Goal: Transaction & Acquisition: Purchase product/service

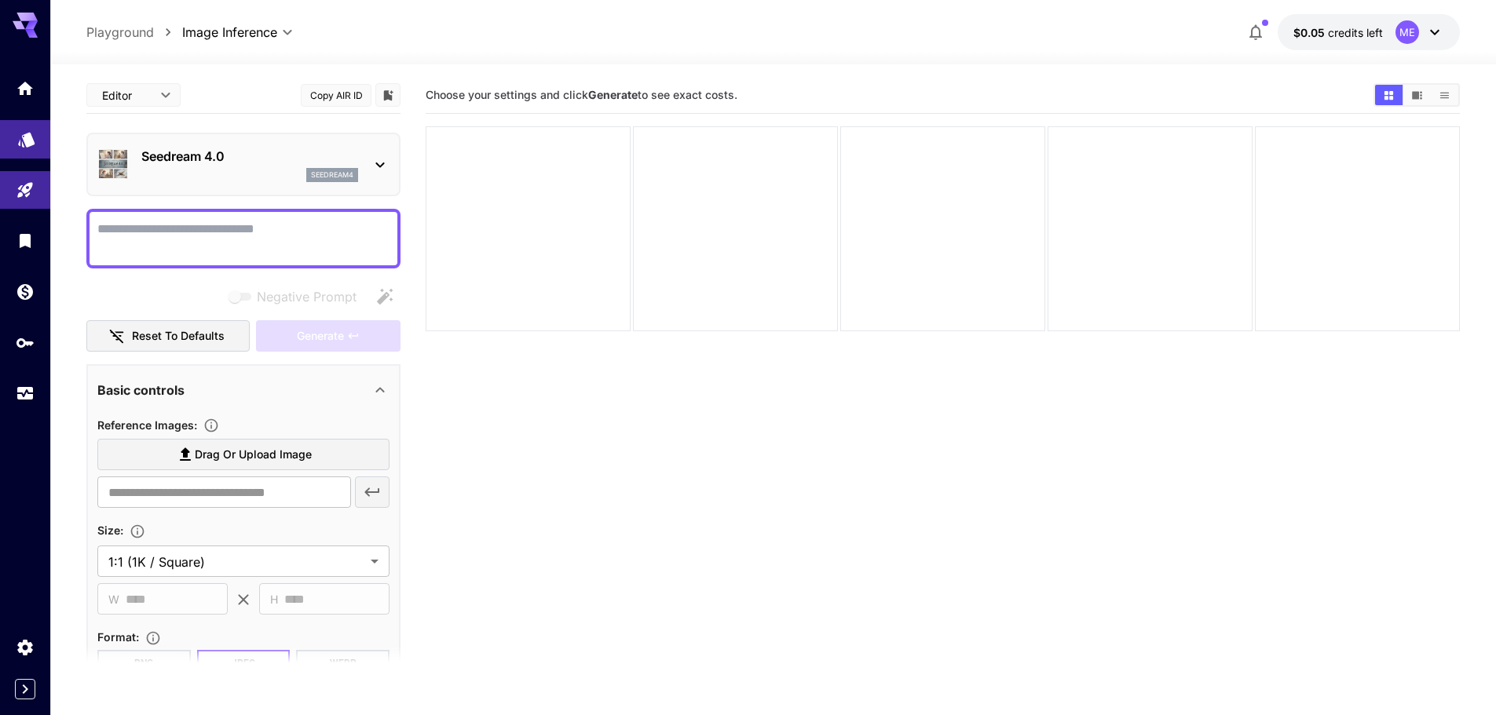
scroll to position [205, 0]
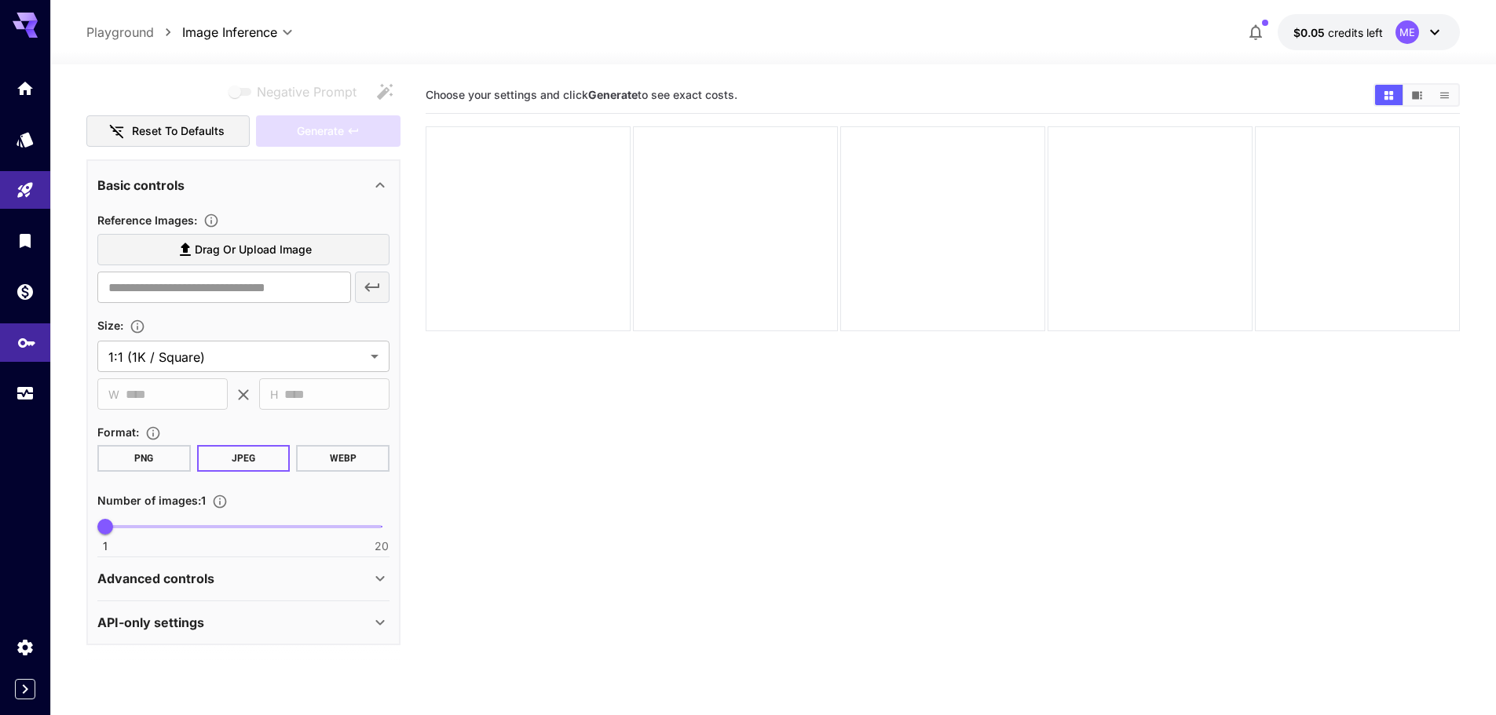
click at [18, 342] on icon "API Keys" at bounding box center [26, 337] width 19 height 19
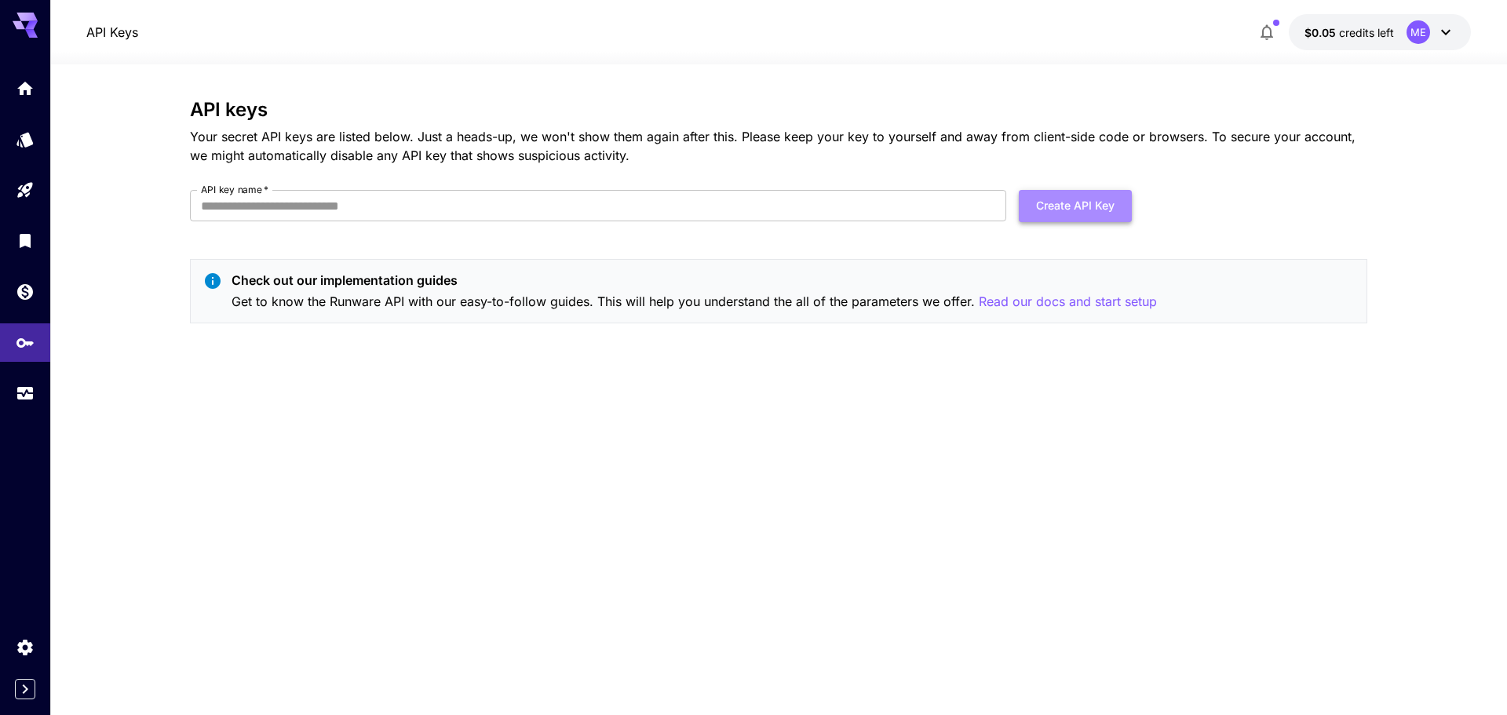
click at [1106, 213] on button "Create API Key" at bounding box center [1075, 206] width 113 height 32
click at [605, 196] on input "API key name   *" at bounding box center [598, 205] width 817 height 31
type input "**********"
click at [582, 242] on div "**********" at bounding box center [779, 217] width 1178 height 237
click at [1068, 206] on button "Create API Key" at bounding box center [1075, 206] width 113 height 32
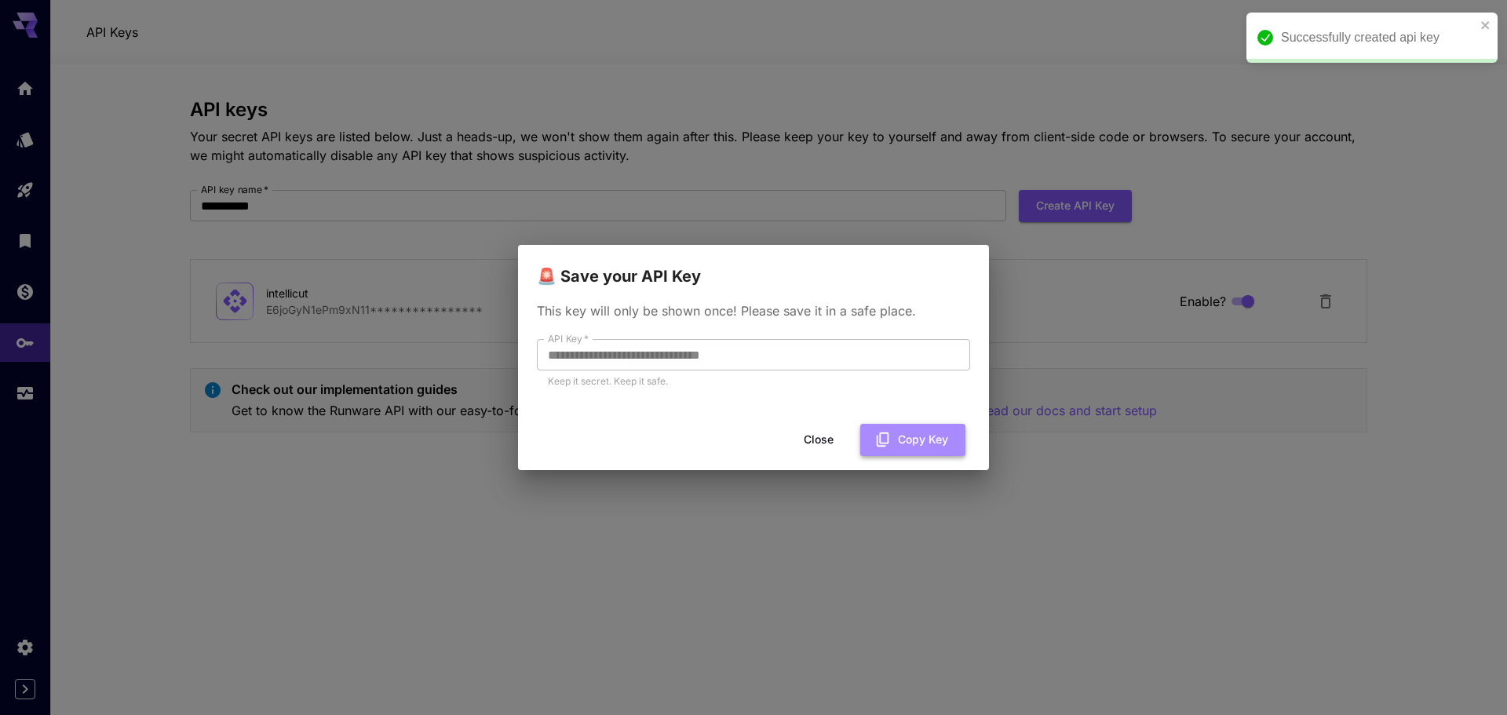
click at [894, 444] on button "Copy Key" at bounding box center [912, 440] width 105 height 32
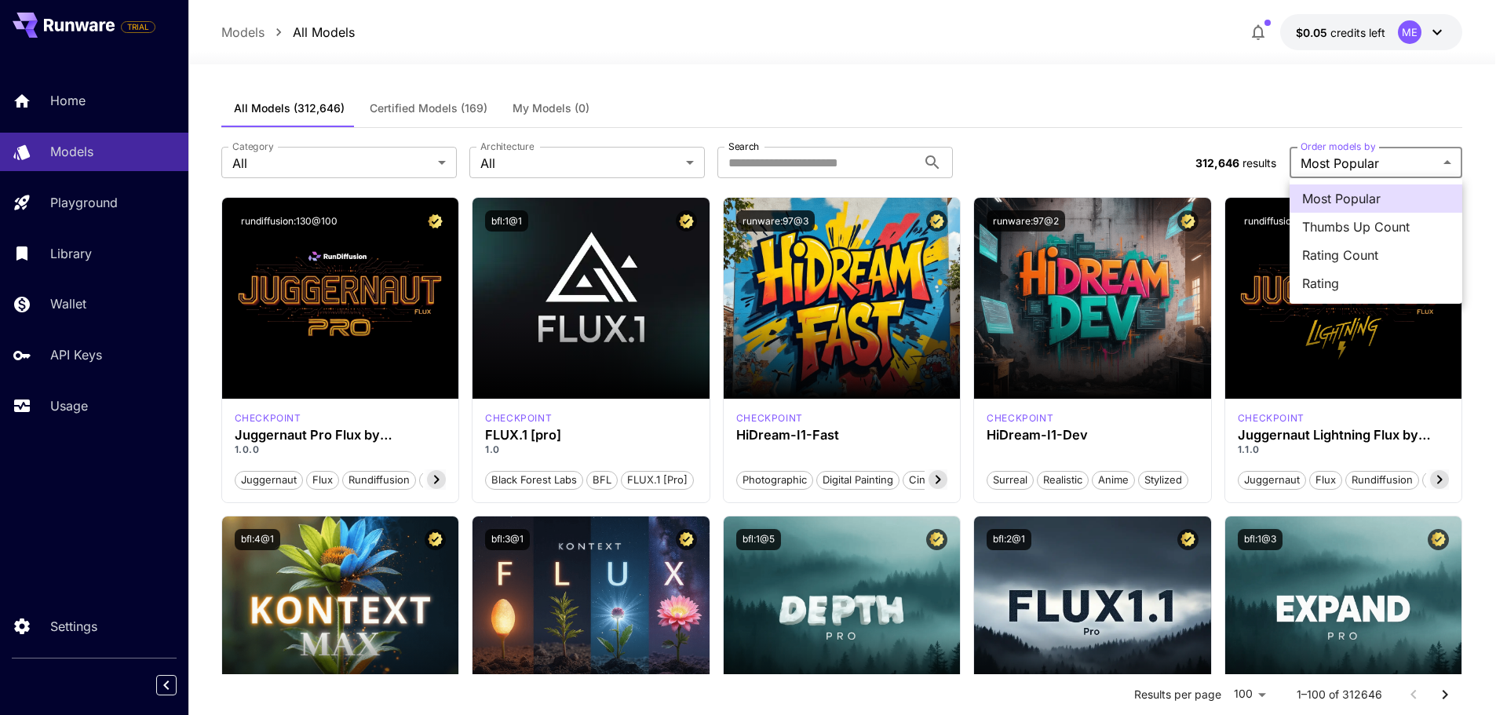
click at [1089, 119] on div at bounding box center [753, 357] width 1507 height 715
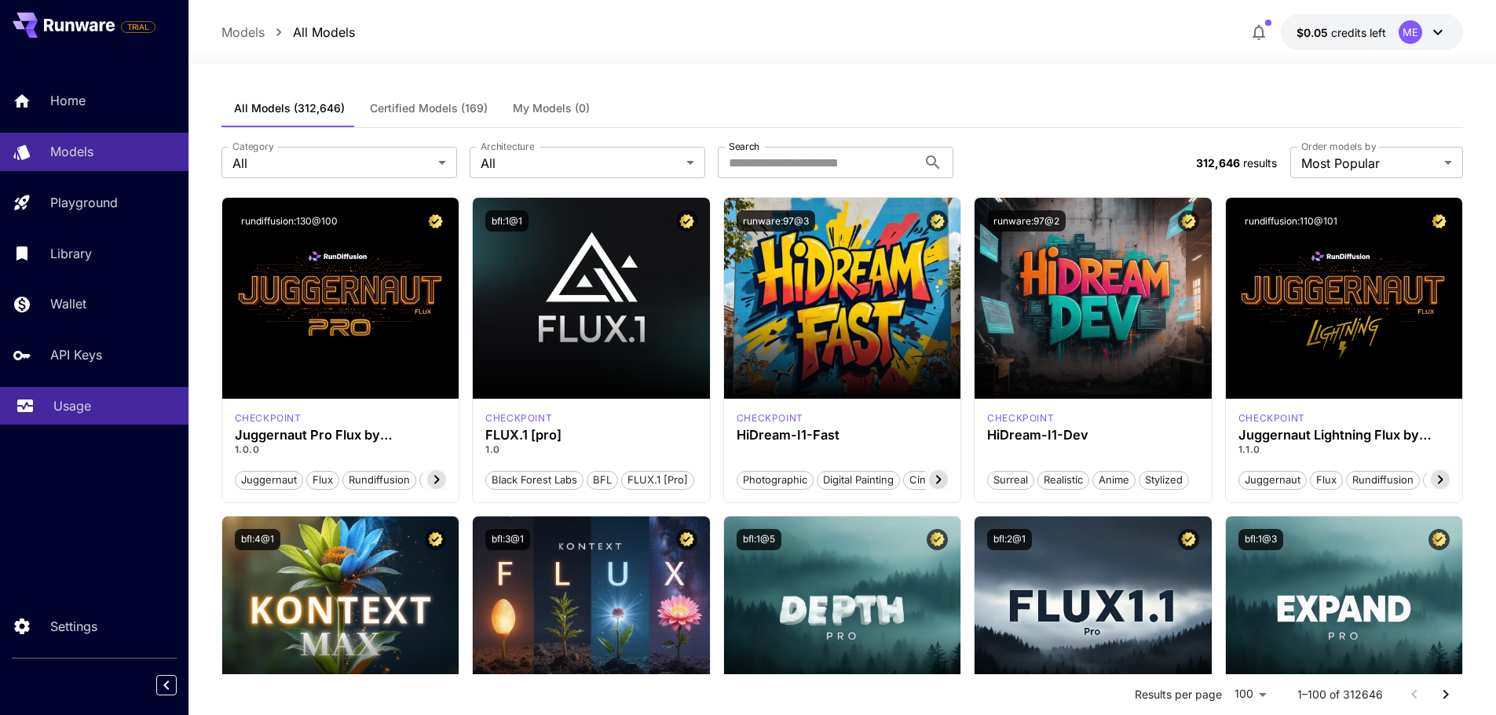
click at [65, 402] on p "Usage" at bounding box center [72, 405] width 38 height 19
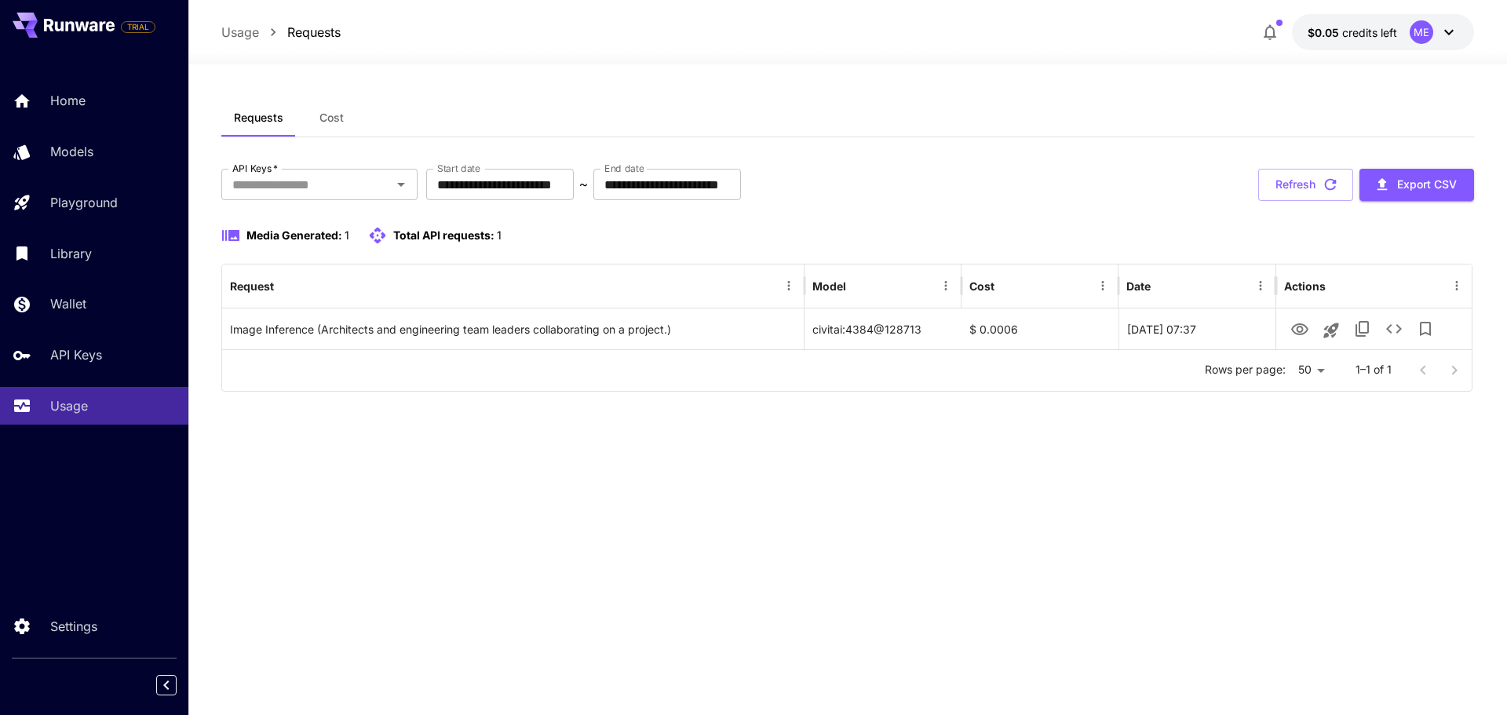
click at [668, 233] on div "Media Generated: 1 Total API requests: 1" at bounding box center [847, 235] width 1253 height 19
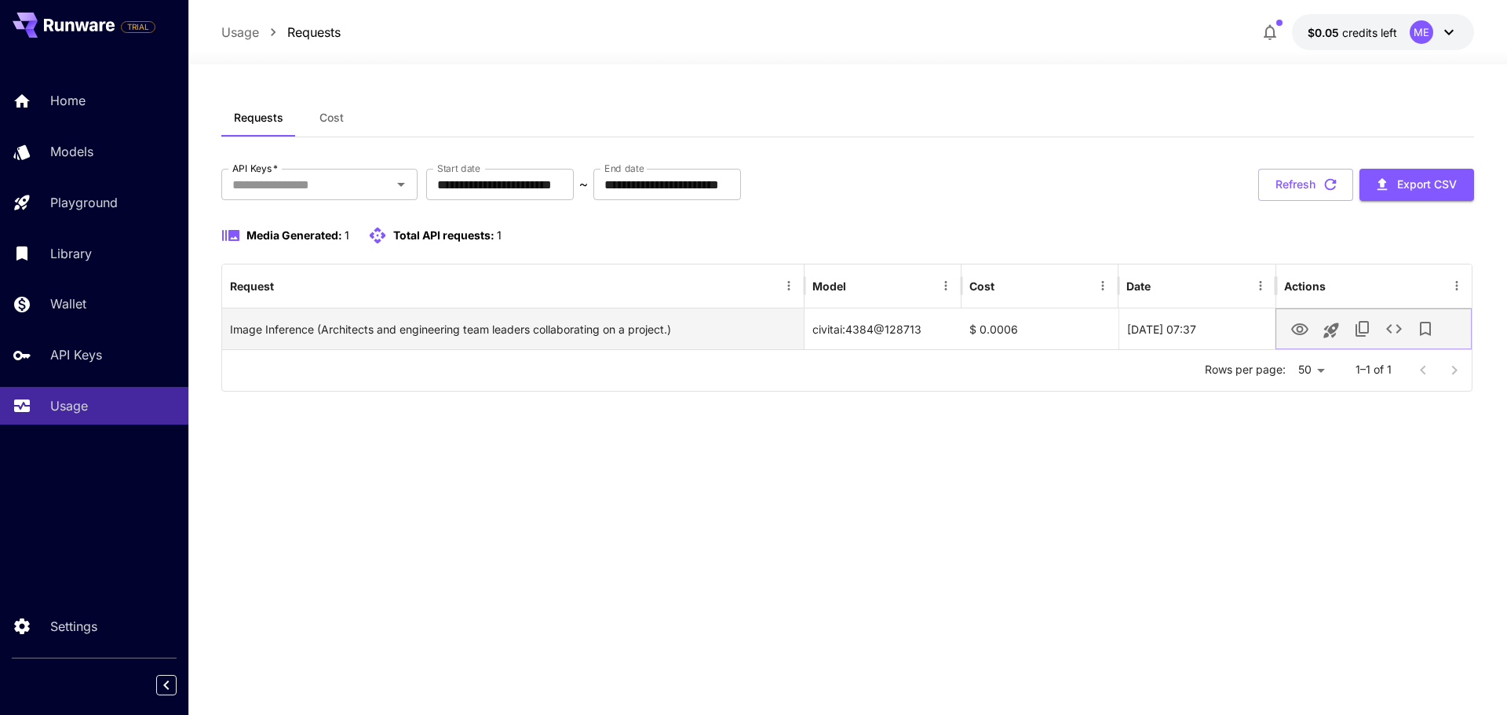
click at [1303, 332] on icon "View" at bounding box center [1300, 329] width 19 height 19
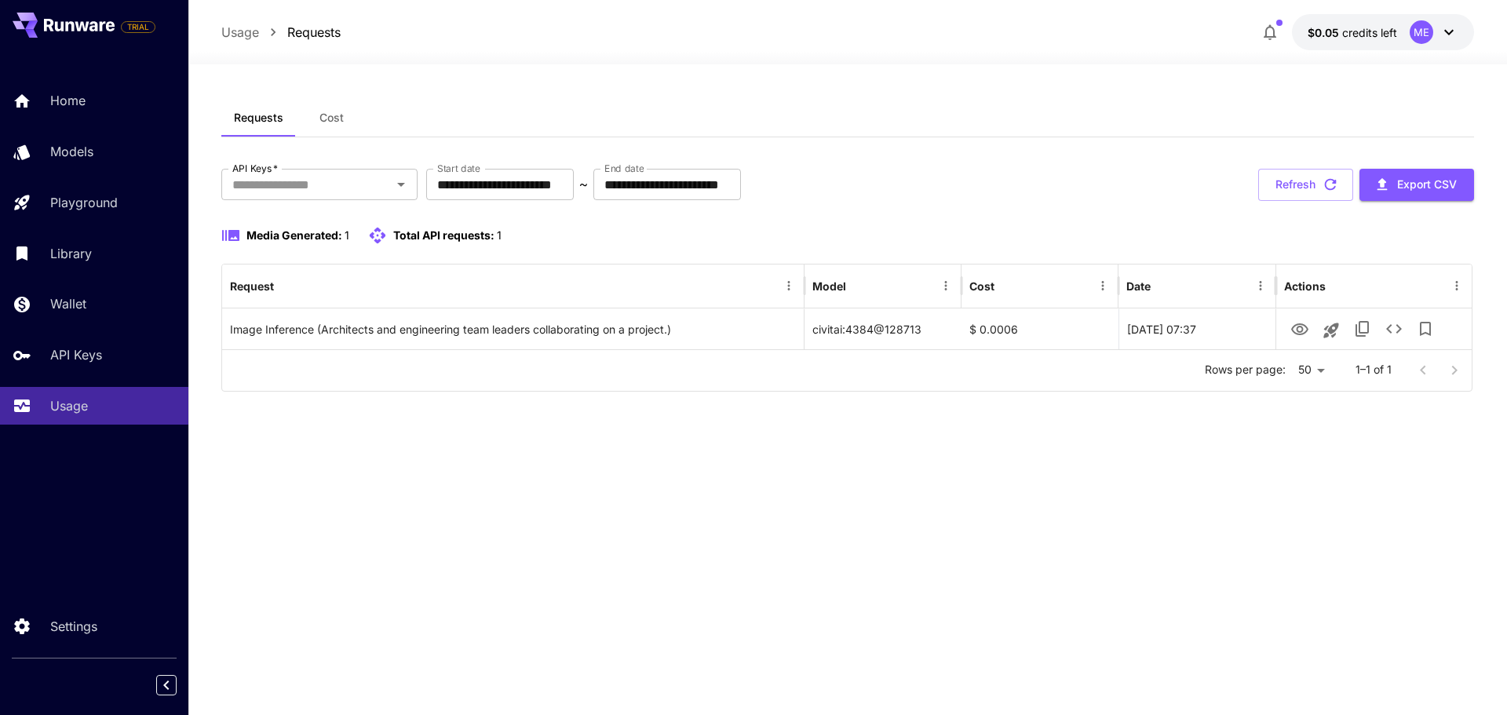
click at [1038, 447] on div "**********" at bounding box center [847, 390] width 1253 height 582
click at [976, 488] on div "**********" at bounding box center [847, 390] width 1253 height 582
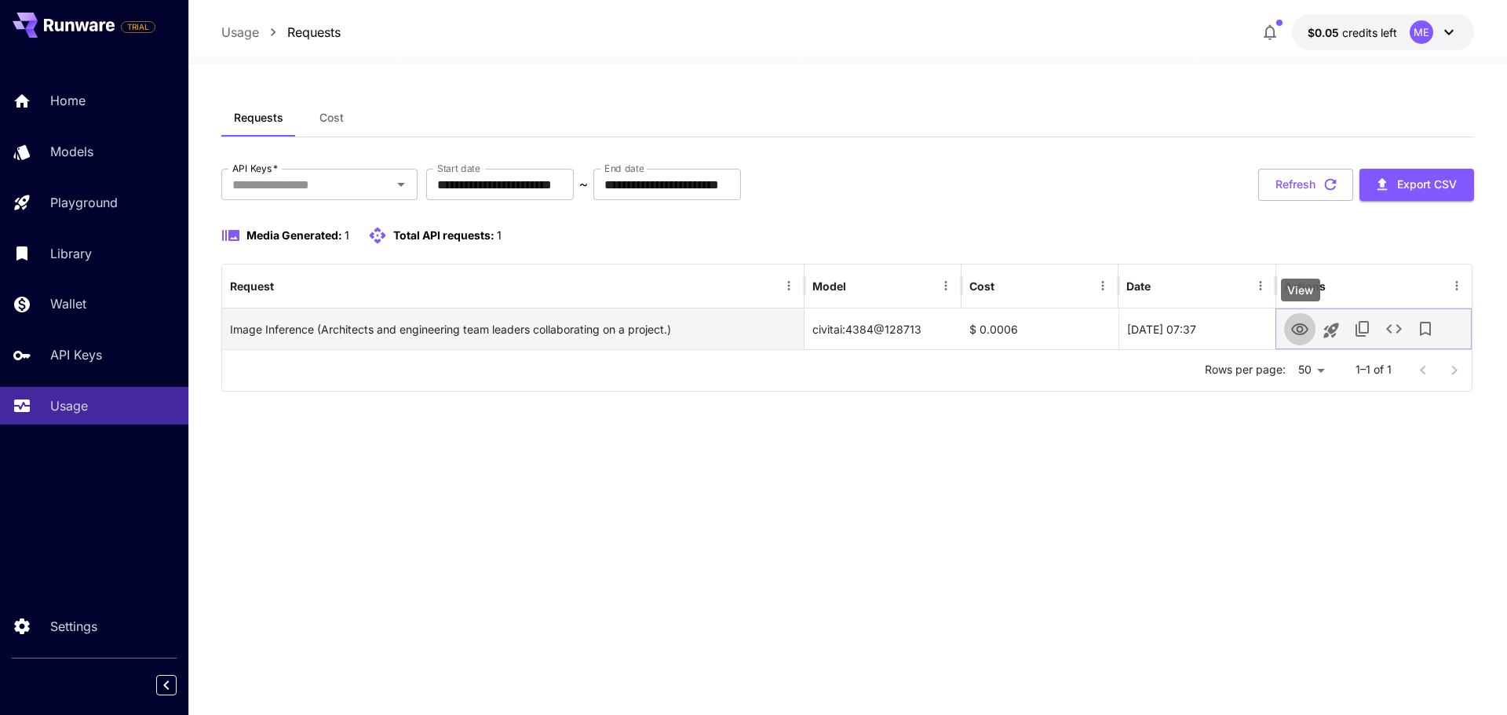
click at [1301, 333] on icon "View" at bounding box center [1300, 329] width 19 height 19
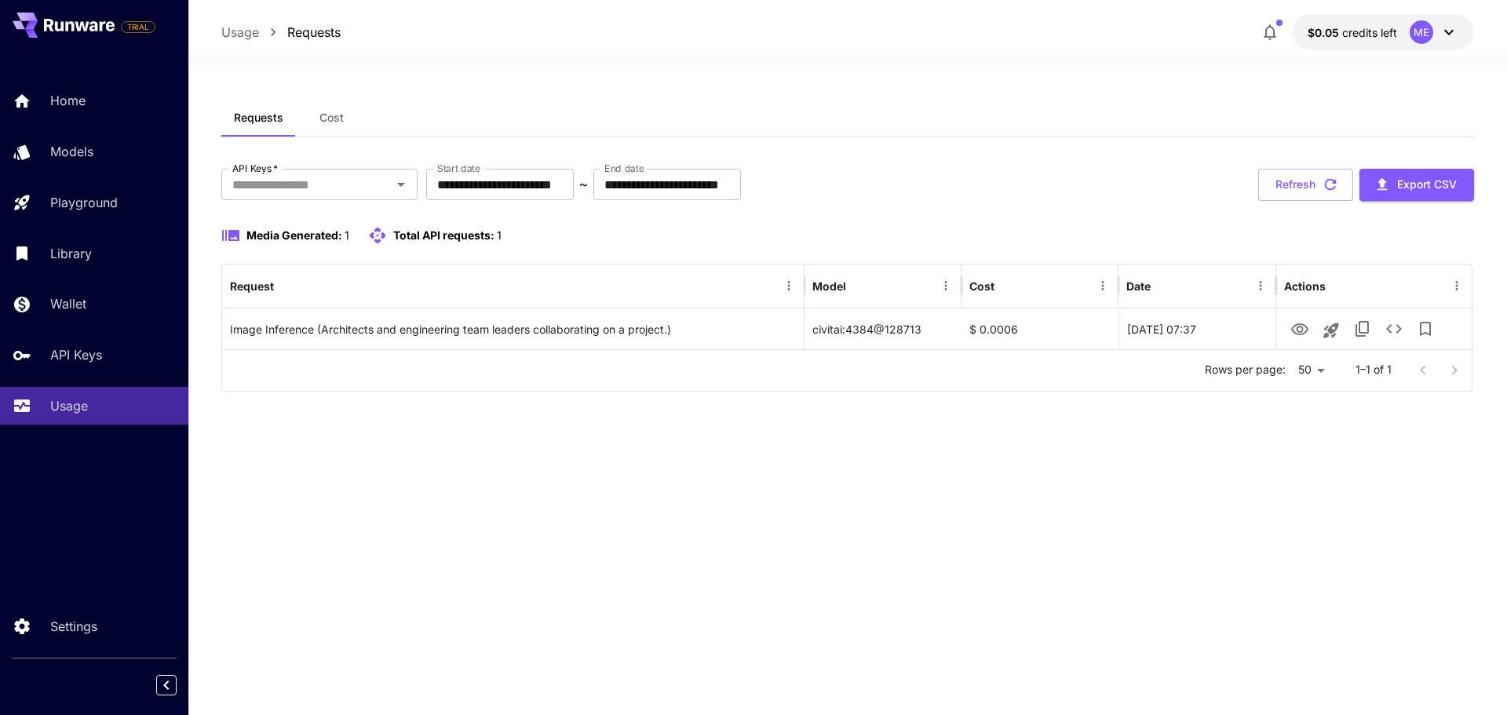
click at [1306, 166] on div "**********" at bounding box center [847, 251] width 1253 height 305
click at [1298, 179] on button "Refresh" at bounding box center [1306, 185] width 95 height 32
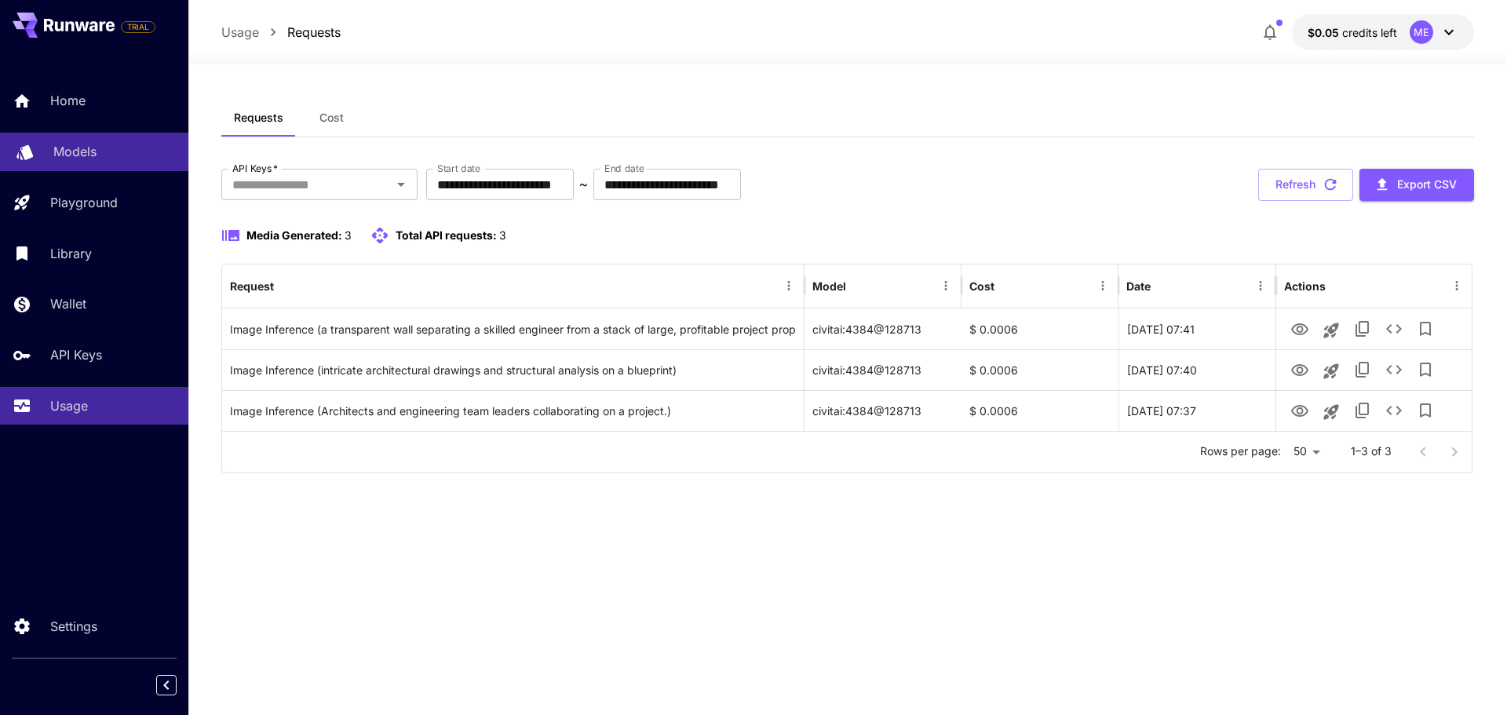
click at [95, 151] on p "Models" at bounding box center [74, 151] width 43 height 19
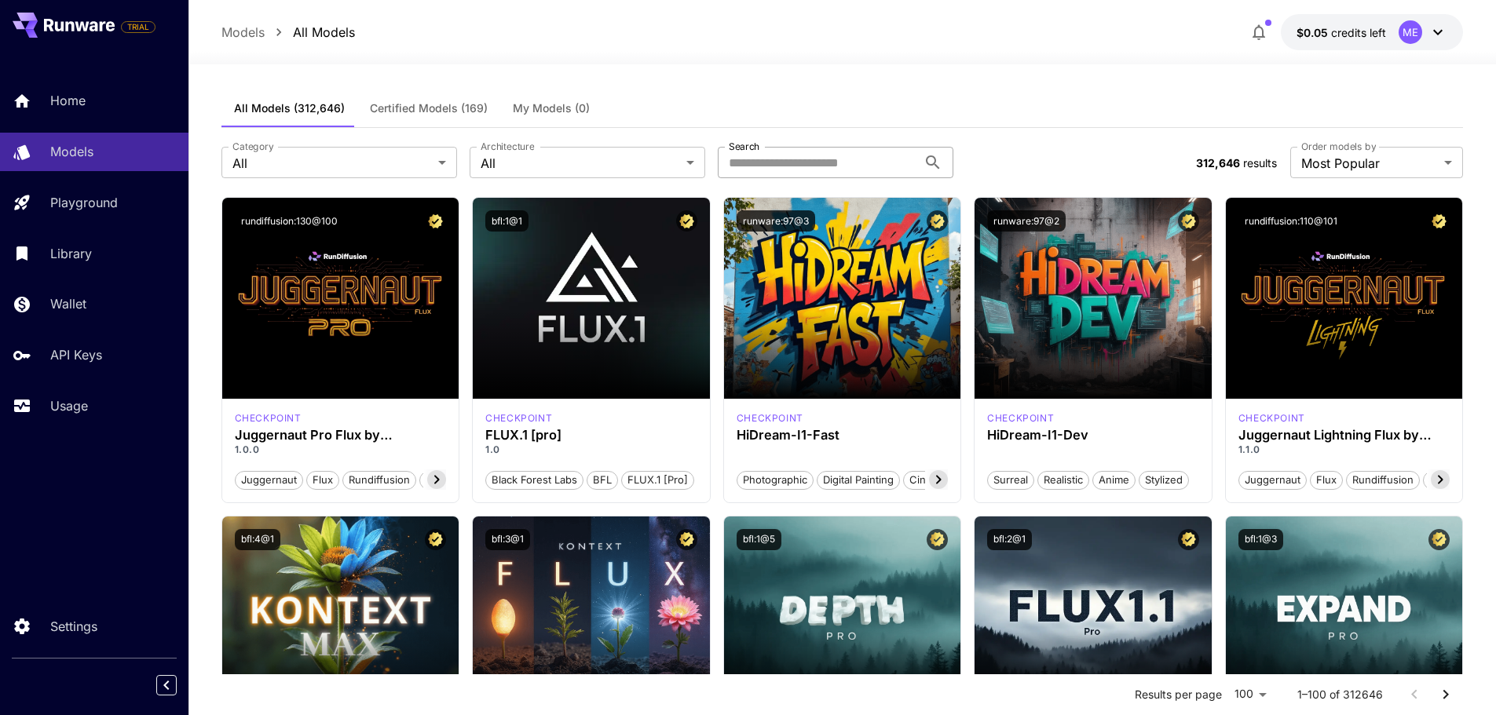
click at [857, 159] on input "Search" at bounding box center [817, 162] width 199 height 31
type input "*"
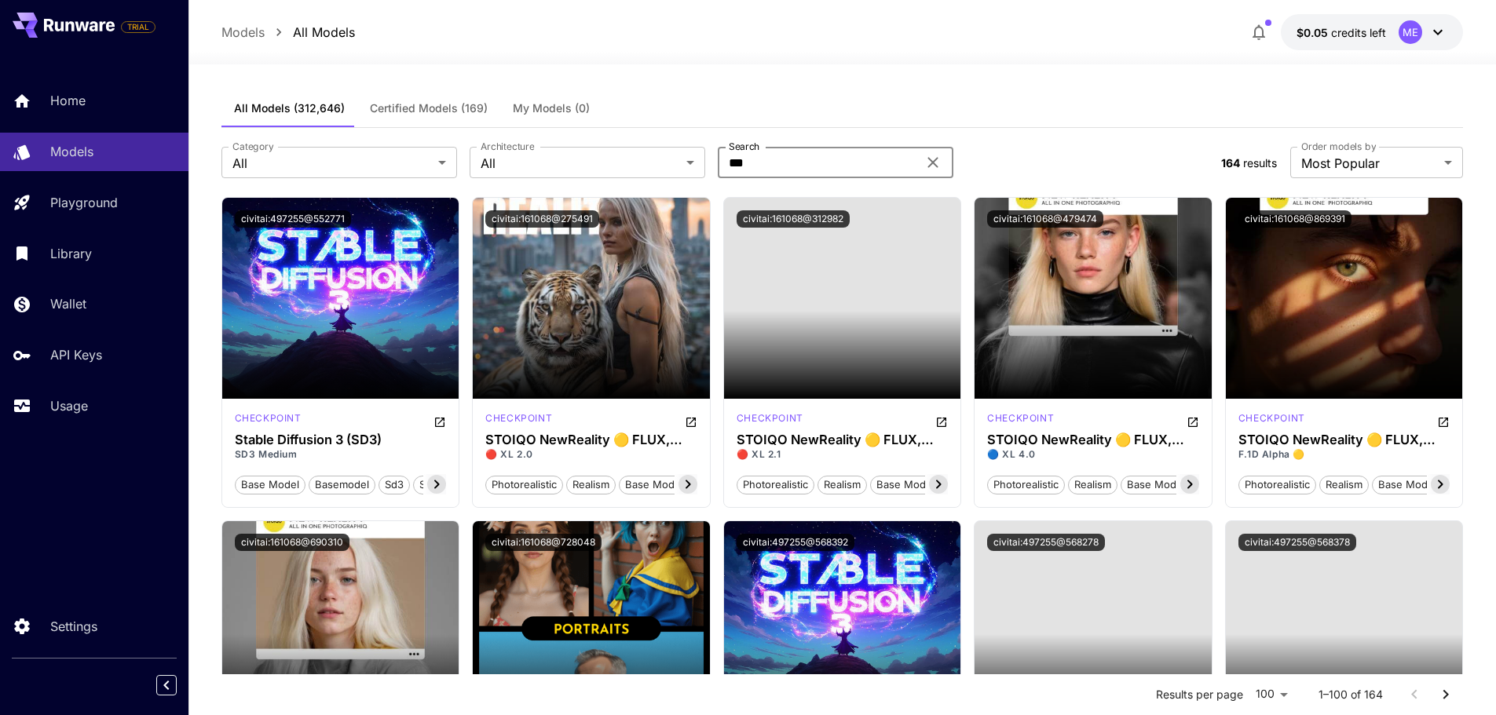
type input "***"
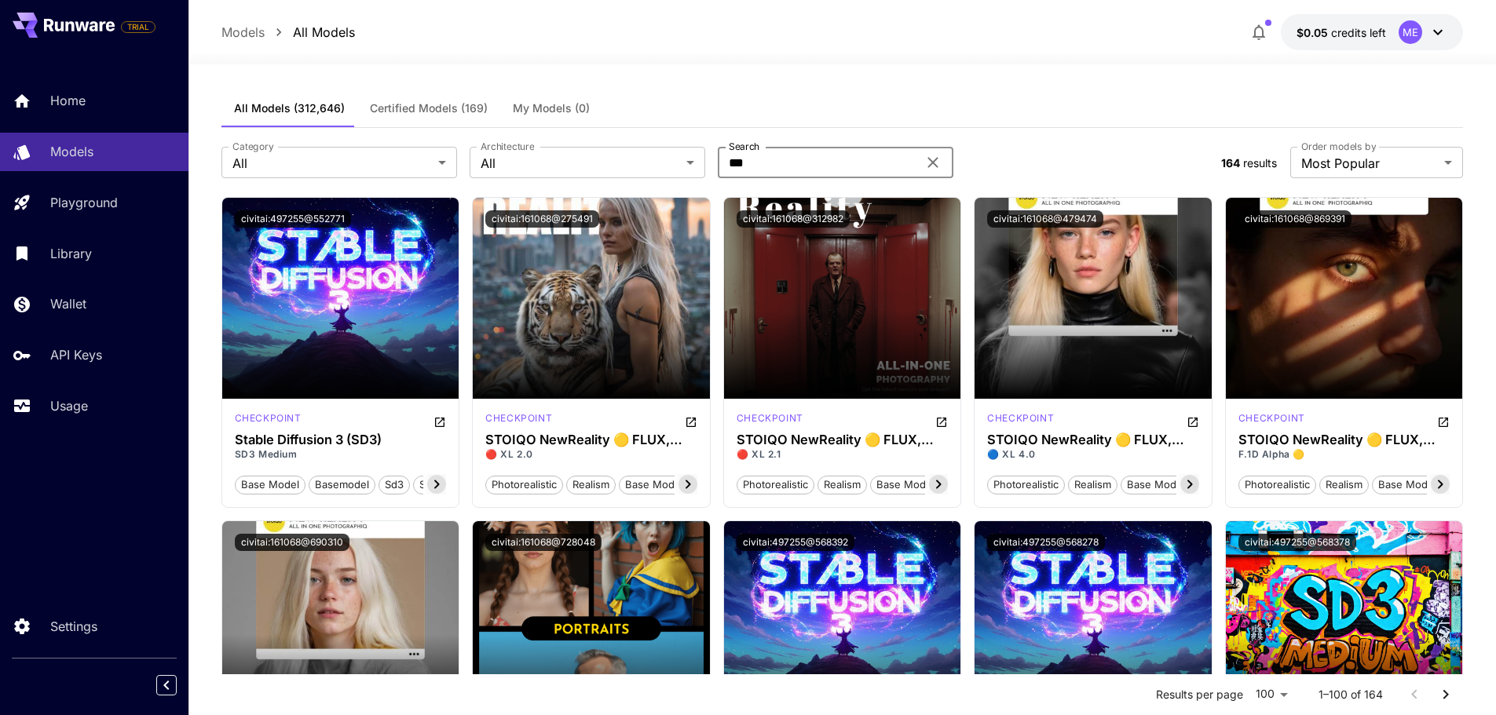
click at [933, 46] on div at bounding box center [841, 55] width 1307 height 19
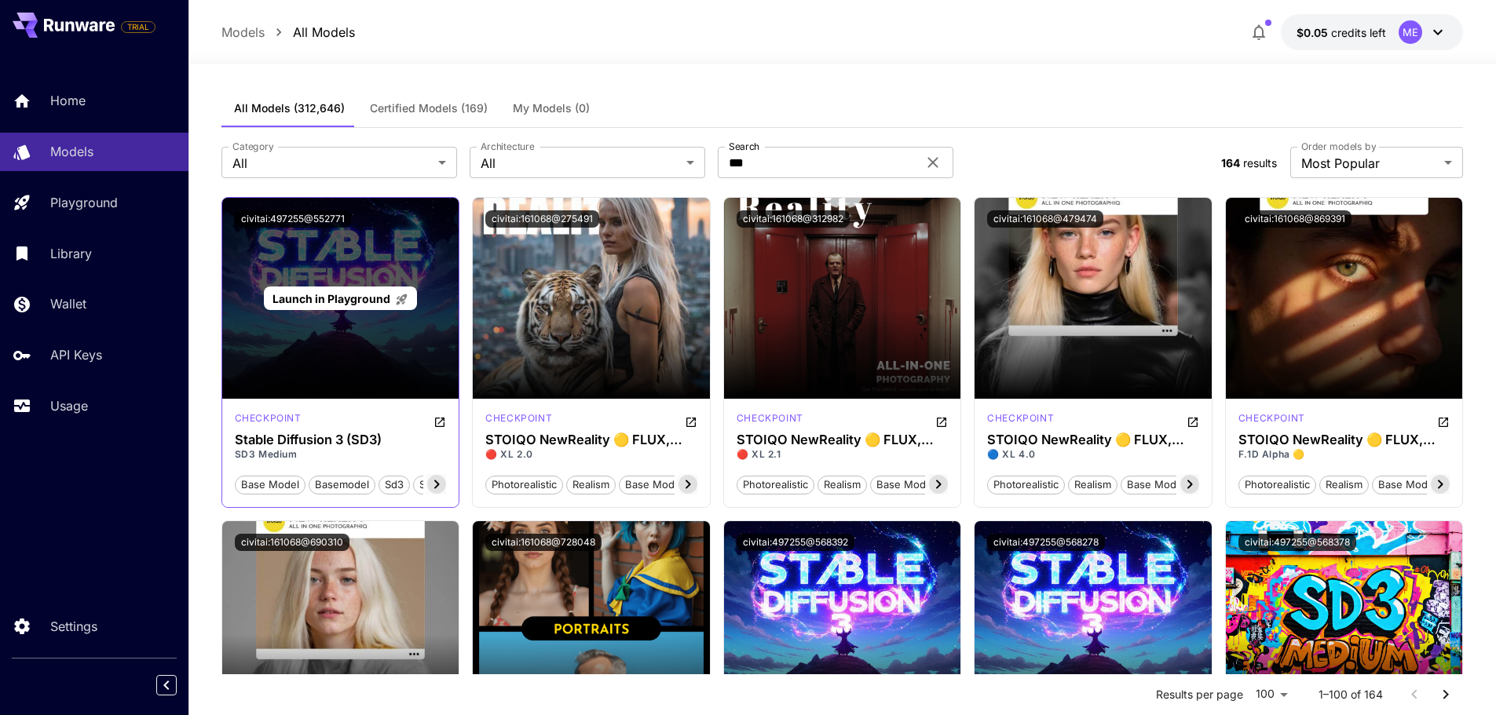
click at [346, 345] on div "Launch in Playground" at bounding box center [340, 298] width 237 height 201
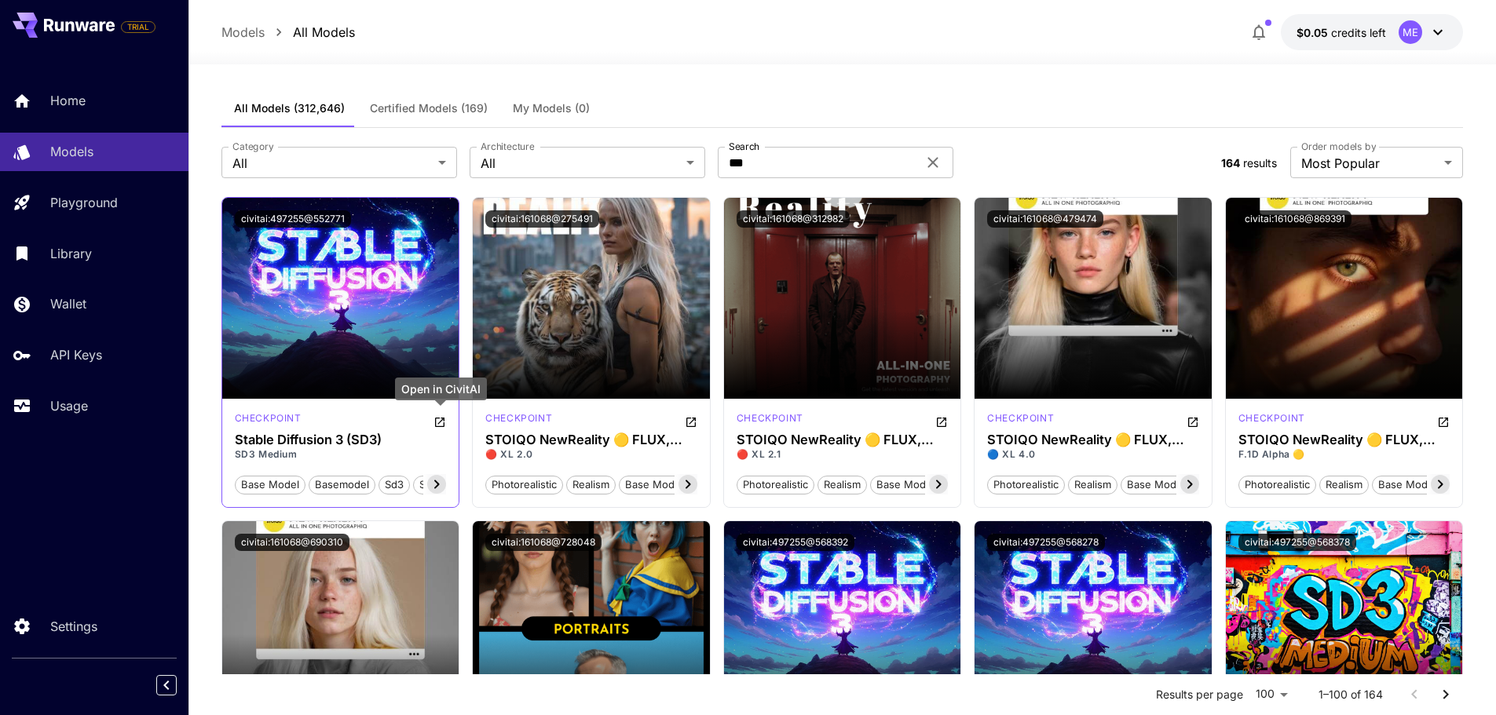
click at [440, 421] on icon "Open in CivitAI" at bounding box center [439, 422] width 9 height 9
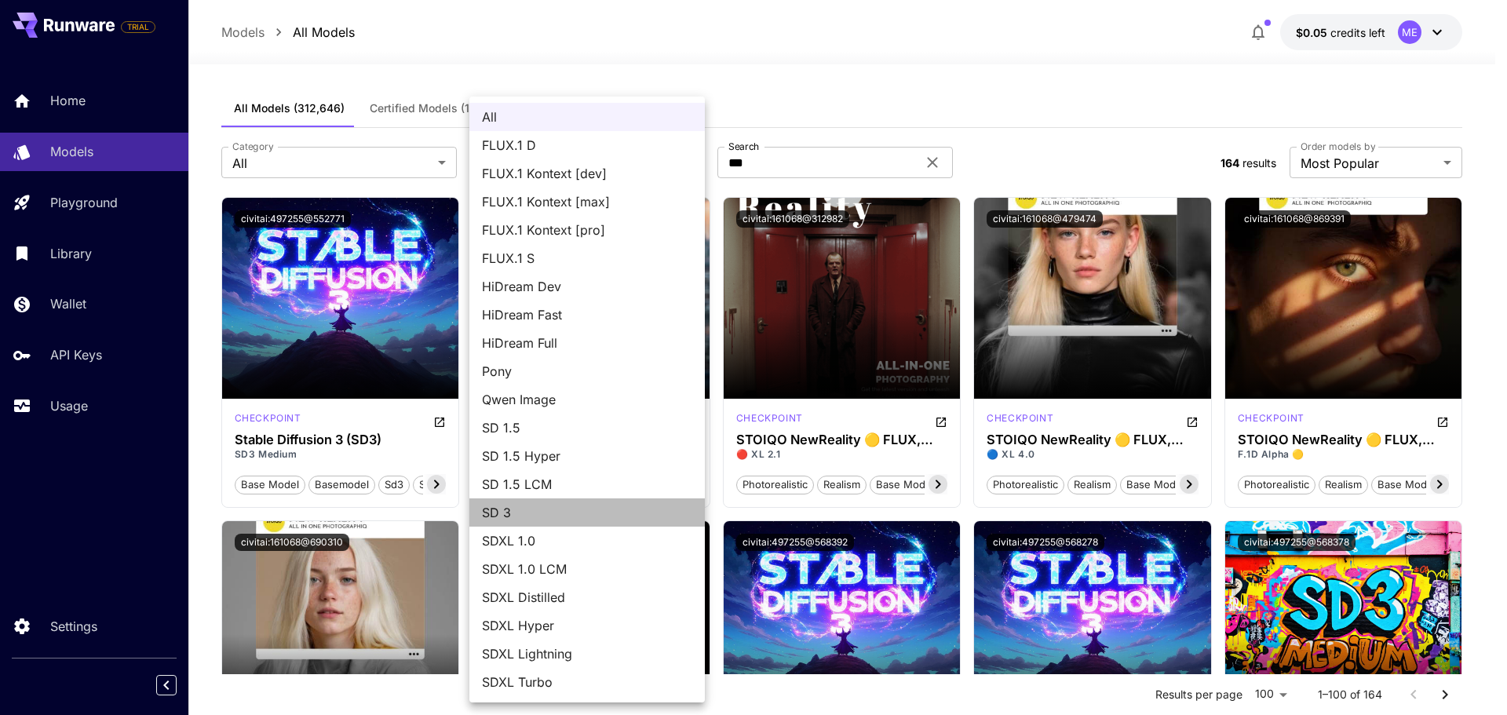
click at [517, 505] on span "SD 3" at bounding box center [587, 512] width 210 height 19
type input "***"
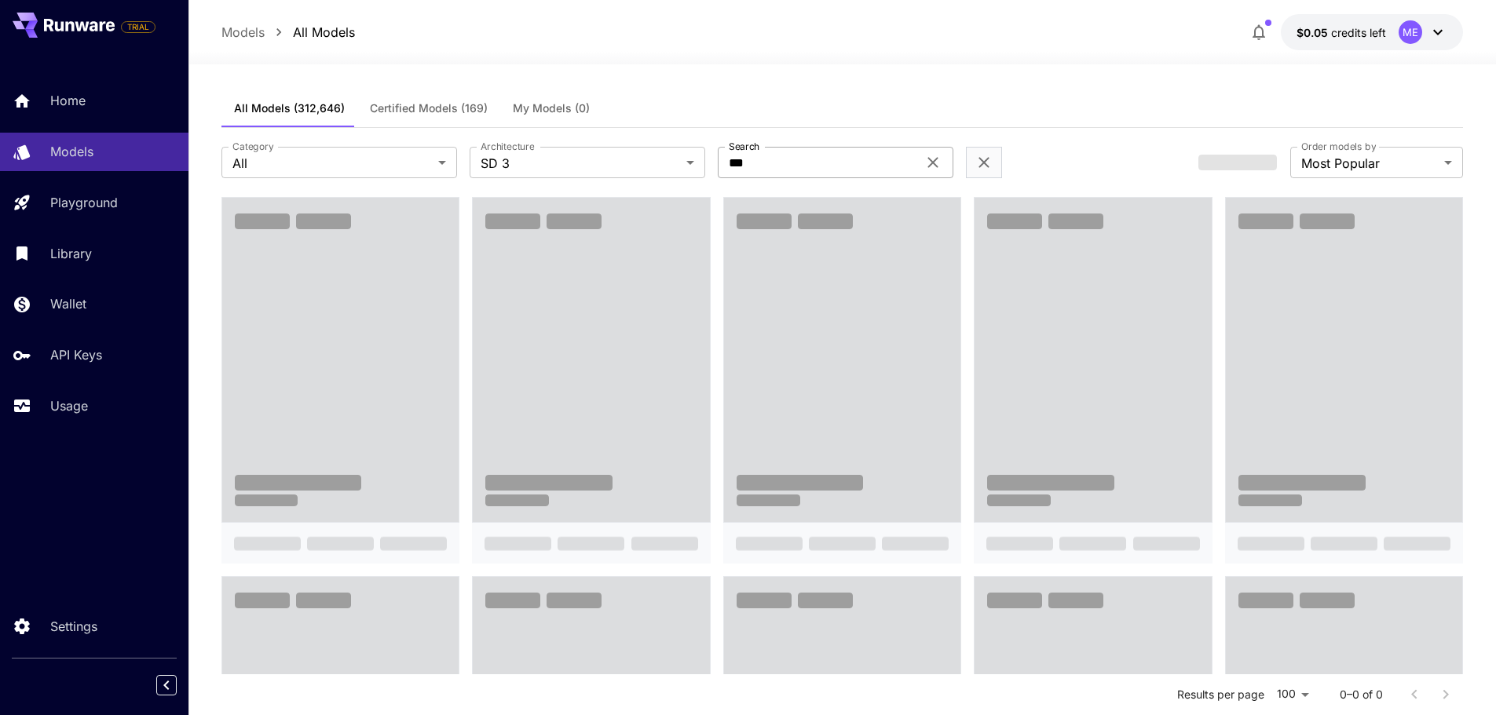
click at [932, 165] on icon at bounding box center [932, 162] width 19 height 19
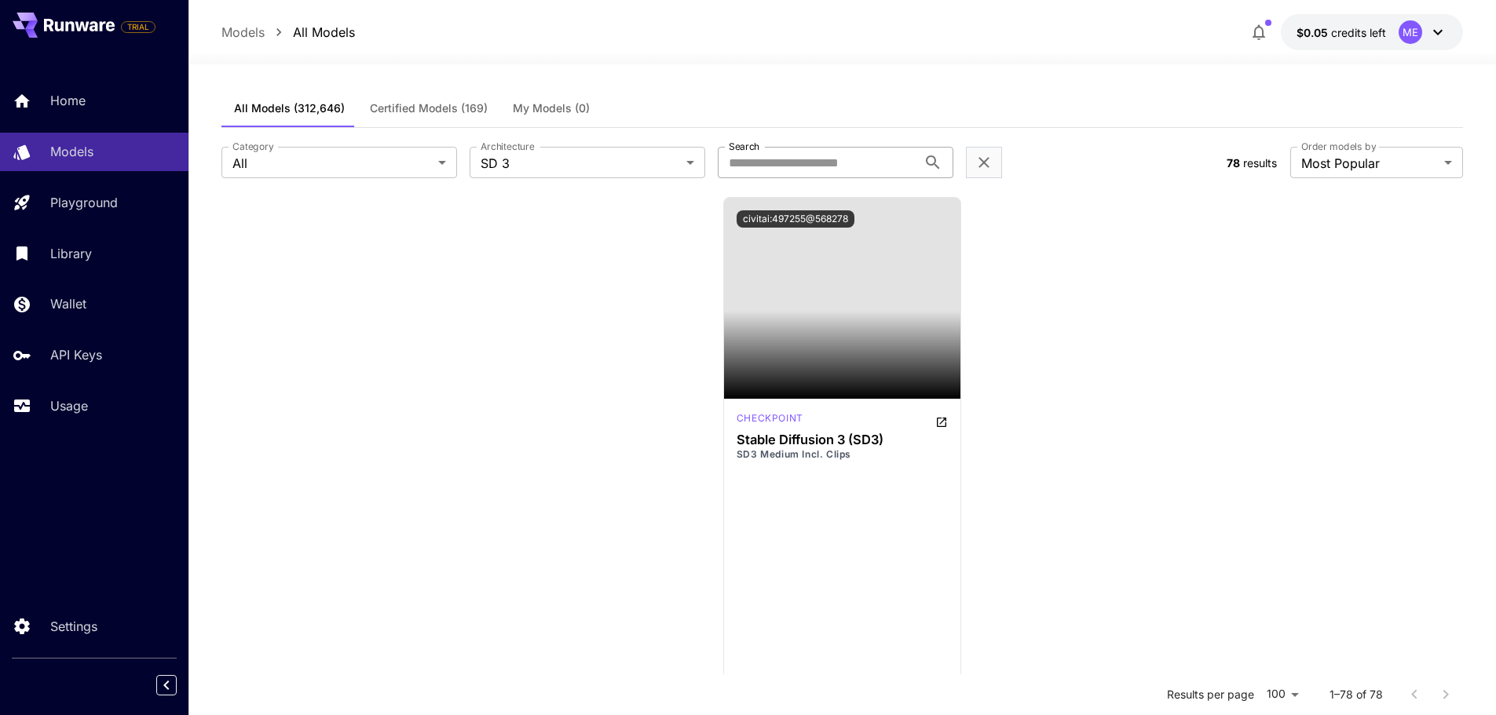
click at [861, 59] on div at bounding box center [841, 55] width 1307 height 19
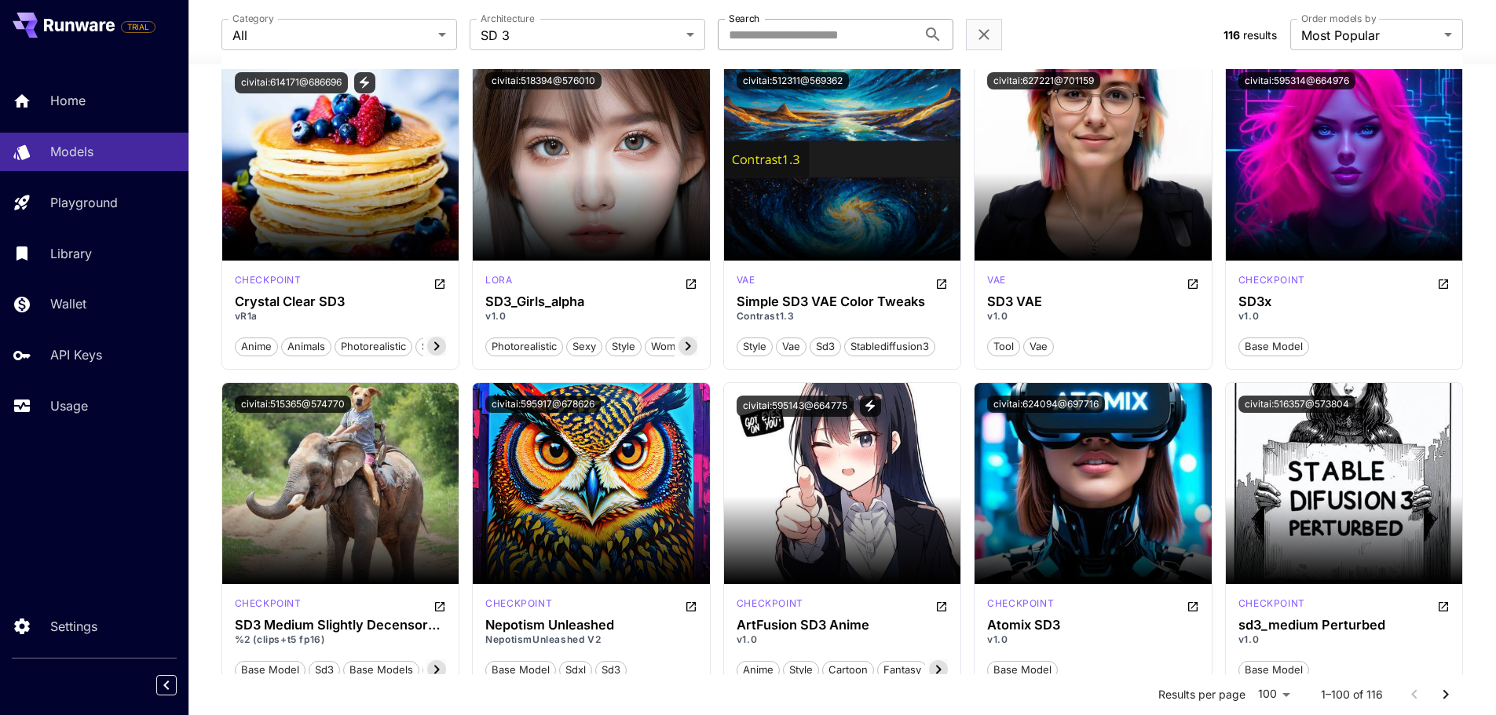
scroll to position [864, 0]
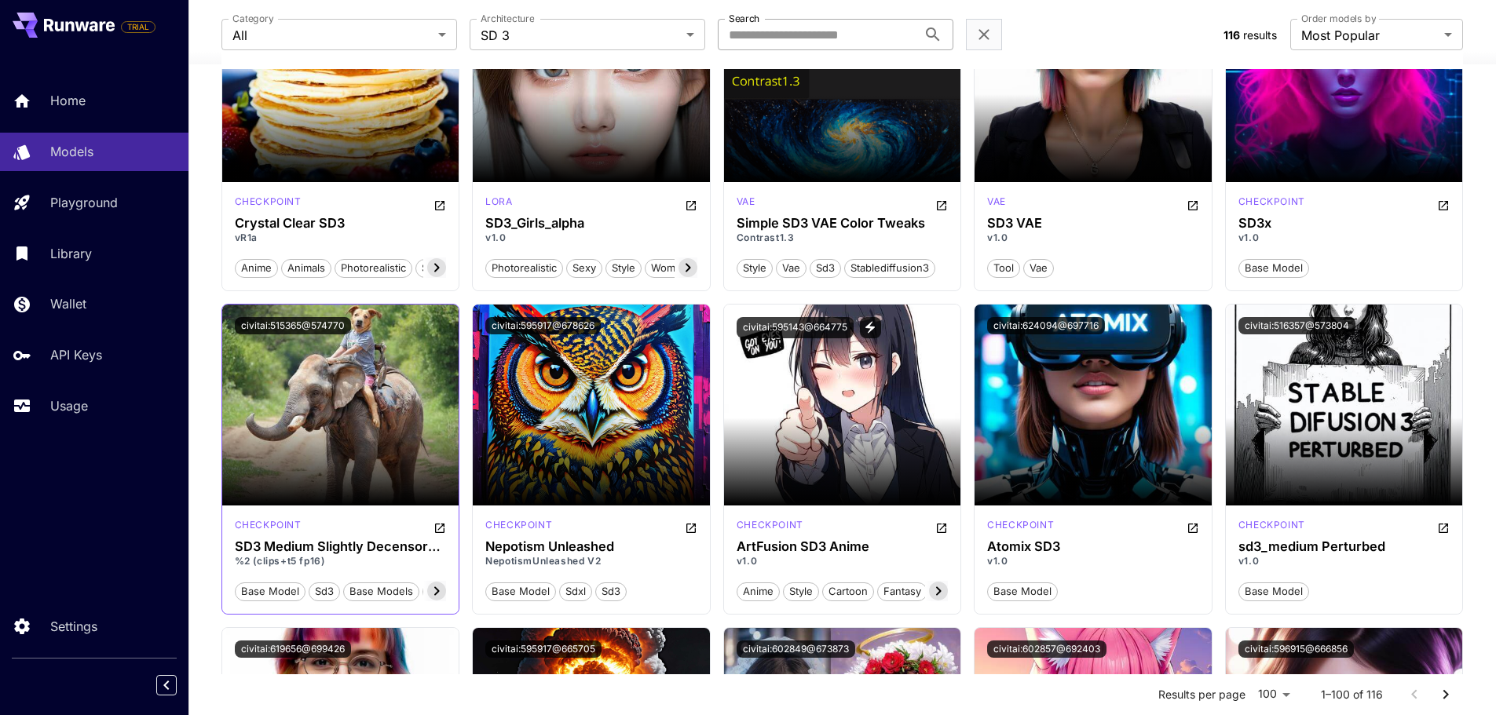
click at [444, 589] on icon at bounding box center [436, 591] width 19 height 19
click at [442, 589] on span "perturbed" at bounding box center [419, 592] width 60 height 16
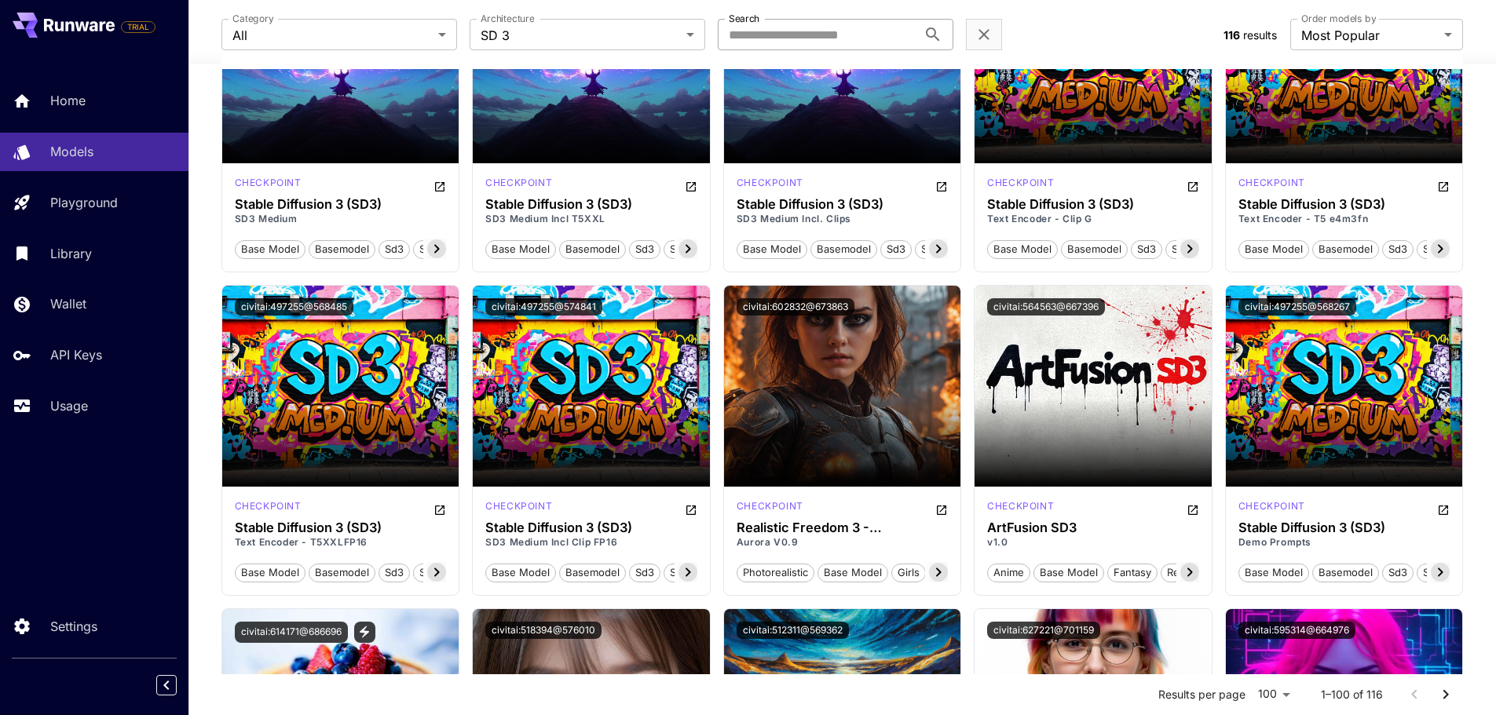
scroll to position [0, 0]
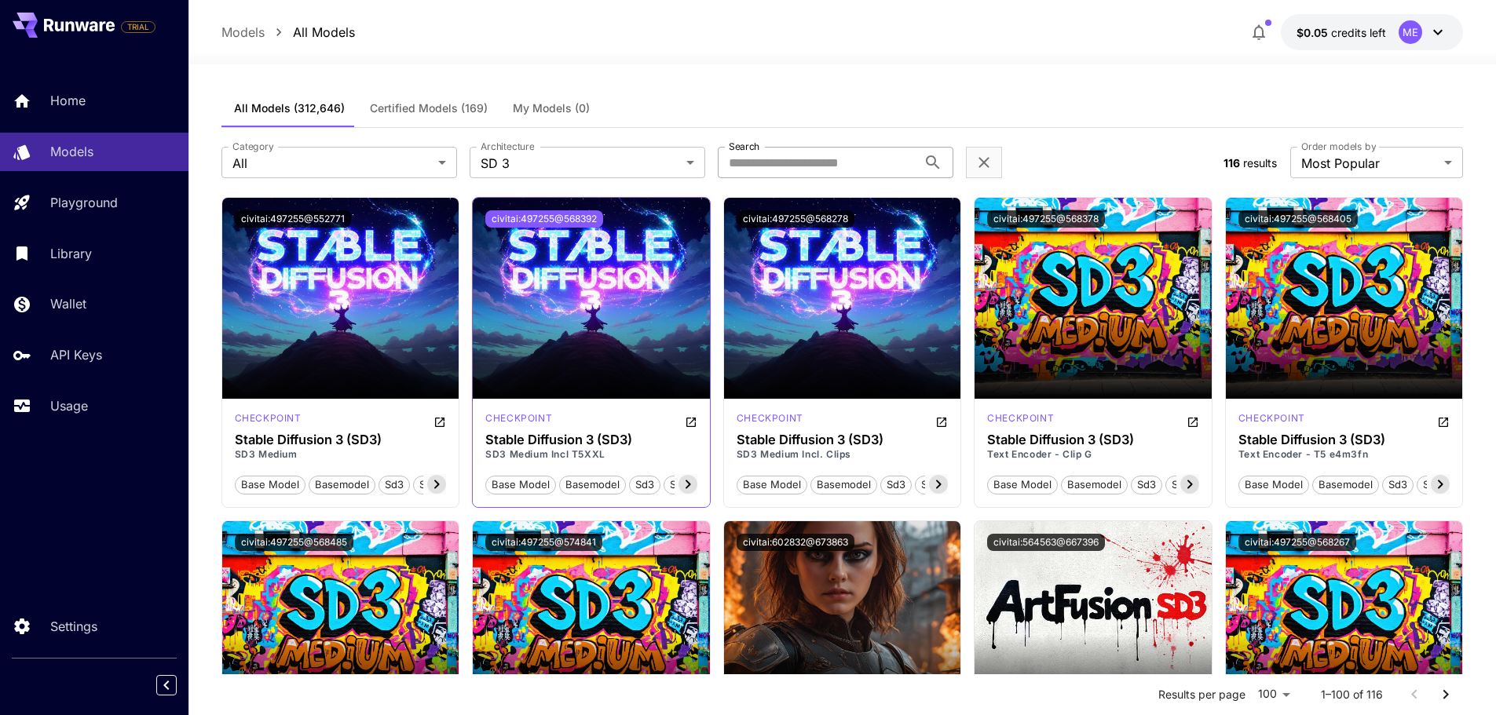
click at [564, 217] on button "civitai:497255@568392" at bounding box center [544, 218] width 118 height 17
click at [1188, 478] on icon at bounding box center [1189, 484] width 19 height 19
click at [1188, 478] on span "stable diffusion 3" at bounding box center [1152, 485] width 97 height 16
click at [1052, 221] on button "civitai:497255@568378" at bounding box center [1046, 218] width 118 height 17
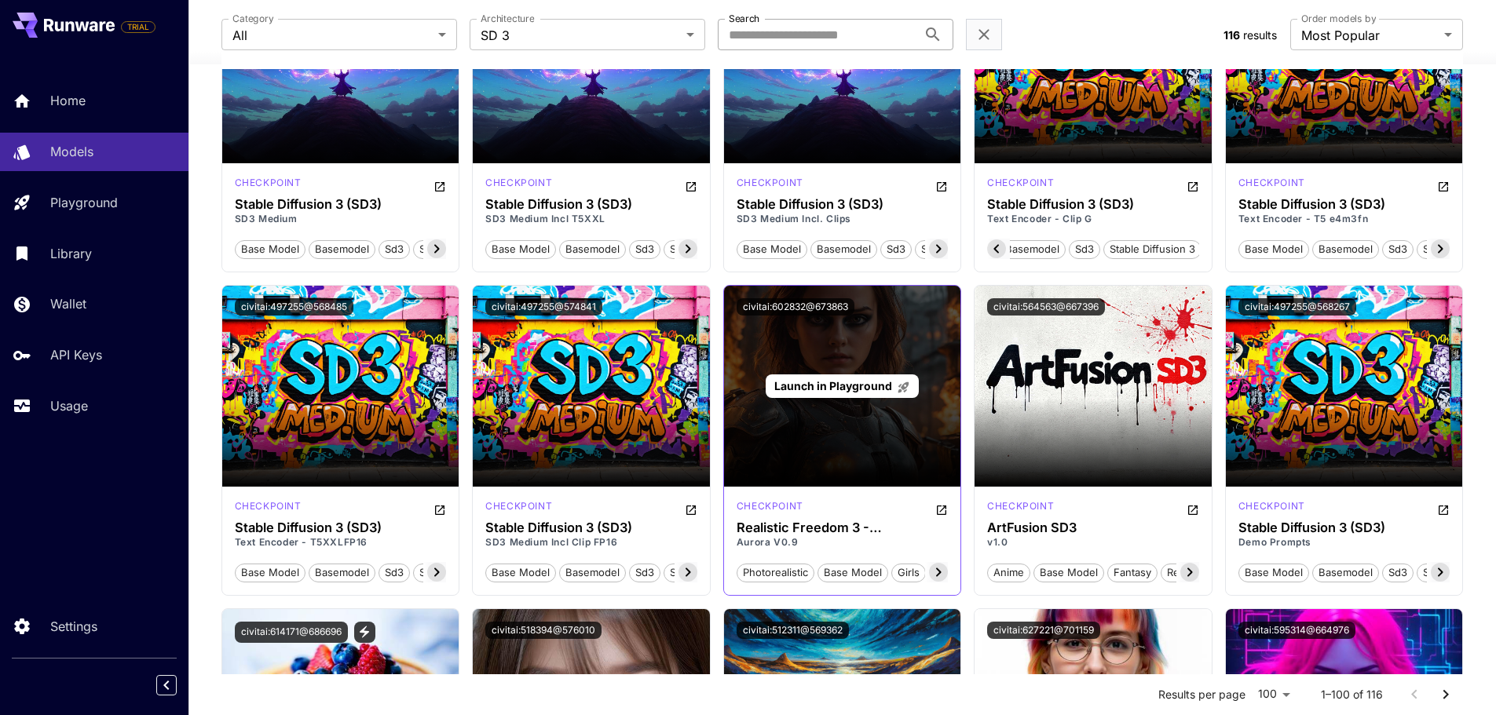
scroll to position [0, 0]
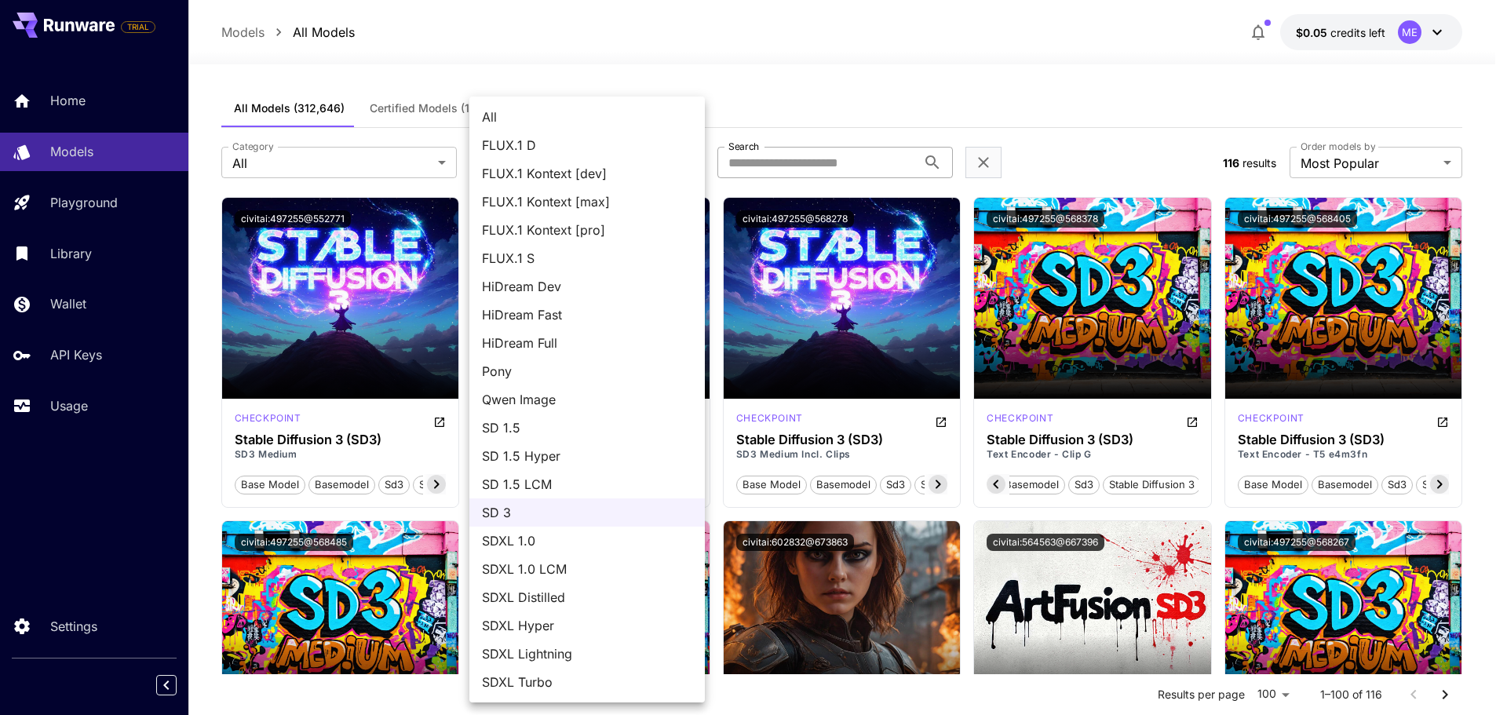
click at [568, 259] on span "FLUX.1 S" at bounding box center [587, 258] width 210 height 19
type input "******"
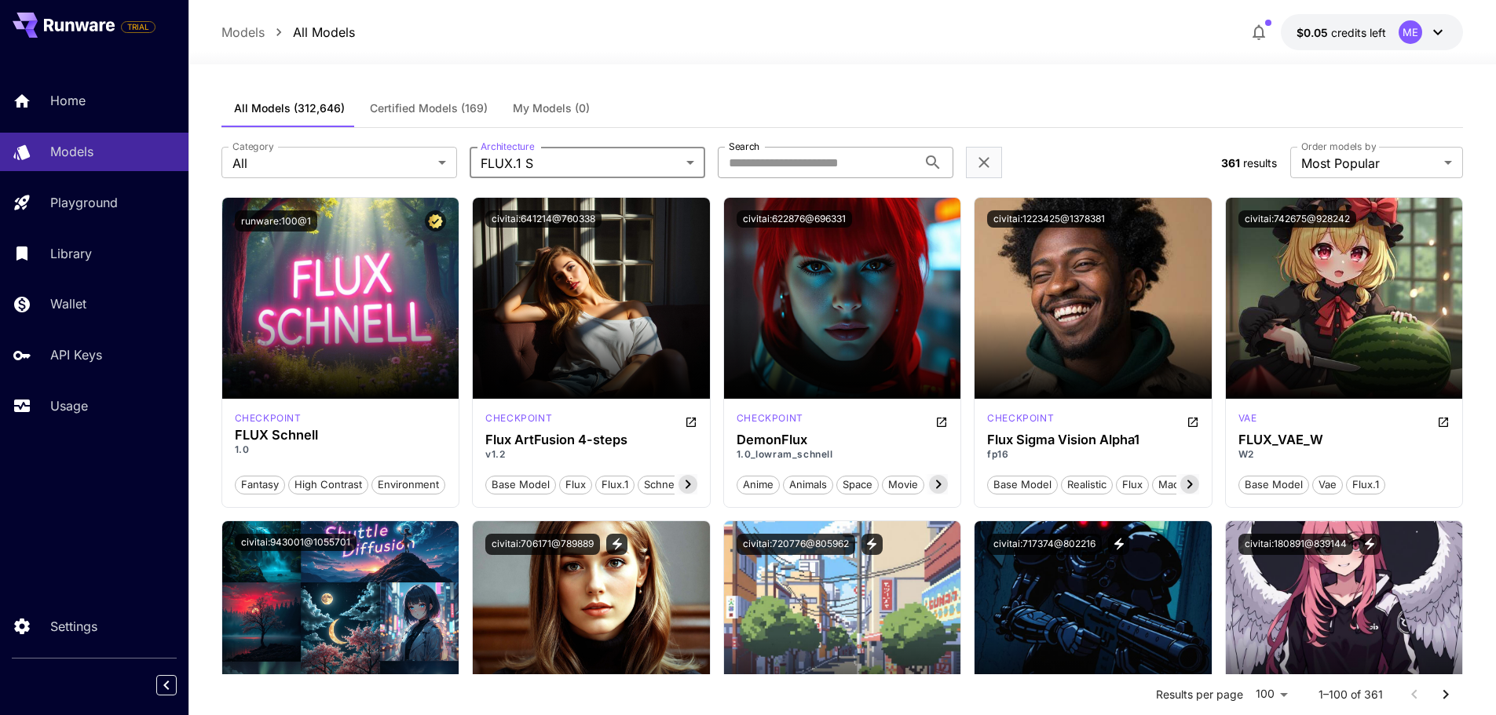
scroll to position [79, 0]
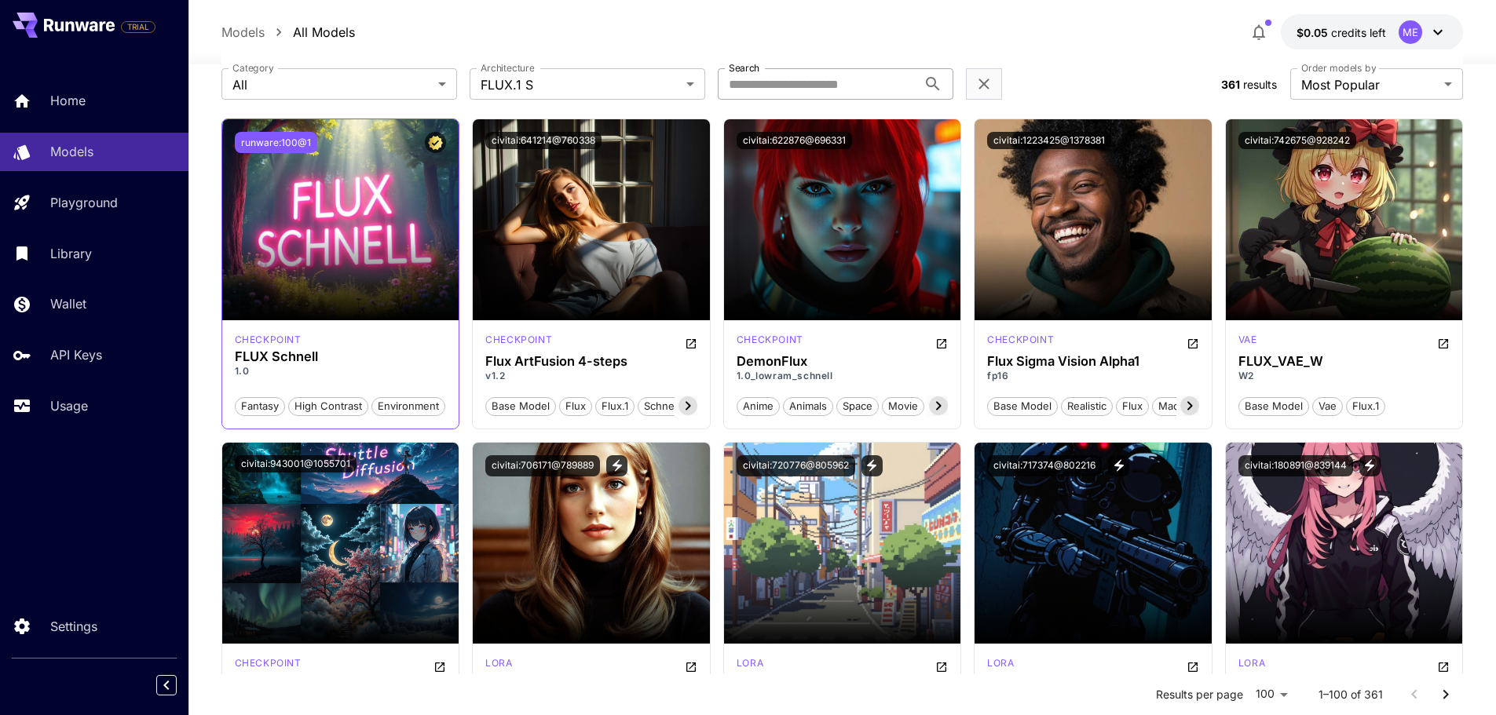
click at [256, 144] on button "runware:100@1" at bounding box center [276, 142] width 82 height 21
click at [275, 144] on button "runware:100@1" at bounding box center [276, 142] width 82 height 21
drag, startPoint x: 325, startPoint y: 355, endPoint x: 236, endPoint y: 362, distance: 89.8
click at [236, 362] on h3 "FLUX Schnell" at bounding box center [341, 356] width 212 height 15
copy h3 "FLUX Schnell"
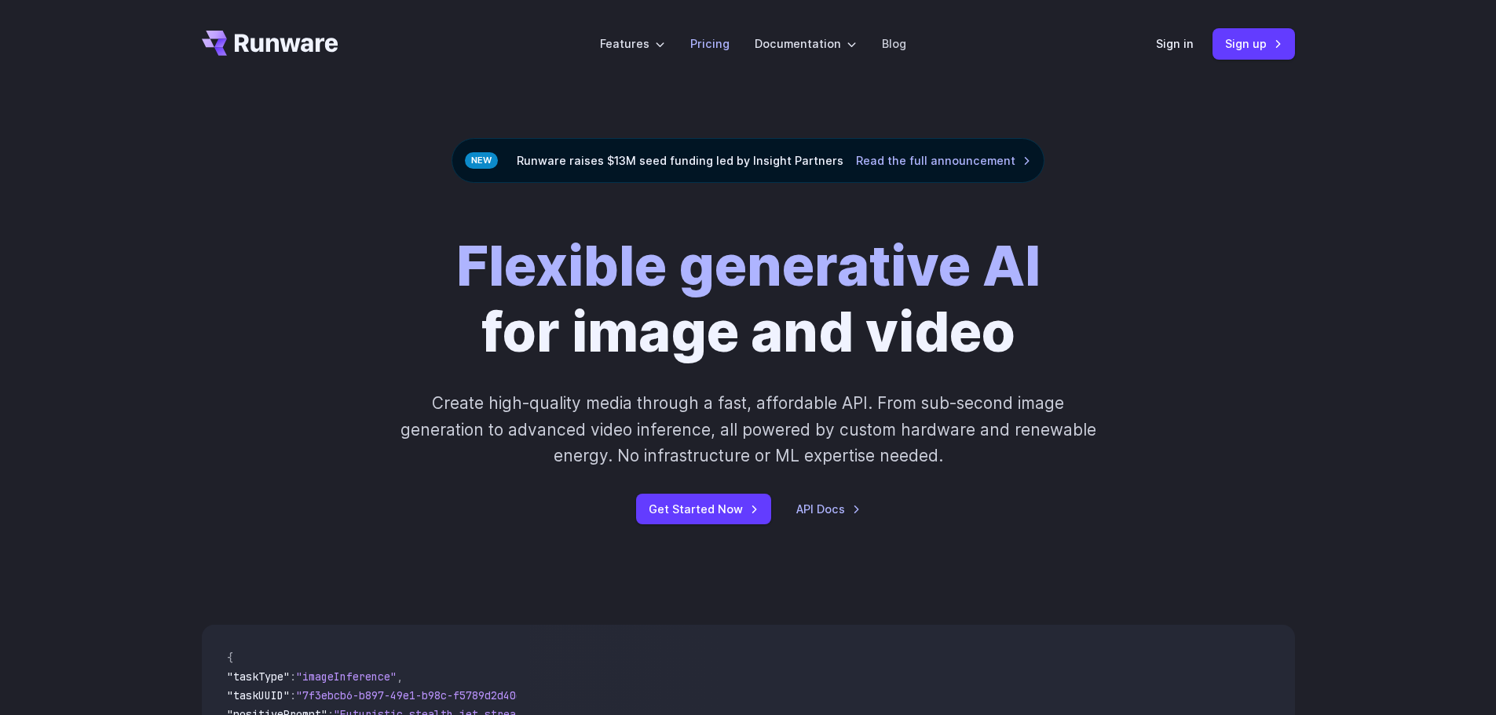
click at [704, 39] on link "Pricing" at bounding box center [709, 44] width 39 height 18
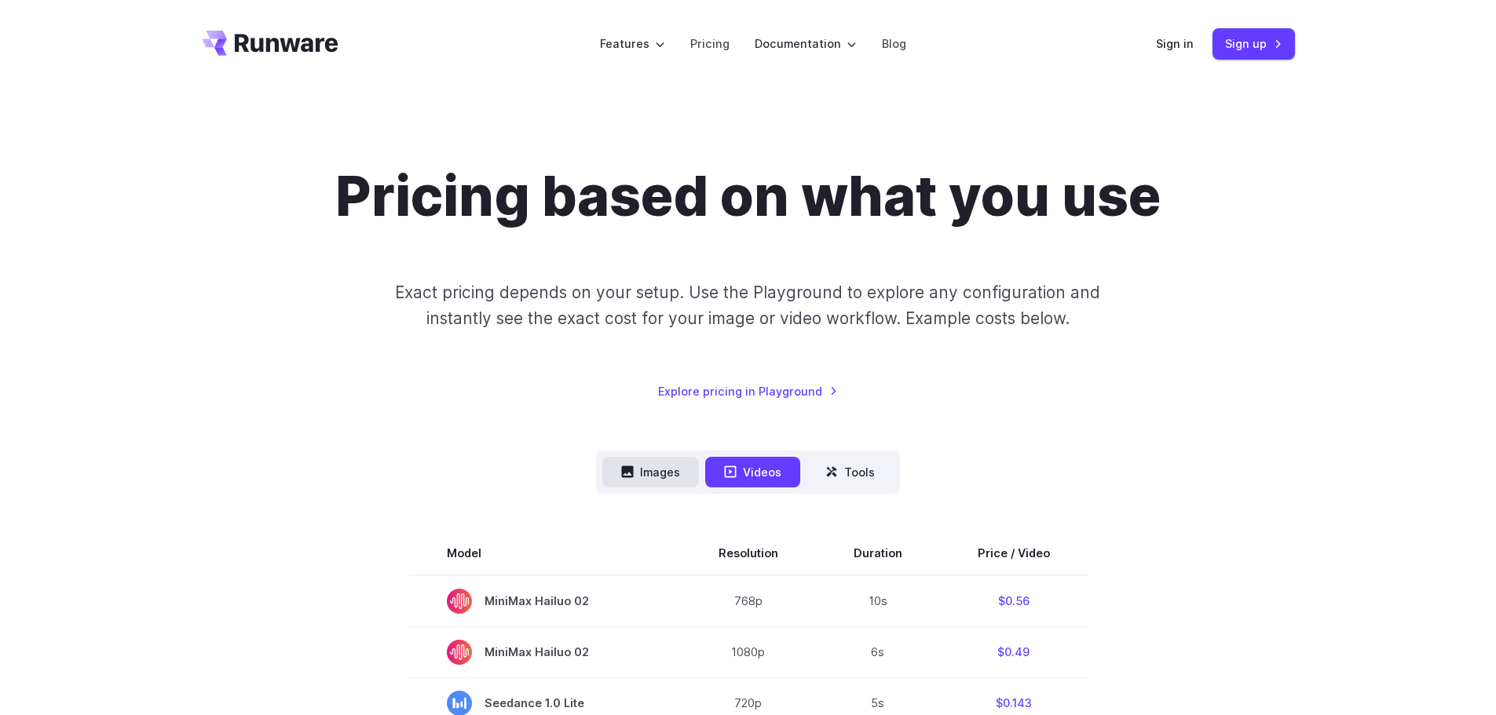
click at [674, 477] on button "Images" at bounding box center [650, 472] width 97 height 31
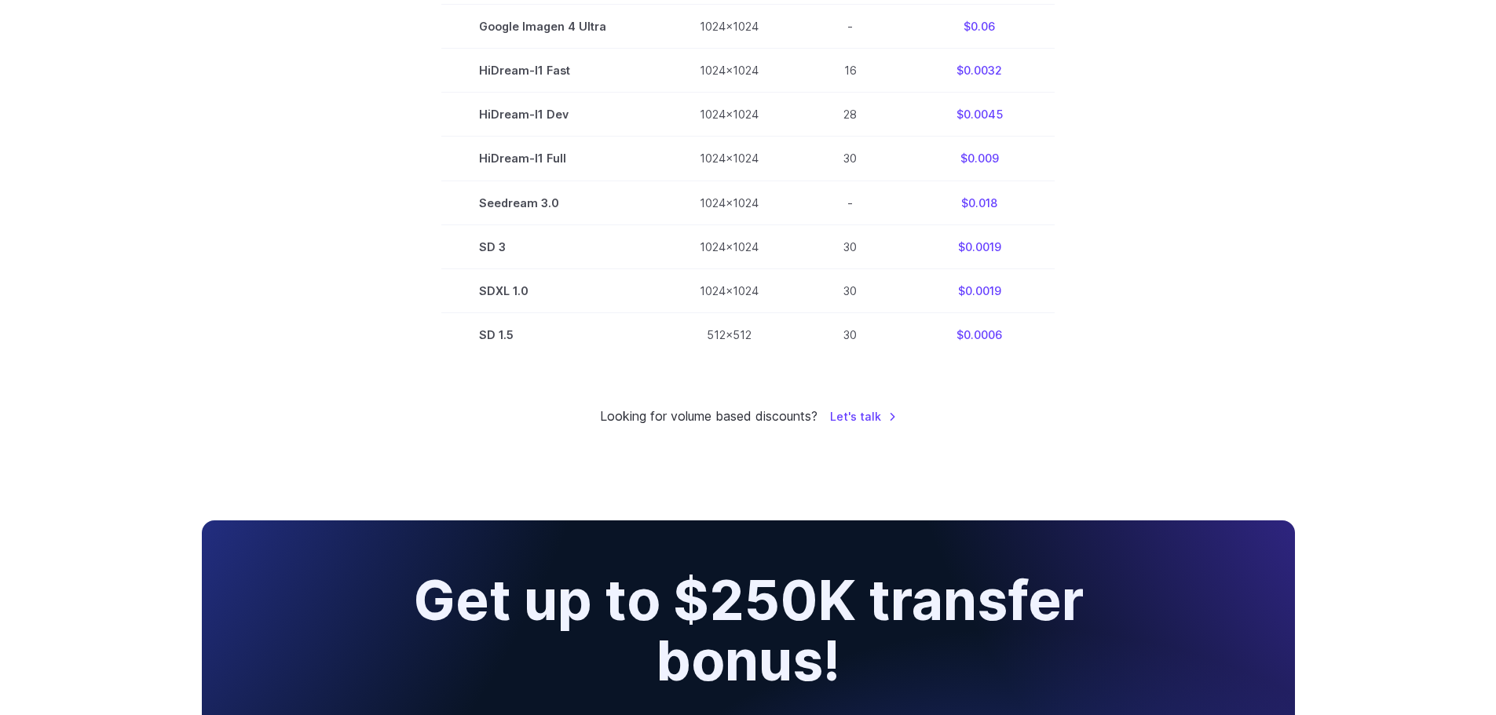
scroll to position [1021, 0]
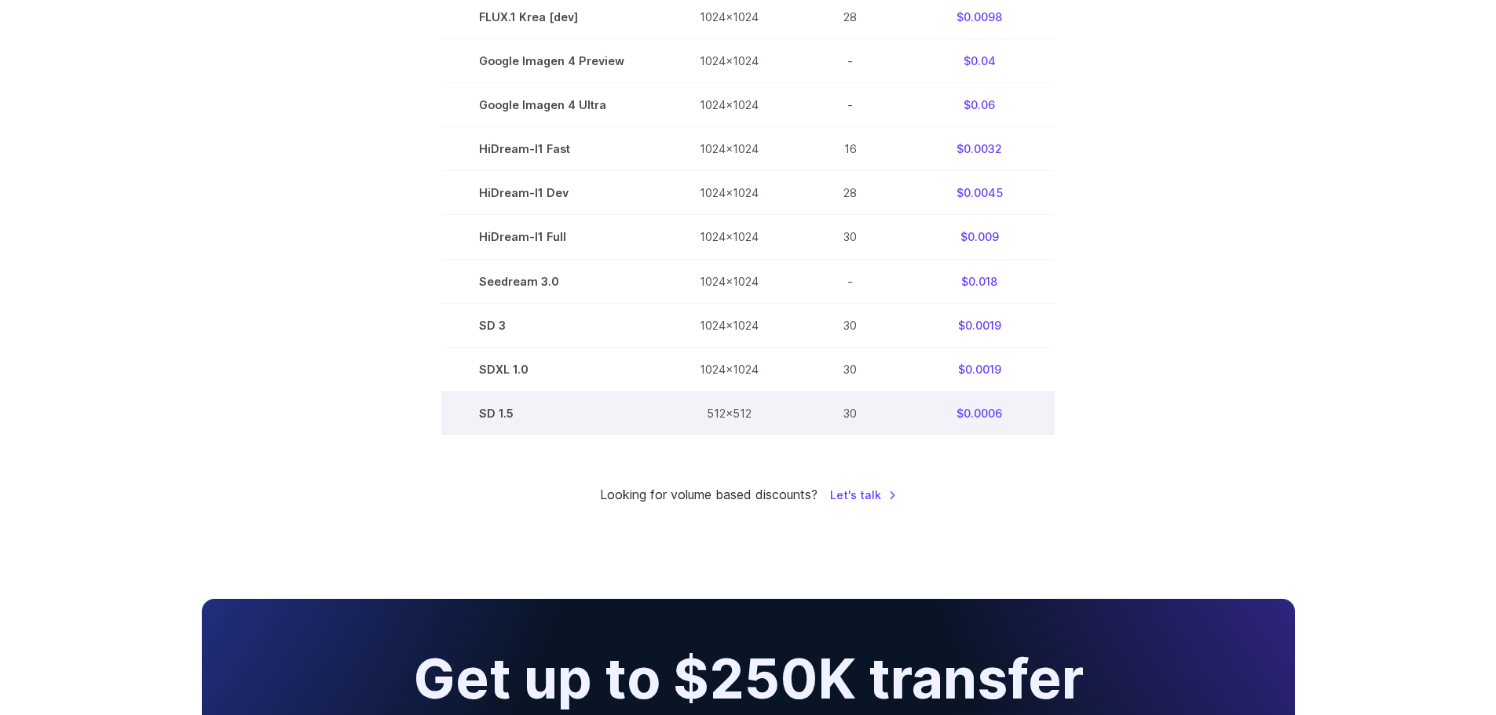
click at [501, 410] on td "SD 1.5" at bounding box center [551, 413] width 221 height 44
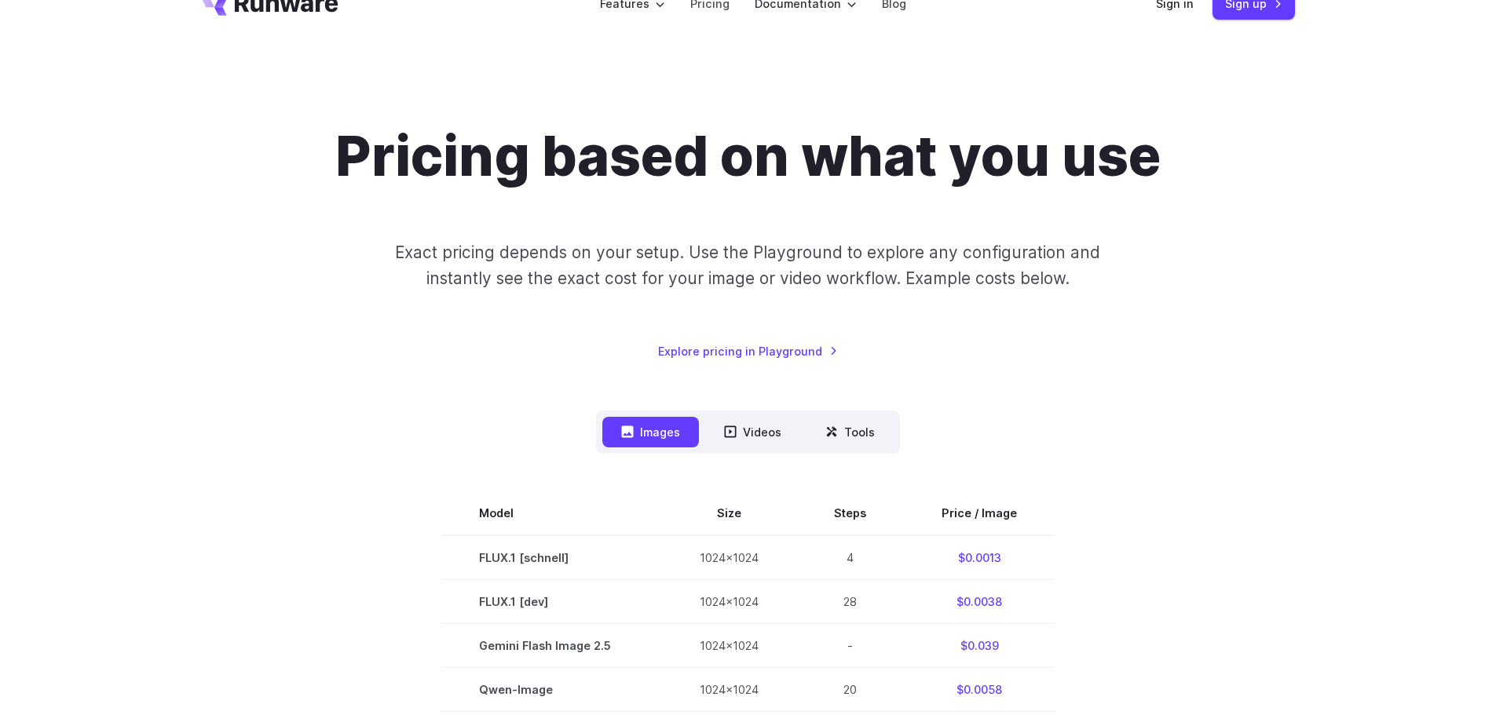
scroll to position [0, 0]
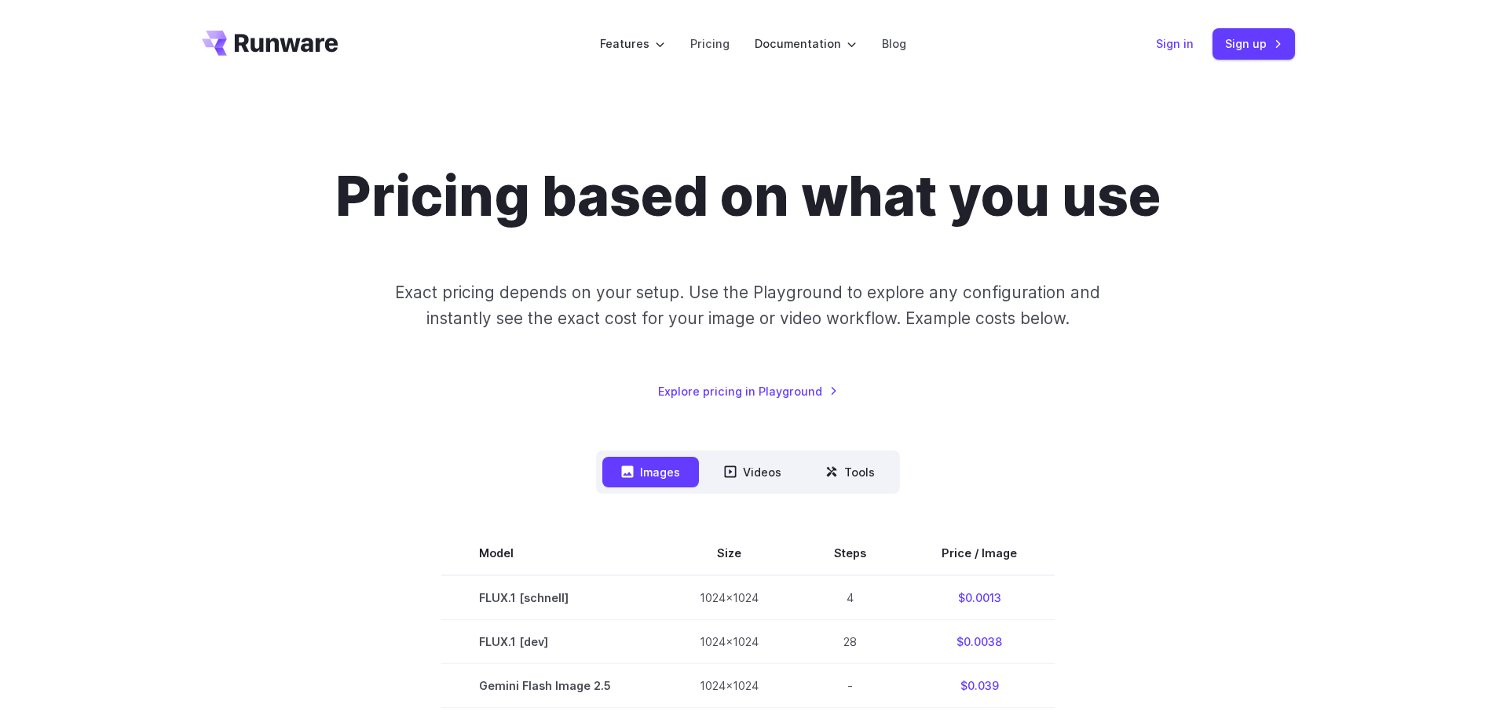
drag, startPoint x: 1177, startPoint y: 49, endPoint x: 1176, endPoint y: 31, distance: 18.9
click at [1177, 49] on link "Sign in" at bounding box center [1175, 44] width 38 height 18
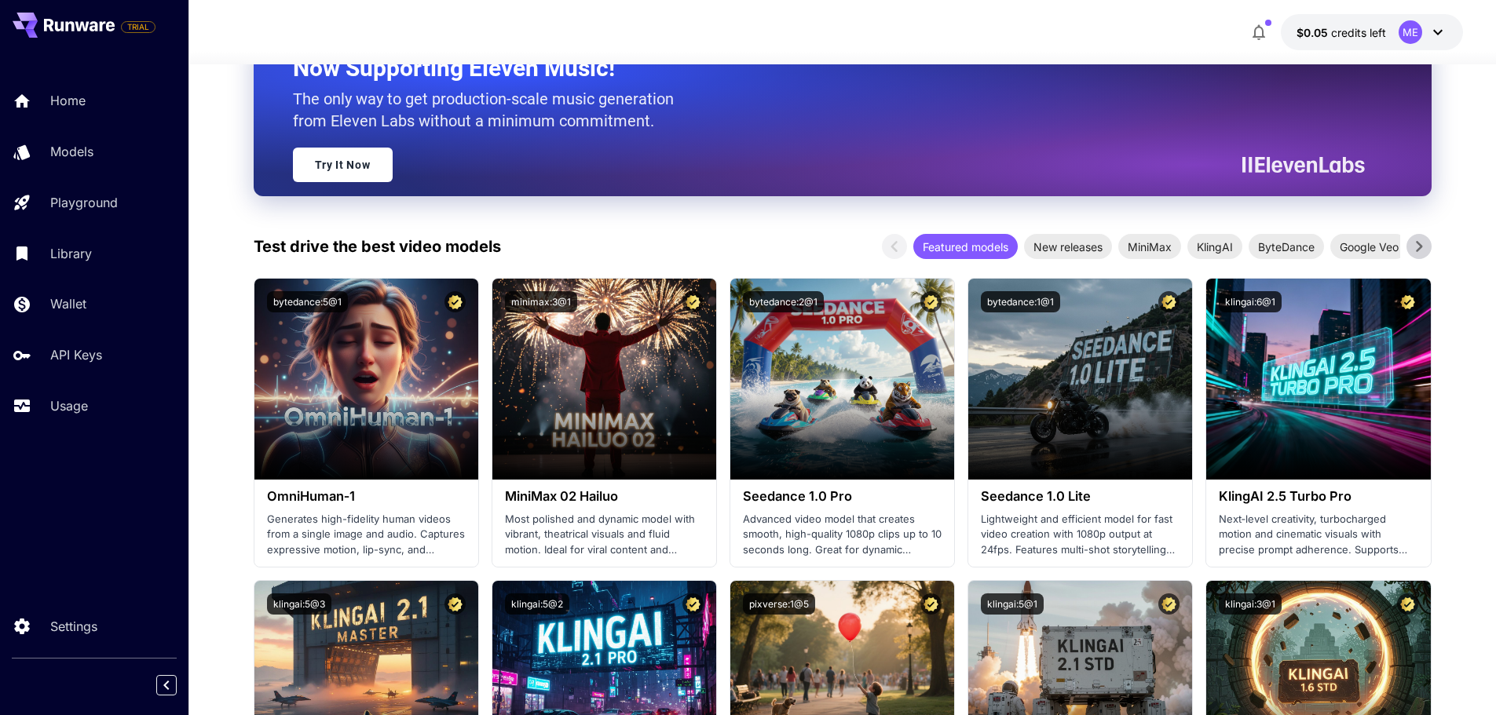
scroll to position [314, 0]
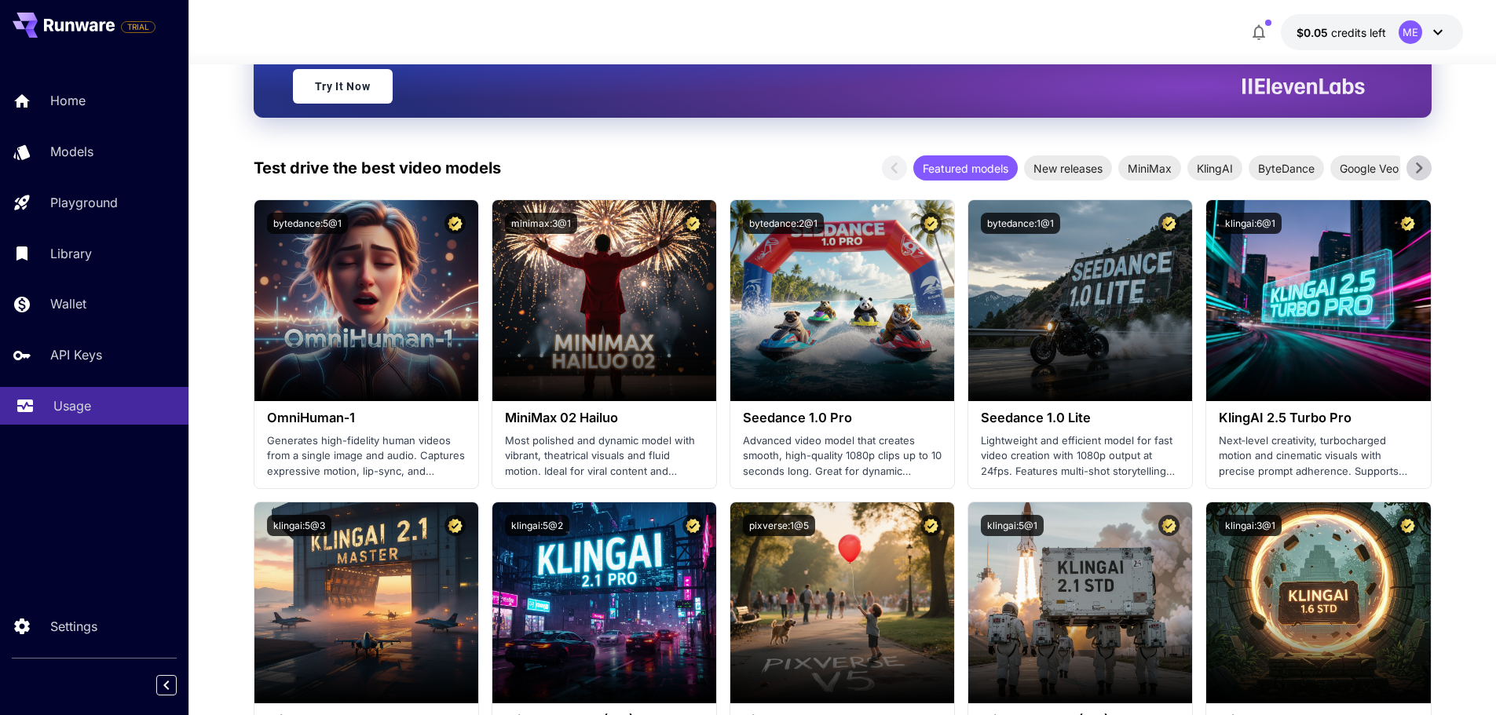
click at [54, 398] on p "Usage" at bounding box center [72, 405] width 38 height 19
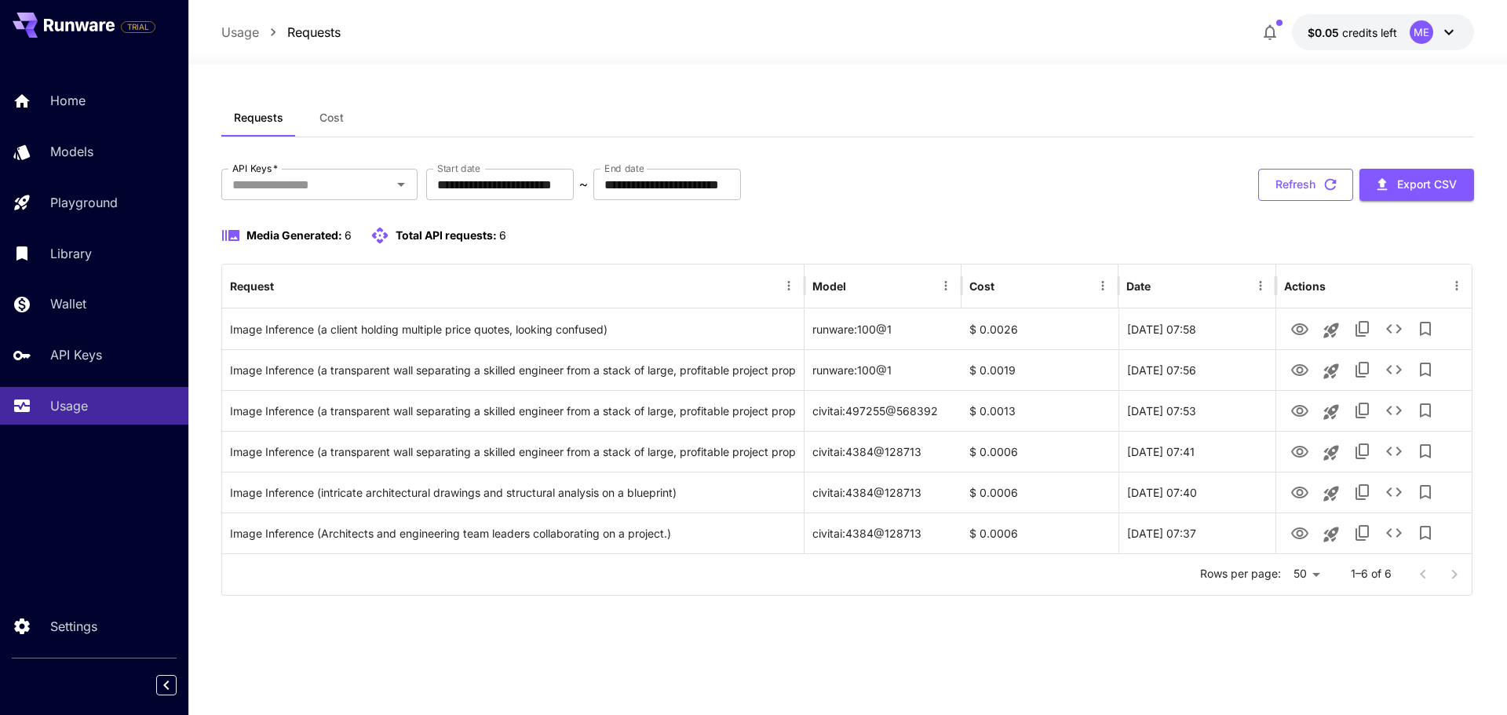
click at [1328, 184] on icon "button" at bounding box center [1330, 184] width 17 height 17
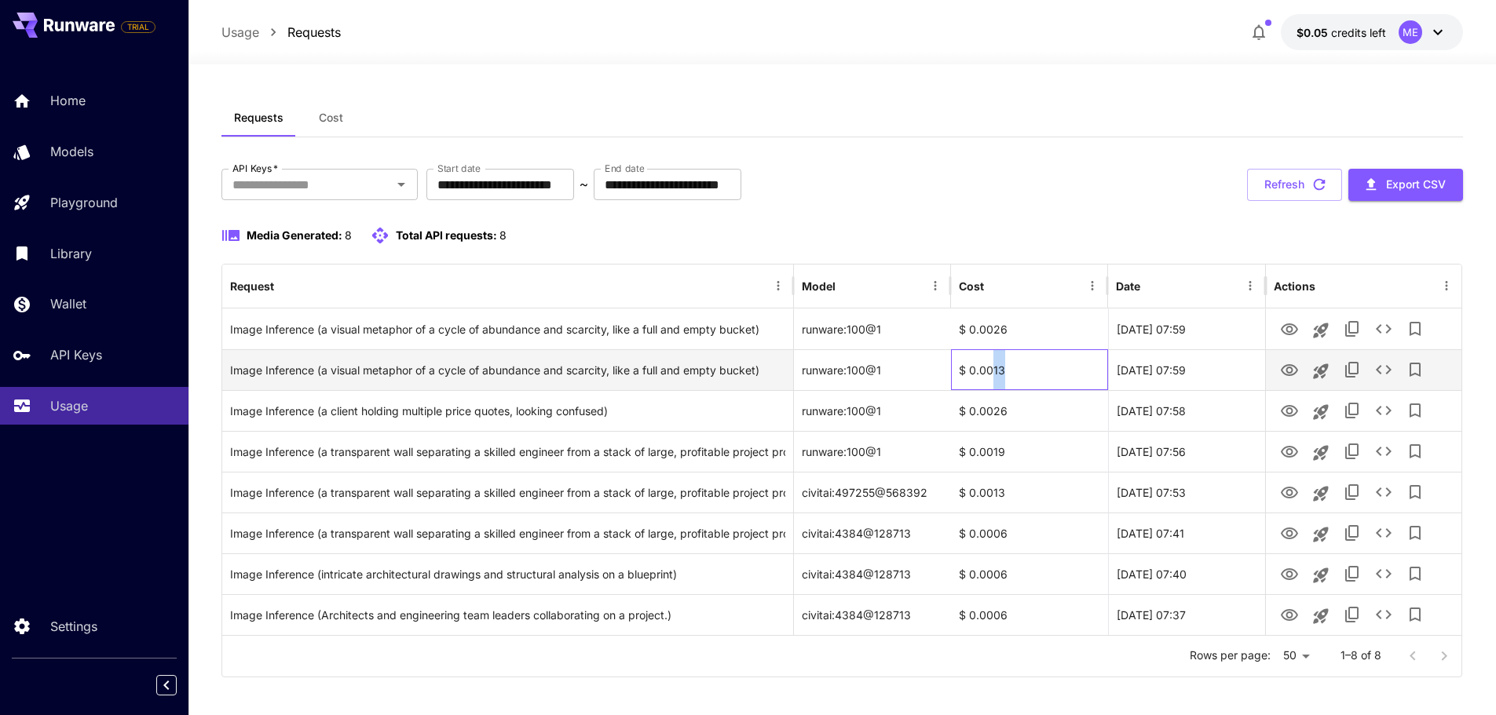
drag, startPoint x: 1004, startPoint y: 371, endPoint x: 994, endPoint y: 371, distance: 10.2
click at [994, 371] on div "$ 0.0013" at bounding box center [1029, 369] width 157 height 41
click at [1034, 359] on div "$ 0.0013" at bounding box center [1029, 369] width 157 height 41
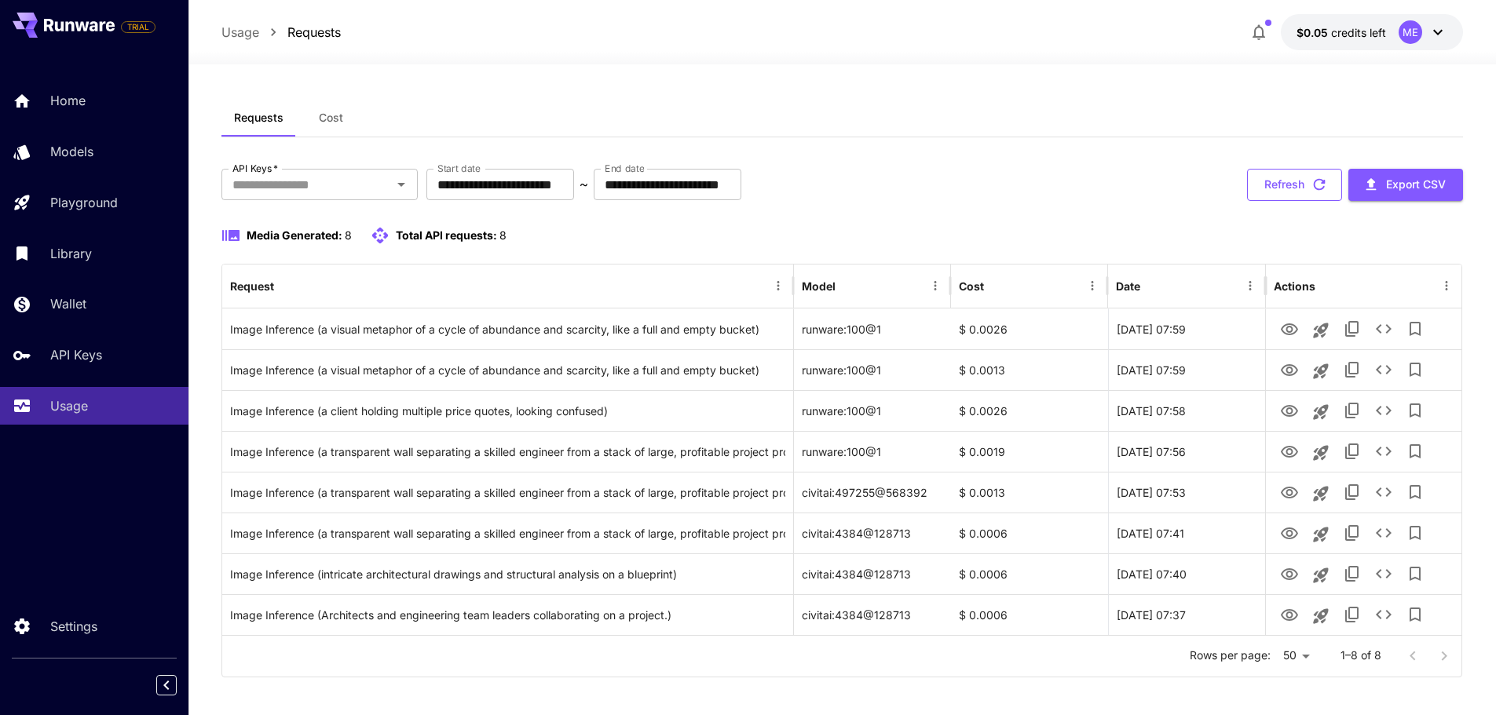
click at [1302, 192] on button "Refresh" at bounding box center [1294, 185] width 95 height 32
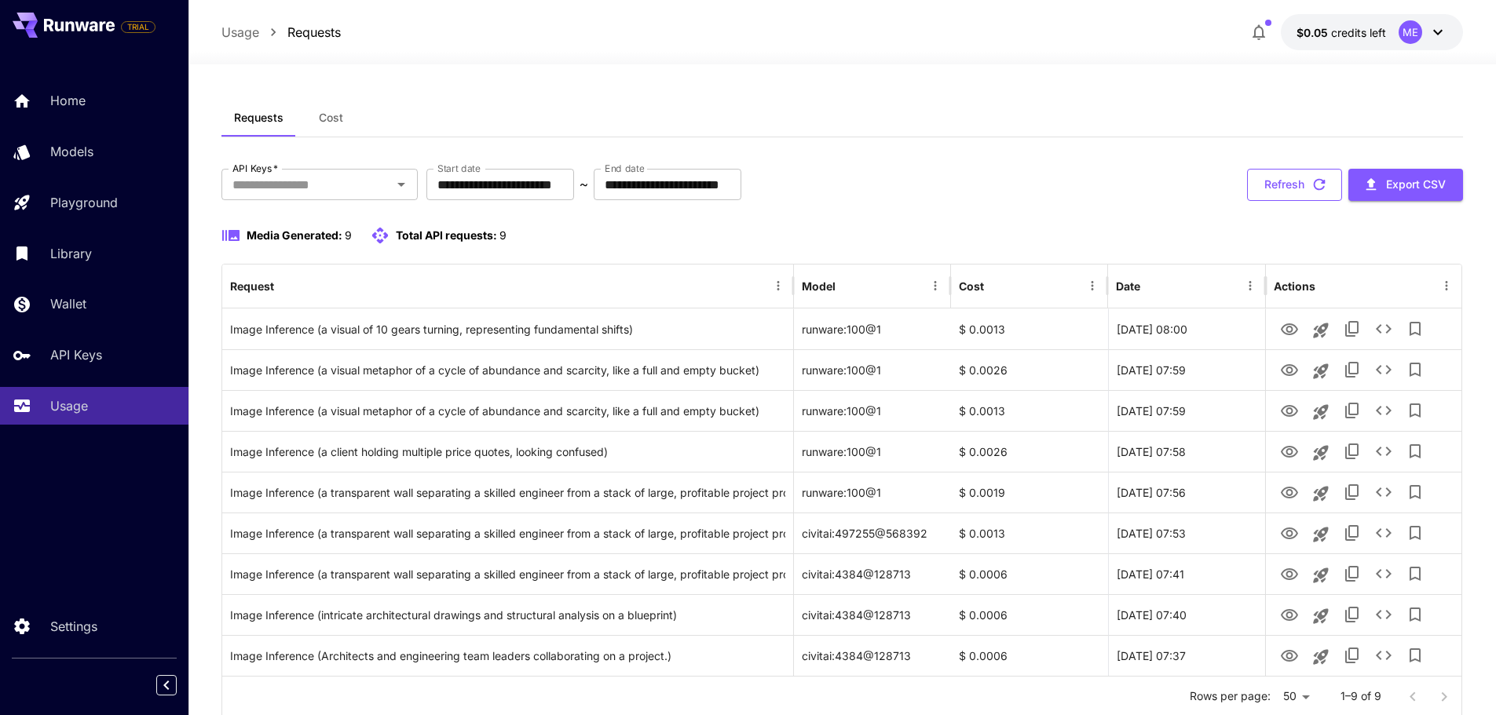
click at [1281, 176] on button "Refresh" at bounding box center [1294, 185] width 95 height 32
click at [1320, 38] on span "$0.05" at bounding box center [1313, 32] width 35 height 13
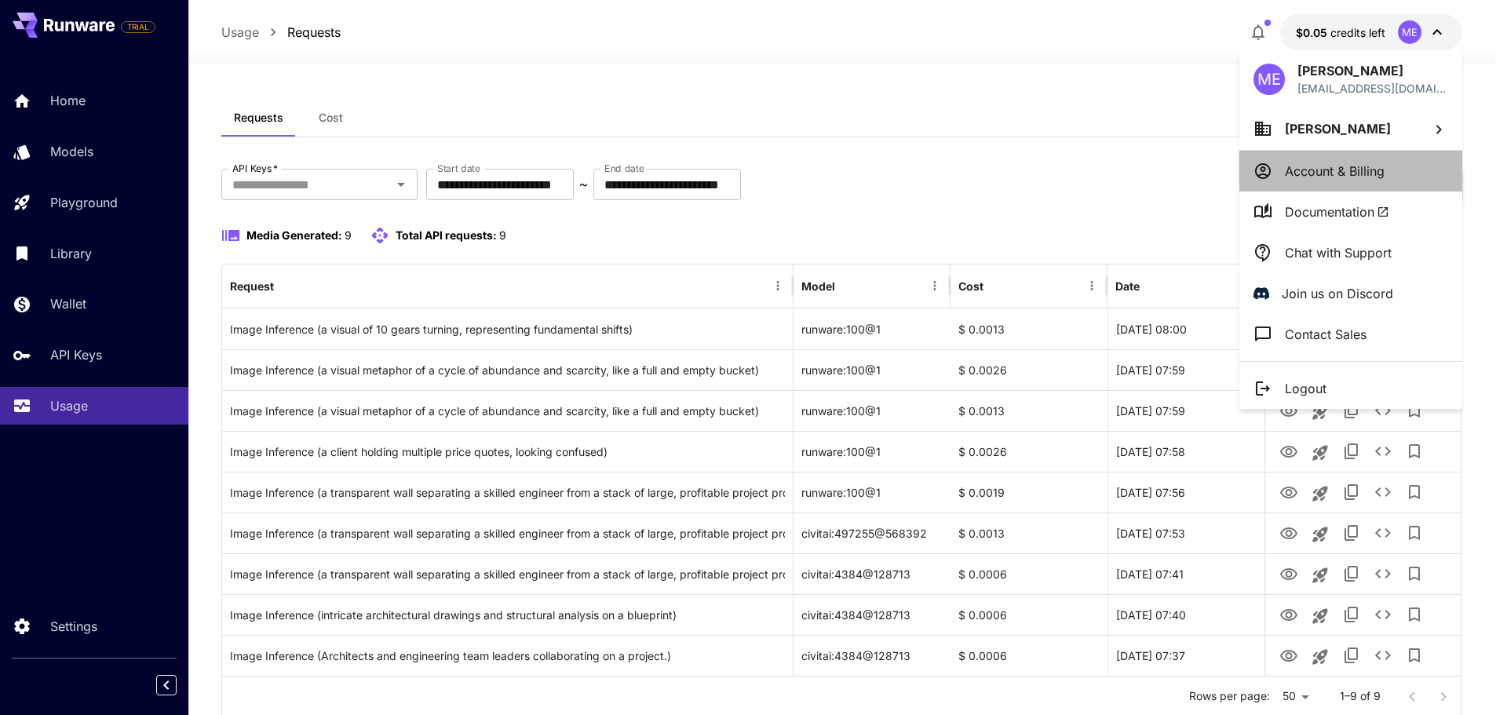
click at [1334, 175] on p "Account & Billing" at bounding box center [1335, 171] width 100 height 19
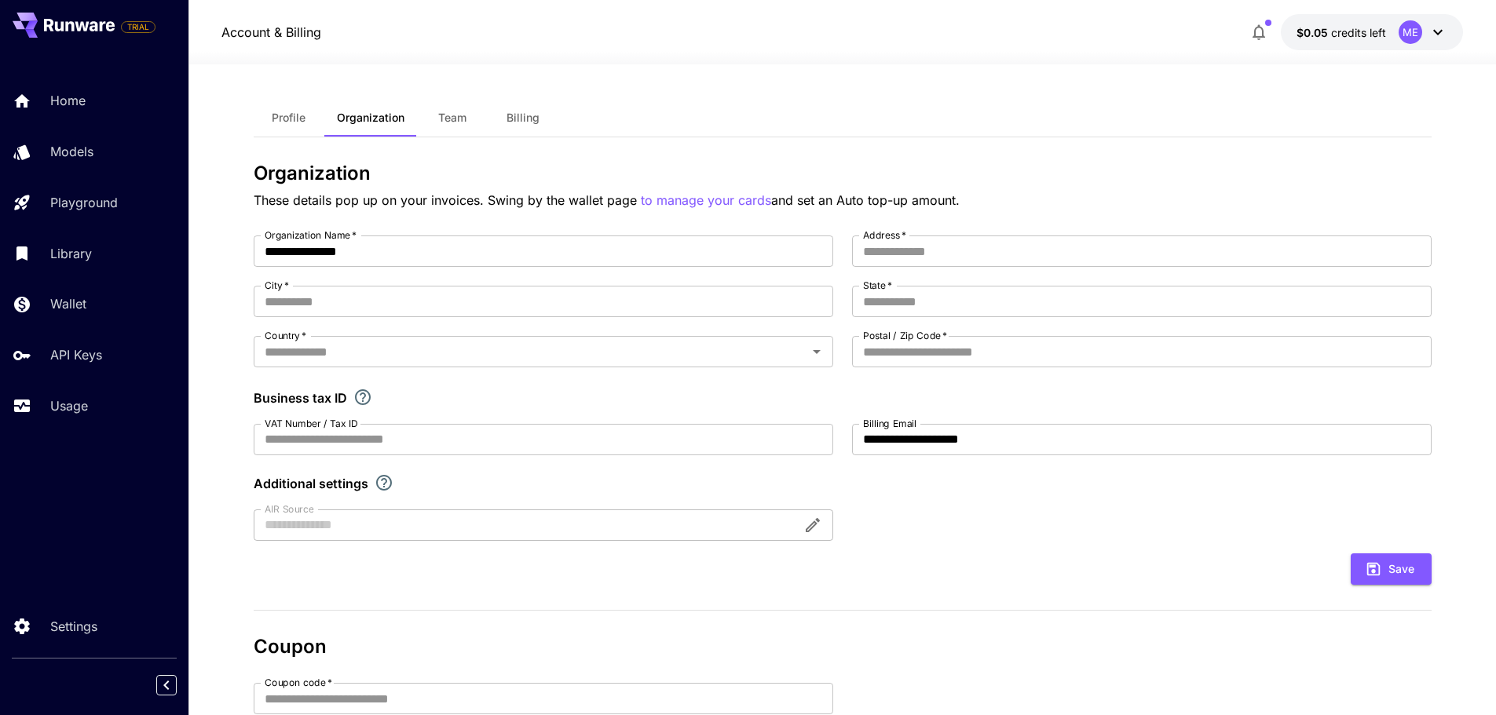
click at [278, 126] on button "Profile" at bounding box center [289, 118] width 71 height 38
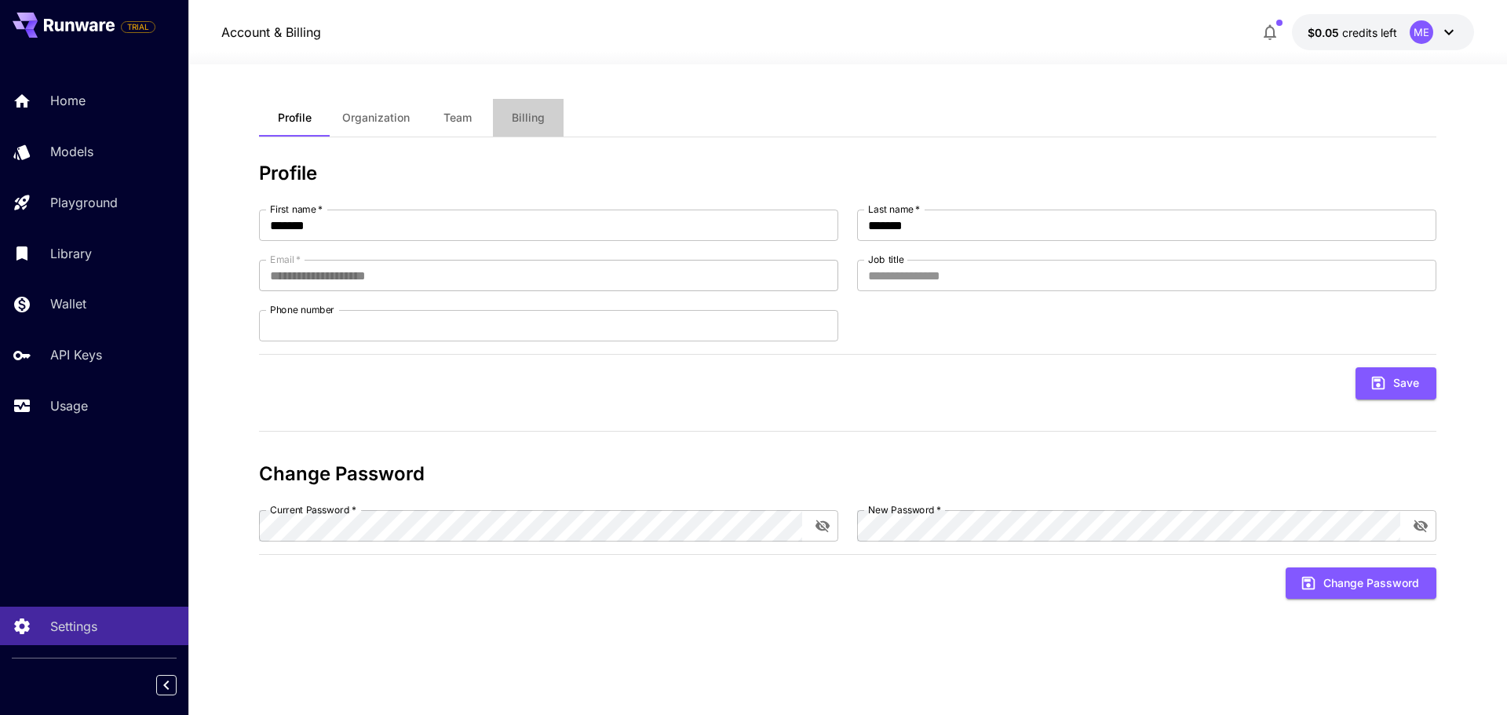
click at [535, 114] on span "Billing" at bounding box center [528, 118] width 33 height 14
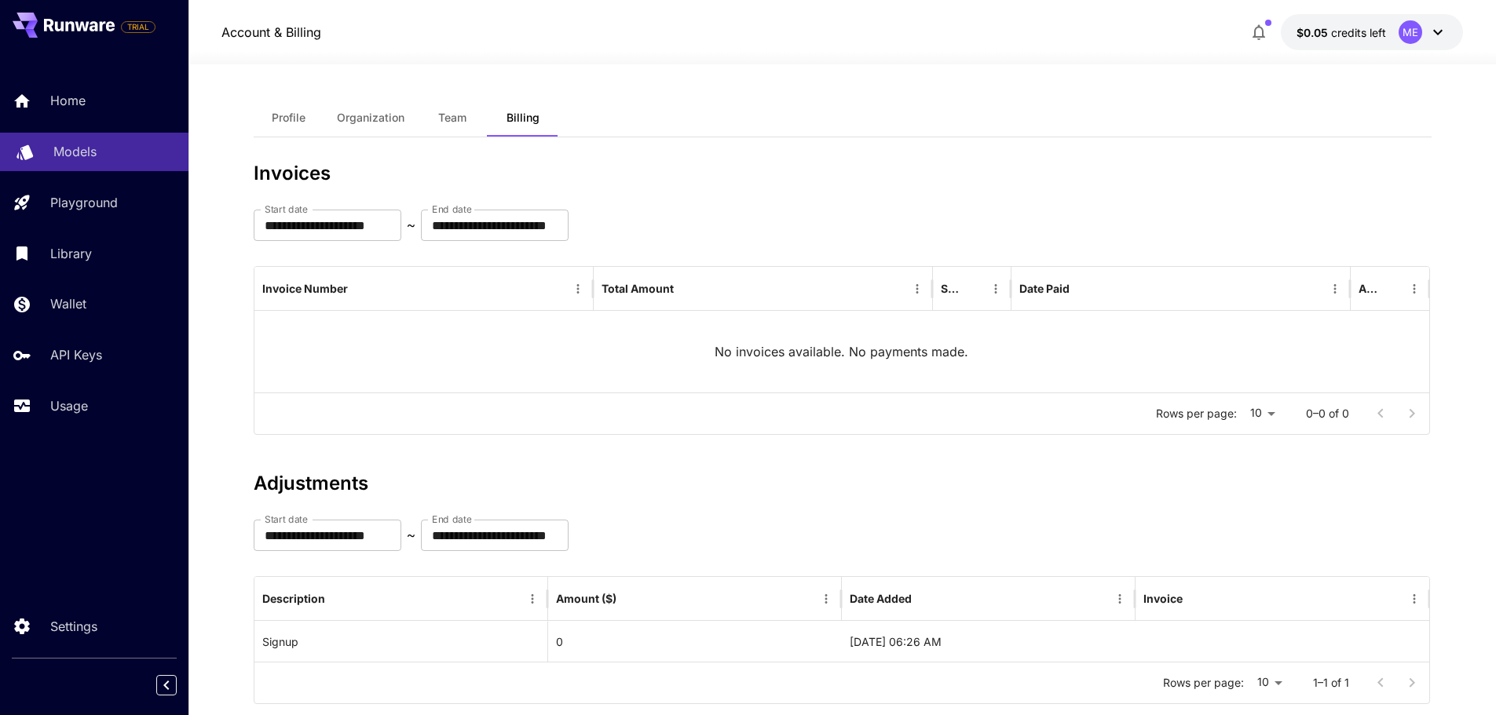
click at [86, 150] on p "Models" at bounding box center [74, 151] width 43 height 19
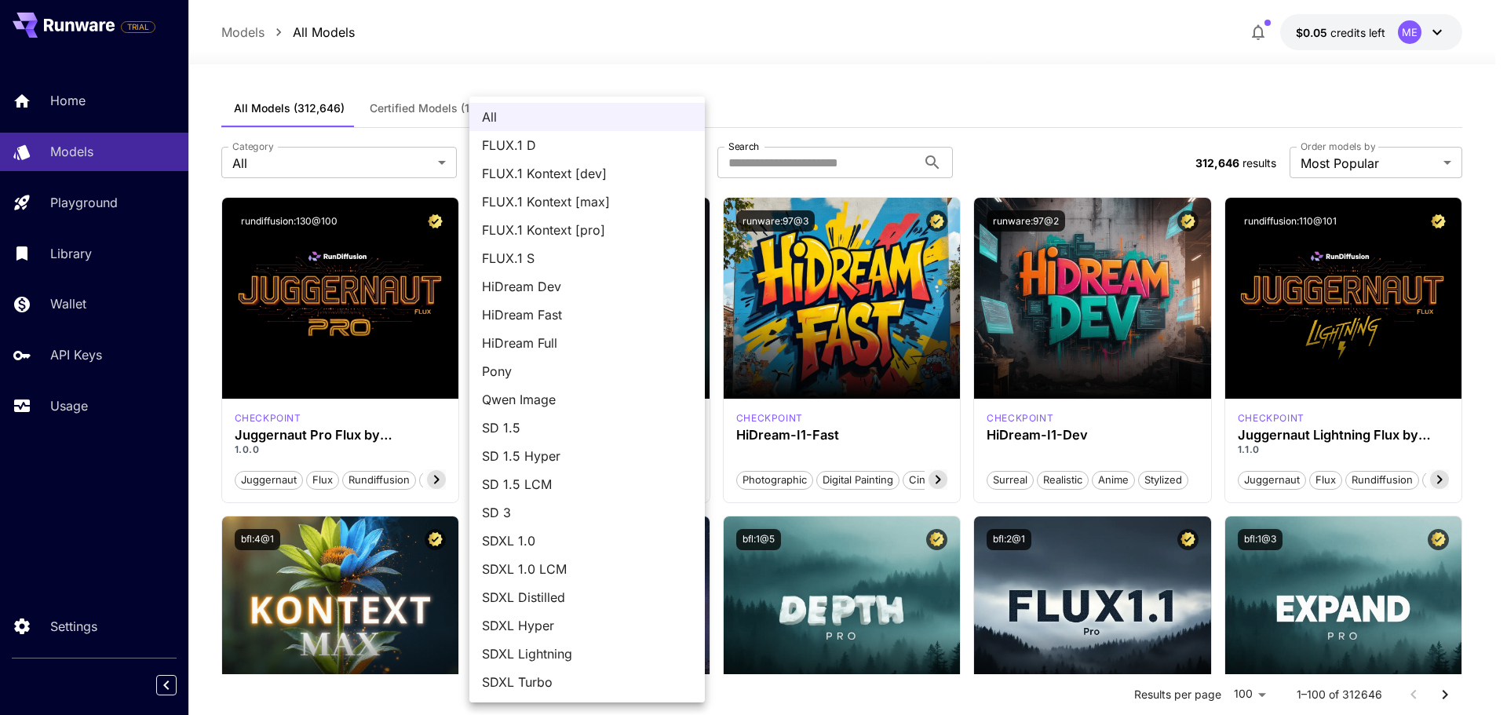
click at [606, 236] on span "FLUX.1 Kontext [pro]" at bounding box center [587, 230] width 210 height 19
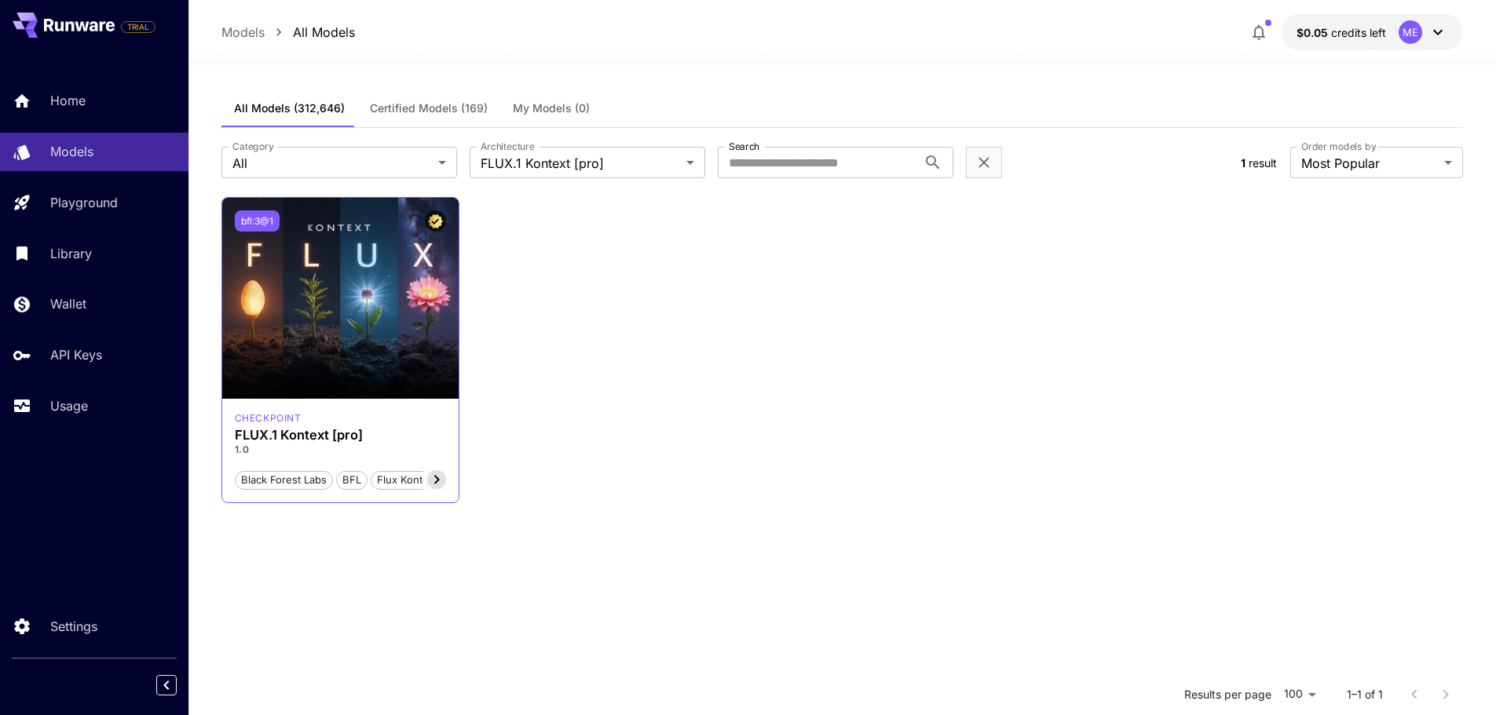
click at [259, 226] on button "bfl:3@1" at bounding box center [257, 220] width 45 height 21
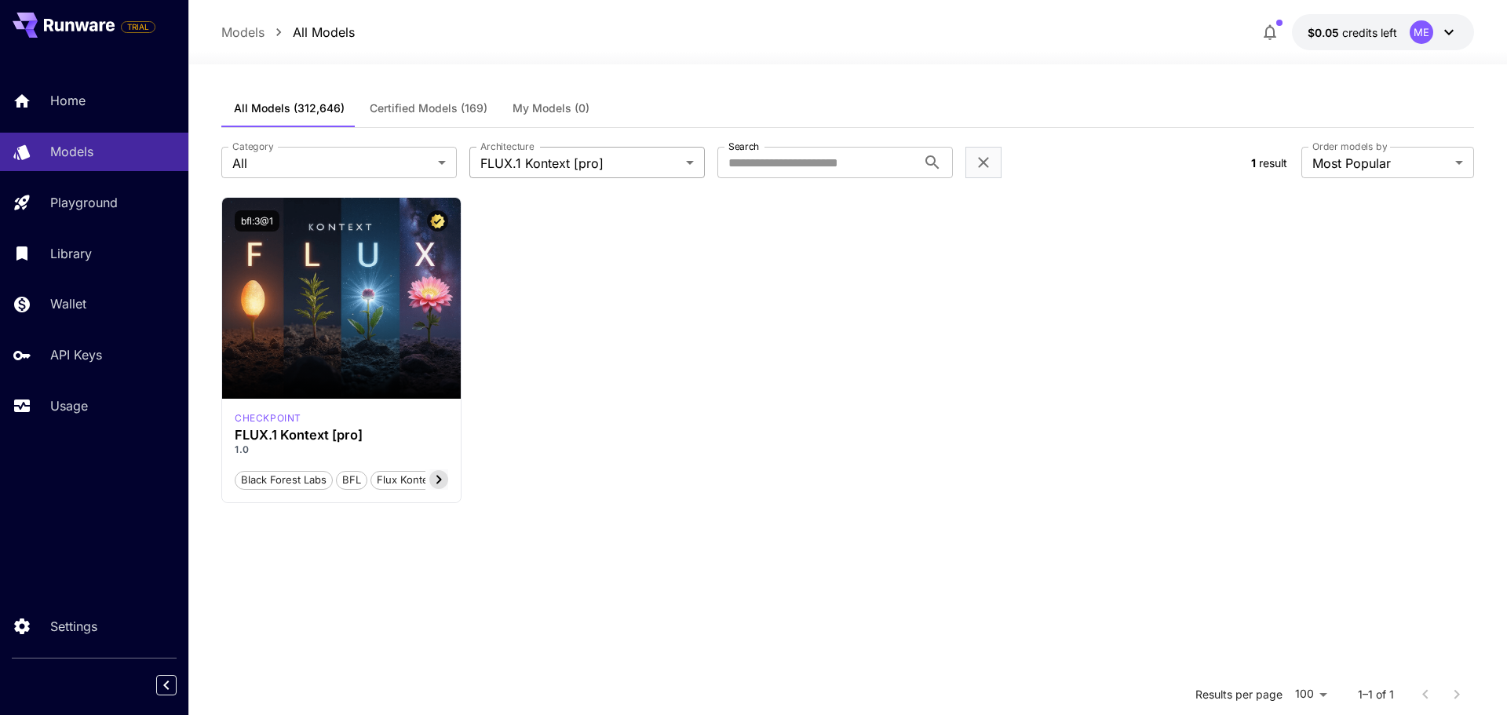
click at [586, 163] on body "**********" at bounding box center [753, 500] width 1507 height 1000
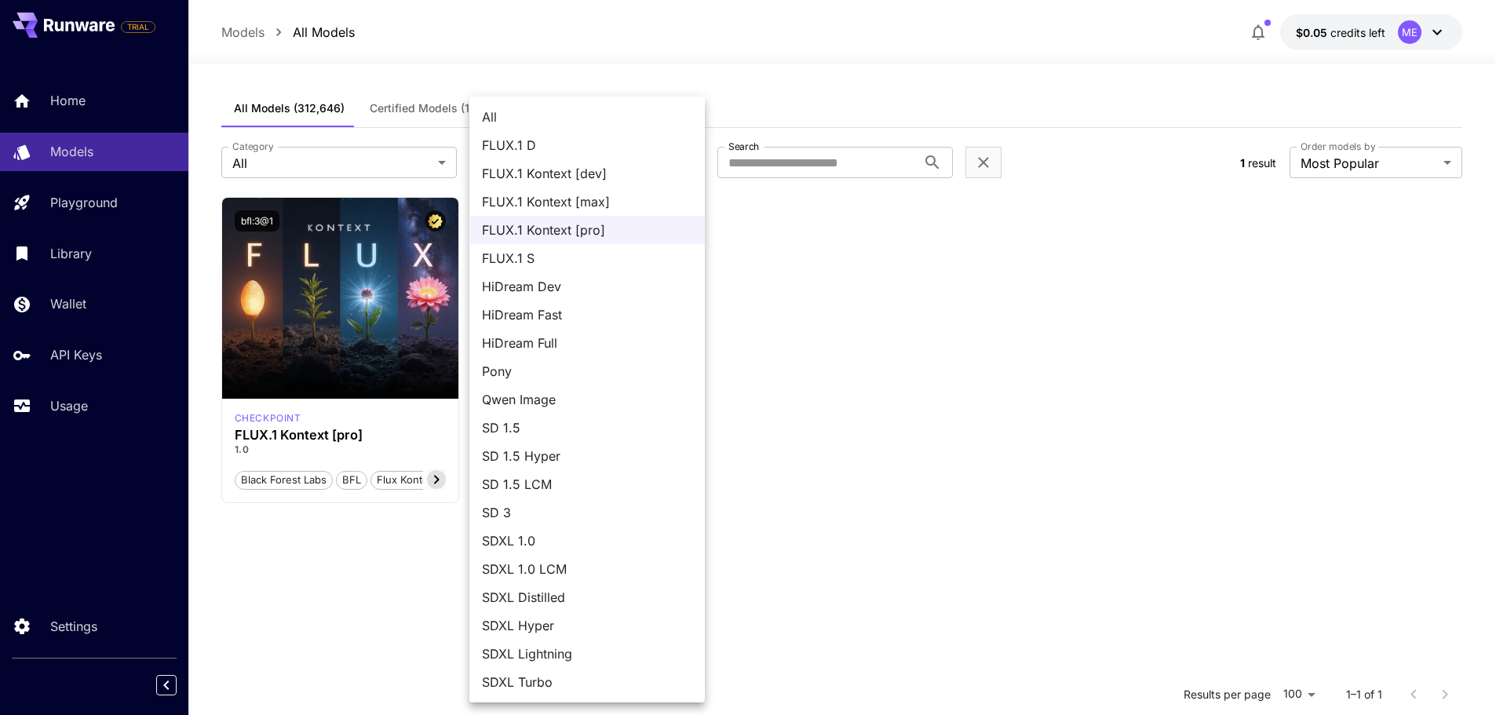
click at [680, 167] on span "FLUX.1 Kontext [dev]" at bounding box center [587, 173] width 210 height 19
type input "**********"
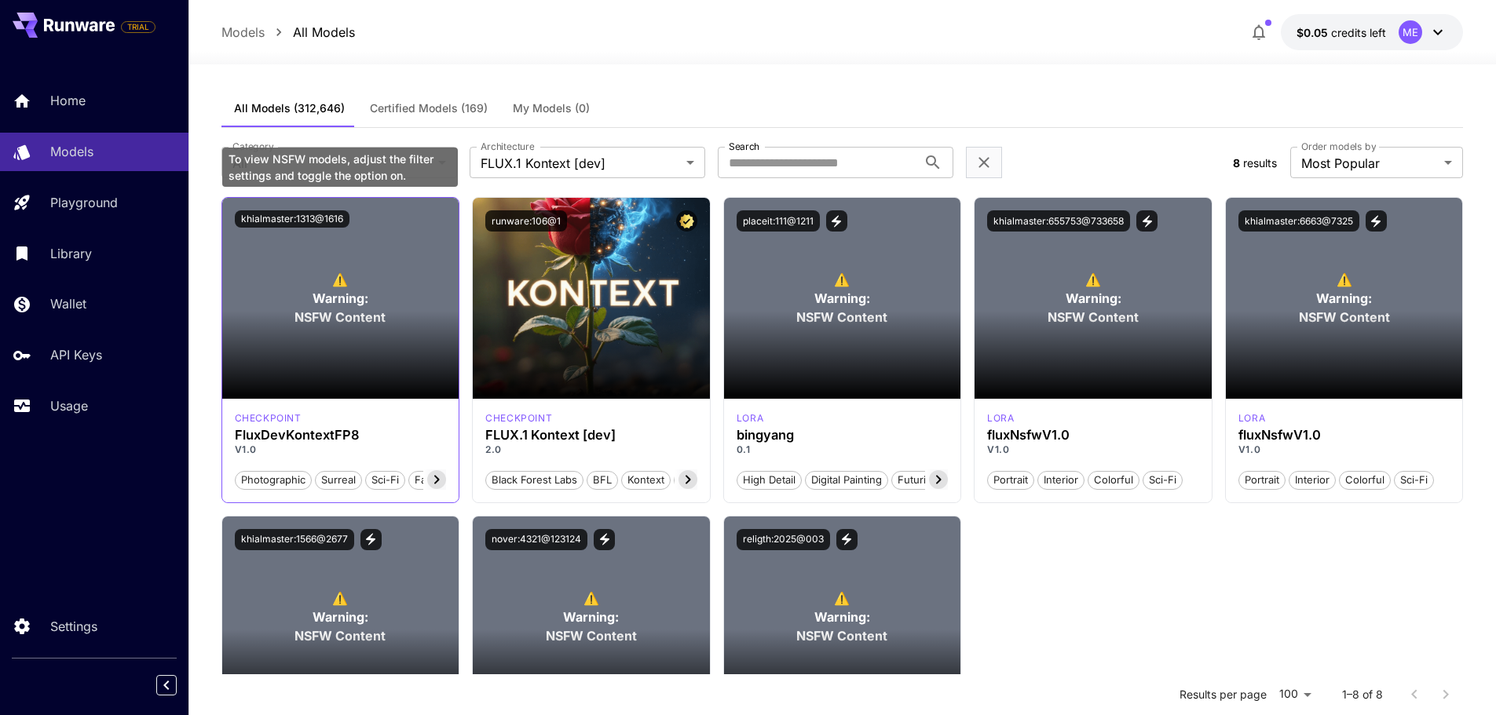
click at [383, 309] on span "NSFW Content" at bounding box center [339, 317] width 91 height 19
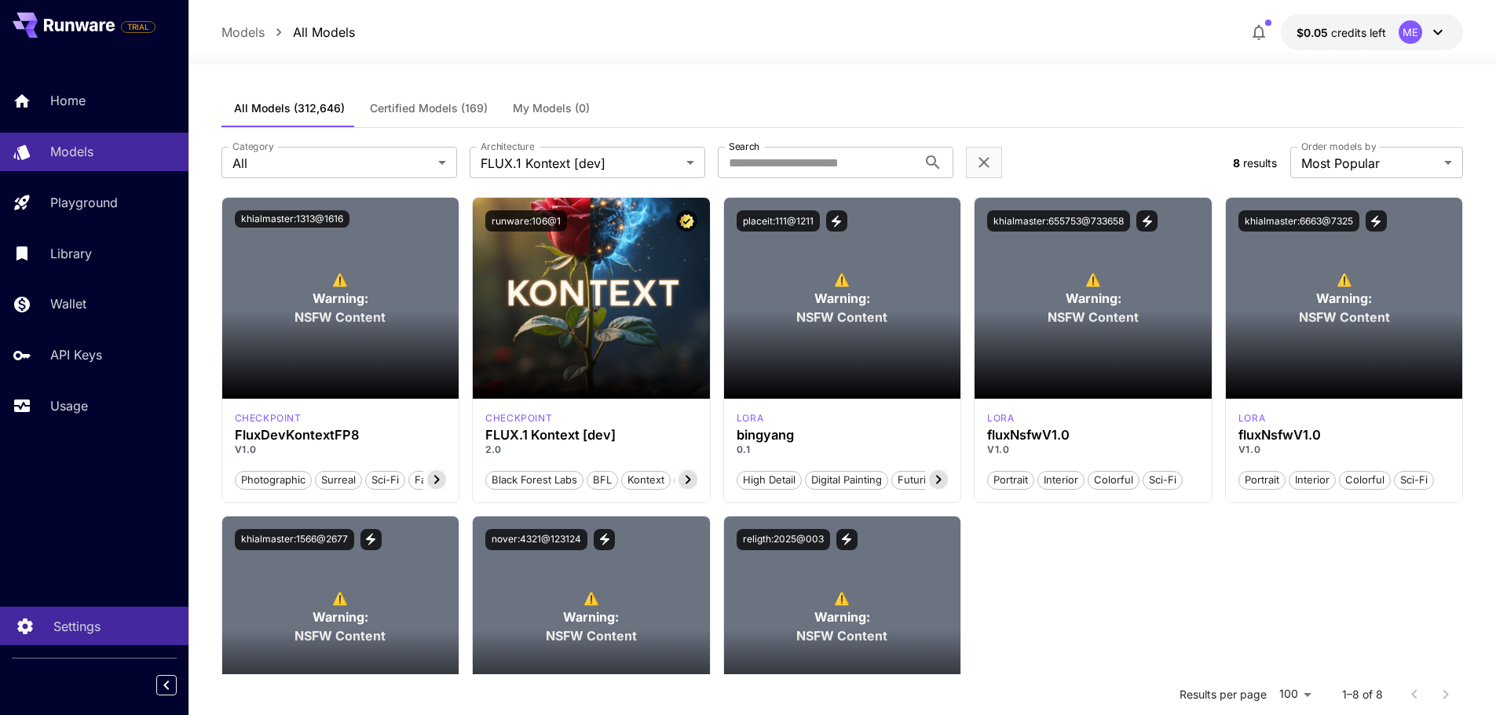
click at [93, 627] on p "Settings" at bounding box center [76, 626] width 47 height 19
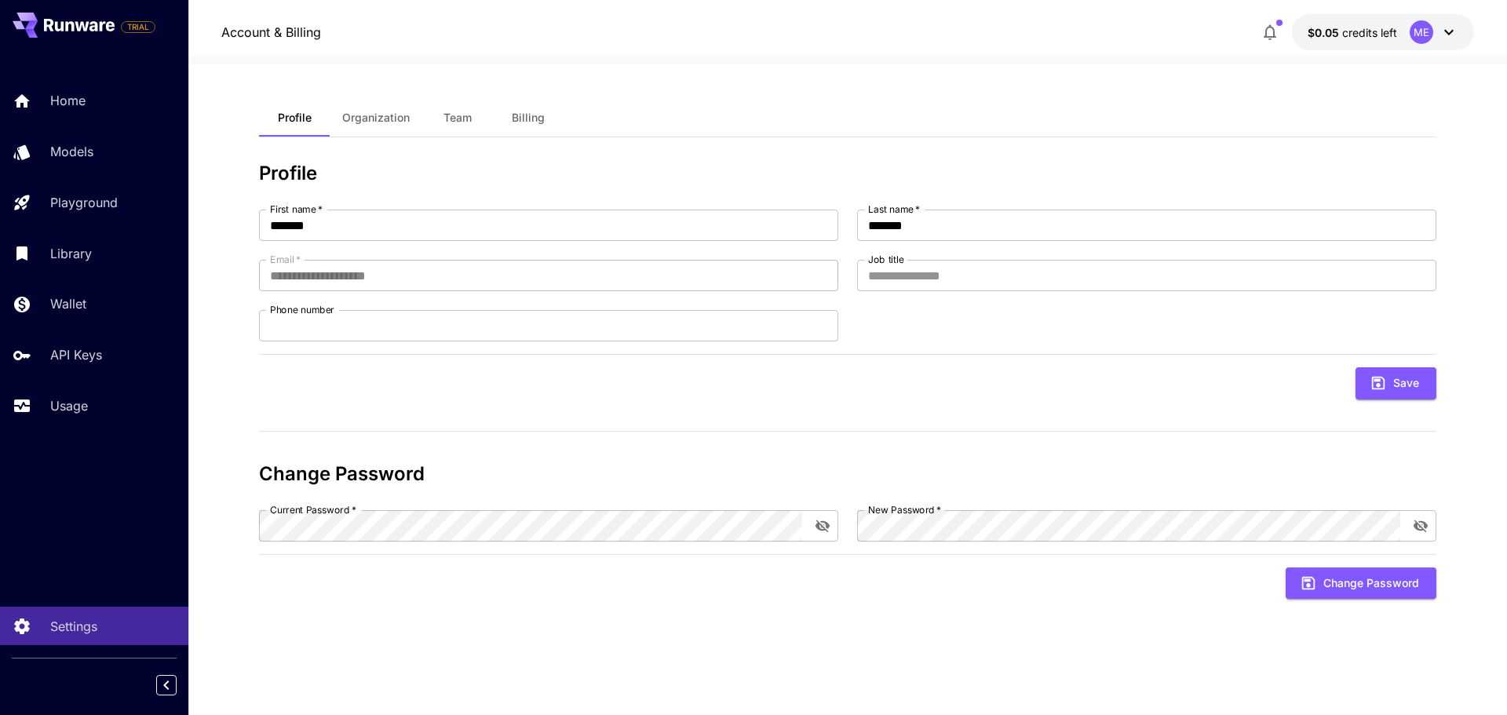
click at [1415, 37] on div "ME" at bounding box center [1422, 32] width 24 height 24
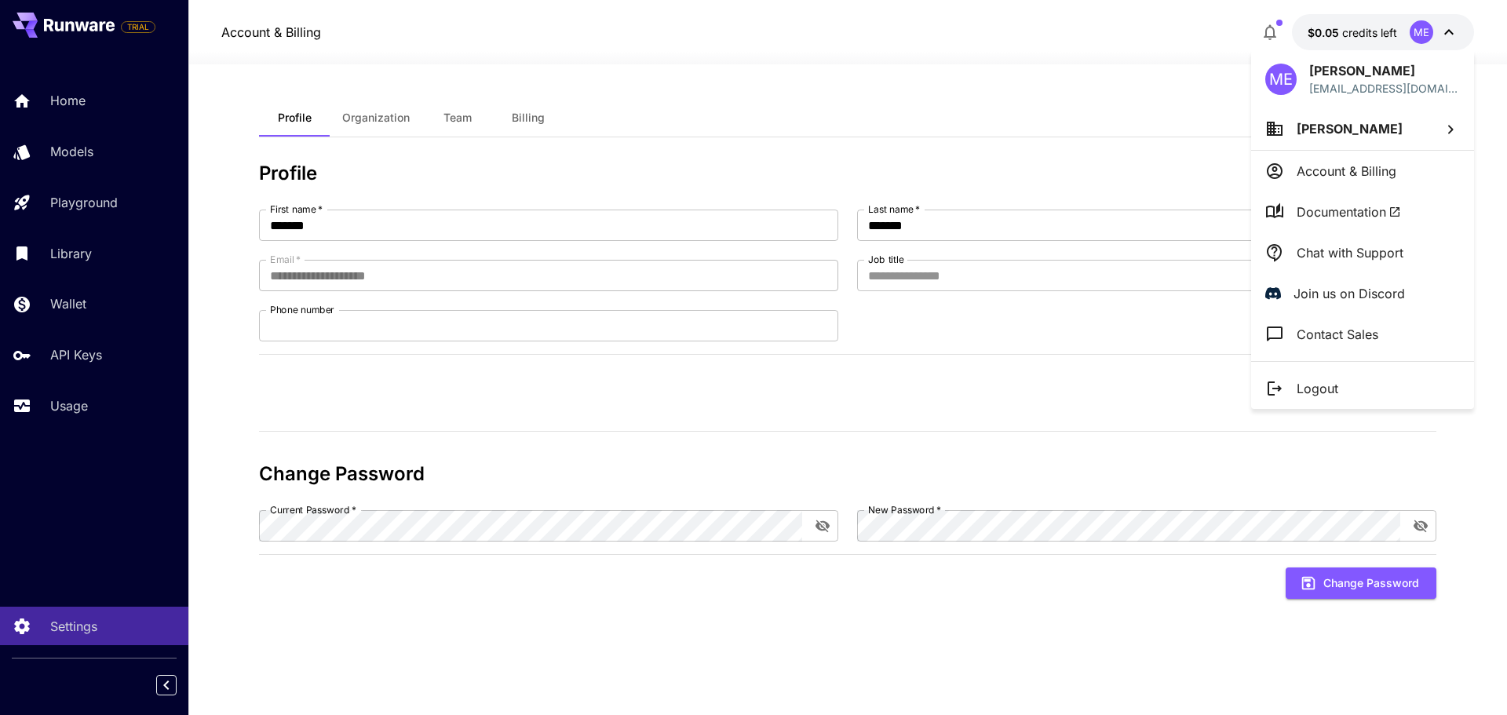
click at [1376, 129] on span "[PERSON_NAME]" at bounding box center [1350, 129] width 106 height 16
click at [1334, 171] on div at bounding box center [753, 357] width 1507 height 715
click at [1340, 132] on span "[PERSON_NAME]" at bounding box center [1350, 129] width 106 height 16
click at [1207, 157] on p "Mohamed Eldegl..." at bounding box center [1155, 159] width 118 height 19
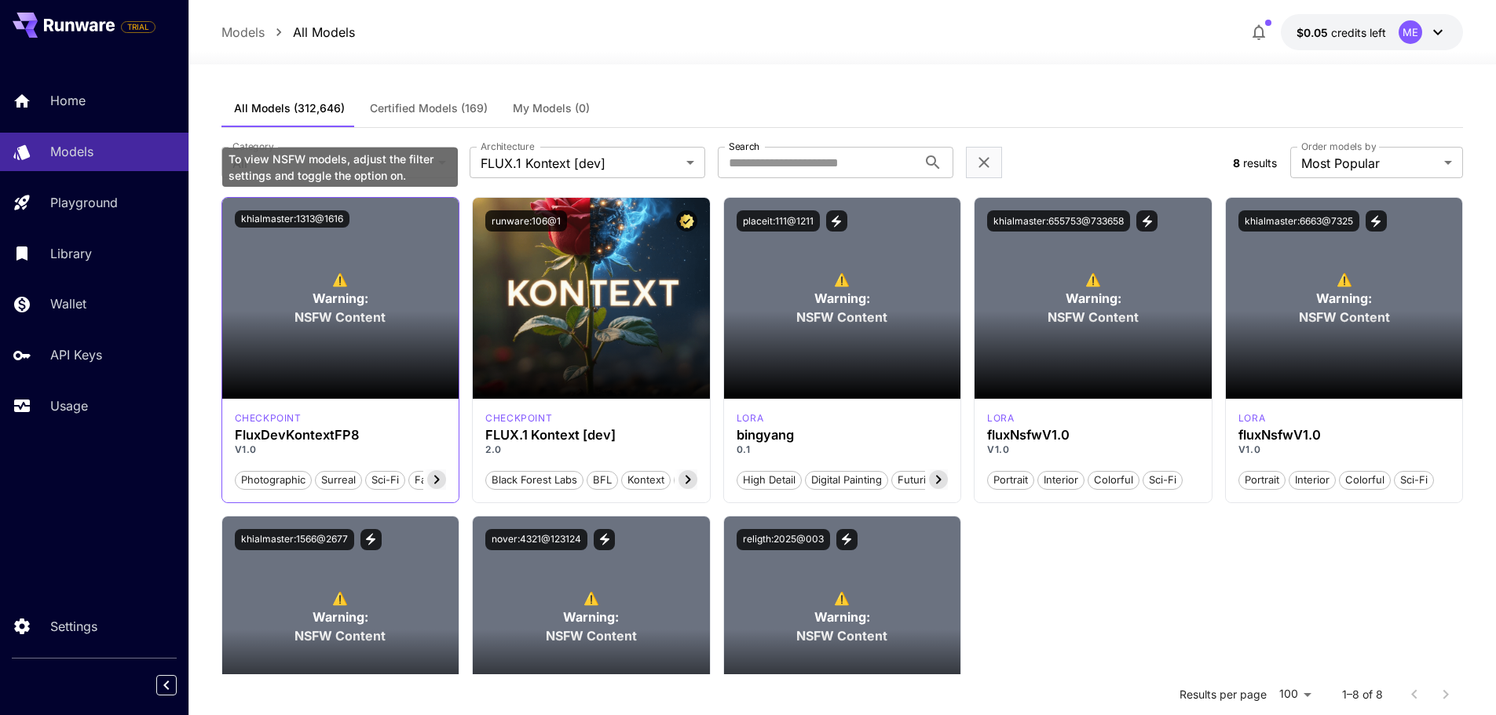
click at [329, 307] on span "Warning:" at bounding box center [340, 298] width 56 height 19
click at [607, 163] on body "**********" at bounding box center [748, 500] width 1496 height 1000
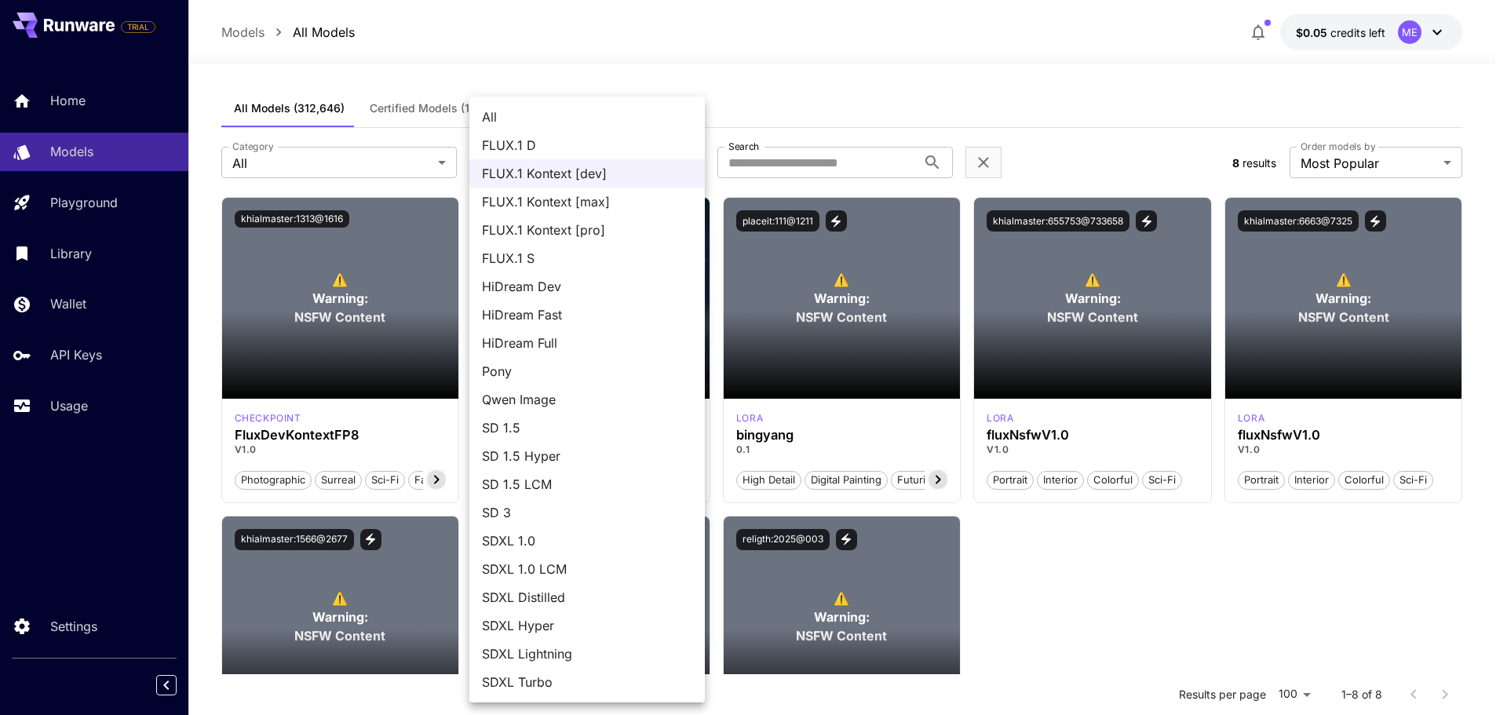
click at [590, 563] on span "SDXL 1.0 LCM" at bounding box center [587, 569] width 210 height 19
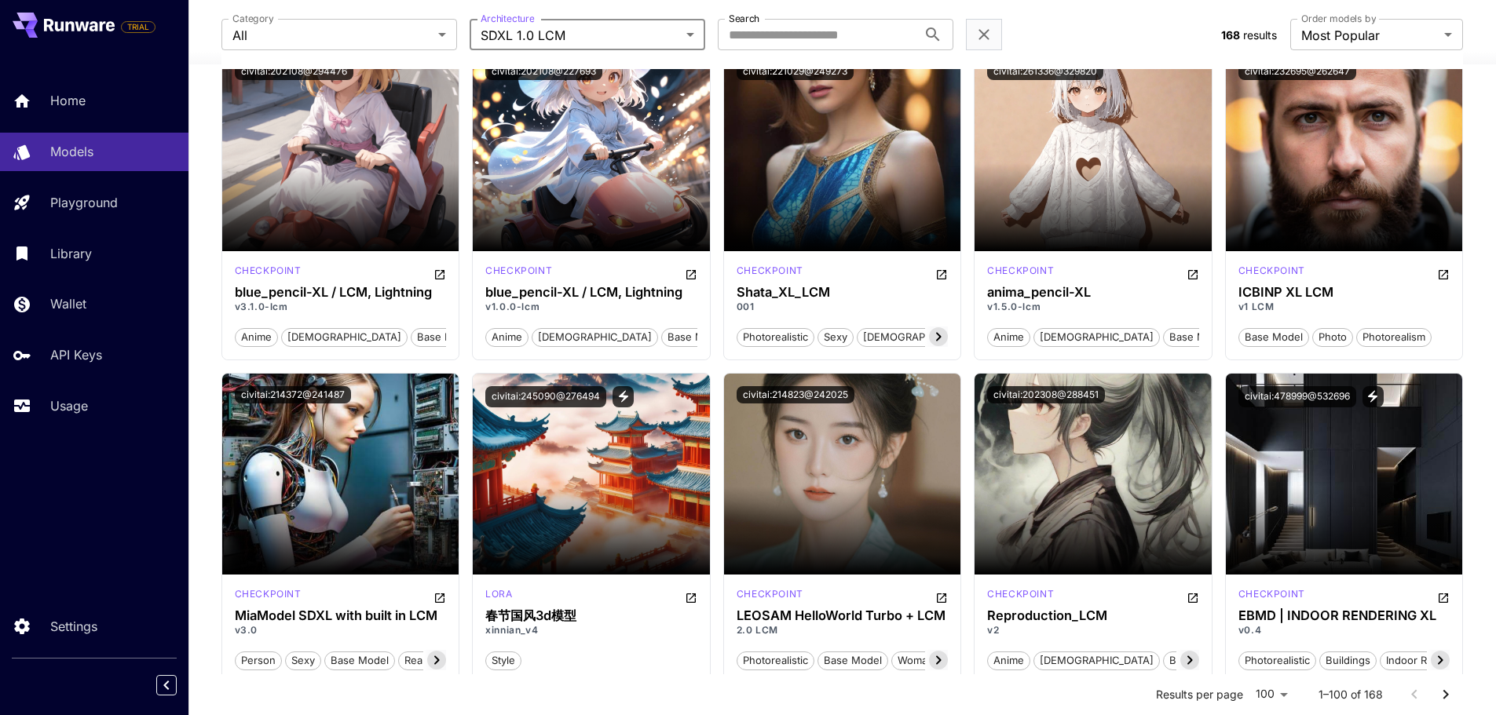
scroll to position [550, 0]
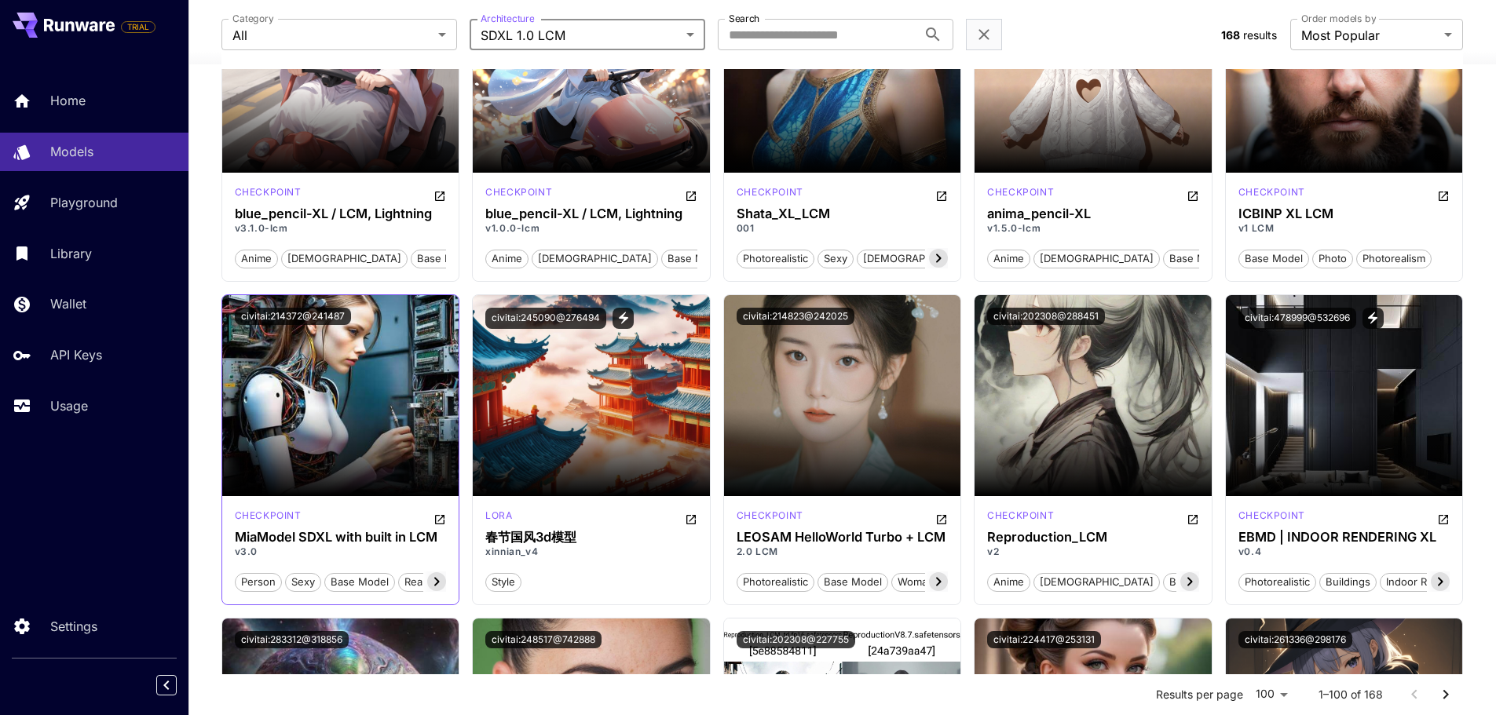
click at [439, 580] on icon at bounding box center [436, 581] width 19 height 19
click at [439, 580] on span "realistic" at bounding box center [422, 583] width 50 height 16
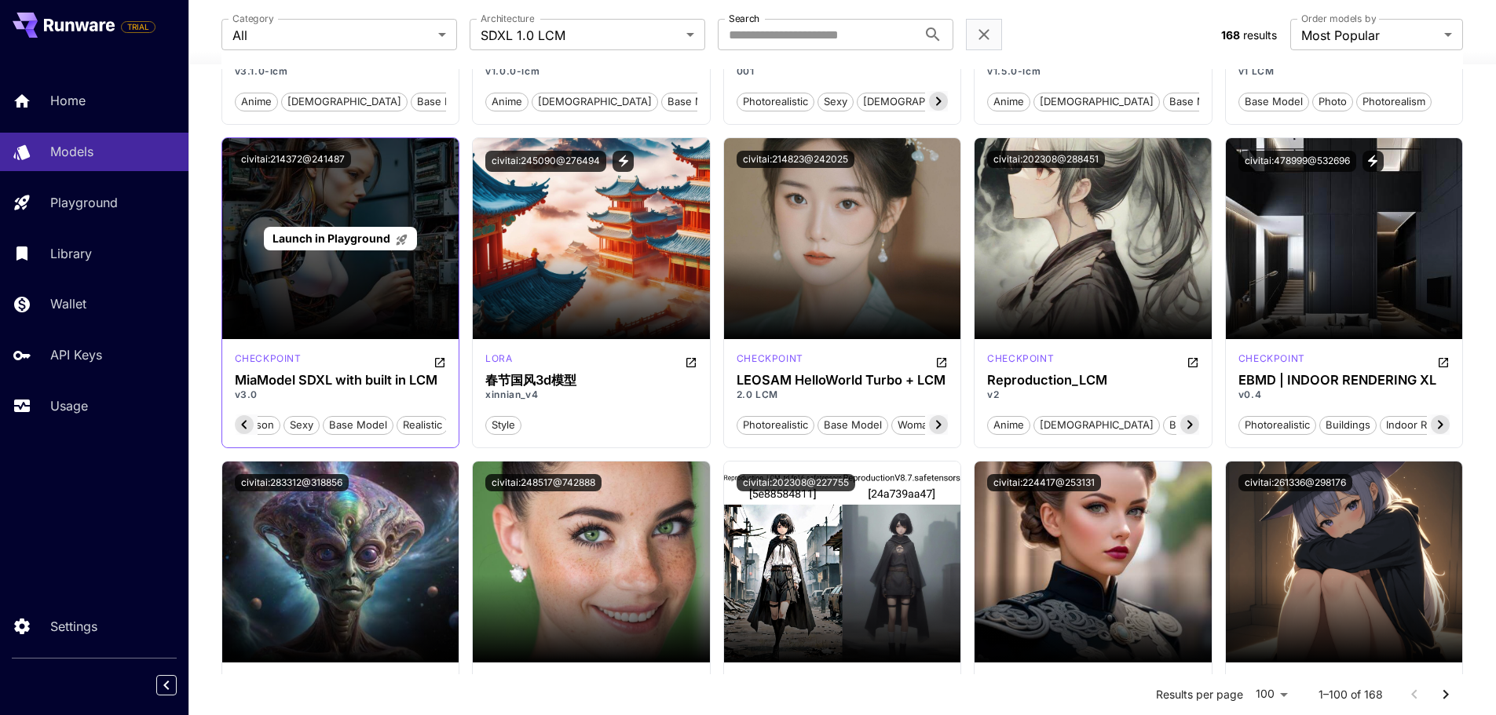
scroll to position [550, 0]
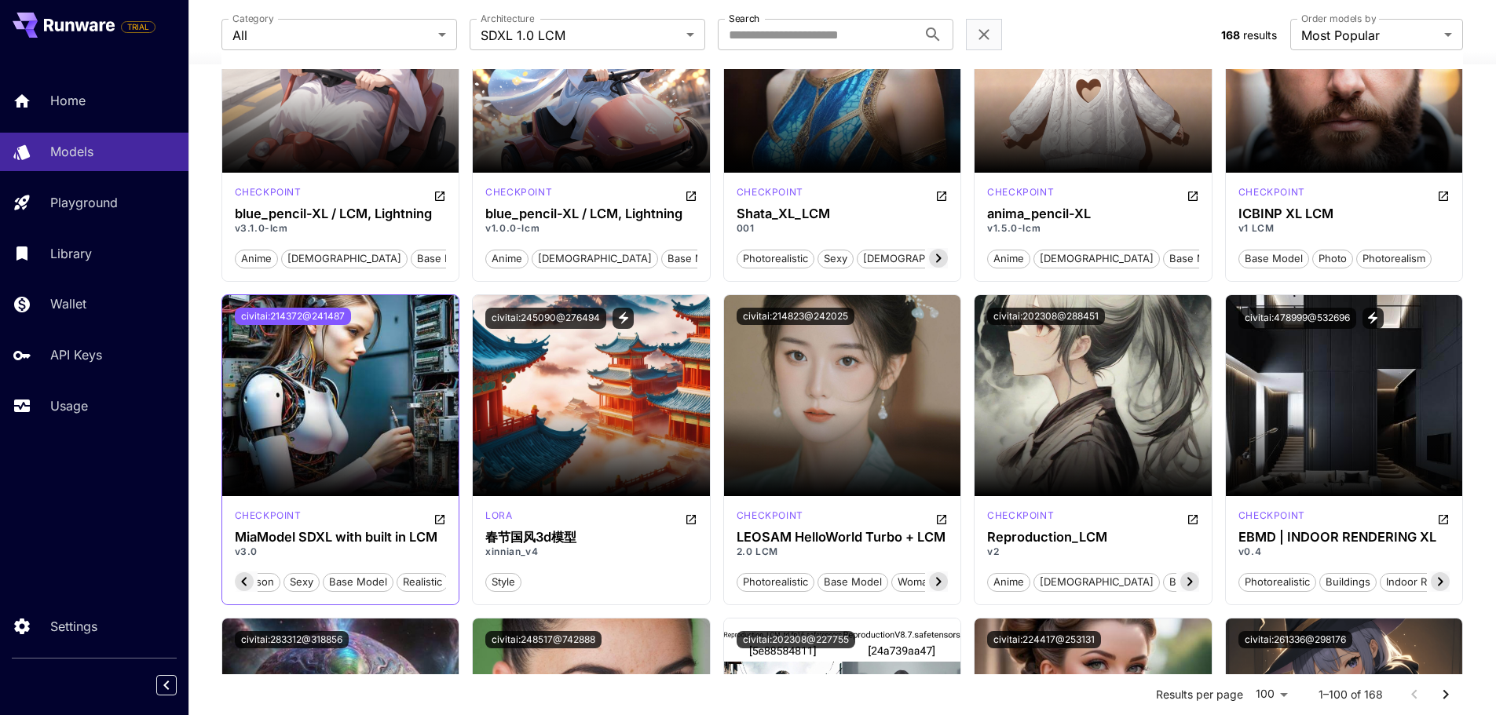
click at [267, 317] on button "civitai:214372@241487" at bounding box center [293, 316] width 116 height 17
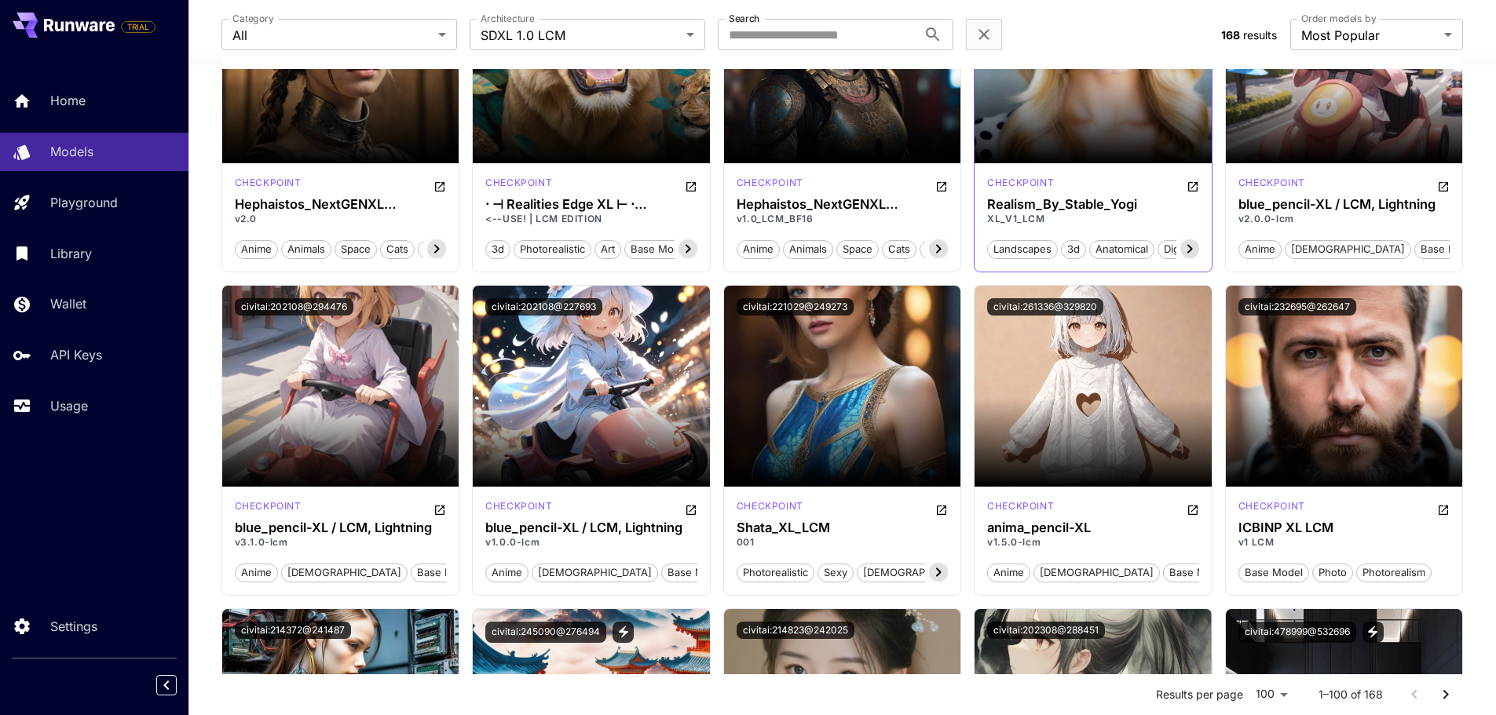
scroll to position [0, 0]
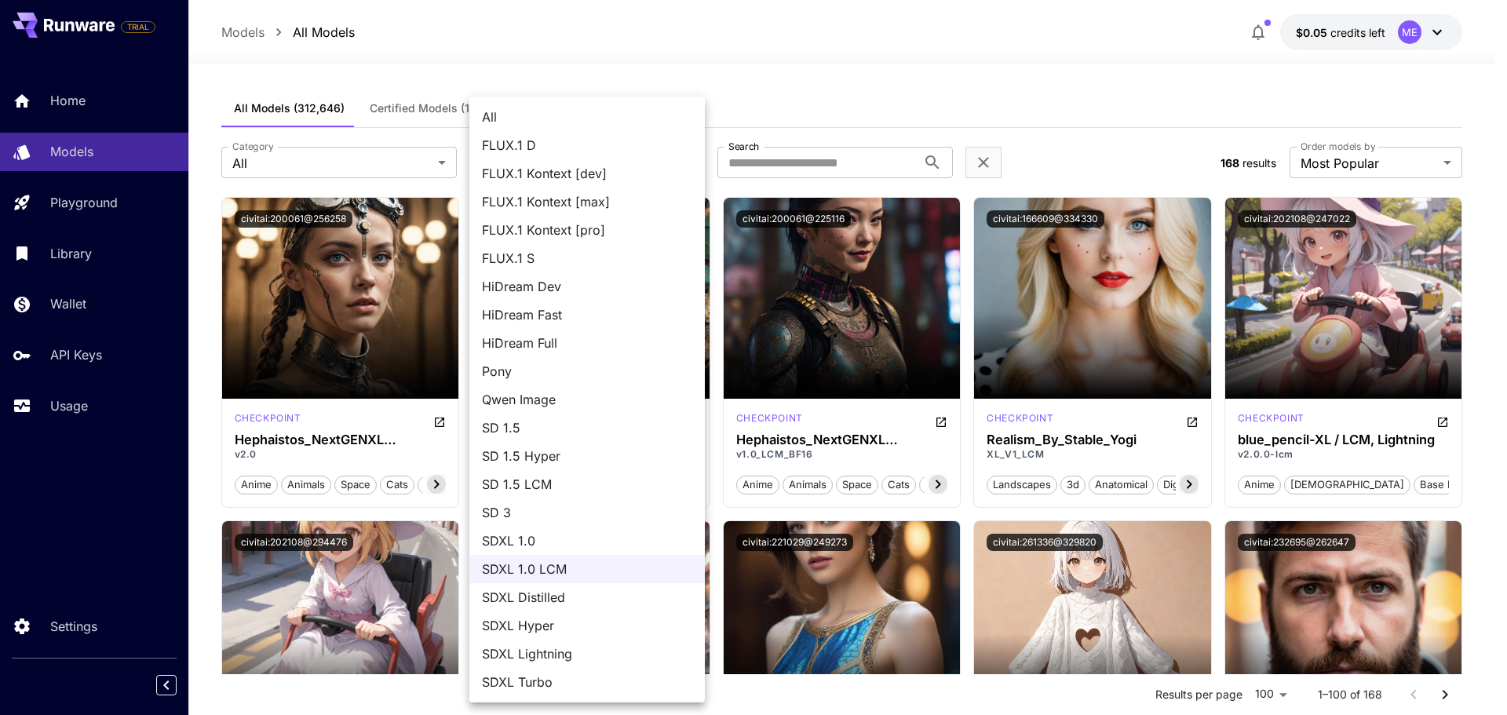
click at [545, 261] on span "FLUX.1 S" at bounding box center [587, 258] width 210 height 19
type input "******"
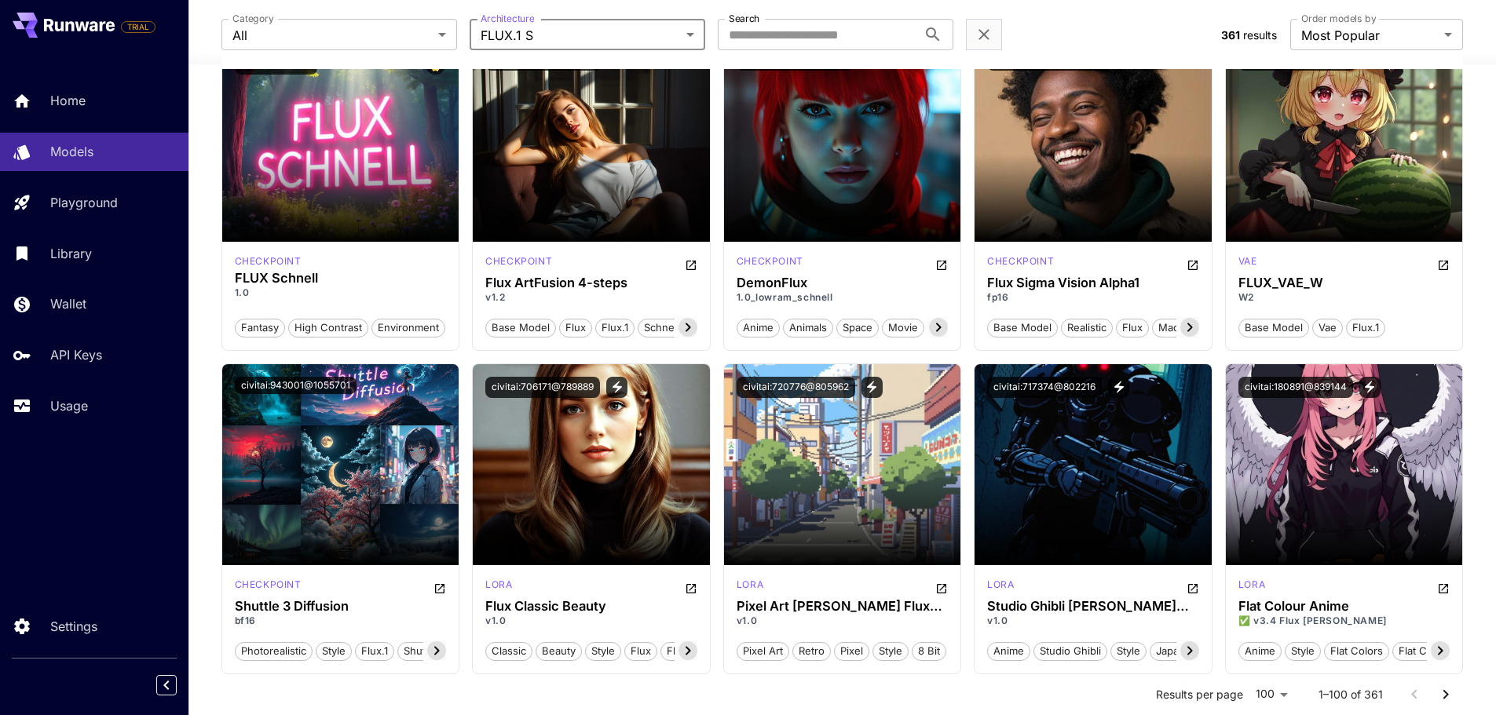
scroll to position [79, 0]
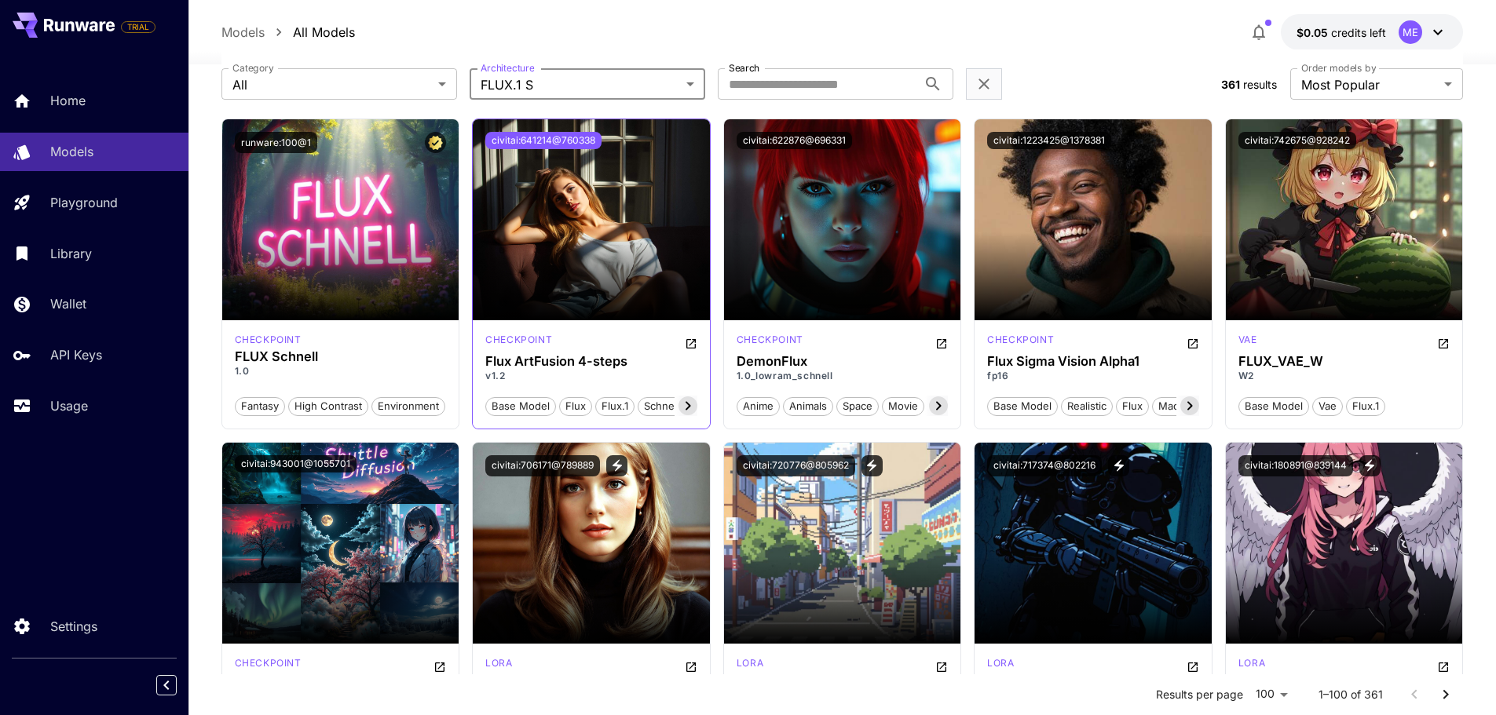
click at [539, 138] on button "civitai:641214@760338" at bounding box center [543, 140] width 116 height 17
click at [502, 142] on button "civitai:641214@760338" at bounding box center [543, 140] width 116 height 17
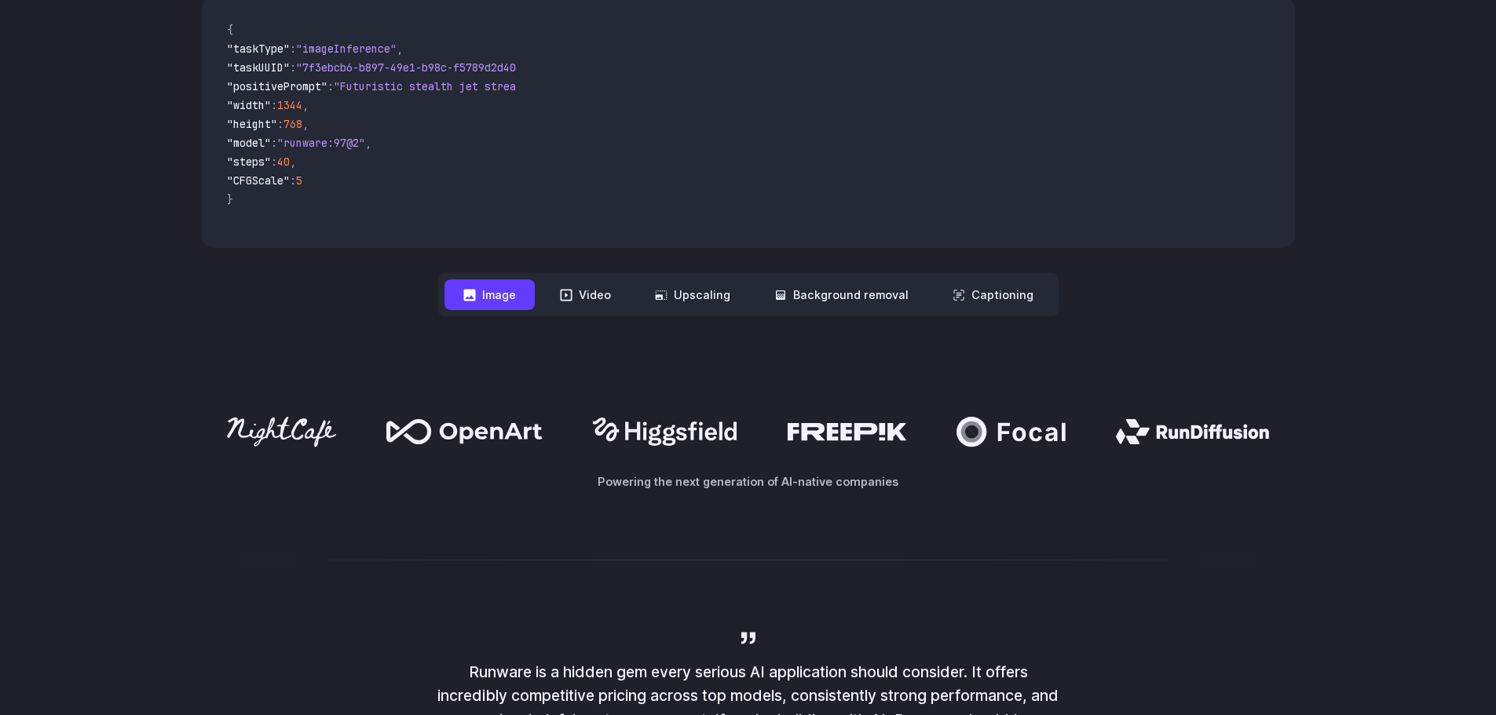
scroll to position [393, 0]
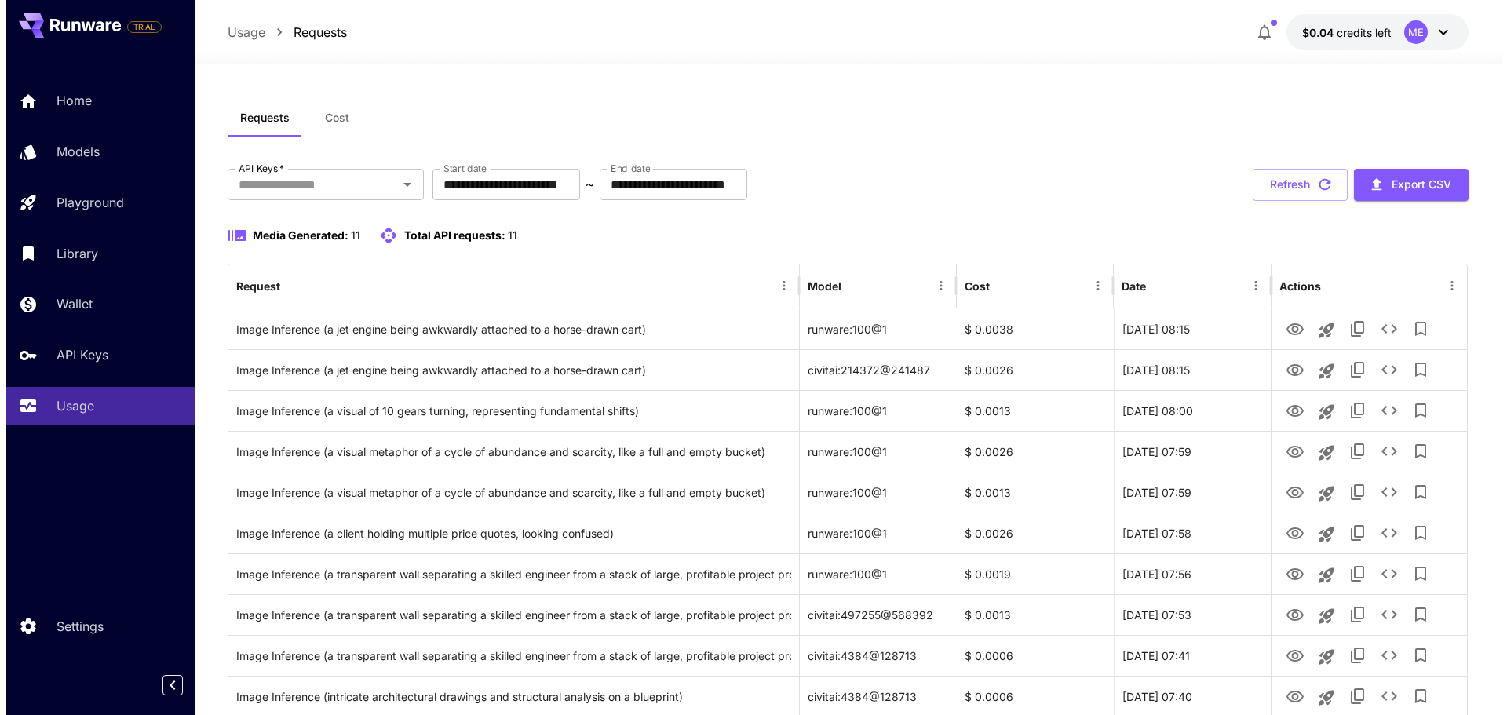
scroll to position [79, 0]
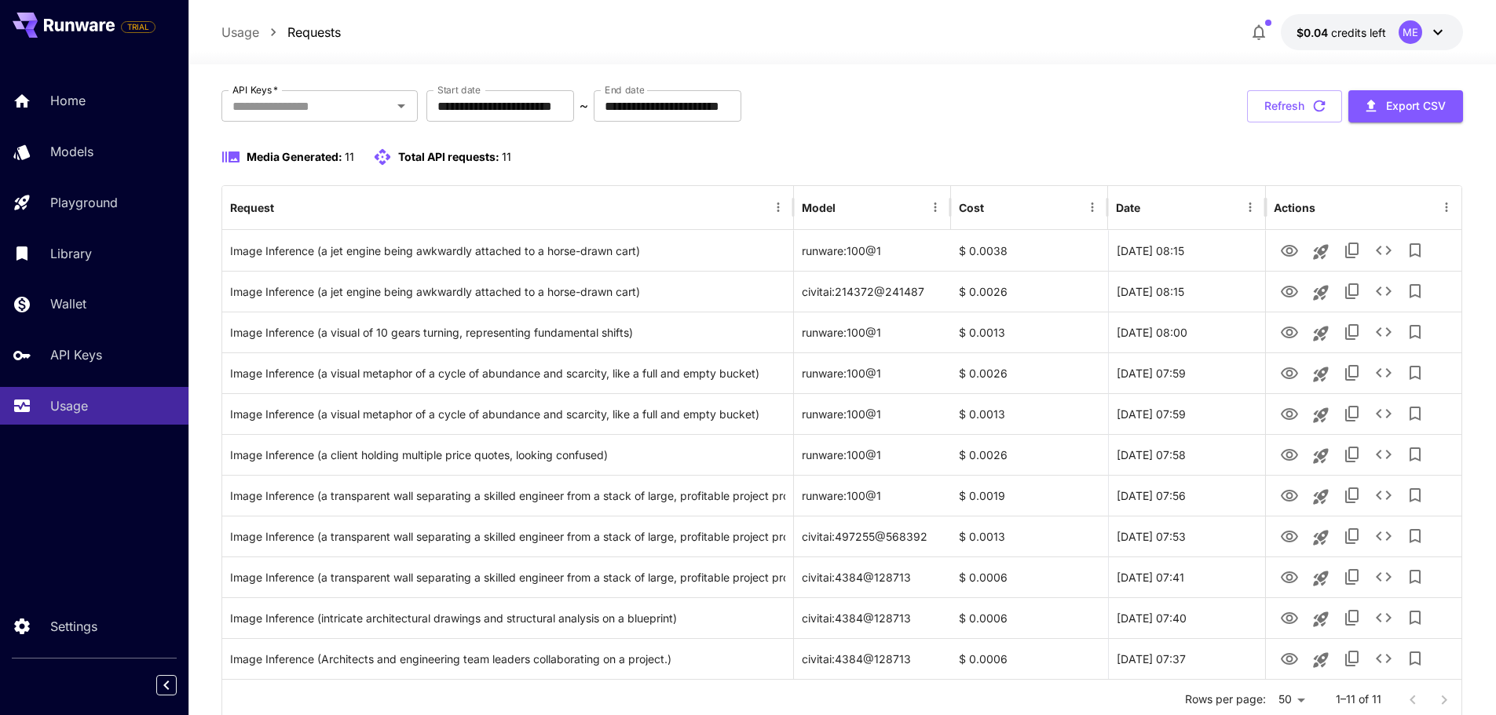
click at [1021, 157] on div "Media Generated: 11 Total API requests: 11" at bounding box center [842, 157] width 1242 height 19
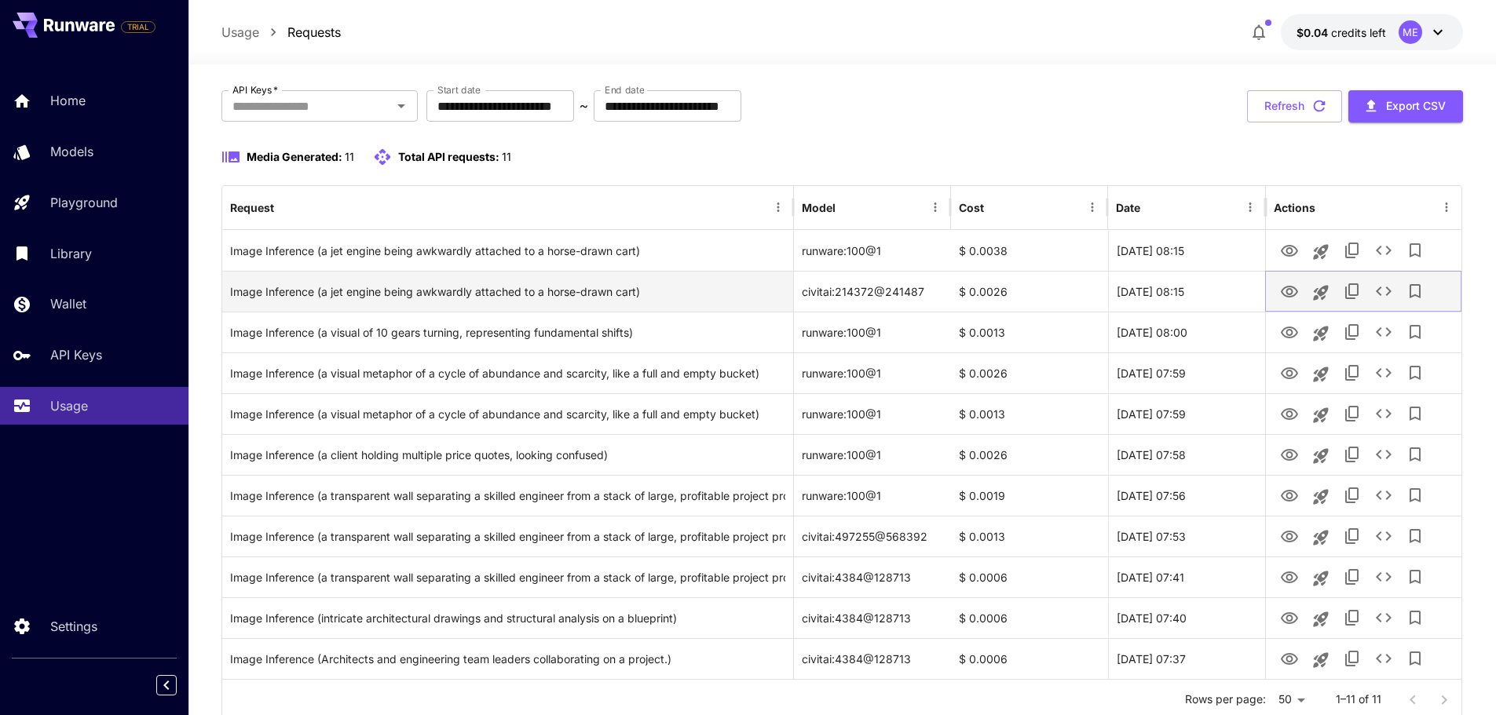
click at [1302, 294] on button "View" at bounding box center [1288, 291] width 31 height 32
click at [1291, 292] on icon "View" at bounding box center [1289, 292] width 19 height 19
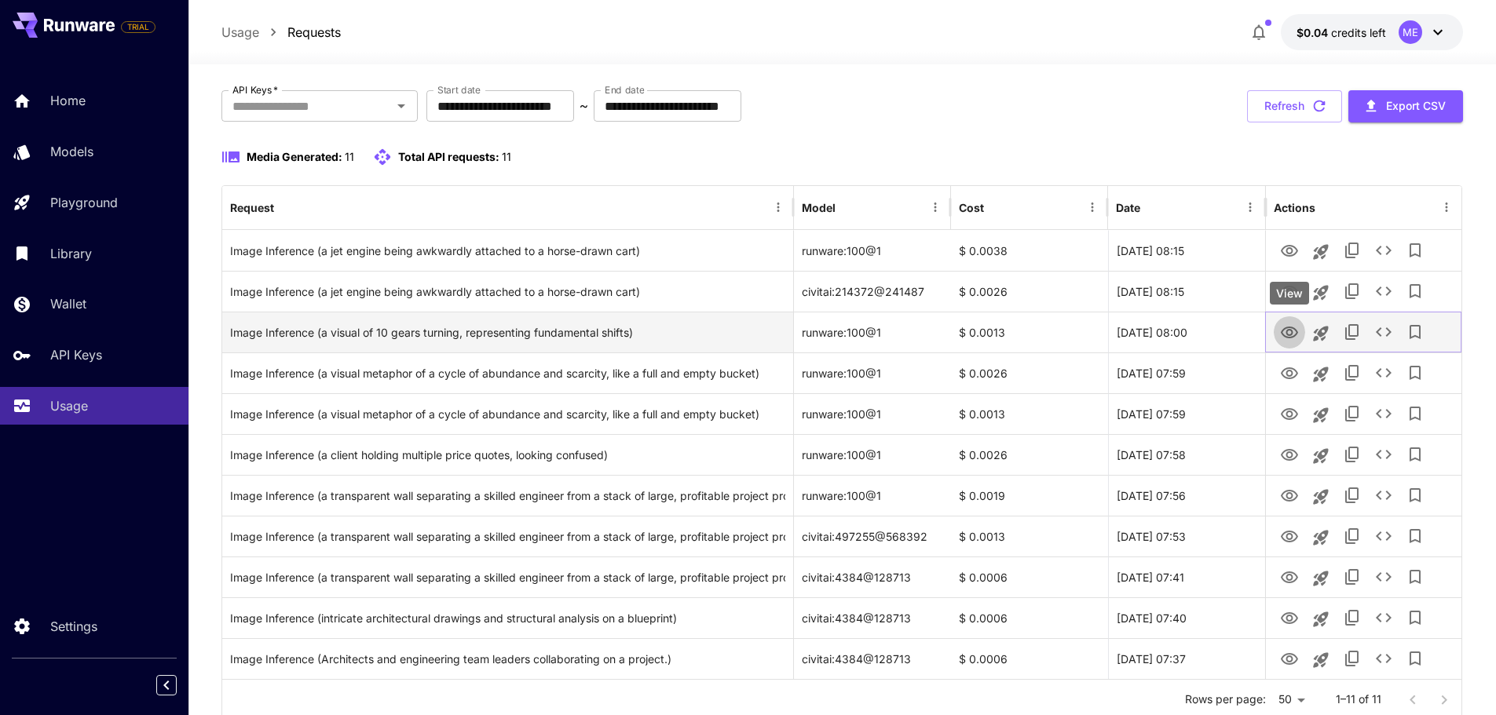
click at [1286, 335] on icon "View" at bounding box center [1289, 332] width 19 height 19
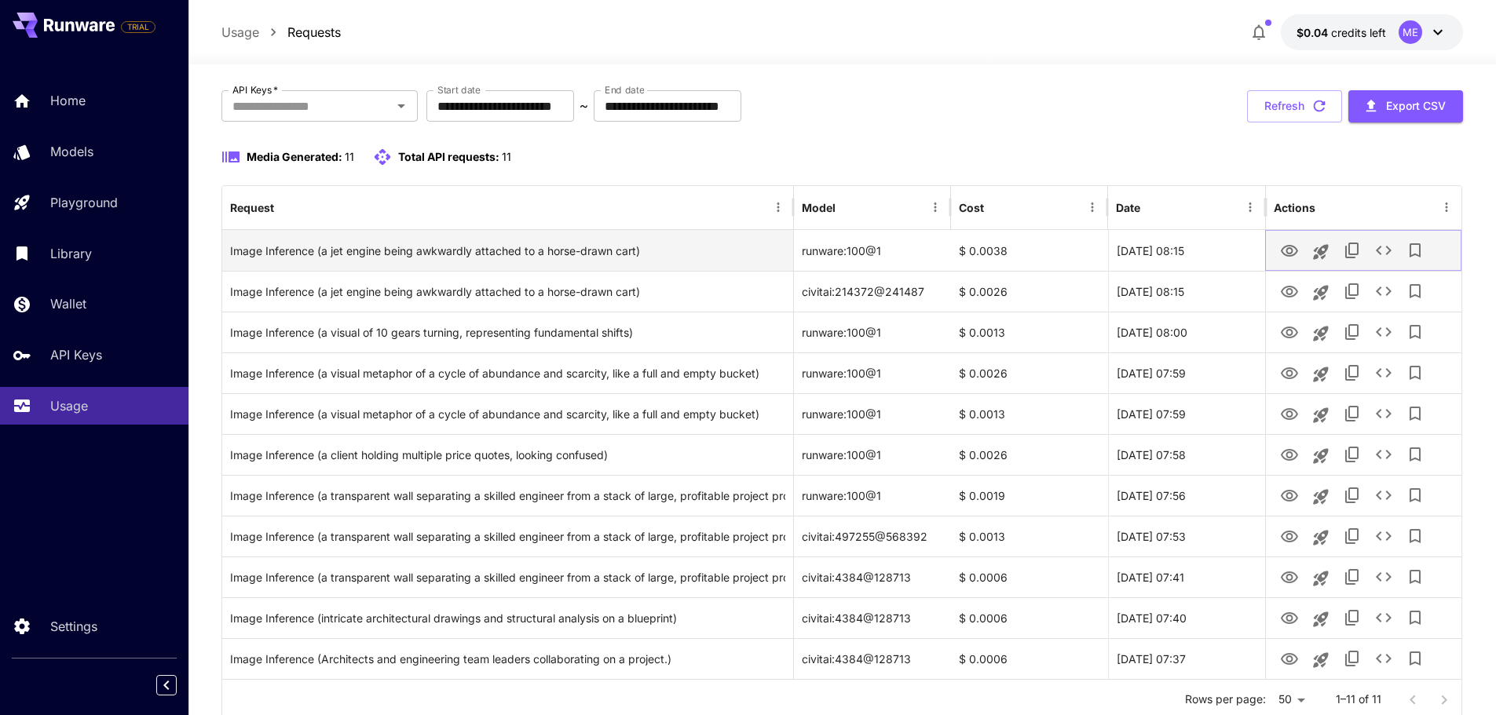
click at [1297, 252] on icon "View" at bounding box center [1289, 251] width 19 height 19
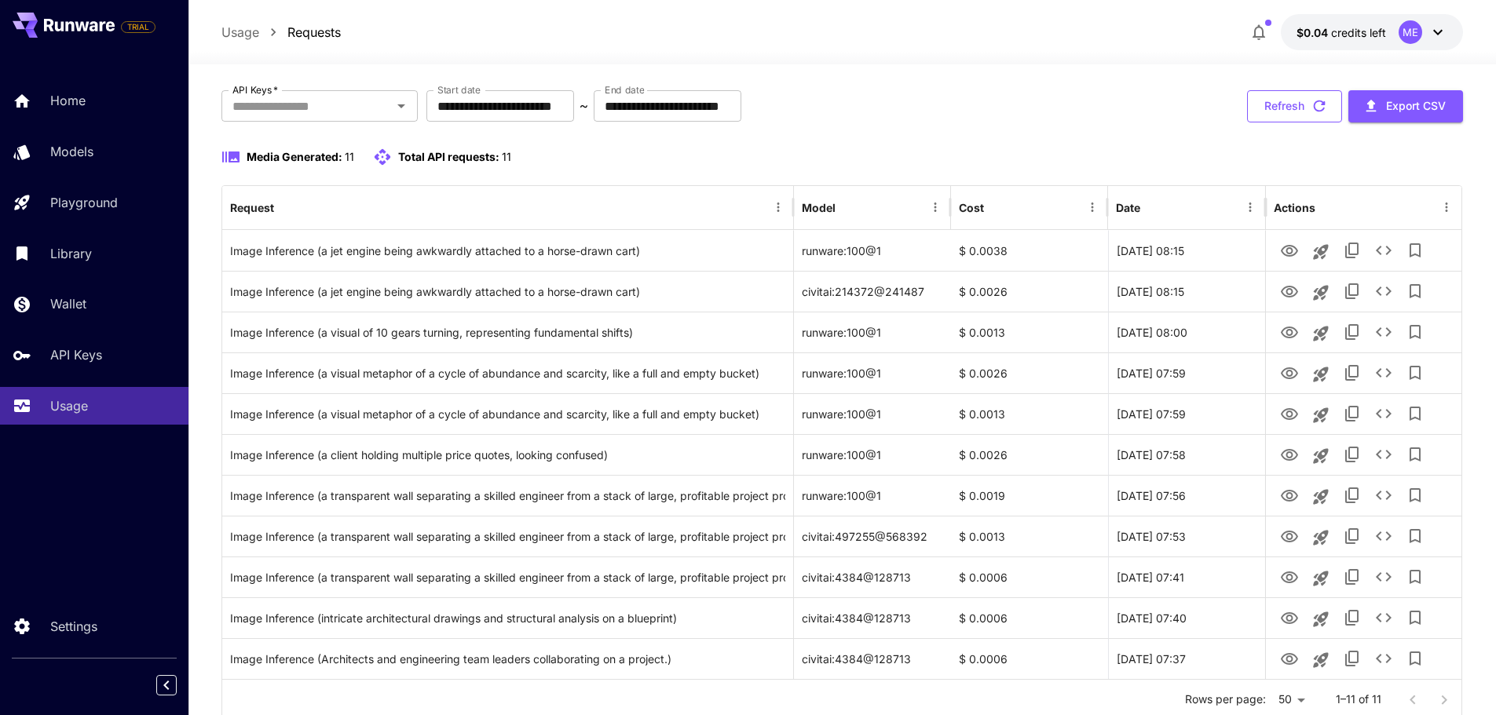
click at [1302, 102] on button "Refresh" at bounding box center [1294, 106] width 95 height 32
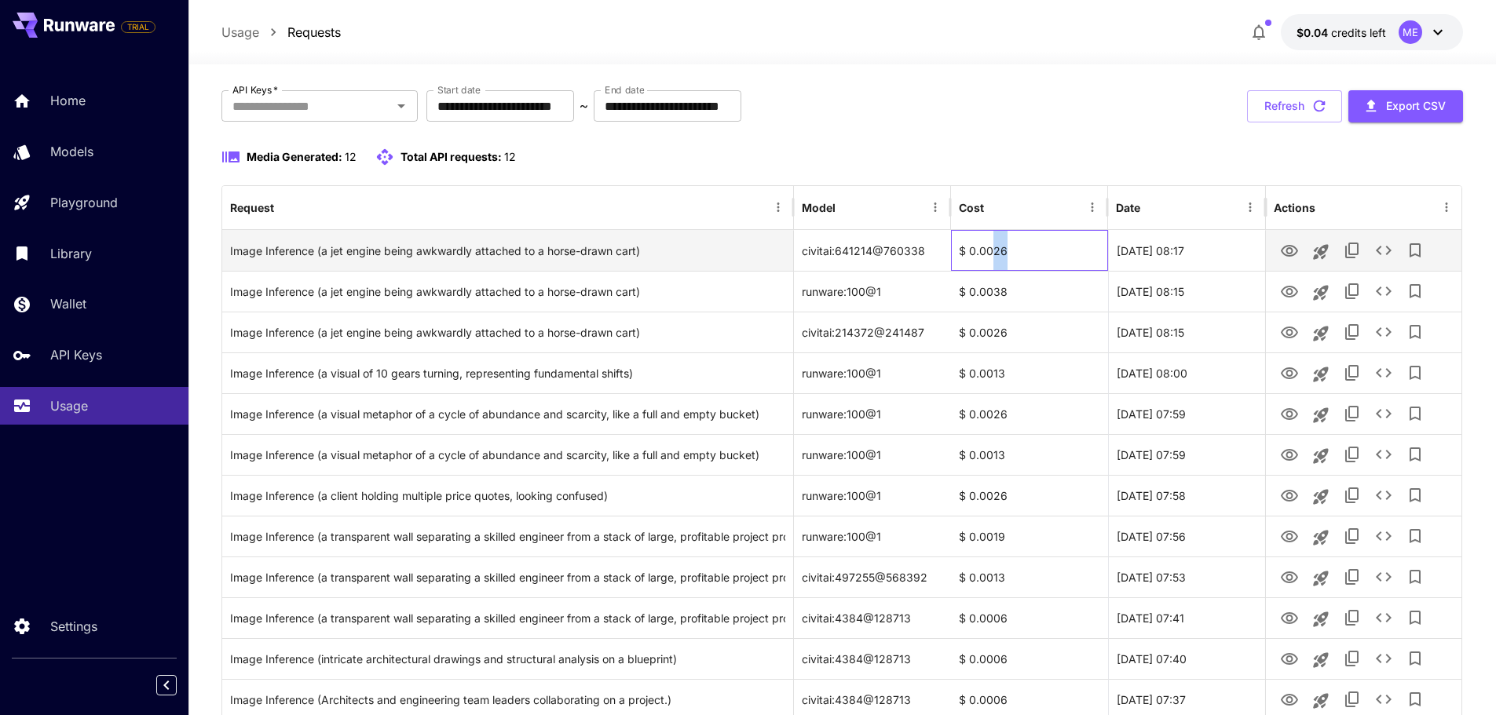
drag, startPoint x: 993, startPoint y: 253, endPoint x: 1007, endPoint y: 254, distance: 14.2
click at [1007, 254] on div "$ 0.0026" at bounding box center [1029, 250] width 157 height 41
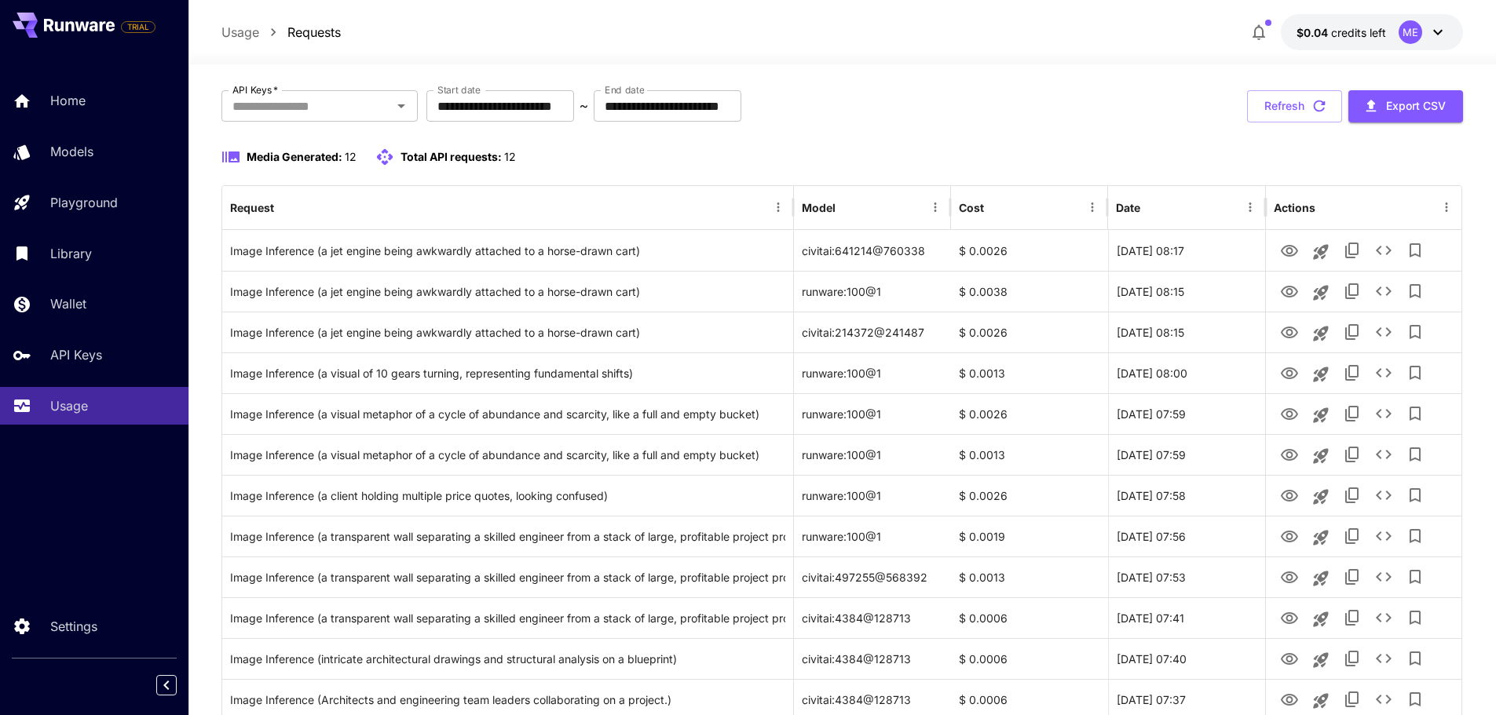
click at [1039, 128] on div "**********" at bounding box center [842, 426] width 1242 height 672
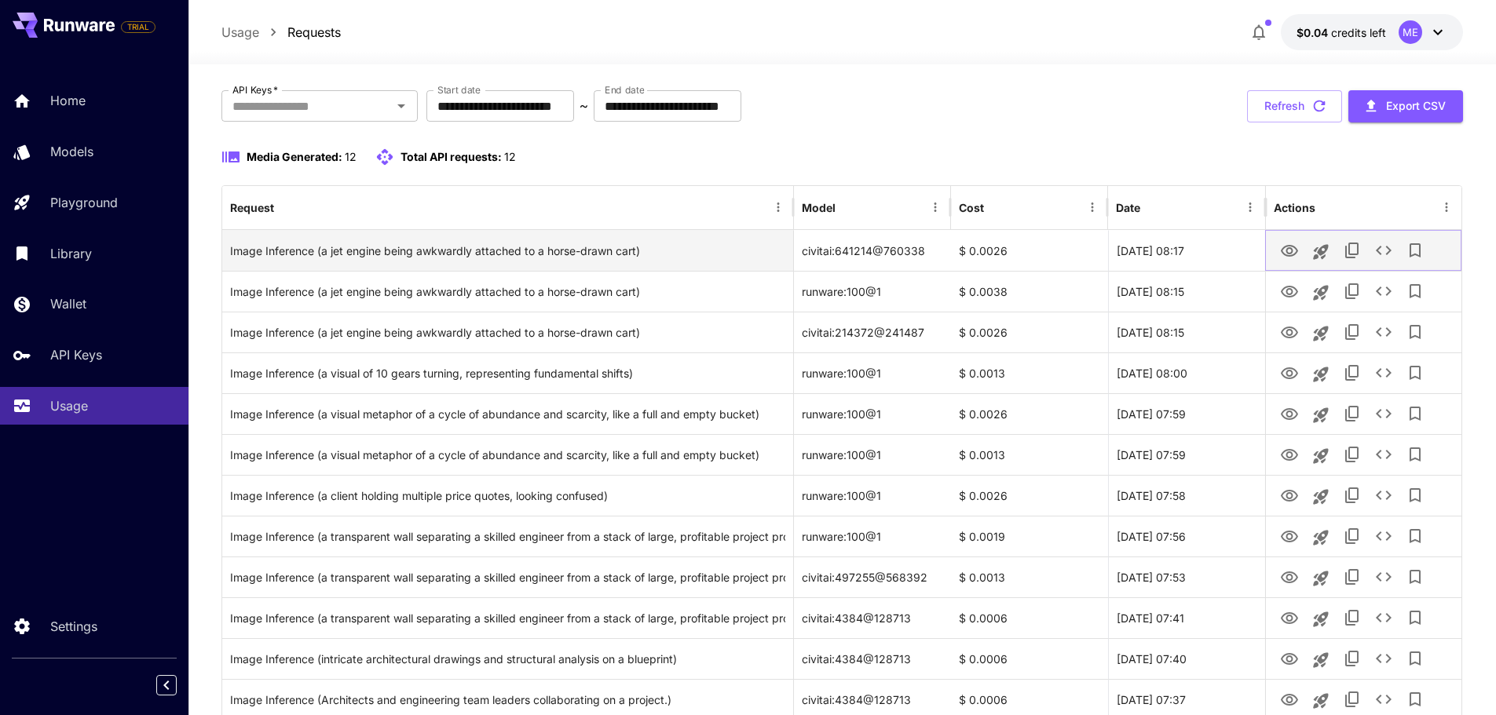
click at [1290, 261] on button "View" at bounding box center [1288, 250] width 31 height 32
click at [1288, 252] on icon "View" at bounding box center [1289, 251] width 17 height 12
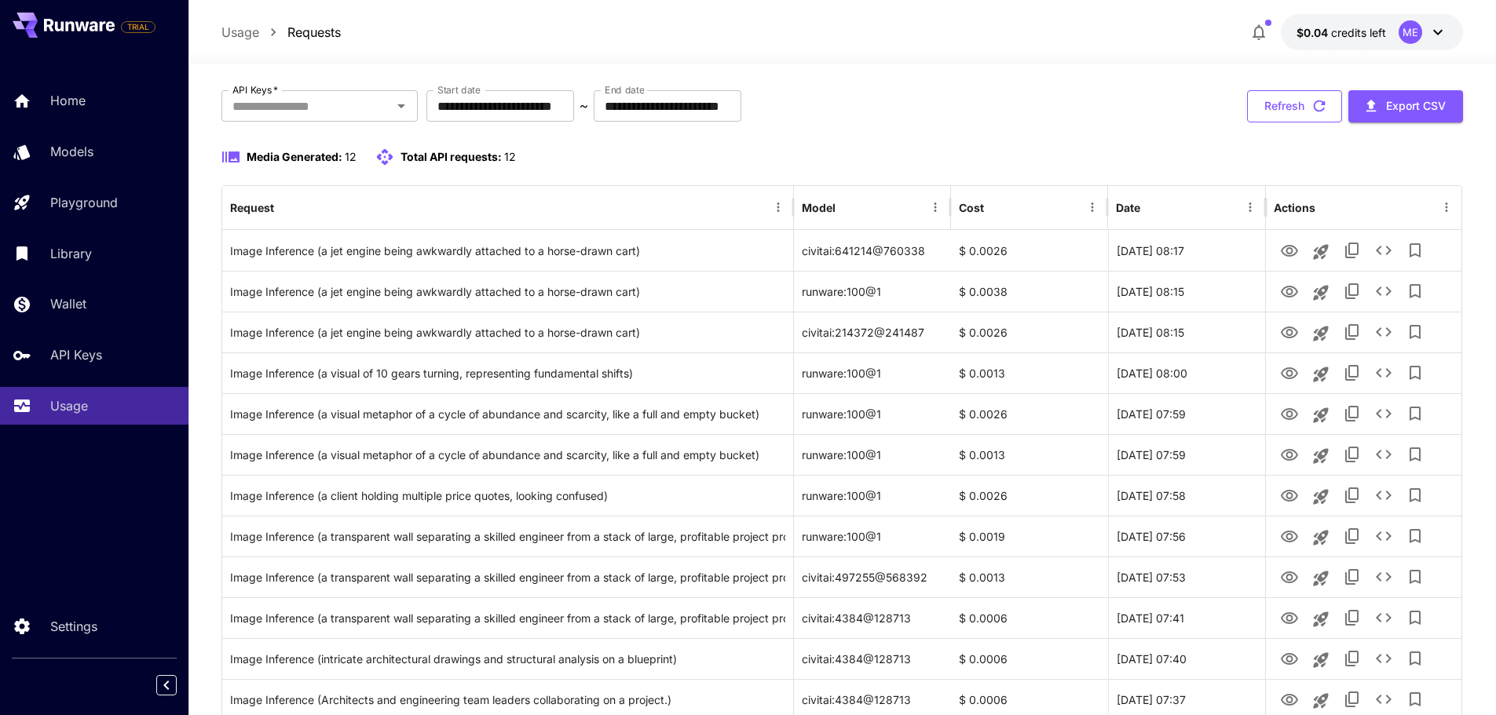
click at [1295, 99] on button "Refresh" at bounding box center [1294, 106] width 95 height 32
click at [1290, 116] on button "Refresh" at bounding box center [1294, 106] width 95 height 32
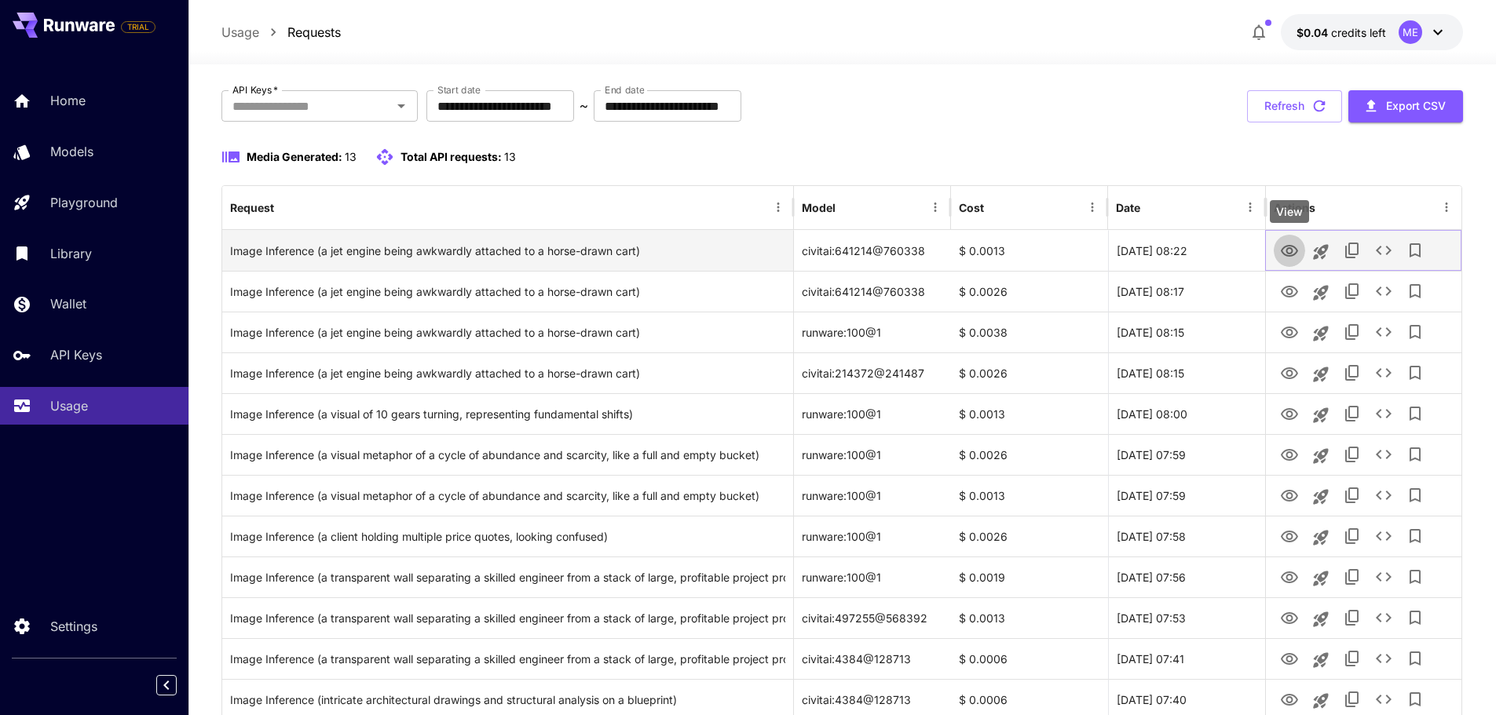
click at [1282, 254] on icon "View" at bounding box center [1289, 251] width 19 height 19
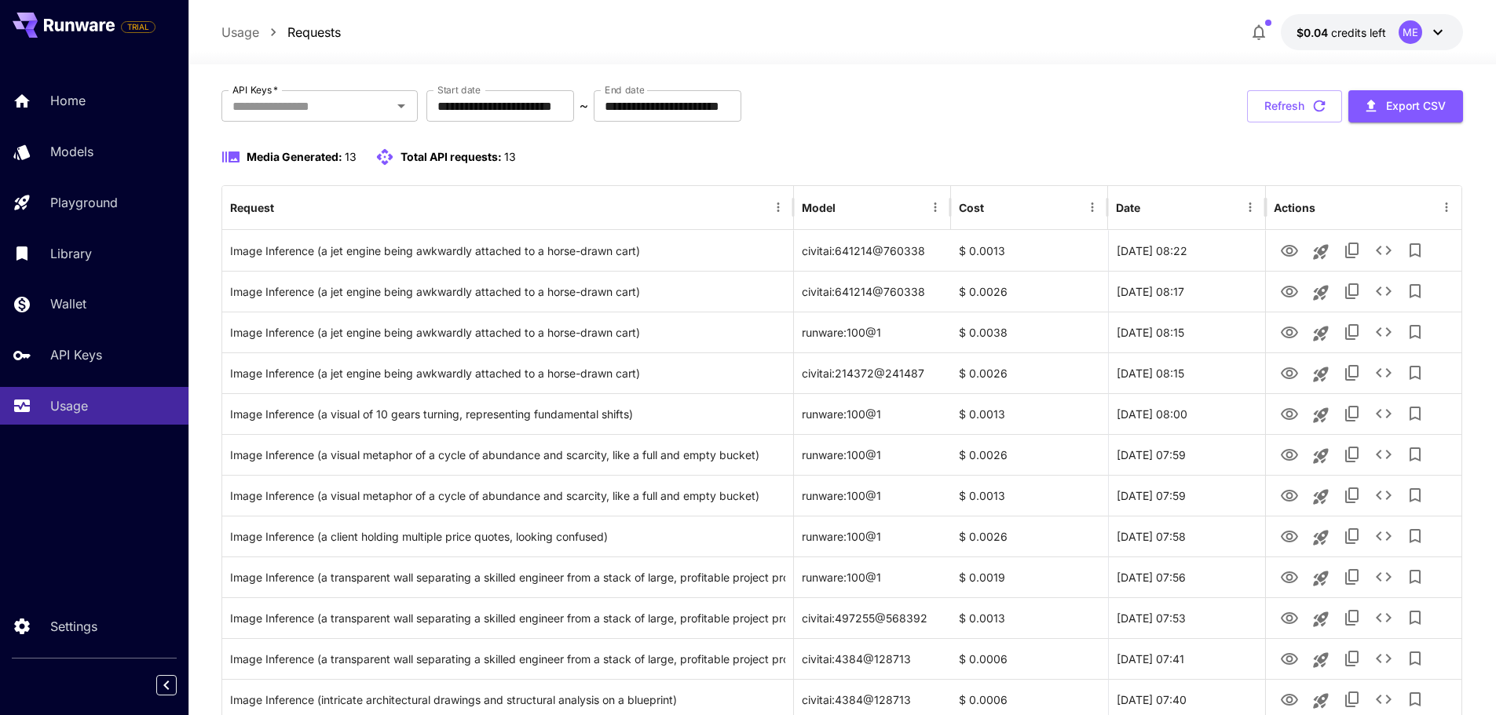
click at [933, 161] on div "Media Generated: 13 Total API requests: 13" at bounding box center [842, 157] width 1242 height 19
click at [907, 106] on div "**********" at bounding box center [842, 106] width 1242 height 32
click at [949, 104] on div "**********" at bounding box center [842, 106] width 1242 height 32
click at [967, 100] on div "**********" at bounding box center [842, 106] width 1242 height 32
click at [464, 46] on div at bounding box center [841, 55] width 1307 height 19
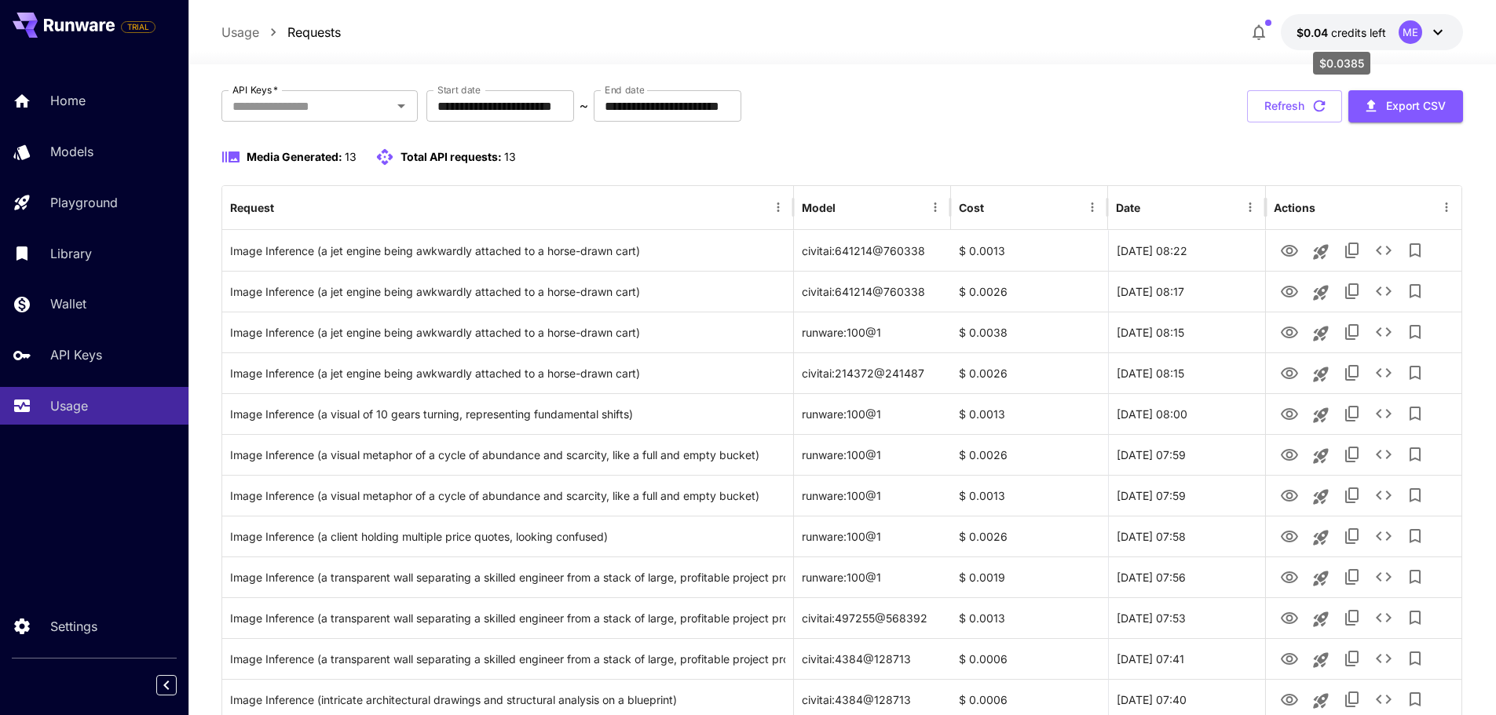
click at [1343, 38] on span "credits left" at bounding box center [1358, 32] width 55 height 13
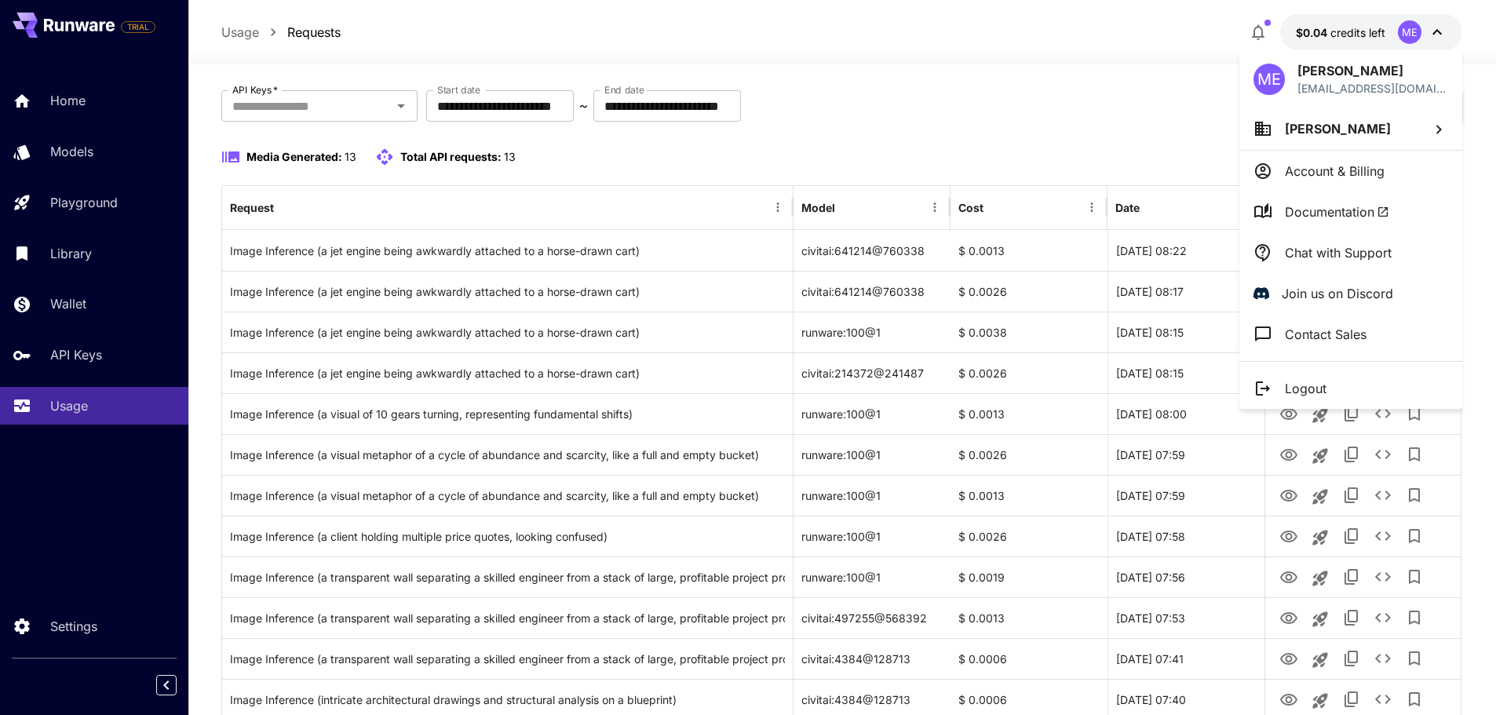
click at [1296, 173] on p "Account & Billing" at bounding box center [1335, 171] width 100 height 19
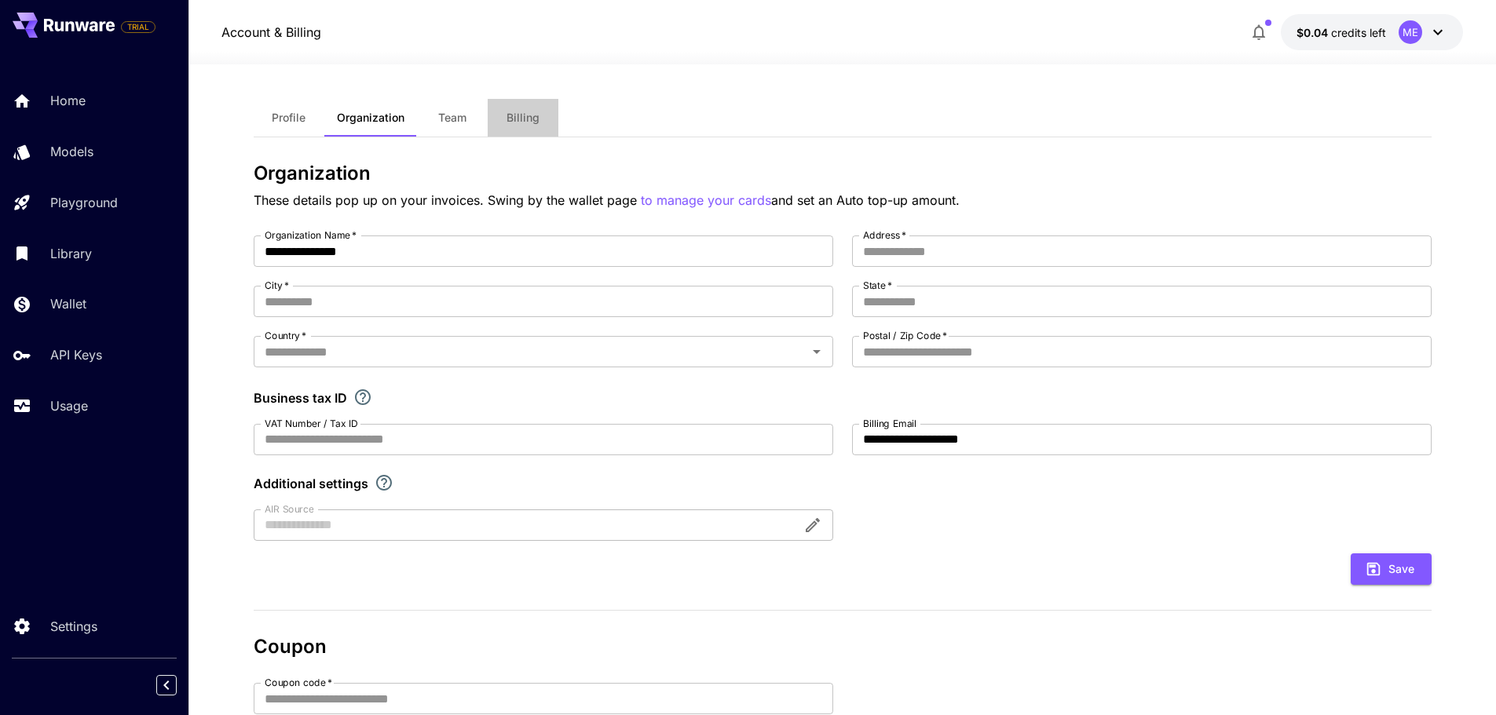
click at [528, 113] on span "Billing" at bounding box center [522, 118] width 33 height 14
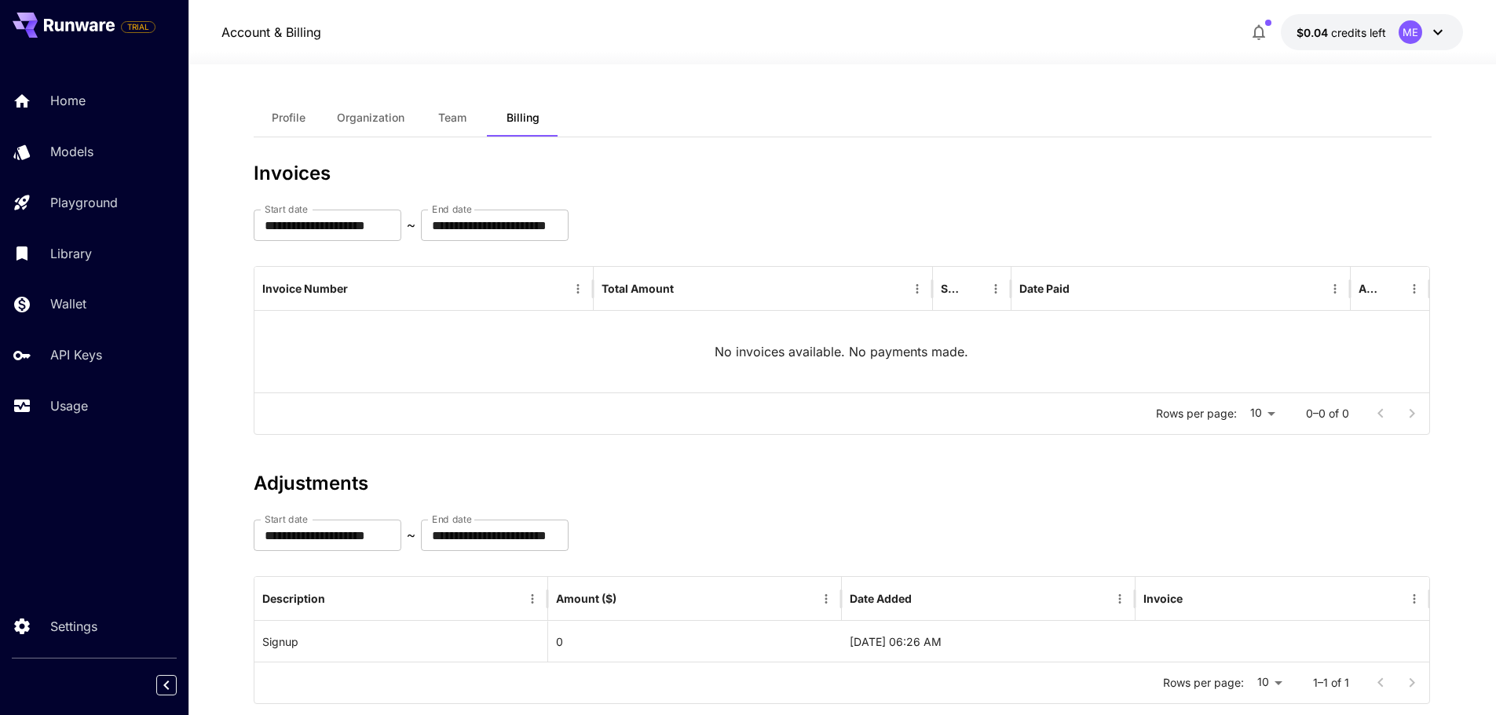
click at [288, 119] on span "Profile" at bounding box center [289, 118] width 34 height 14
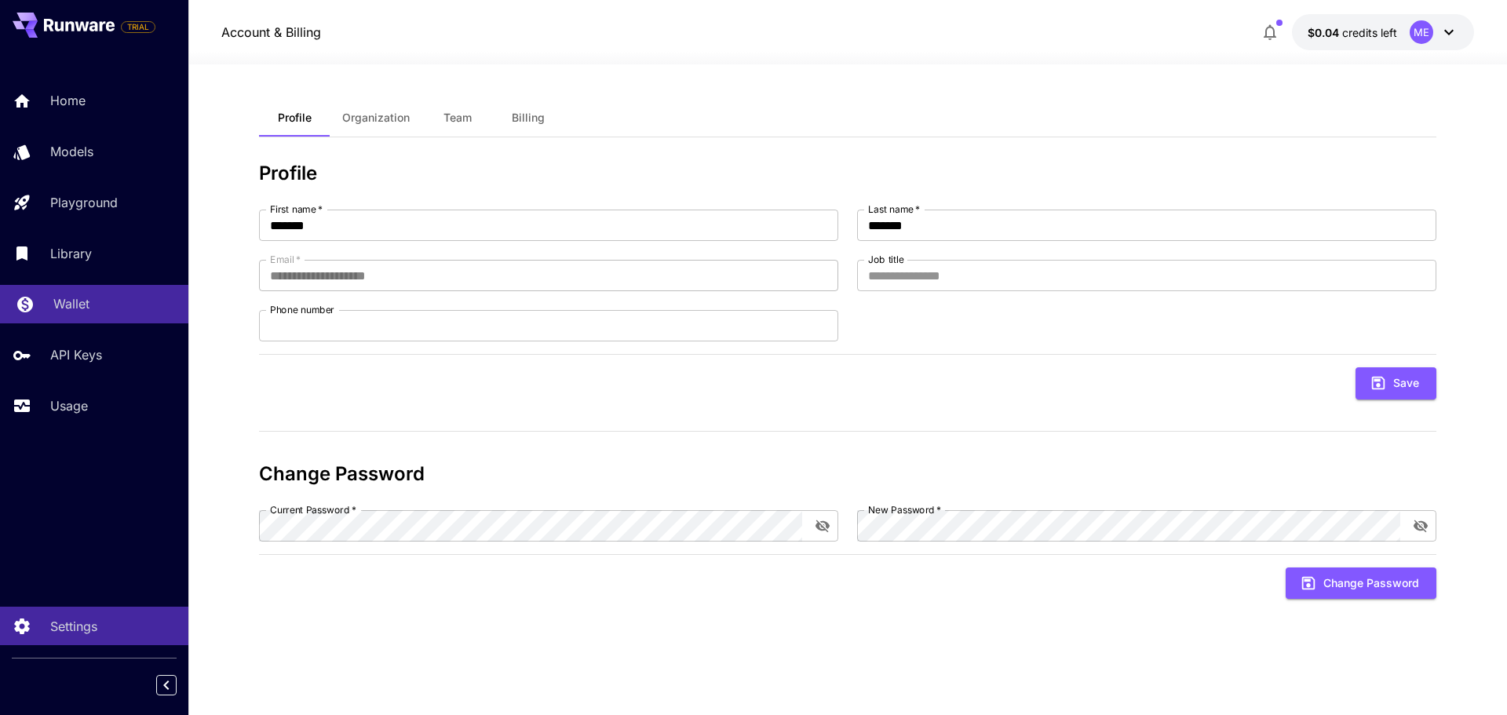
click at [75, 309] on p "Wallet" at bounding box center [71, 303] width 36 height 19
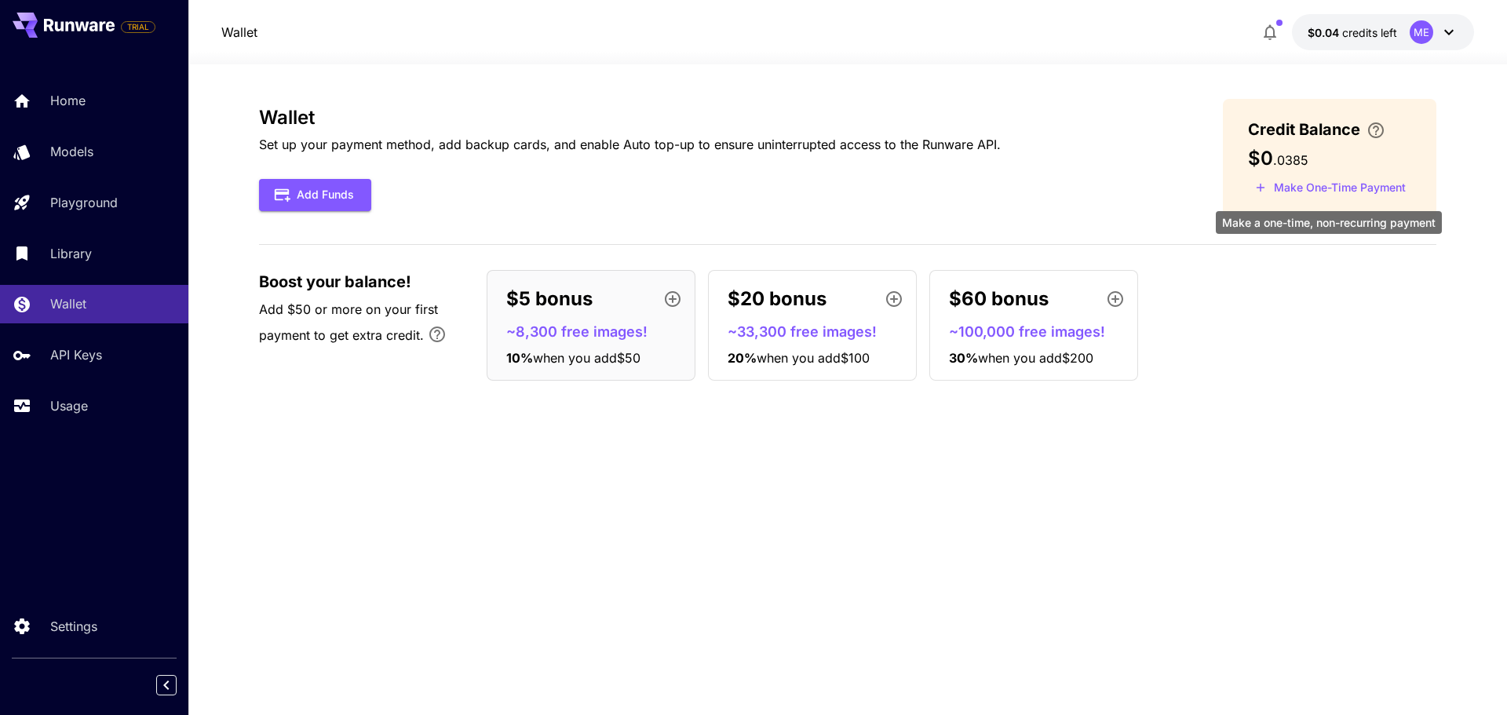
click at [1312, 188] on button "Make One-Time Payment" at bounding box center [1330, 188] width 165 height 24
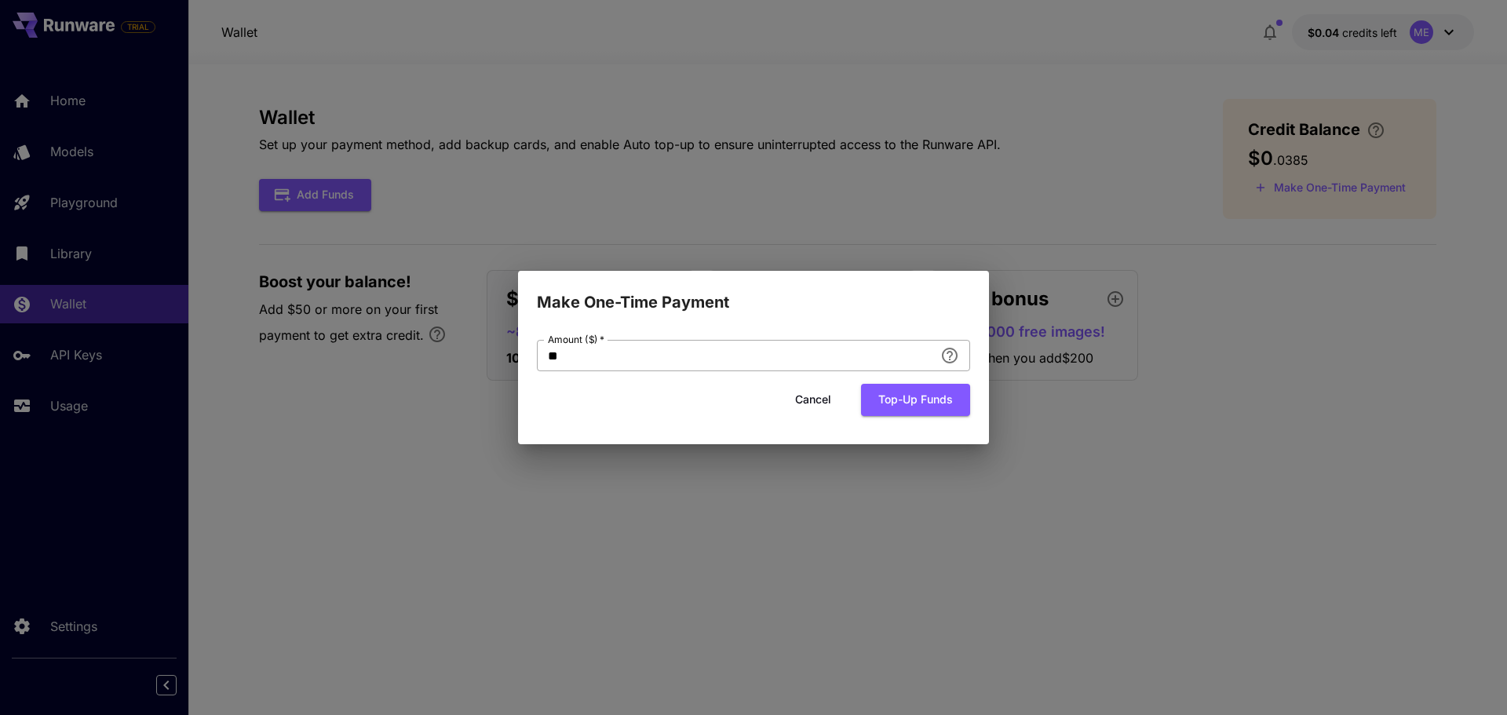
click at [572, 362] on input "**" at bounding box center [735, 355] width 397 height 31
type input "**"
click at [888, 401] on button "Top-up funds" at bounding box center [915, 400] width 109 height 32
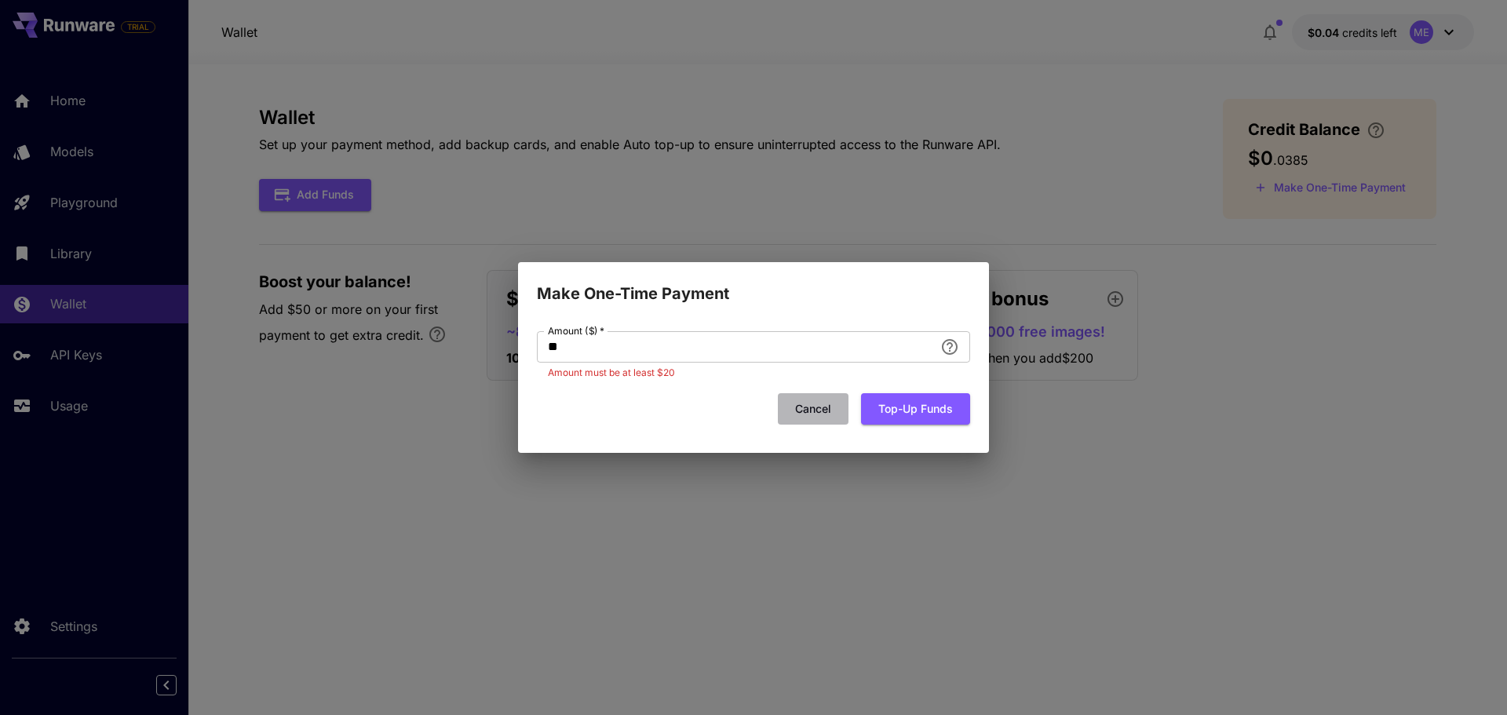
click at [798, 417] on button "Cancel" at bounding box center [813, 409] width 71 height 32
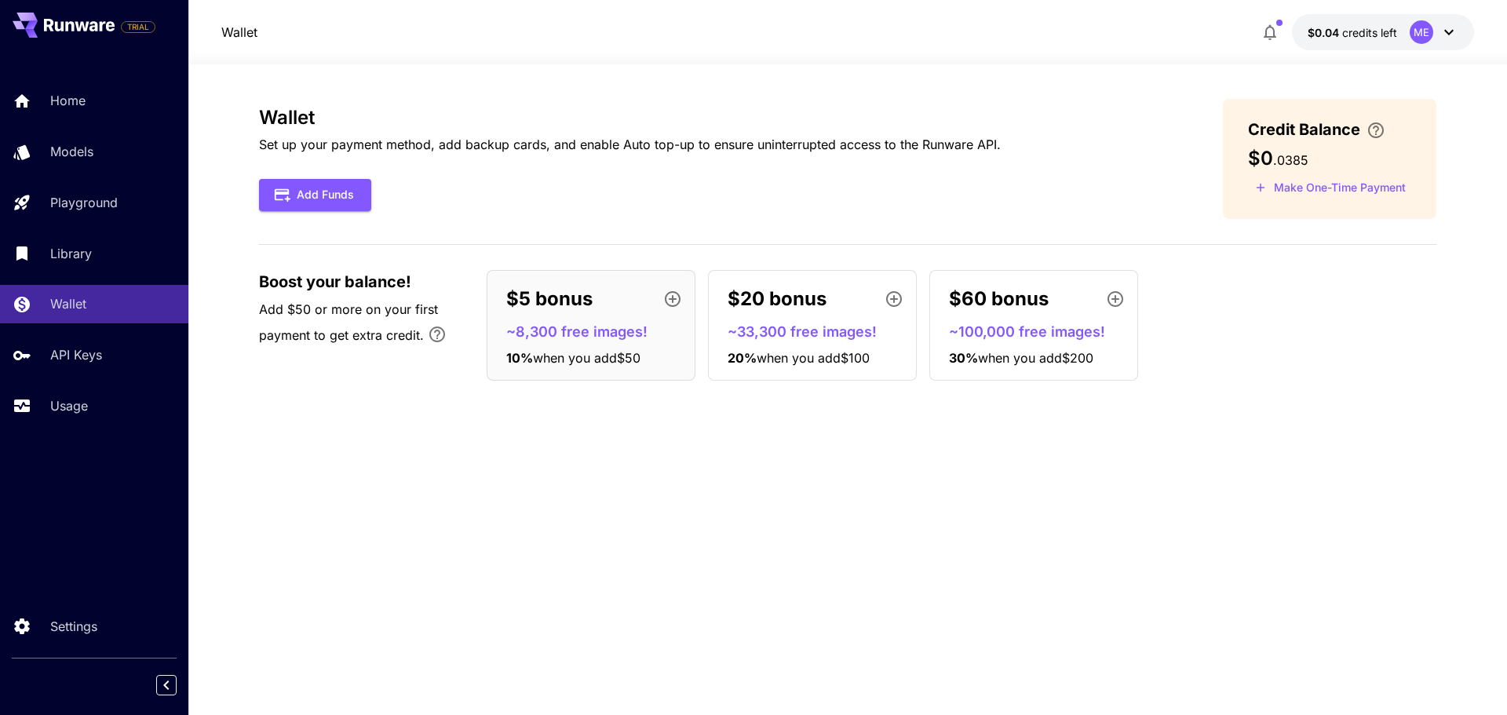
click at [798, 455] on div "Wallet Set up your payment method, add backup cards, and enable Auto top-up to …" at bounding box center [848, 390] width 1178 height 582
click at [1262, 26] on icon "button" at bounding box center [1270, 32] width 19 height 19
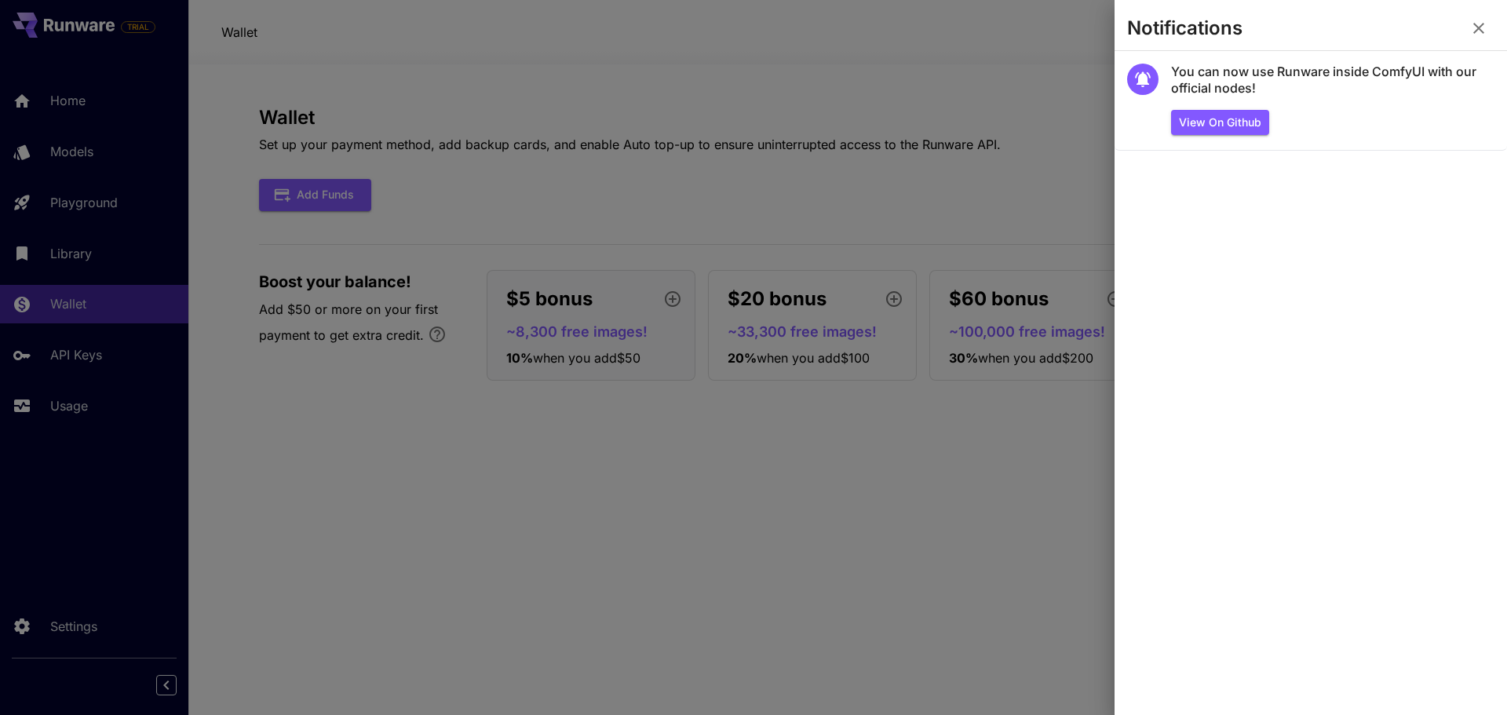
click at [1476, 35] on icon "button" at bounding box center [1479, 28] width 19 height 19
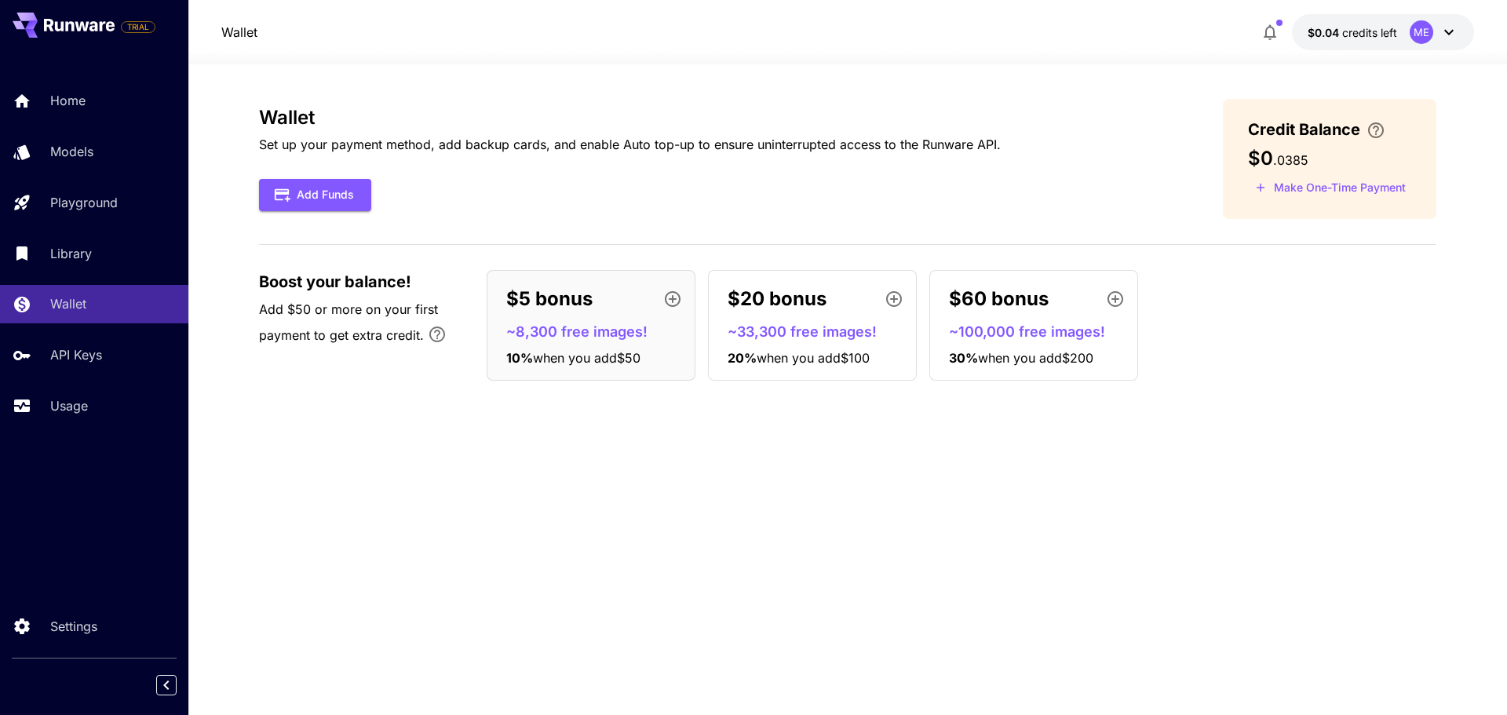
click at [842, 153] on p "Set up your payment method, add backup cards, and enable Auto top-up to ensure …" at bounding box center [630, 144] width 742 height 19
click at [142, 32] on span "TRIAL" at bounding box center [138, 27] width 33 height 12
click at [276, 528] on div "Wallet Set up your payment method, add backup cards, and enable Auto top-up to …" at bounding box center [848, 390] width 1178 height 582
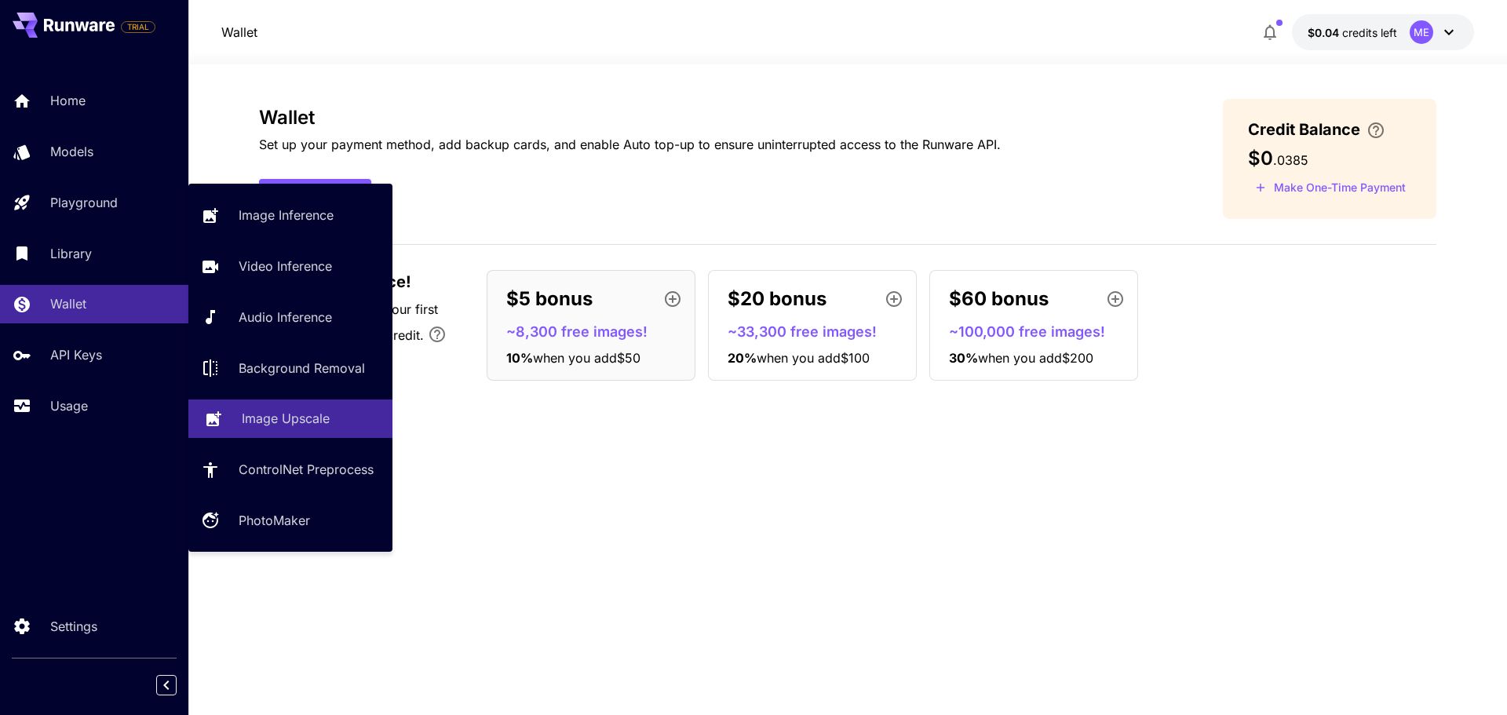
click at [276, 427] on p "Image Upscale" at bounding box center [286, 418] width 88 height 19
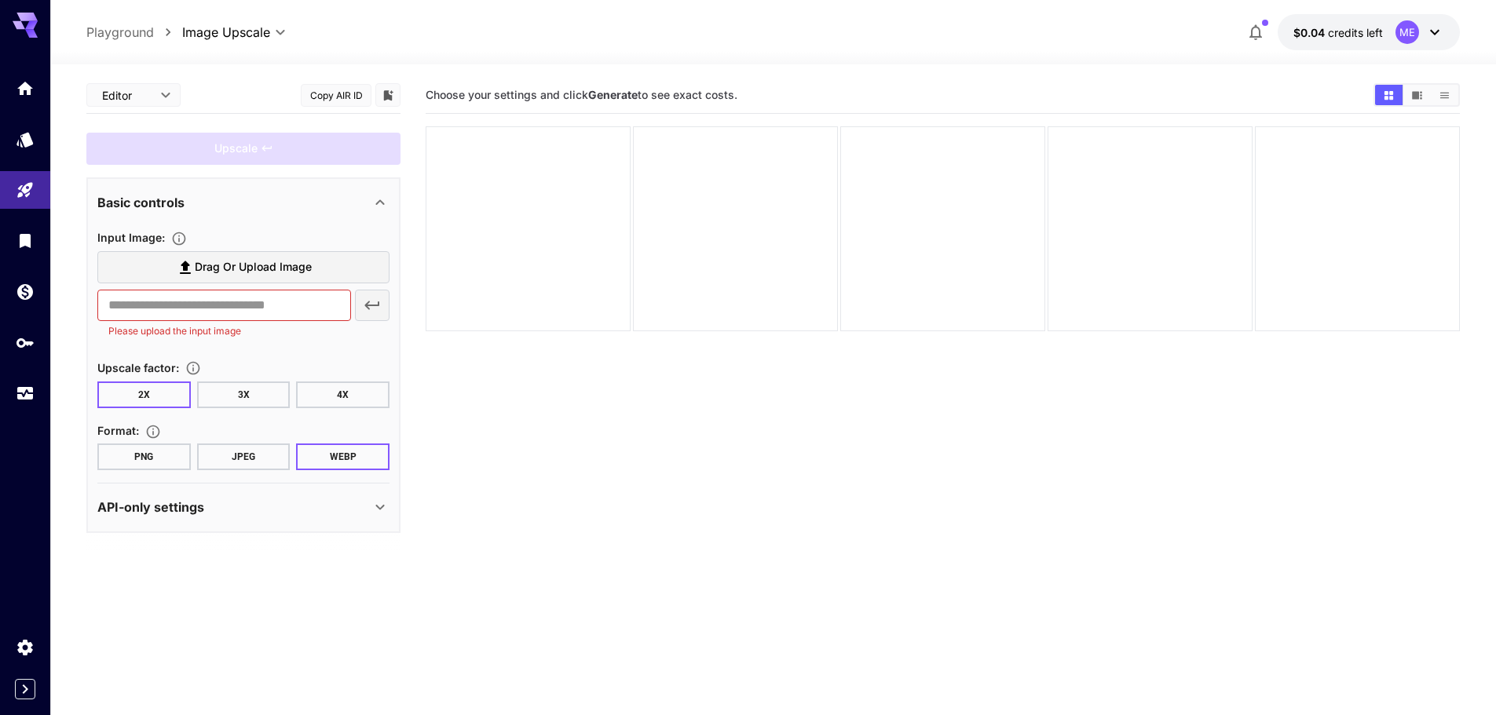
click at [269, 459] on button "JPEG" at bounding box center [243, 457] width 93 height 27
click at [253, 399] on button "3X" at bounding box center [243, 395] width 93 height 27
click at [256, 308] on input "text" at bounding box center [224, 305] width 254 height 31
click at [248, 260] on span "Drag or upload image" at bounding box center [253, 268] width 117 height 20
click at [0, 0] on input "Drag or upload image" at bounding box center [0, 0] width 0 height 0
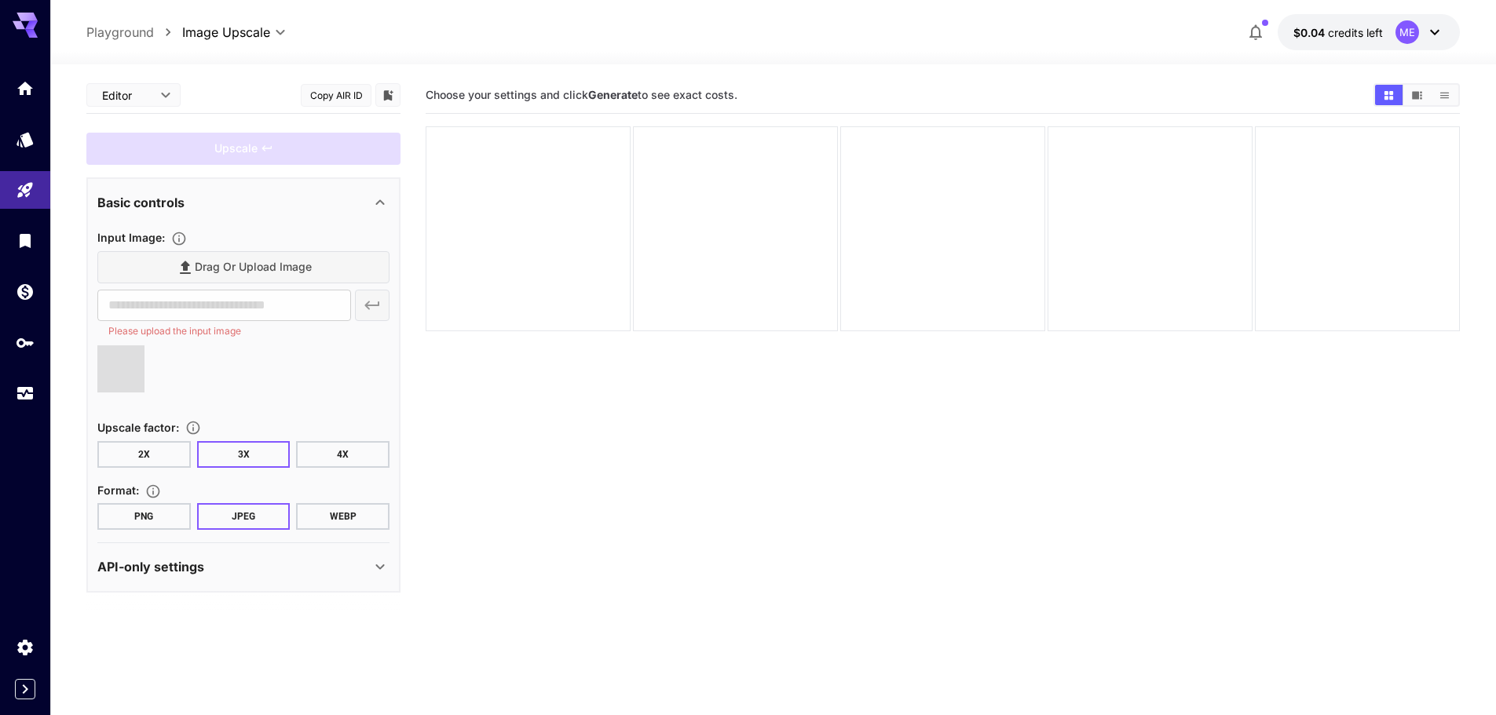
type input "**********"
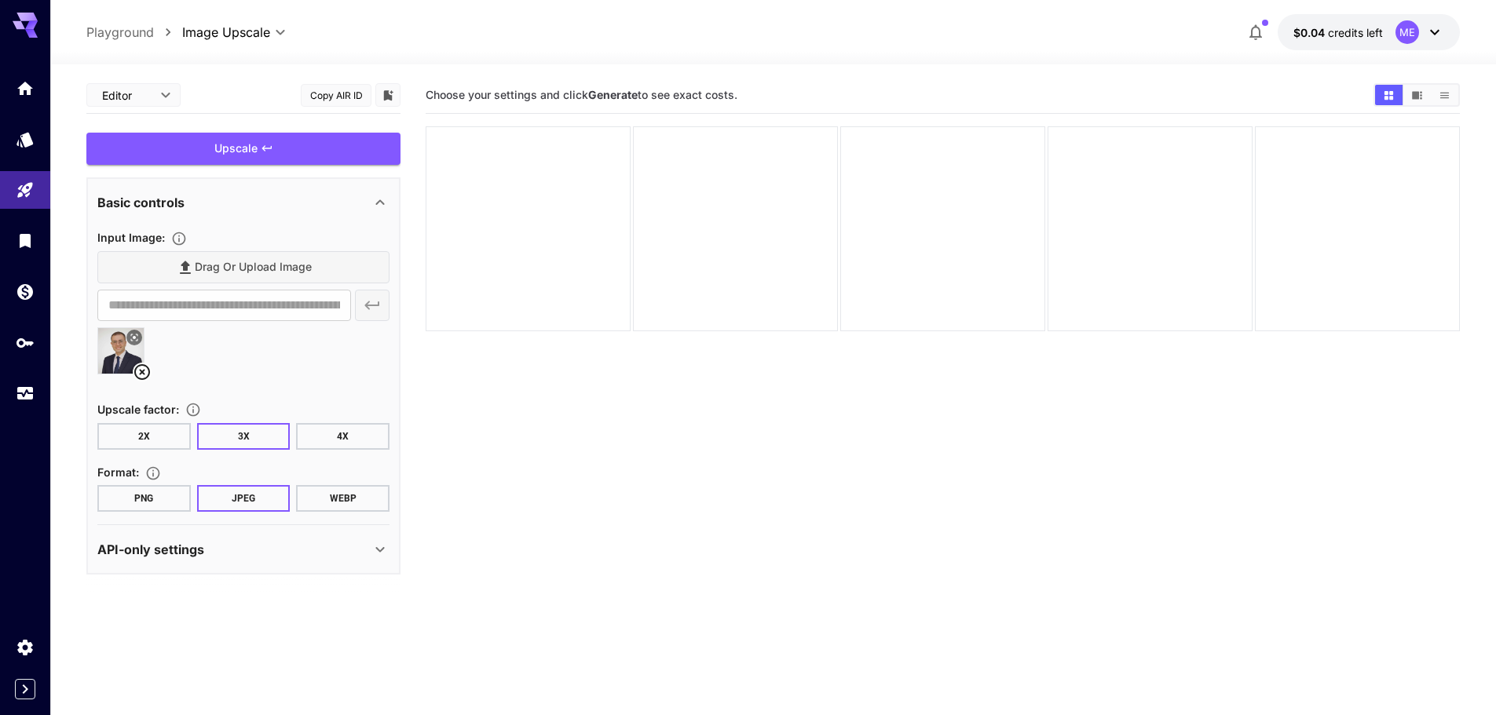
click at [146, 372] on icon at bounding box center [142, 372] width 19 height 19
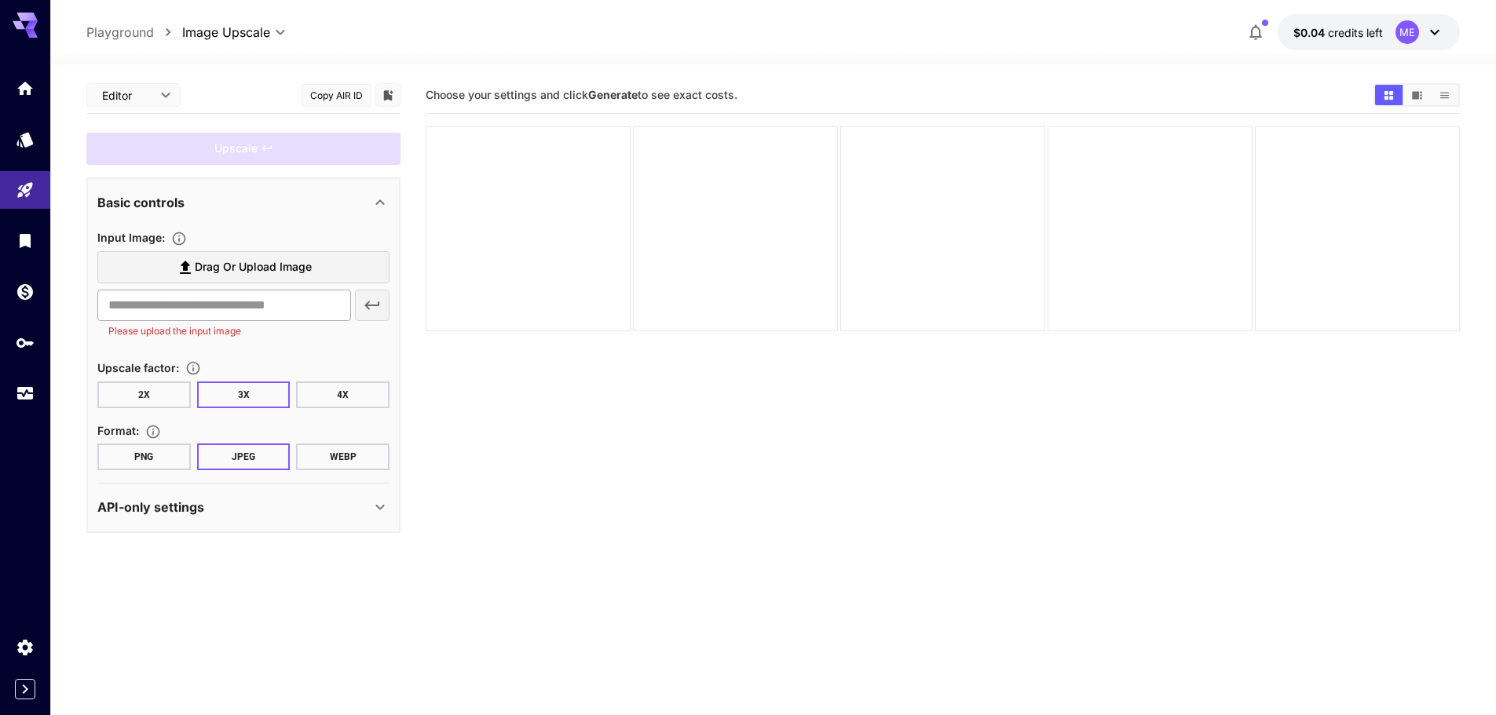
click at [188, 304] on input "text" at bounding box center [224, 305] width 254 height 31
click at [203, 304] on input "text" at bounding box center [224, 305] width 254 height 31
click at [251, 270] on span "Drag or upload image" at bounding box center [253, 268] width 117 height 20
click at [0, 0] on input "Drag or upload image" at bounding box center [0, 0] width 0 height 0
click at [150, 400] on button "2X" at bounding box center [143, 395] width 93 height 27
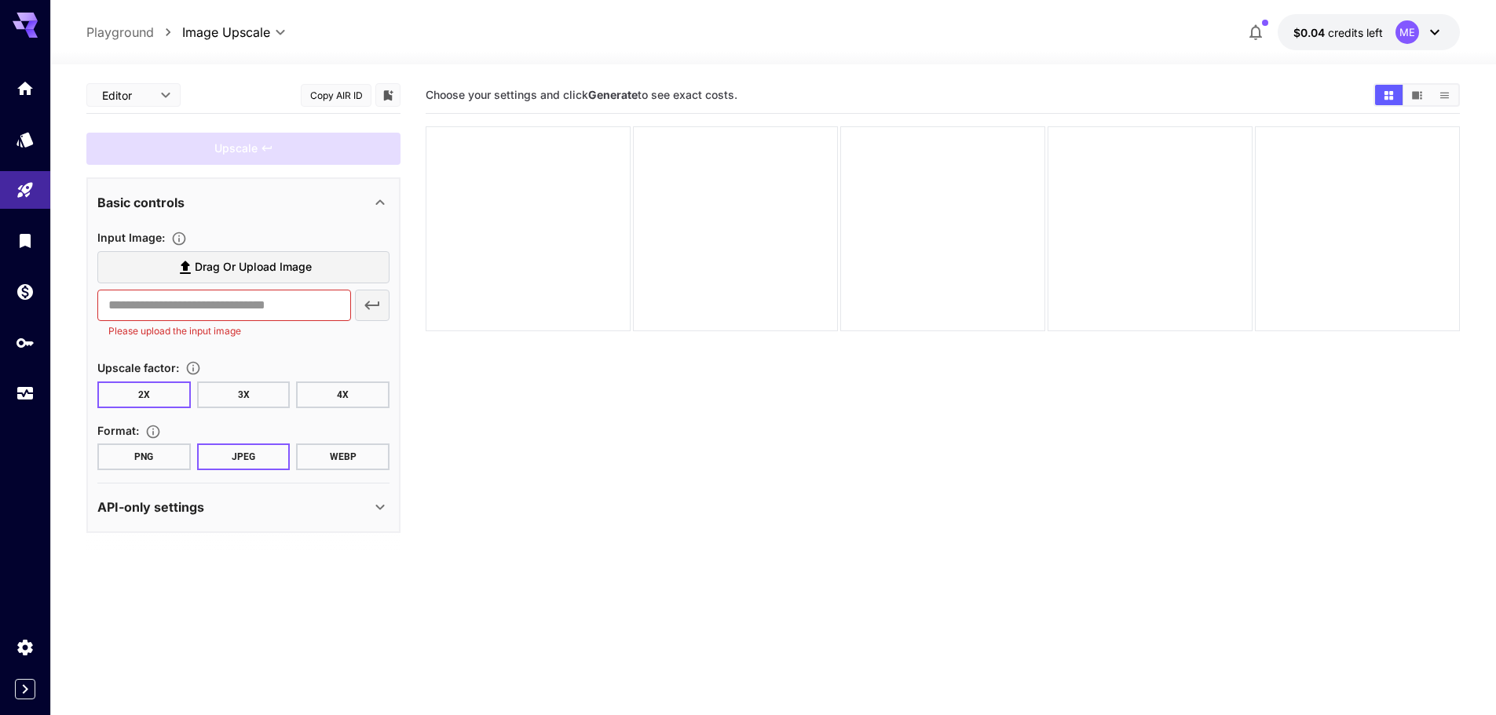
click at [154, 459] on button "PNG" at bounding box center [143, 457] width 93 height 27
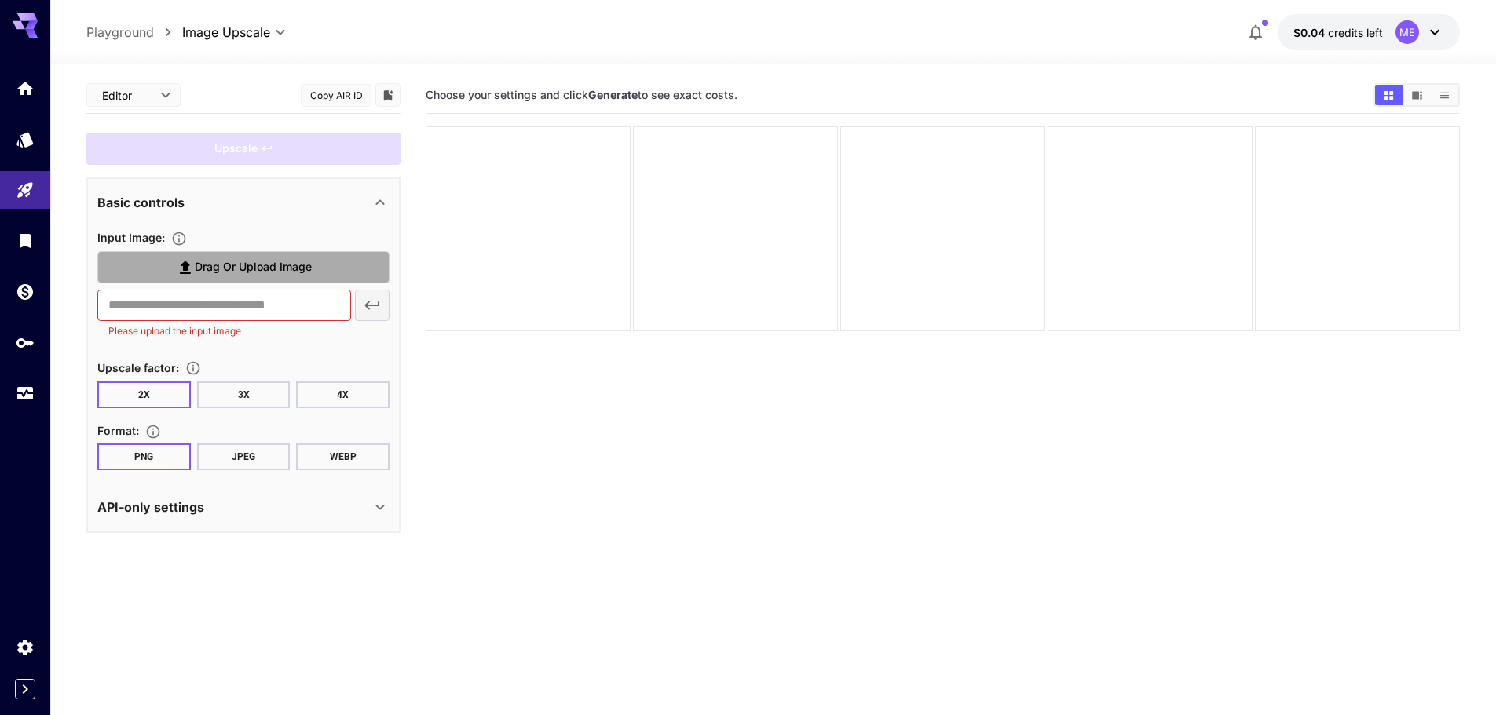
click at [289, 261] on span "Drag or upload image" at bounding box center [253, 268] width 117 height 20
click at [0, 0] on input "Drag or upload image" at bounding box center [0, 0] width 0 height 0
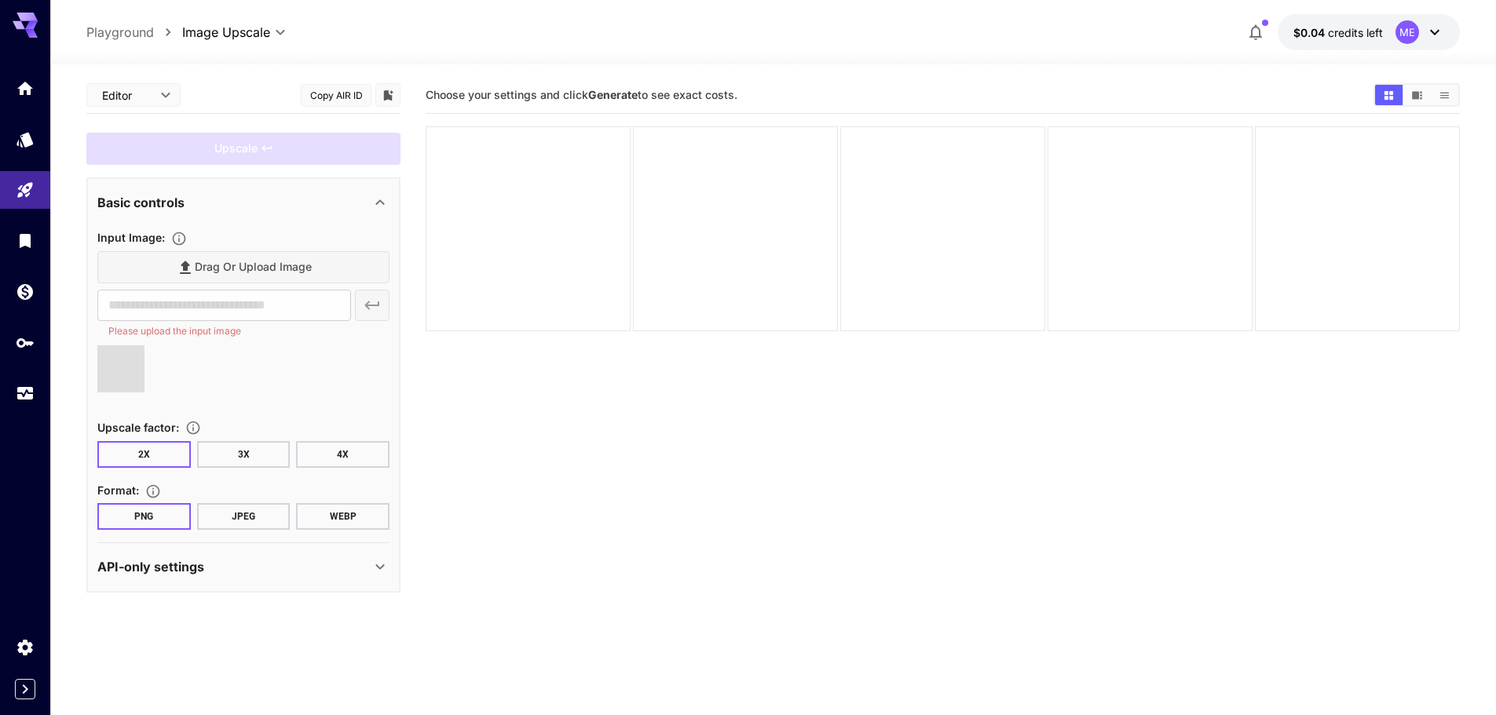
click at [271, 570] on div "API-only settings" at bounding box center [233, 566] width 273 height 19
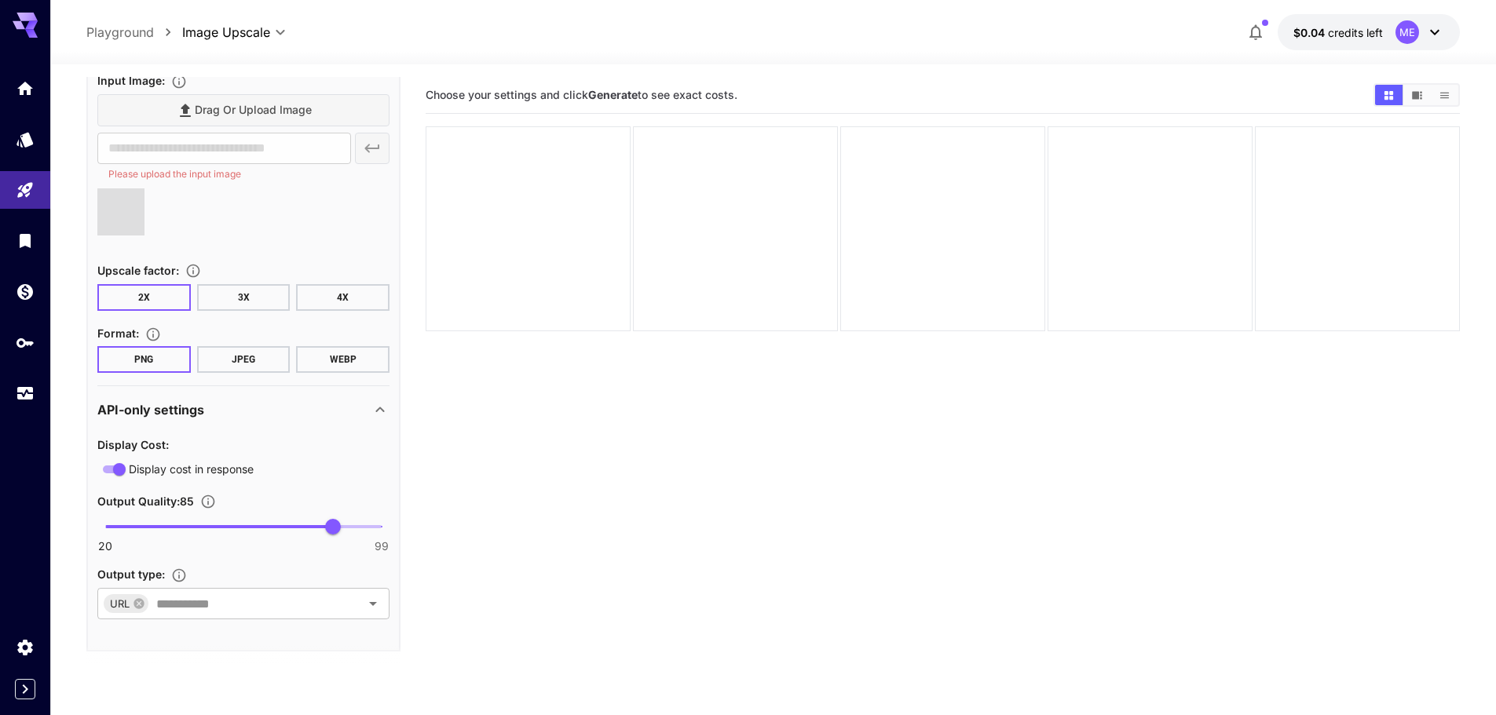
scroll to position [163, 0]
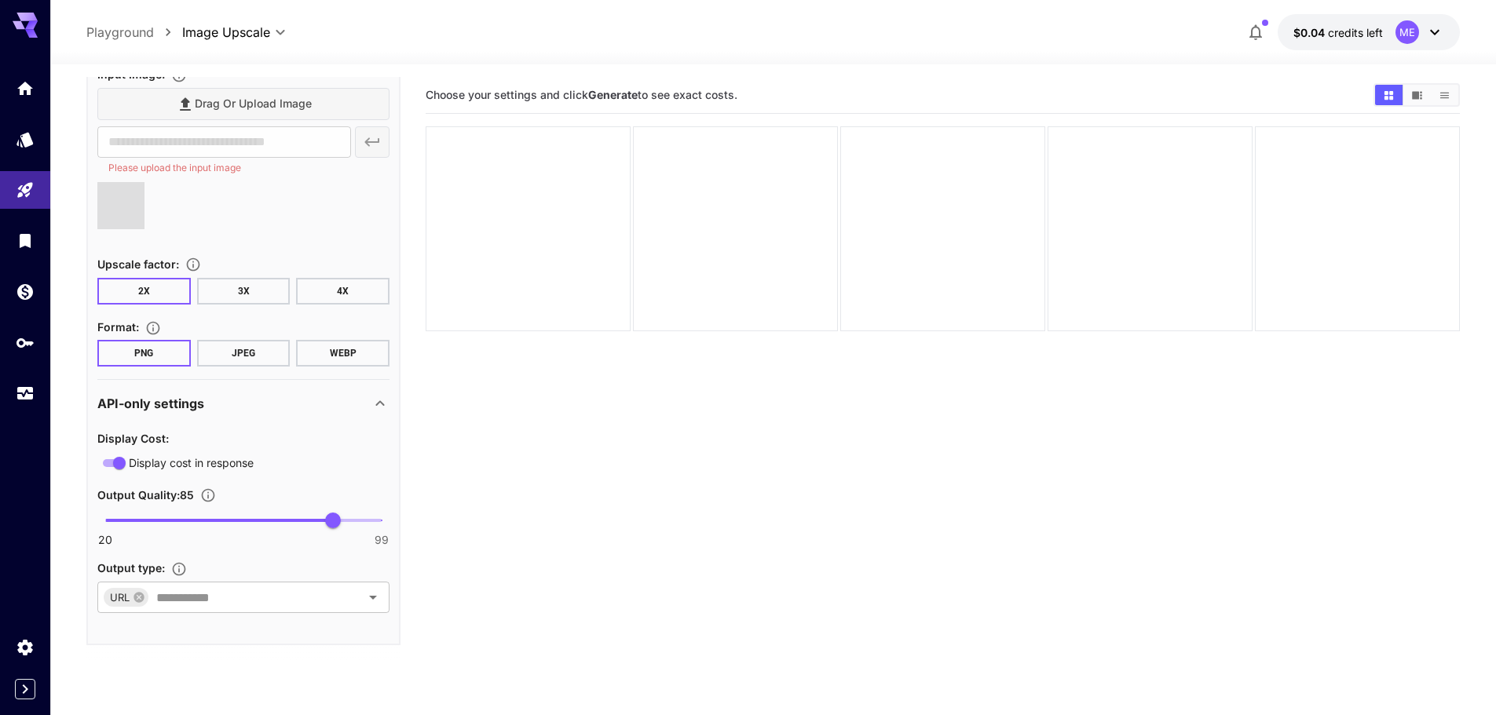
type input "**********"
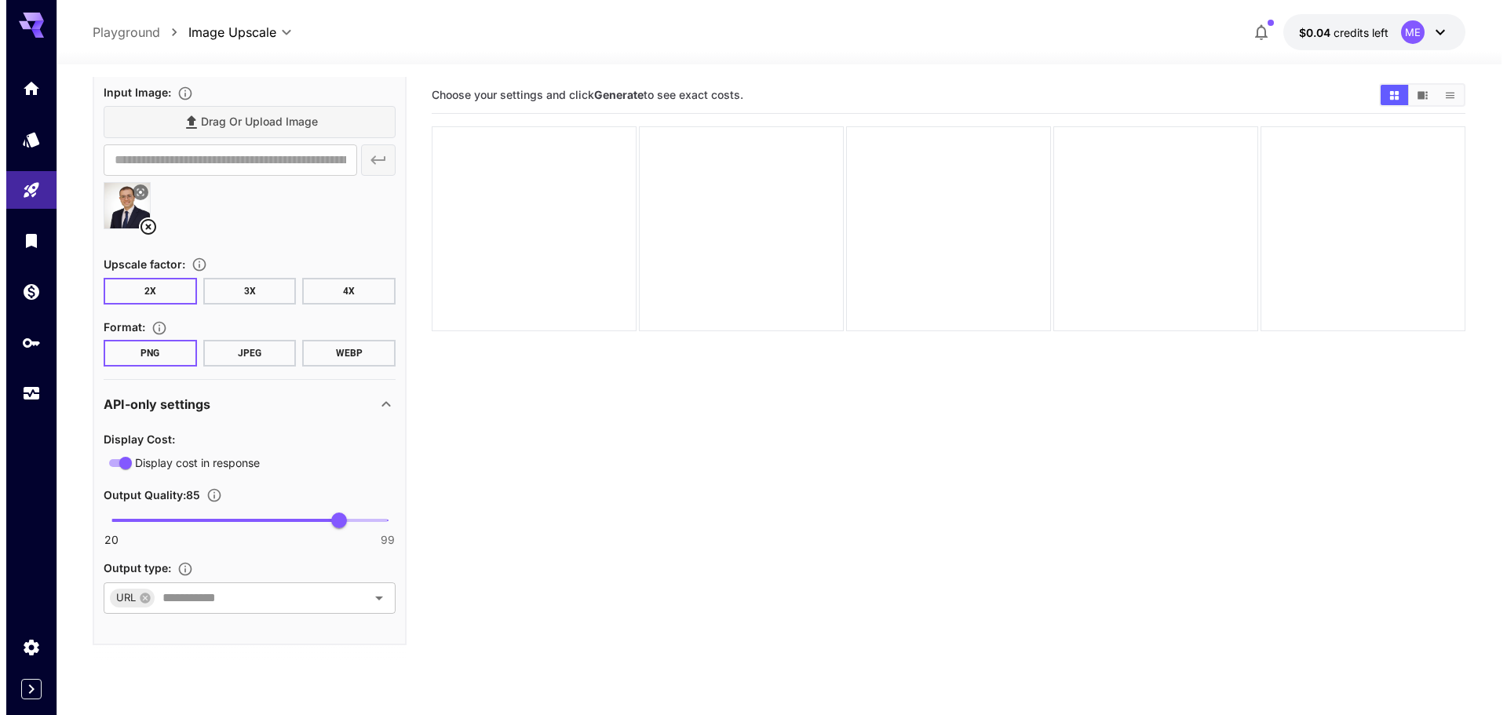
scroll to position [0, 0]
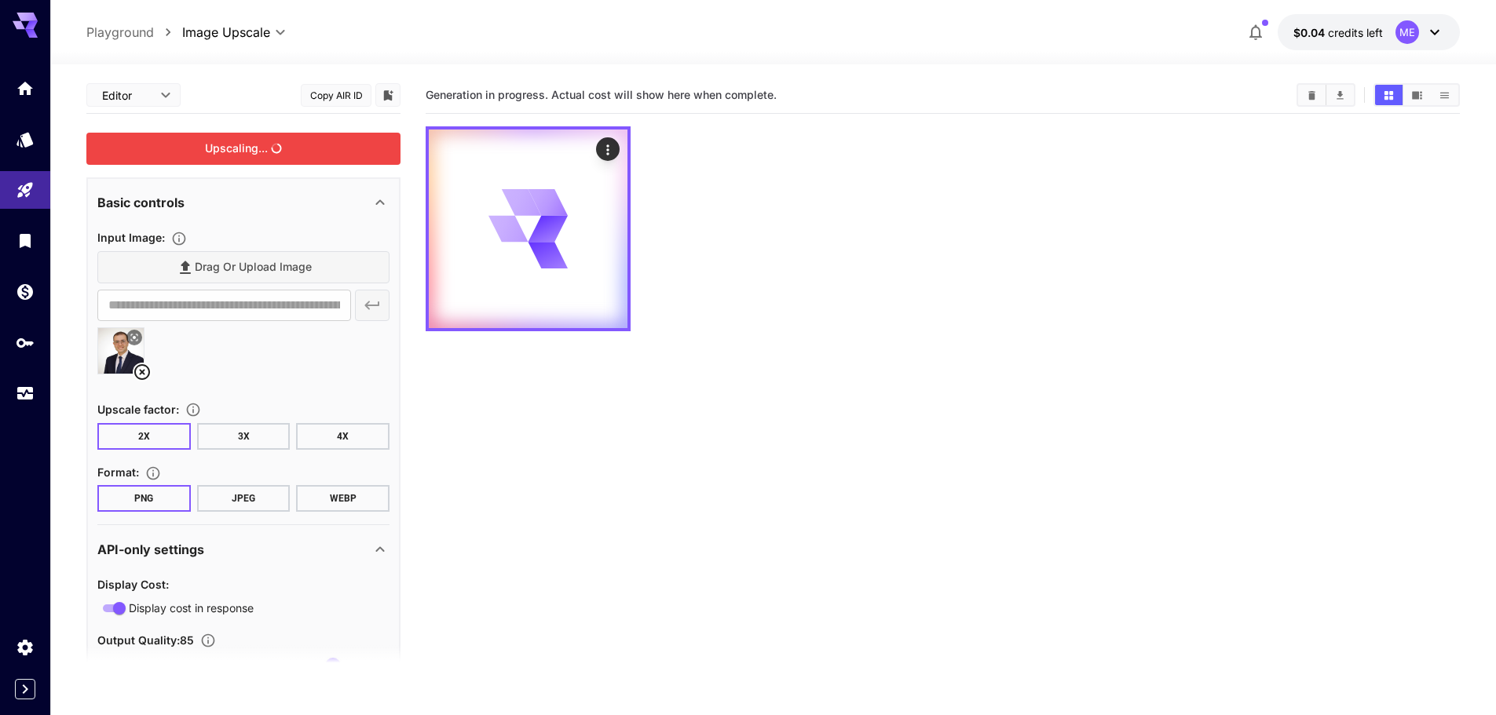
click at [159, 88] on body "**********" at bounding box center [748, 419] width 1496 height 839
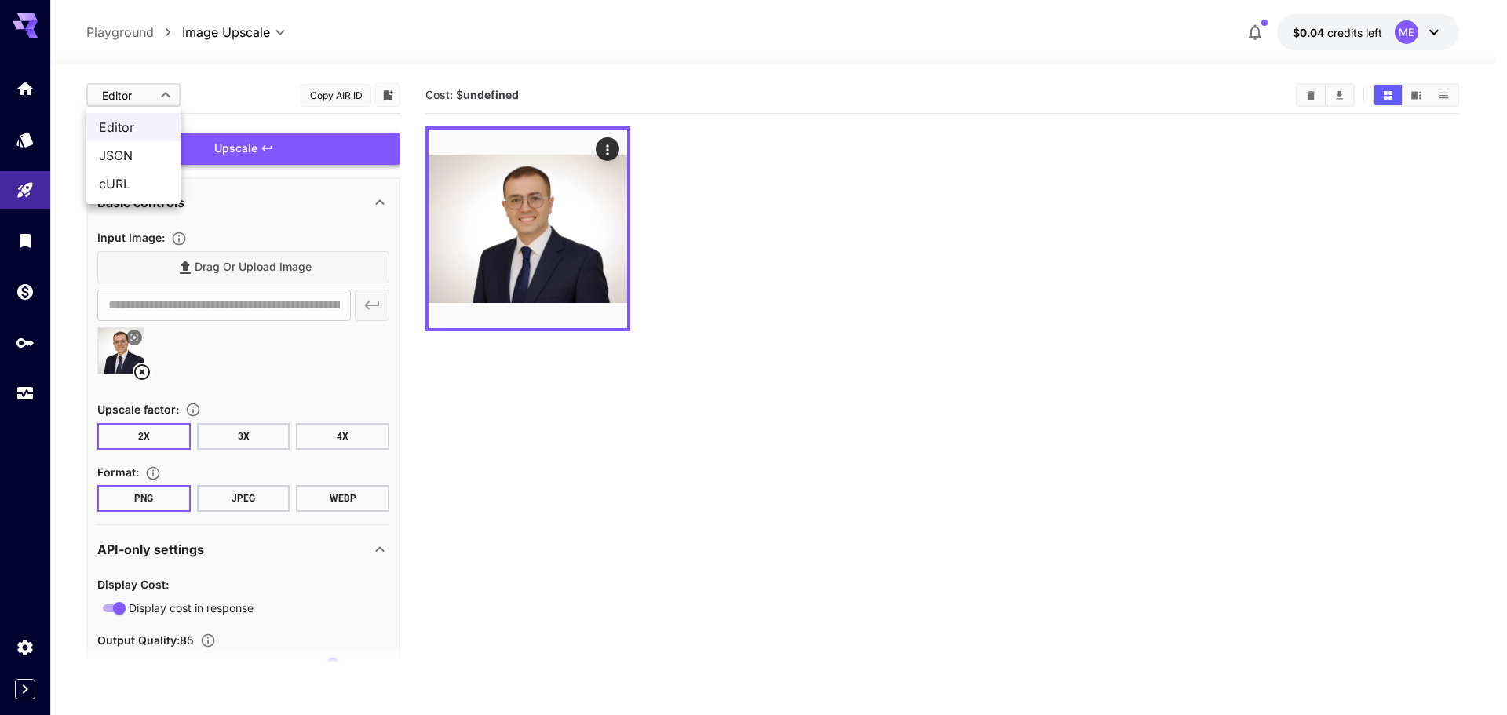
click at [242, 85] on div at bounding box center [753, 357] width 1507 height 715
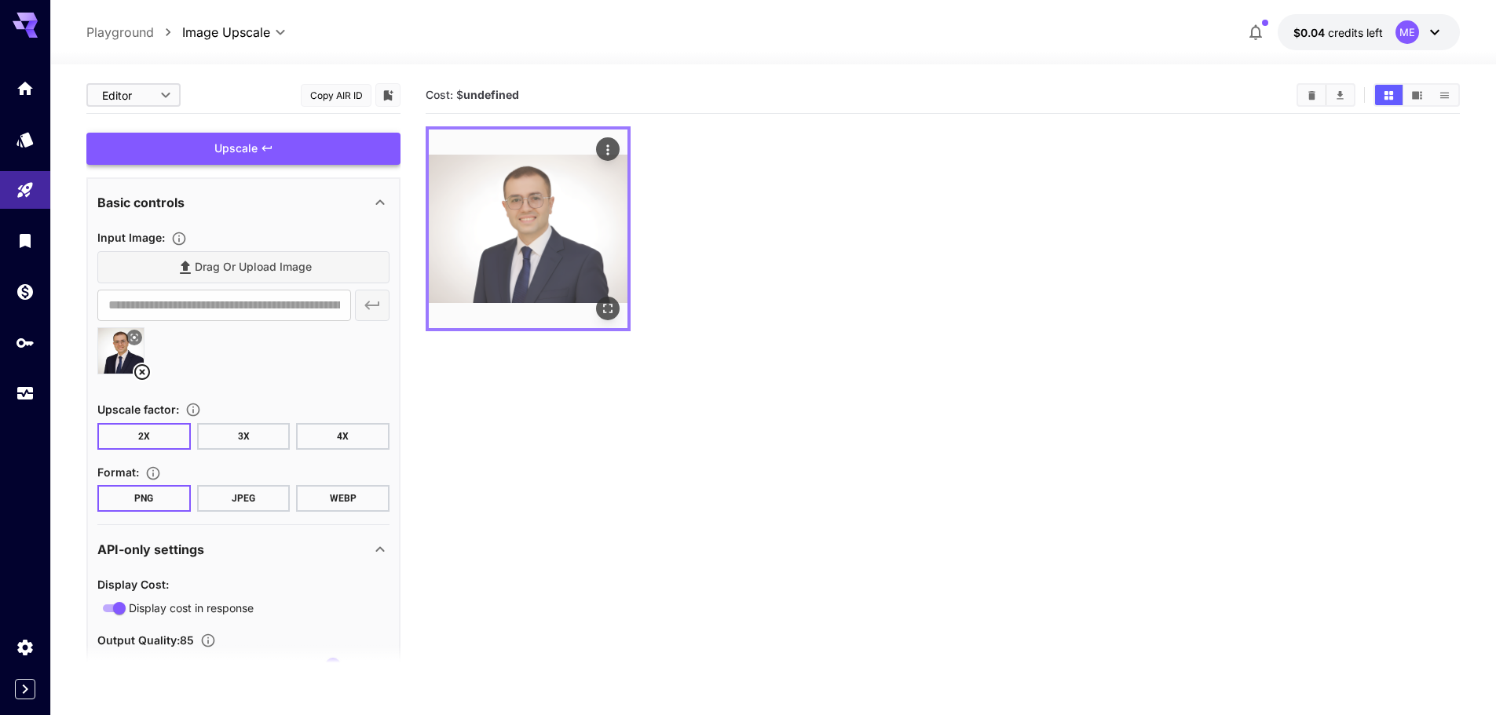
click at [523, 203] on img at bounding box center [528, 229] width 199 height 199
click at [605, 305] on icon "Open in fullscreen" at bounding box center [607, 308] width 9 height 9
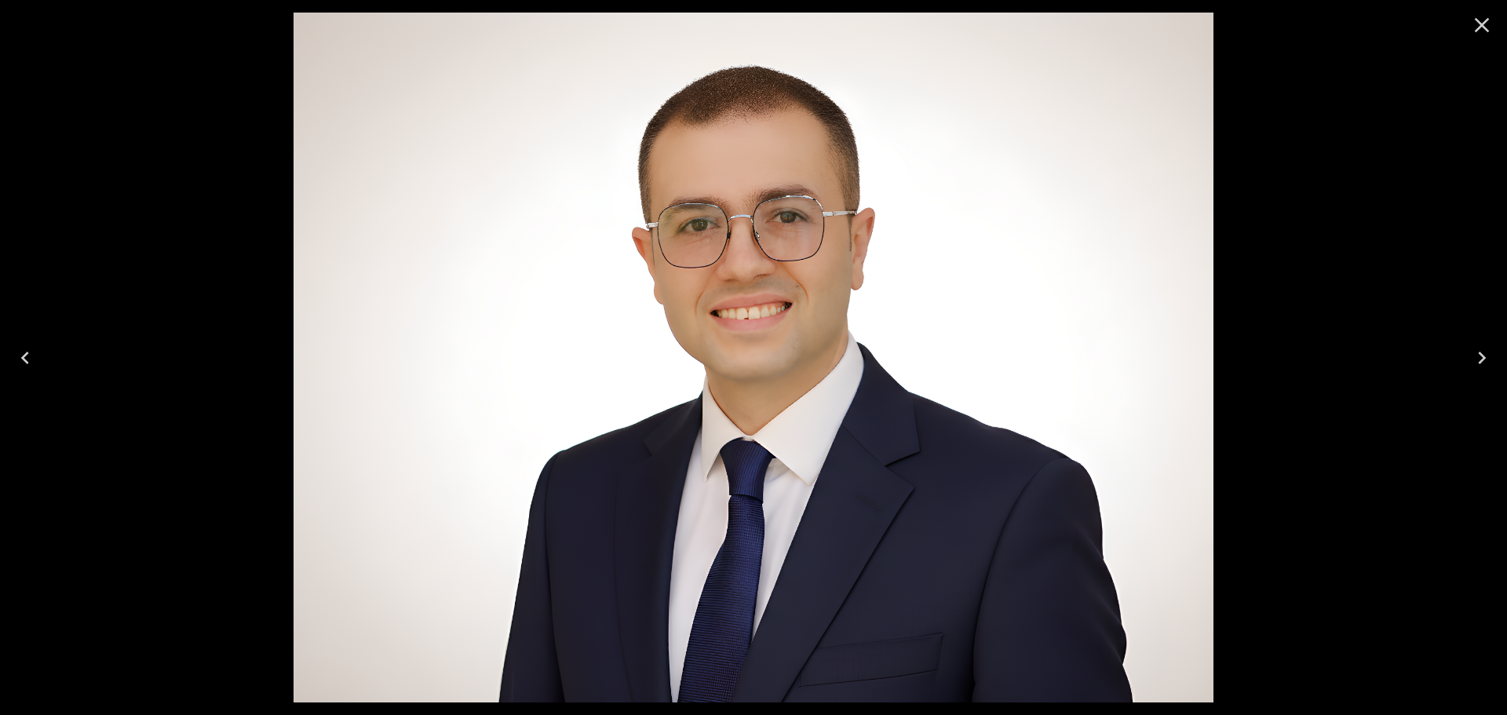
click at [752, 289] on img at bounding box center [754, 358] width 920 height 690
click at [740, 248] on img at bounding box center [754, 358] width 920 height 690
click at [1479, 29] on icon "Close" at bounding box center [1482, 25] width 15 height 15
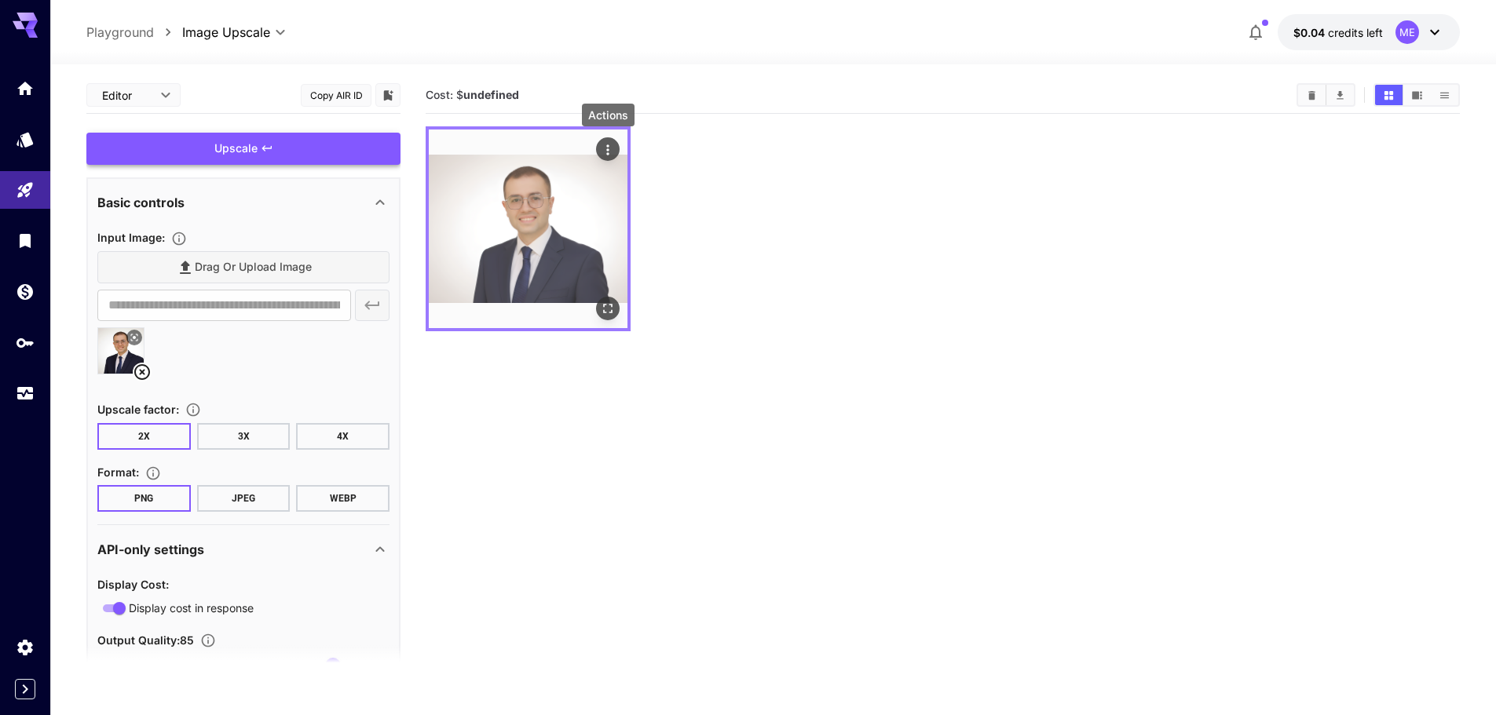
click at [605, 148] on icon "Actions" at bounding box center [608, 150] width 16 height 16
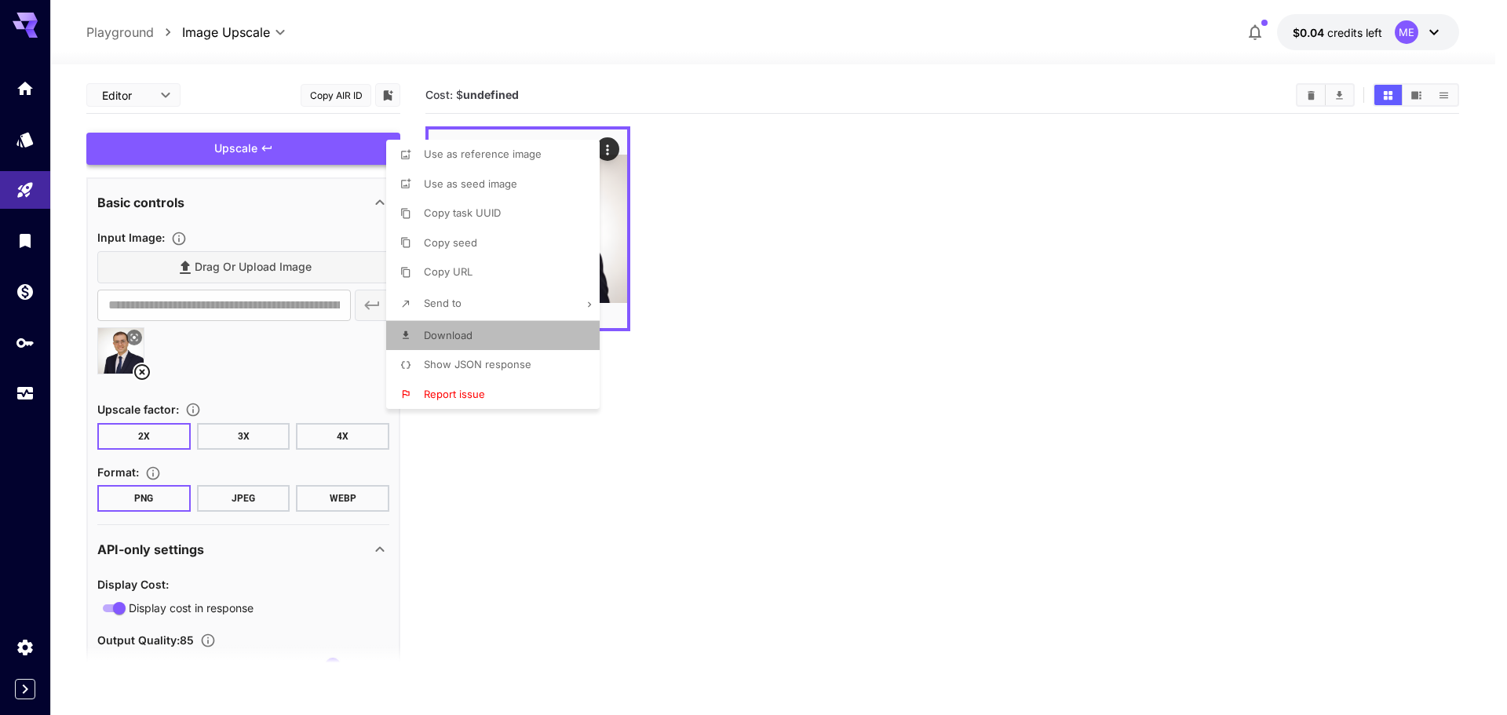
click at [477, 323] on li "Download" at bounding box center [497, 336] width 223 height 30
drag, startPoint x: 930, startPoint y: 328, endPoint x: 1205, endPoint y: 61, distance: 383.1
click at [930, 328] on div at bounding box center [753, 357] width 1507 height 715
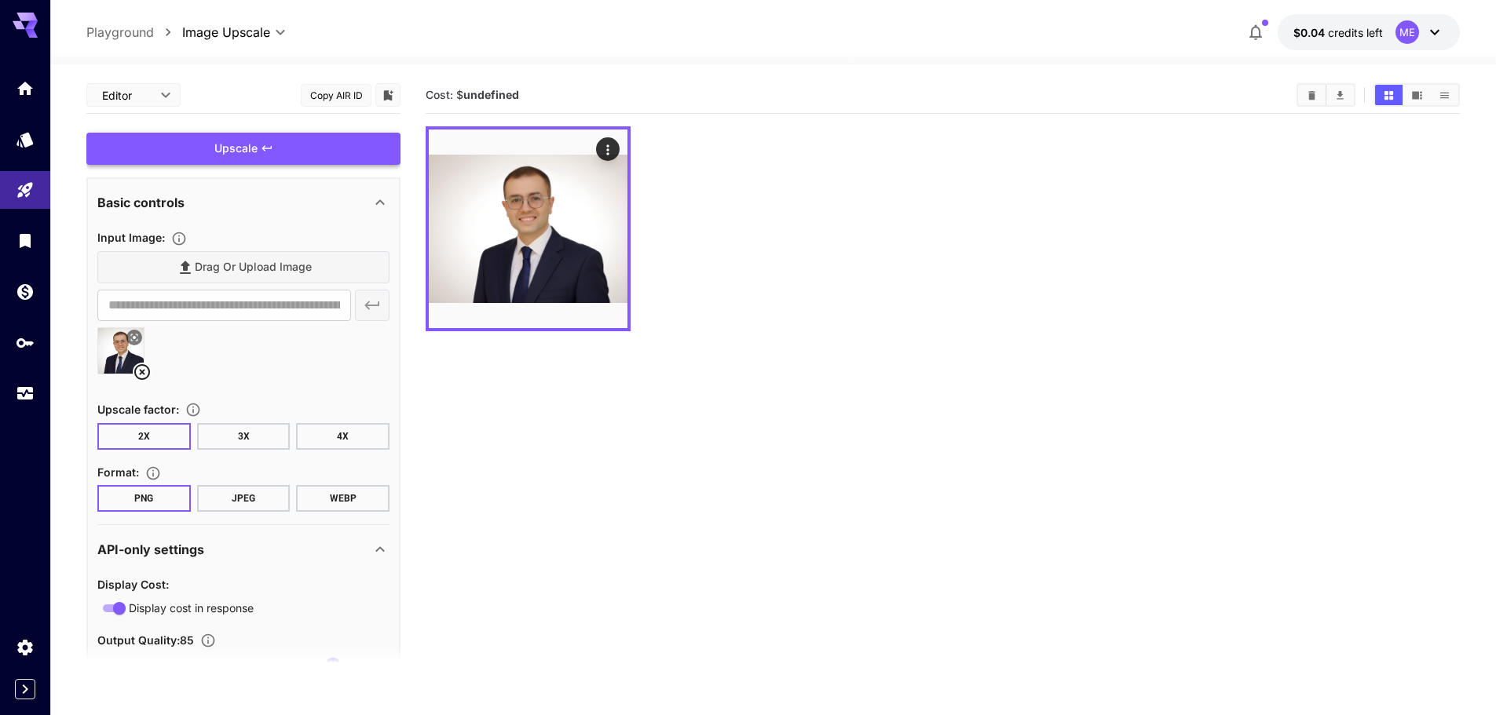
click at [945, 314] on div at bounding box center [943, 228] width 1034 height 205
drag, startPoint x: 456, startPoint y: 97, endPoint x: 809, endPoint y: 97, distance: 352.5
click at [621, 97] on section "Cost: $ undefined" at bounding box center [855, 95] width 858 height 15
click at [1357, 41] on button "$0.04 credits left ME" at bounding box center [1368, 32] width 182 height 36
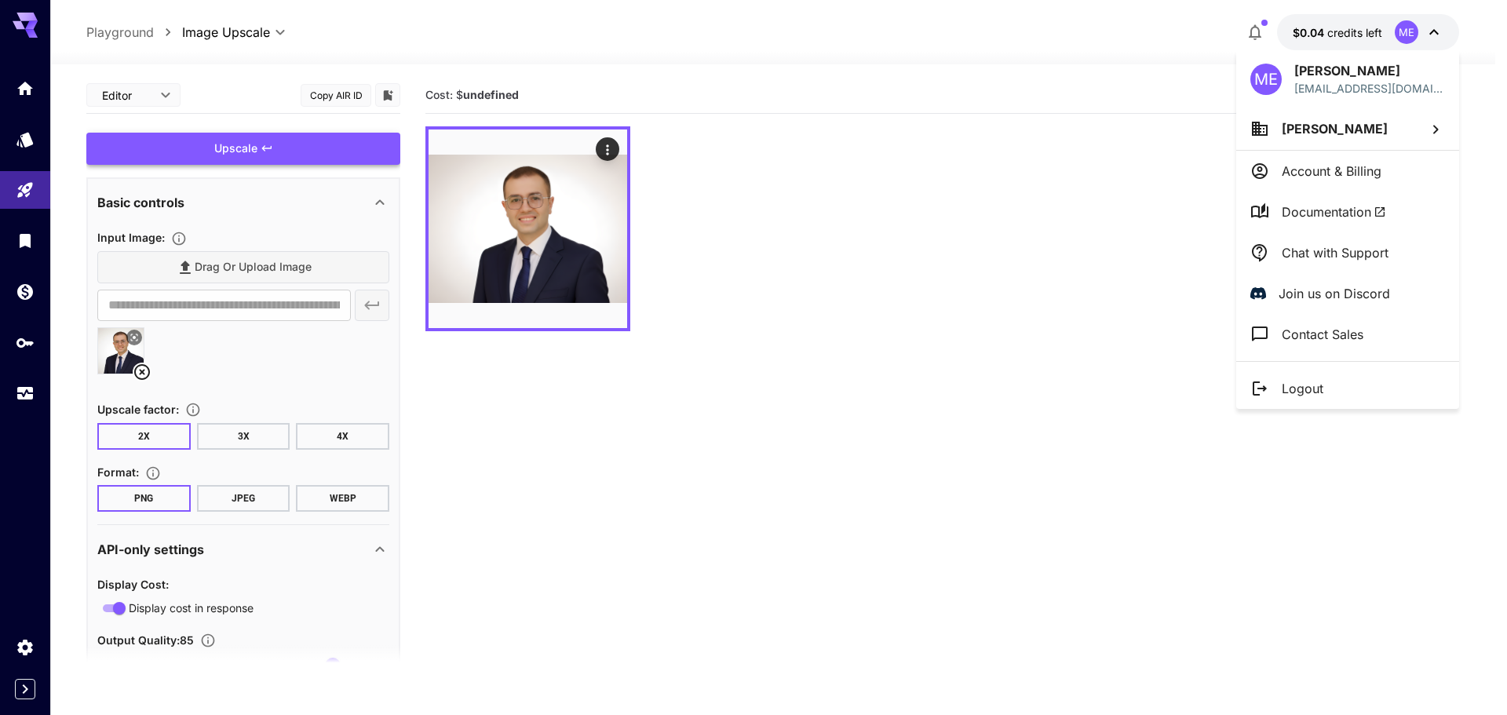
click at [1357, 41] on div at bounding box center [753, 357] width 1507 height 715
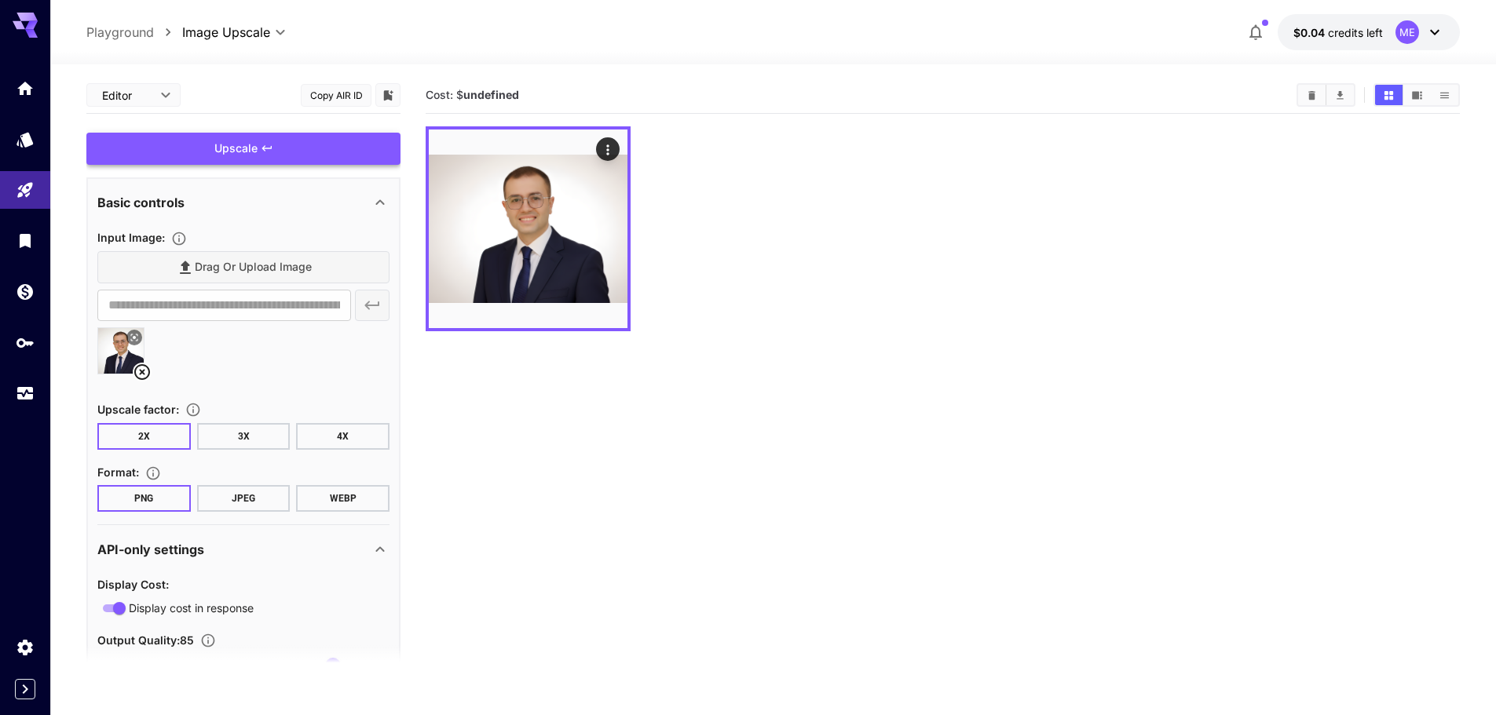
click at [895, 58] on div at bounding box center [772, 55] width 1445 height 19
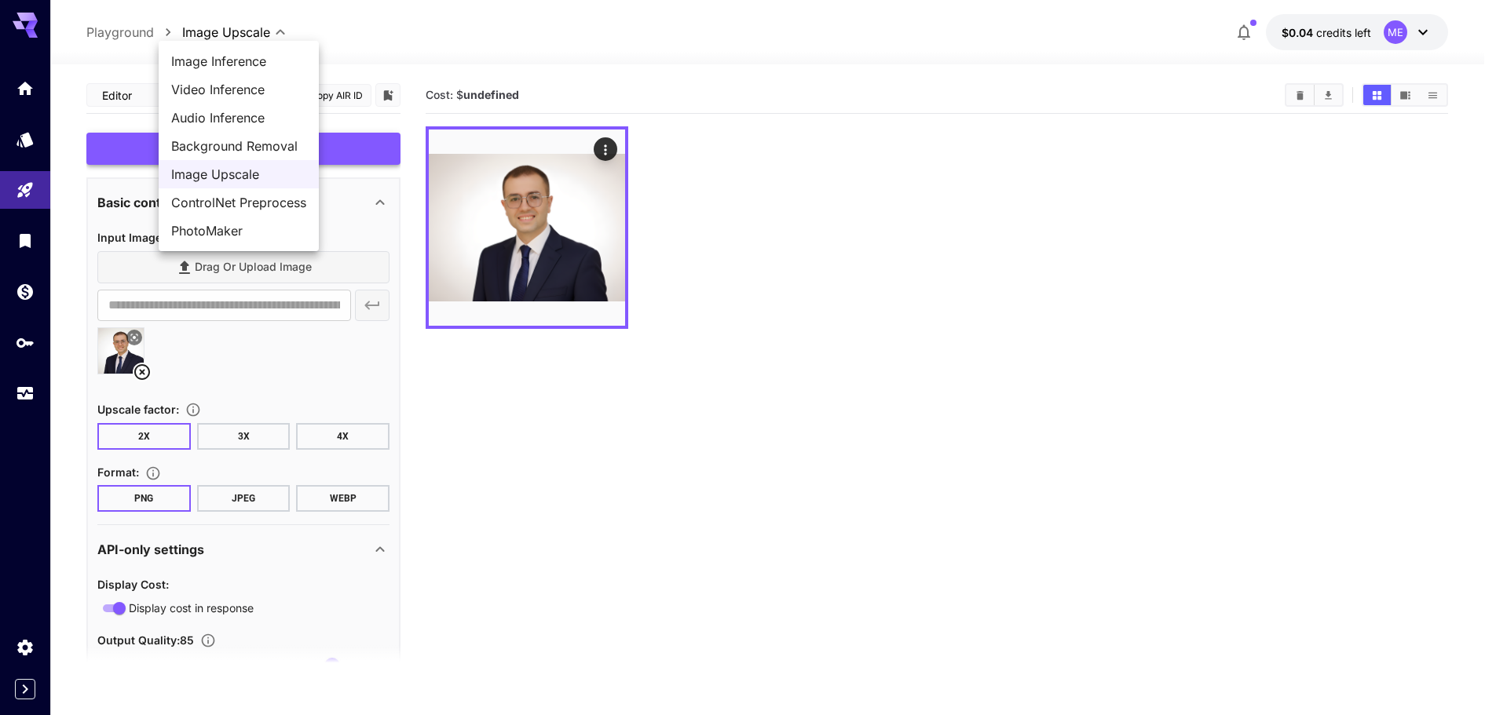
click at [216, 27] on body "**********" at bounding box center [748, 419] width 1496 height 839
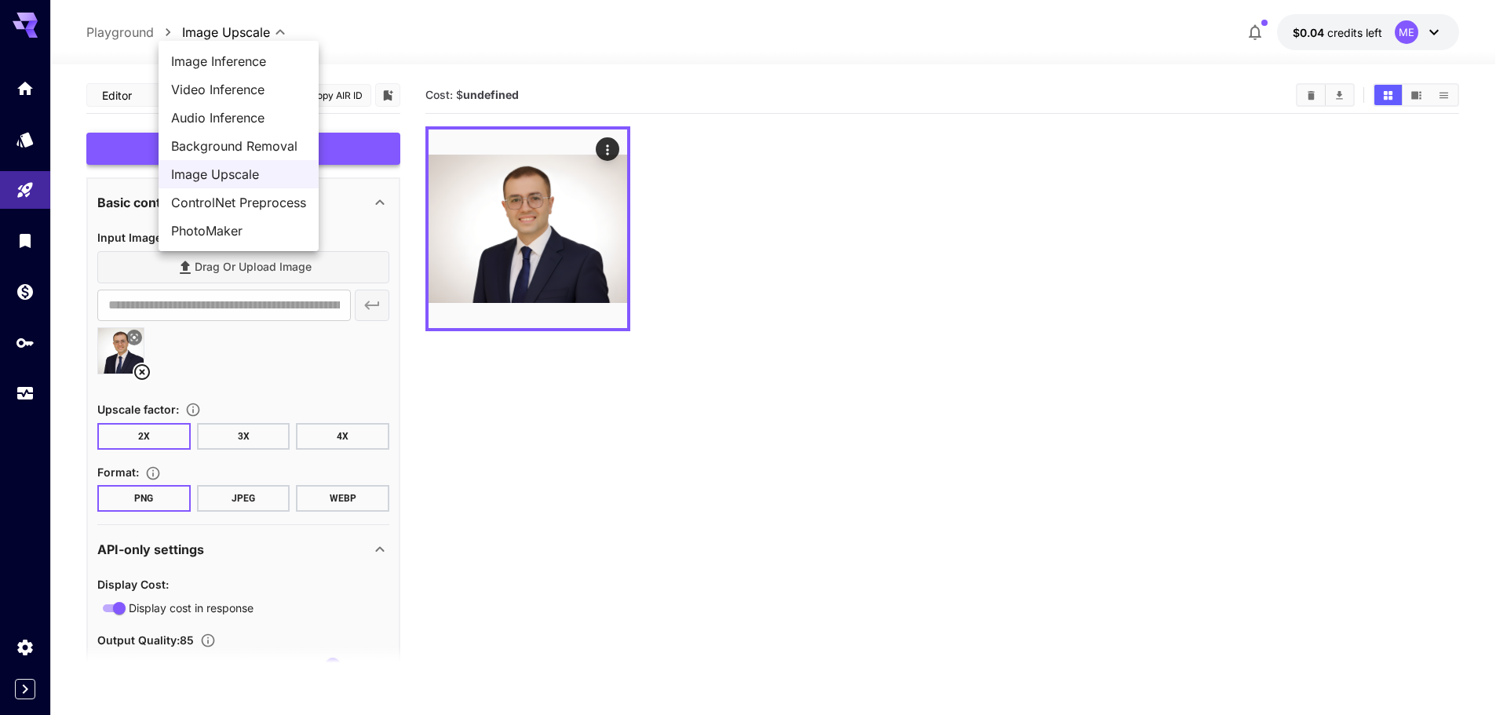
click at [133, 31] on div at bounding box center [753, 357] width 1507 height 715
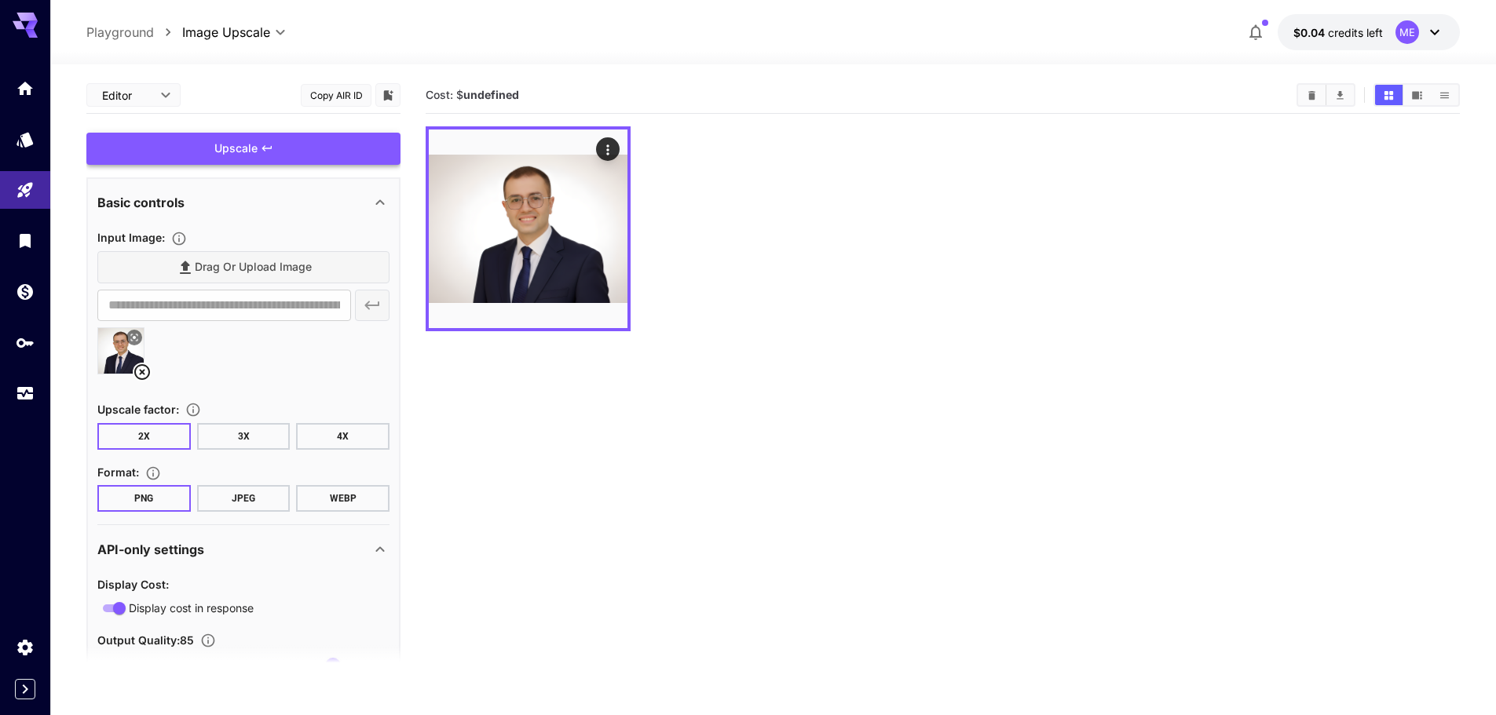
click at [236, 31] on body "**********" at bounding box center [748, 419] width 1496 height 839
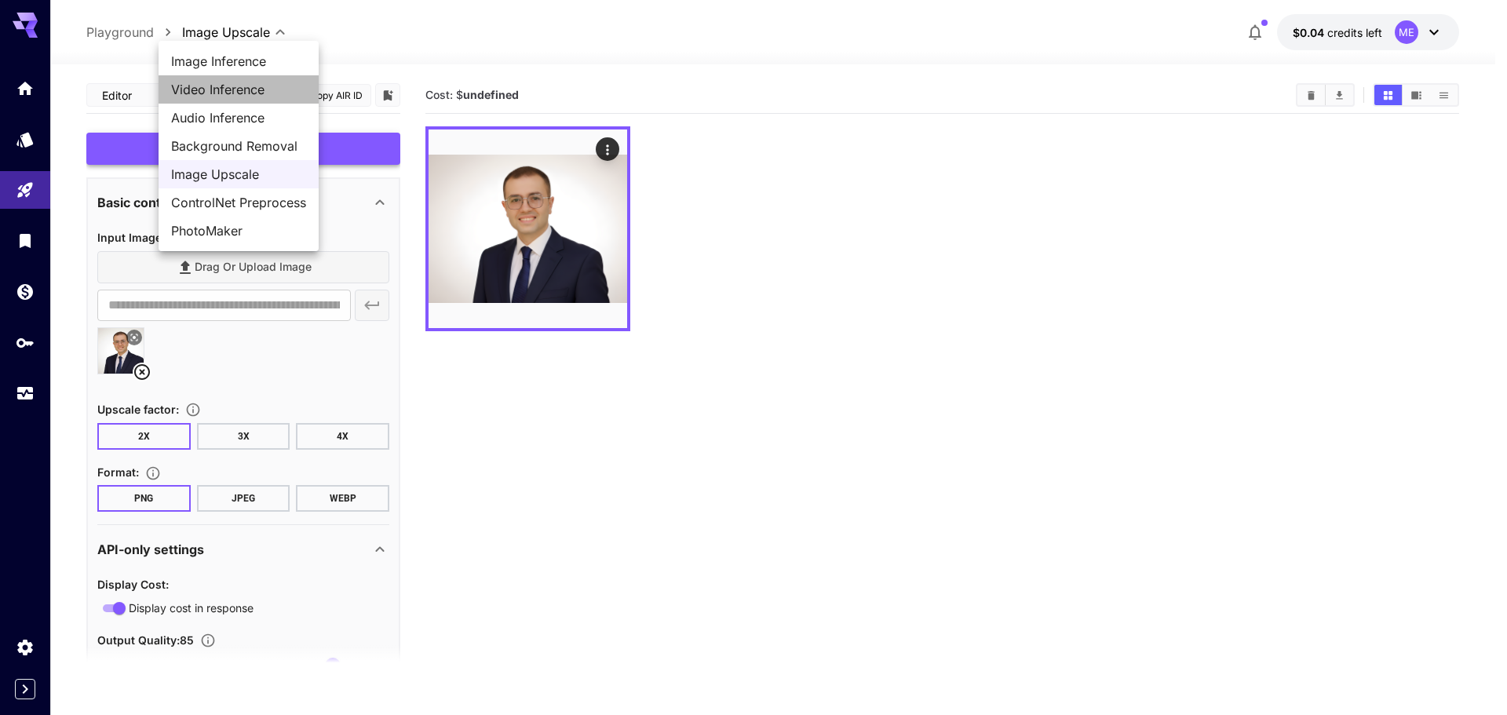
click at [243, 93] on span "Video Inference" at bounding box center [238, 89] width 135 height 19
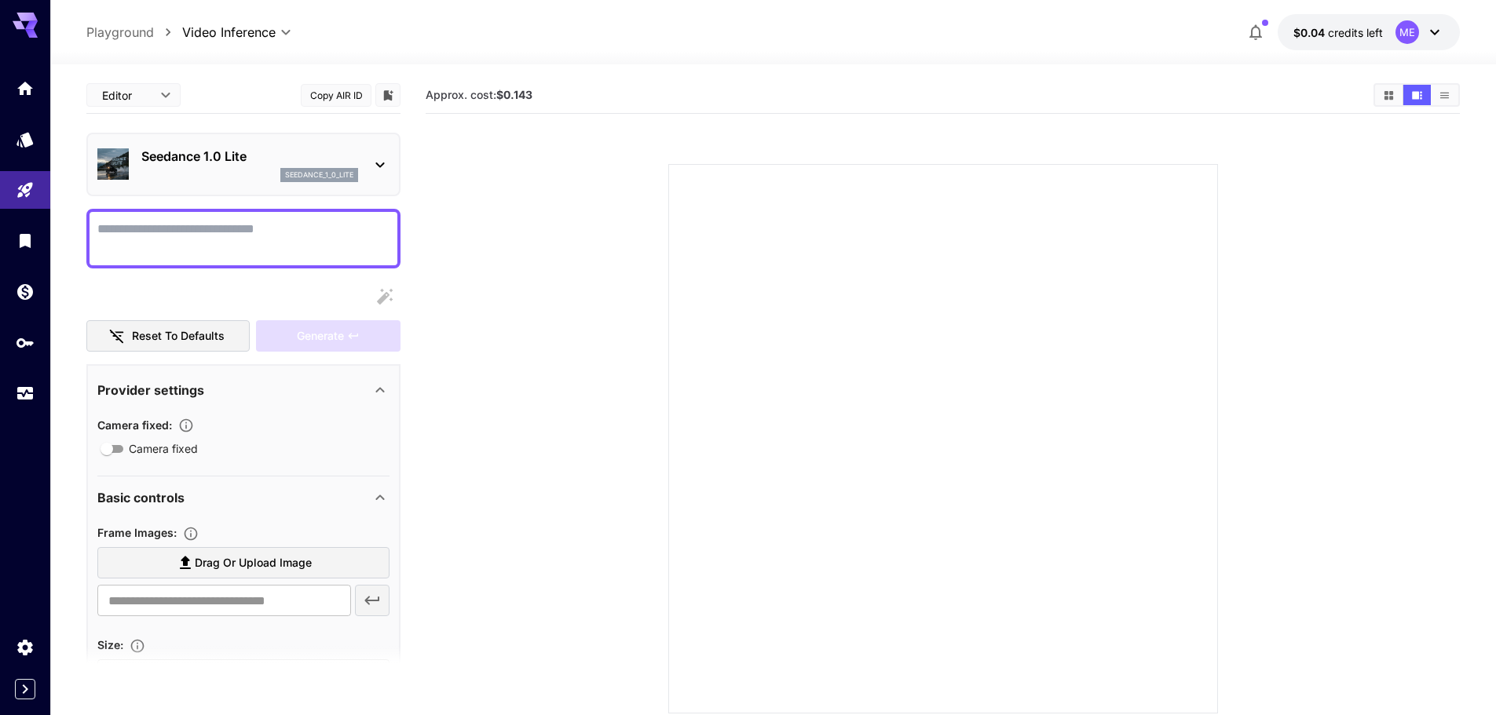
click at [270, 166] on div "Seedance 1.0 Lite seedance_1_0_lite" at bounding box center [249, 164] width 217 height 35
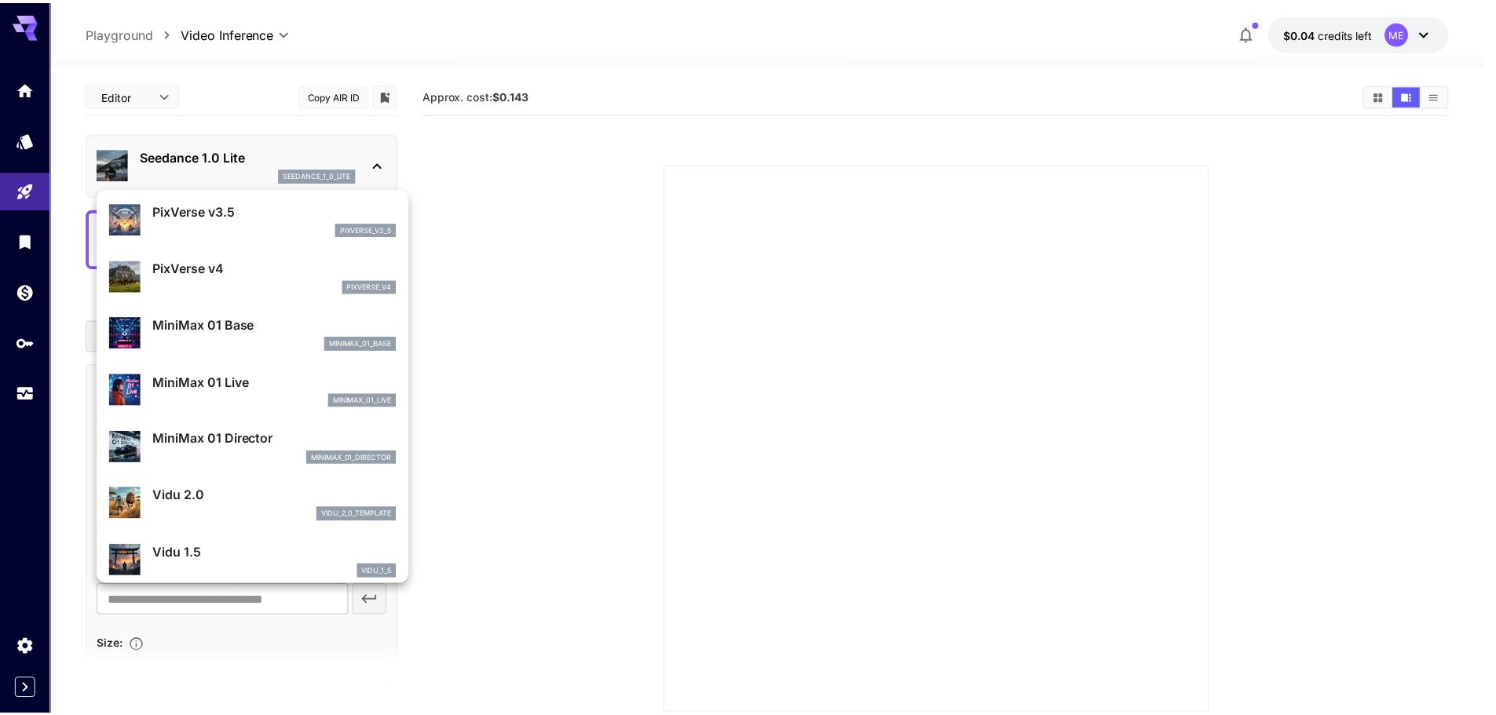
scroll to position [1442, 0]
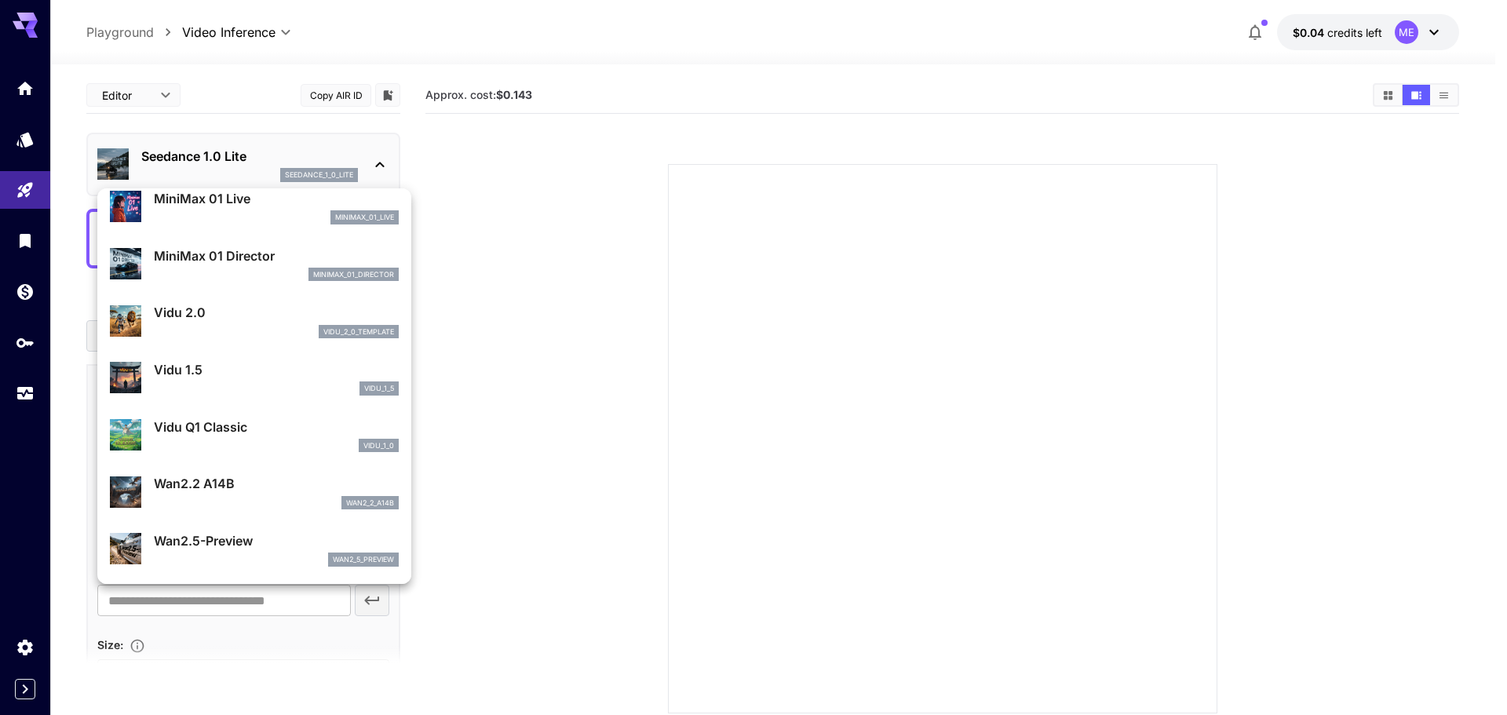
click at [805, 347] on div at bounding box center [753, 357] width 1507 height 715
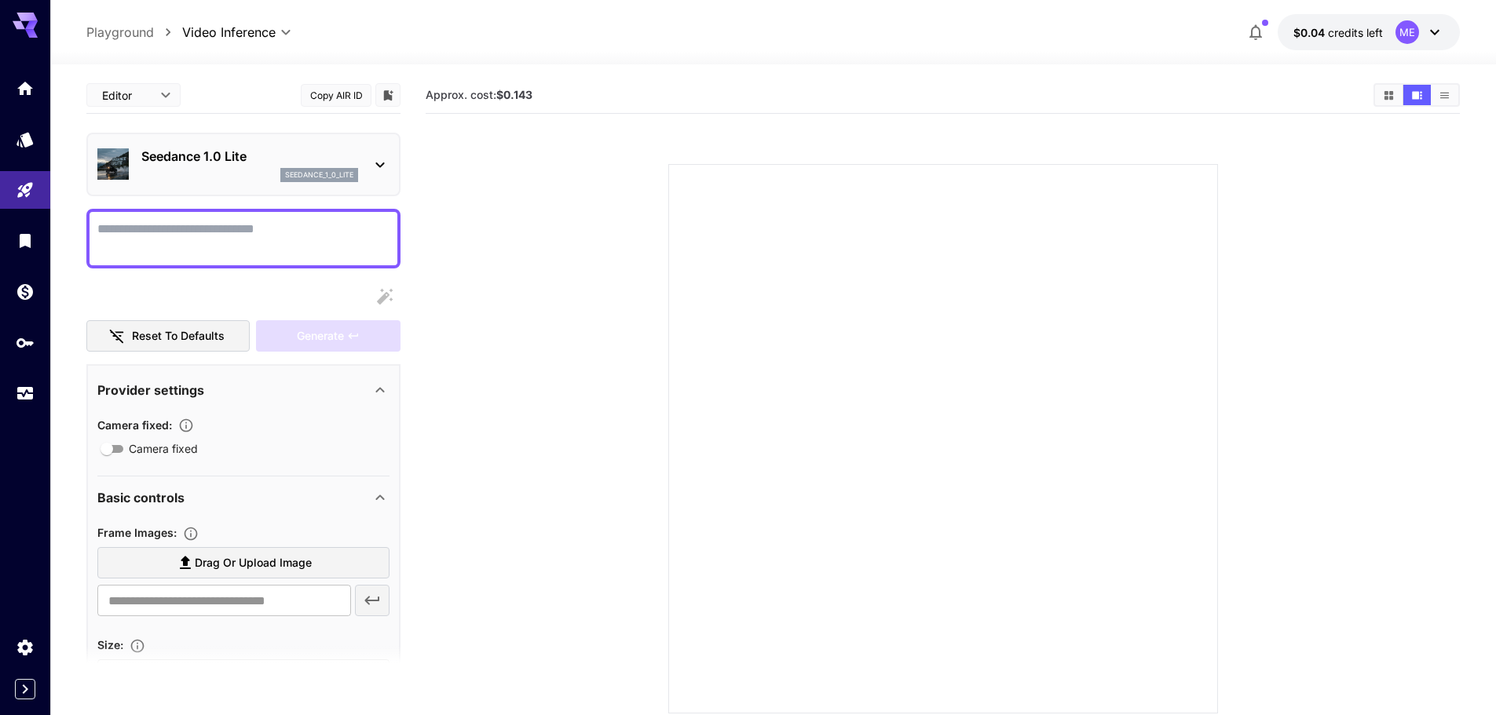
click at [135, 27] on p "Playground" at bounding box center [120, 32] width 68 height 19
type input "**********"
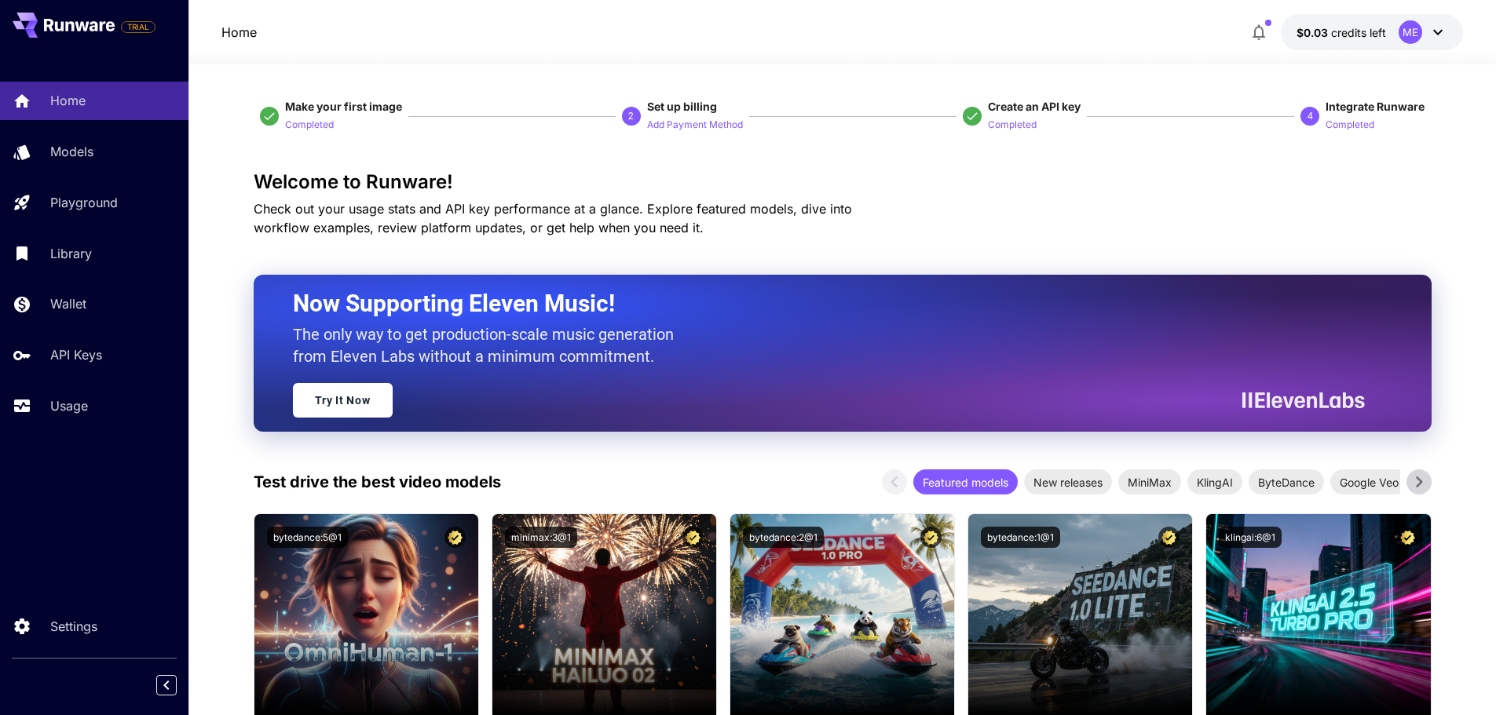
drag, startPoint x: 0, startPoint y: 0, endPoint x: 906, endPoint y: 25, distance: 906.4
click at [906, 25] on div "Home $0.03 credits left ME" at bounding box center [842, 32] width 1242 height 36
click at [1372, 41] on button "$0.03 credits left ME" at bounding box center [1372, 32] width 182 height 36
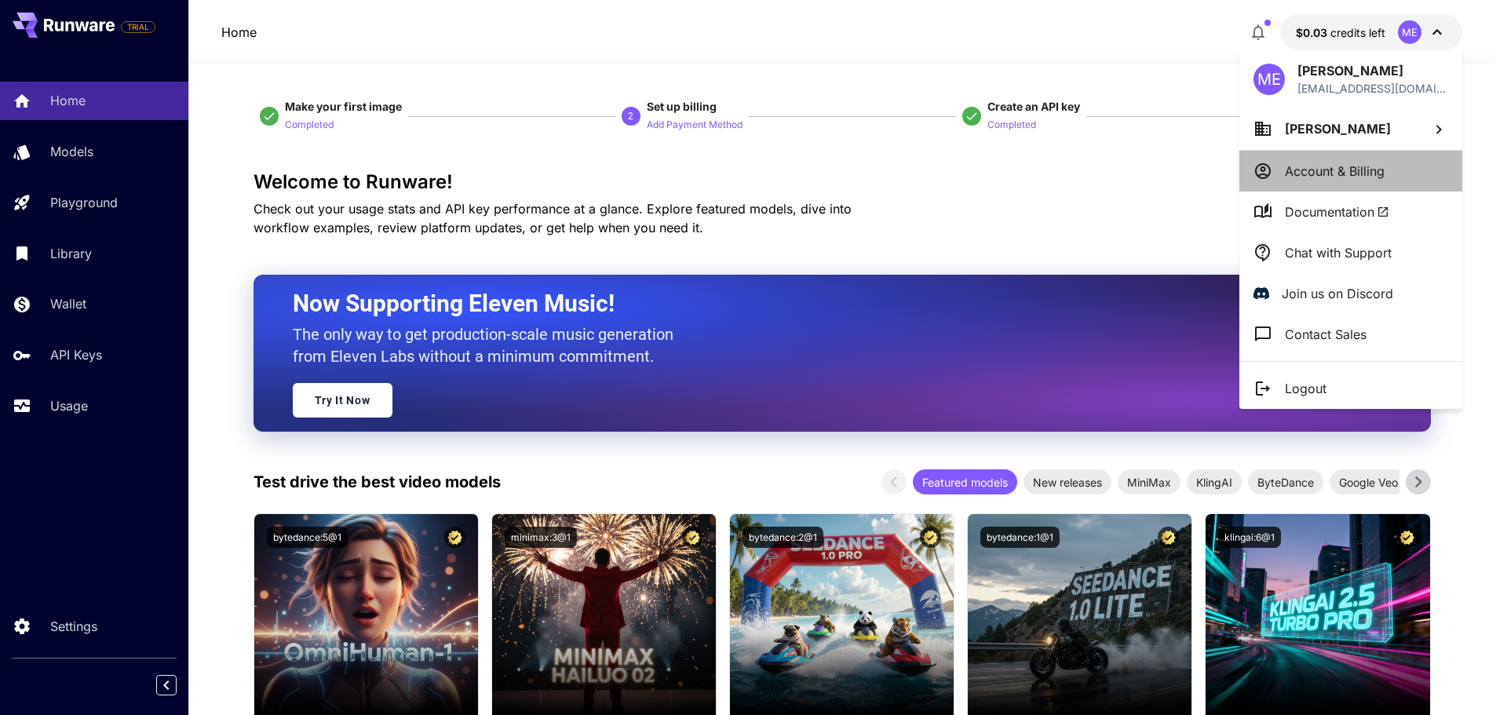
click at [1338, 172] on p "Account & Billing" at bounding box center [1335, 171] width 100 height 19
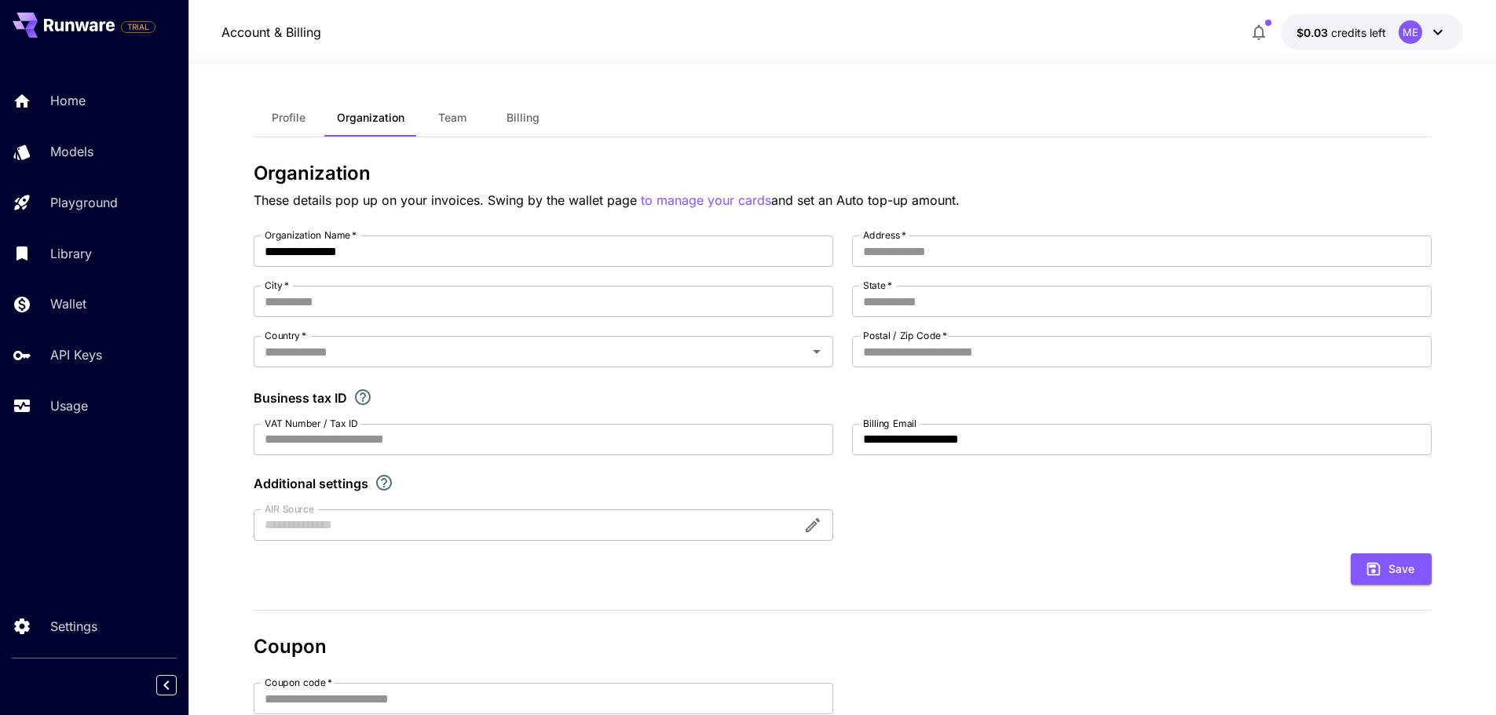
click at [532, 119] on span "Billing" at bounding box center [522, 118] width 33 height 14
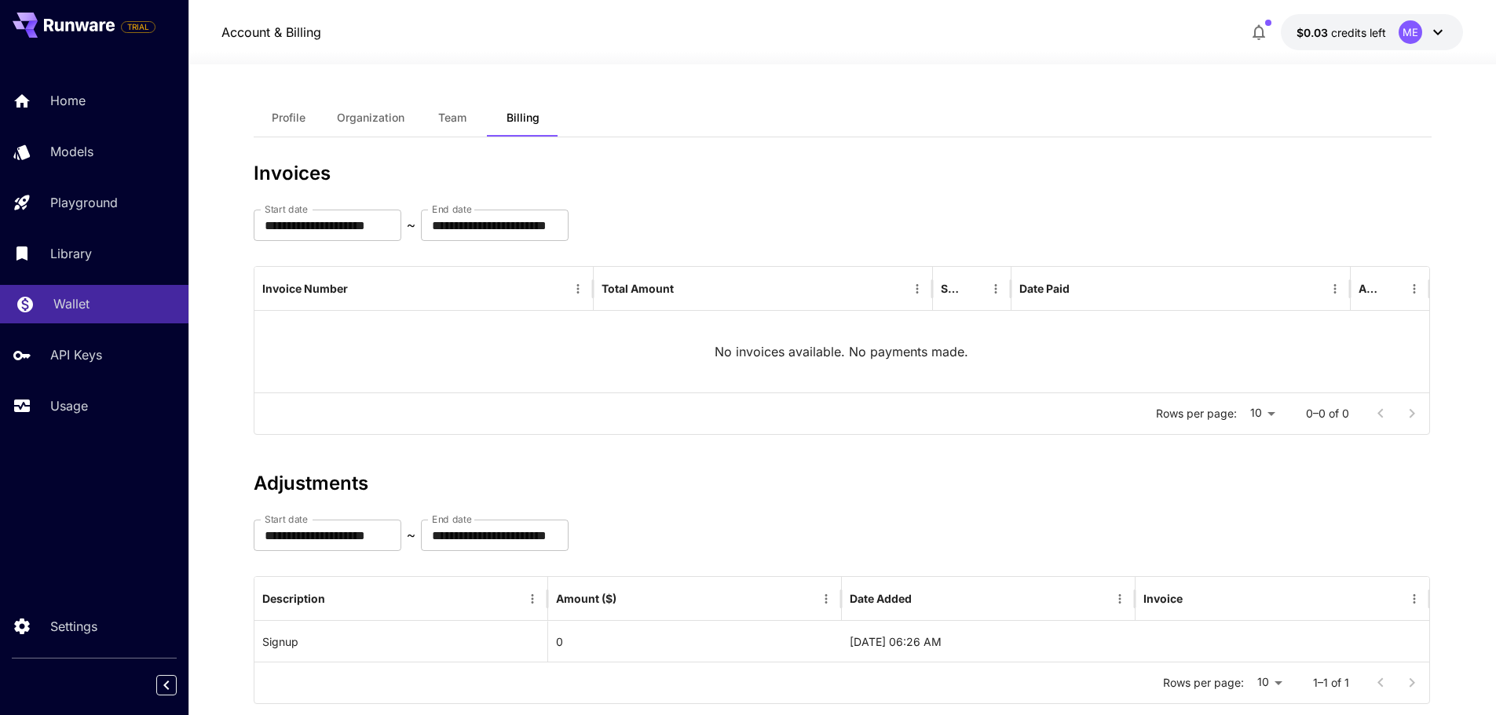
click at [82, 316] on link "Wallet" at bounding box center [94, 304] width 188 height 38
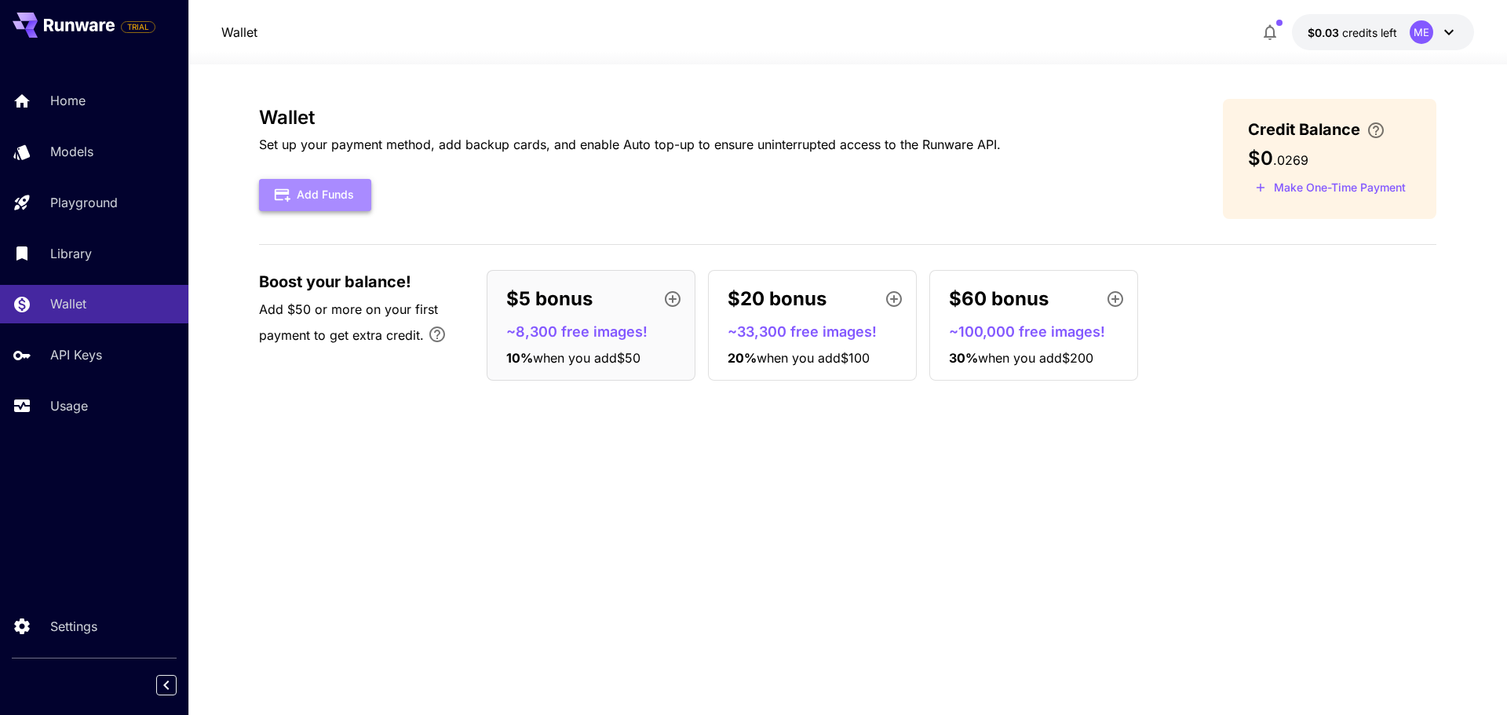
click at [280, 200] on icon "button" at bounding box center [283, 195] width 16 height 13
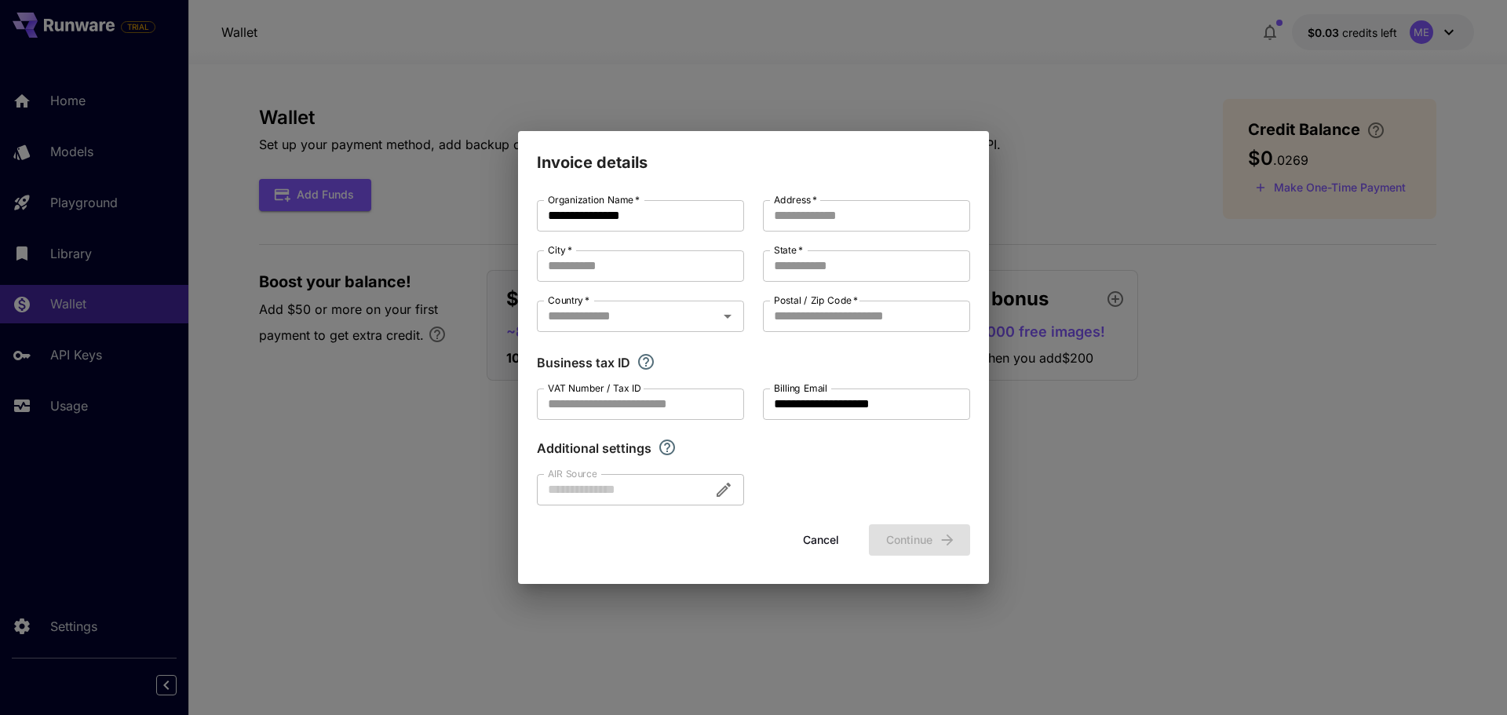
click at [820, 543] on button "Cancel" at bounding box center [821, 540] width 71 height 32
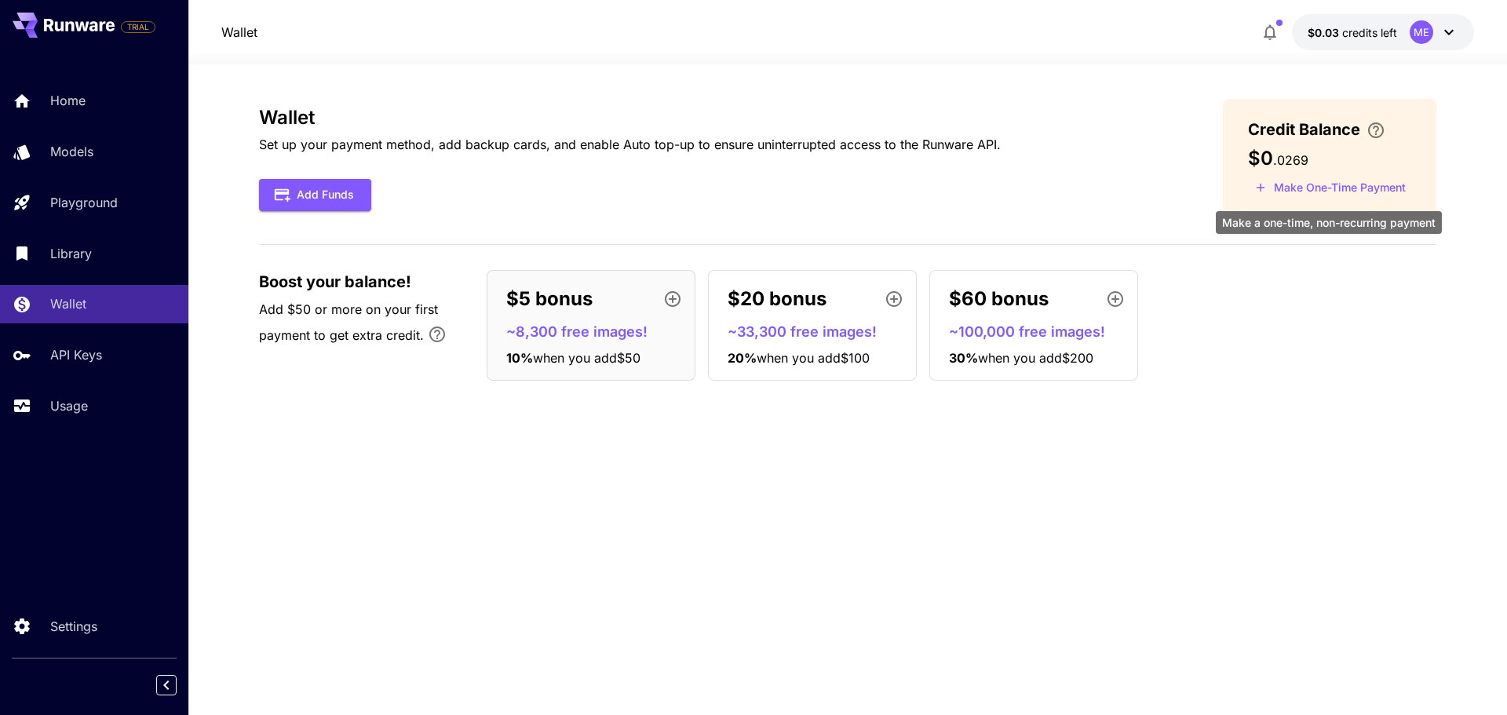
click at [1338, 187] on button "Make One-Time Payment" at bounding box center [1330, 188] width 165 height 24
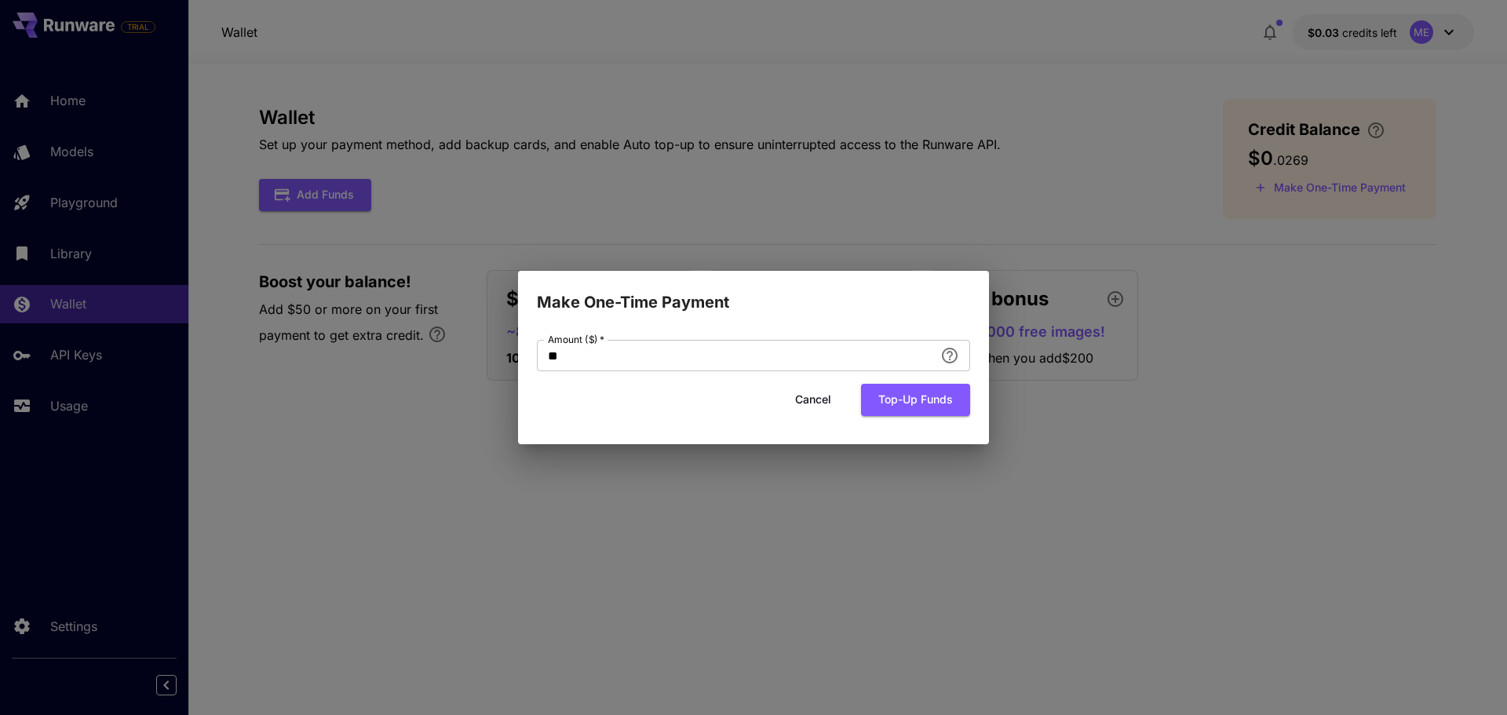
click at [795, 398] on button "Cancel" at bounding box center [813, 400] width 71 height 32
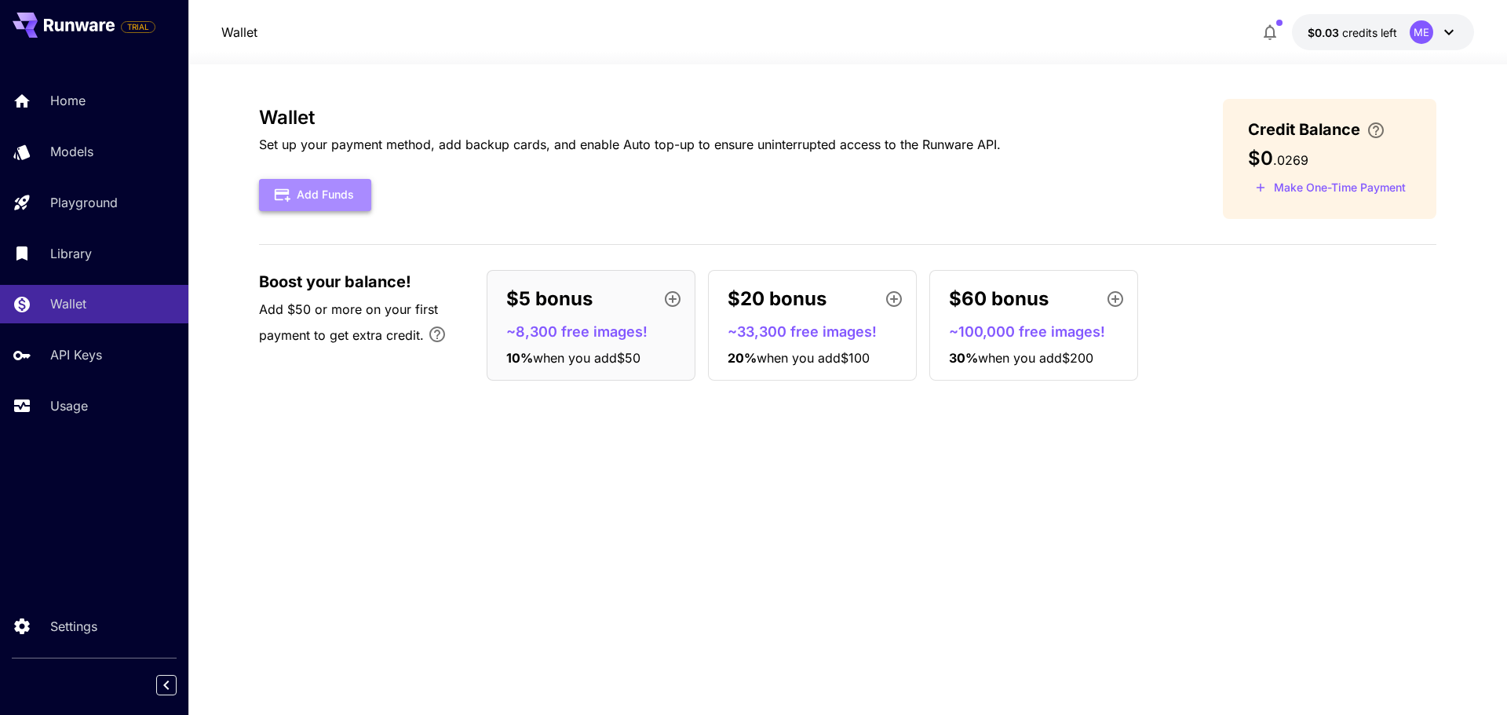
click at [355, 199] on button "Add Funds" at bounding box center [315, 195] width 112 height 32
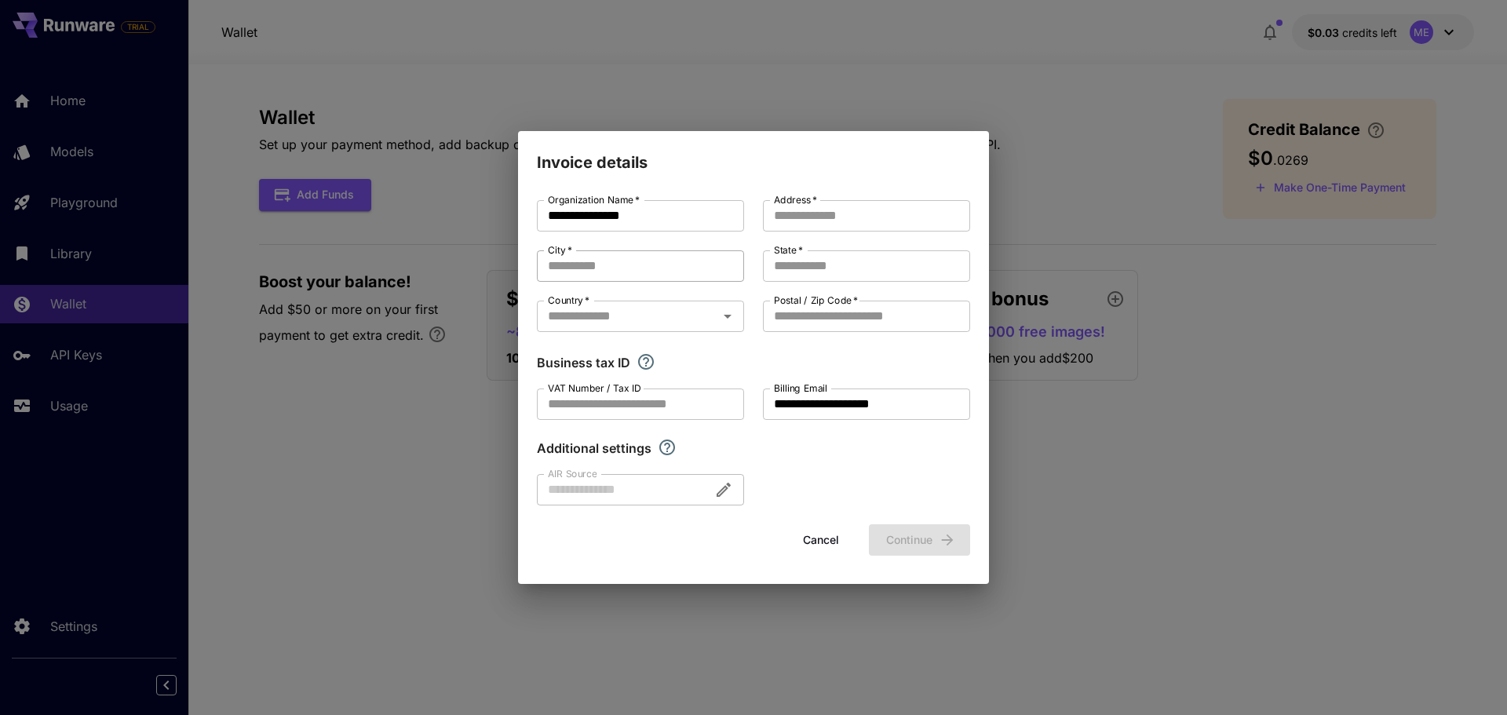
click at [600, 254] on input "City   *" at bounding box center [640, 265] width 207 height 31
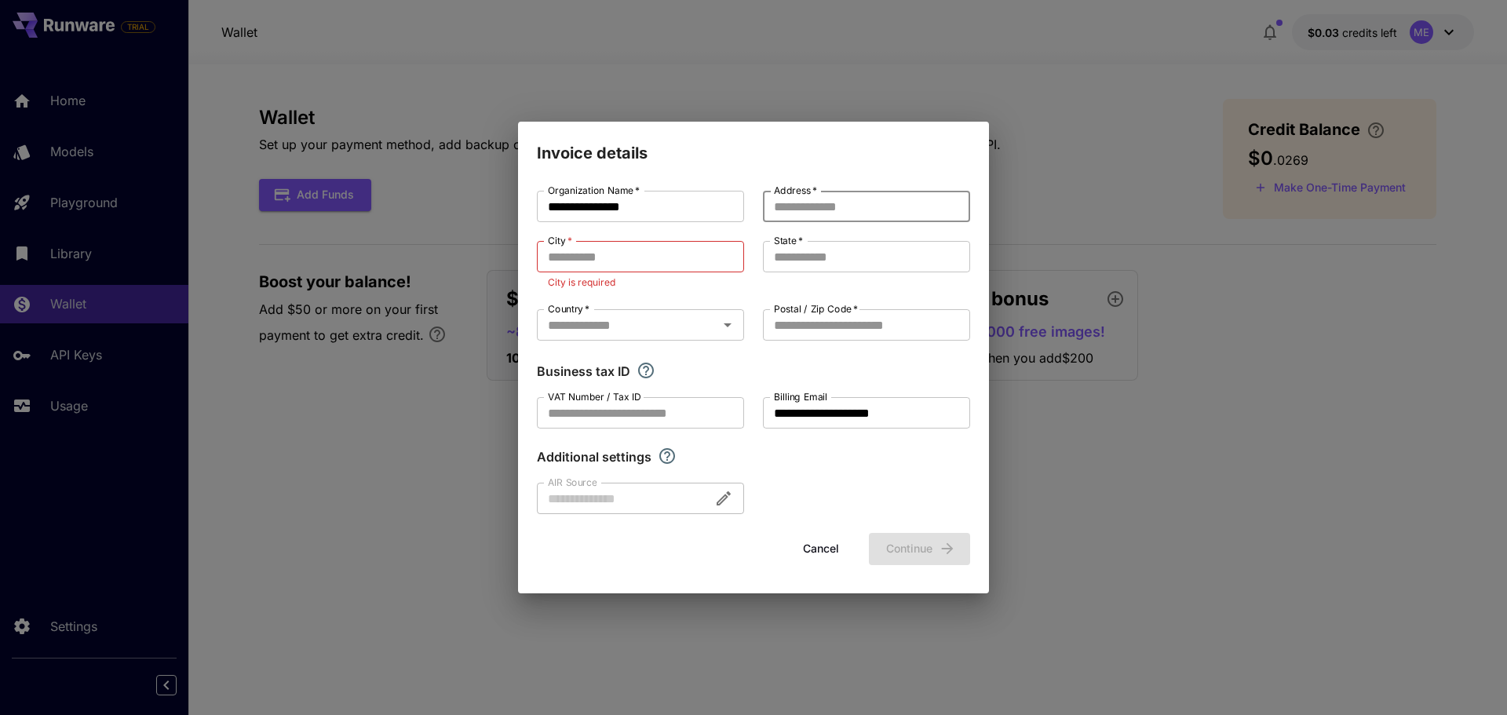
click at [845, 220] on input "Address   *" at bounding box center [866, 206] width 207 height 31
click at [845, 204] on input "Address   *" at bounding box center [866, 206] width 207 height 31
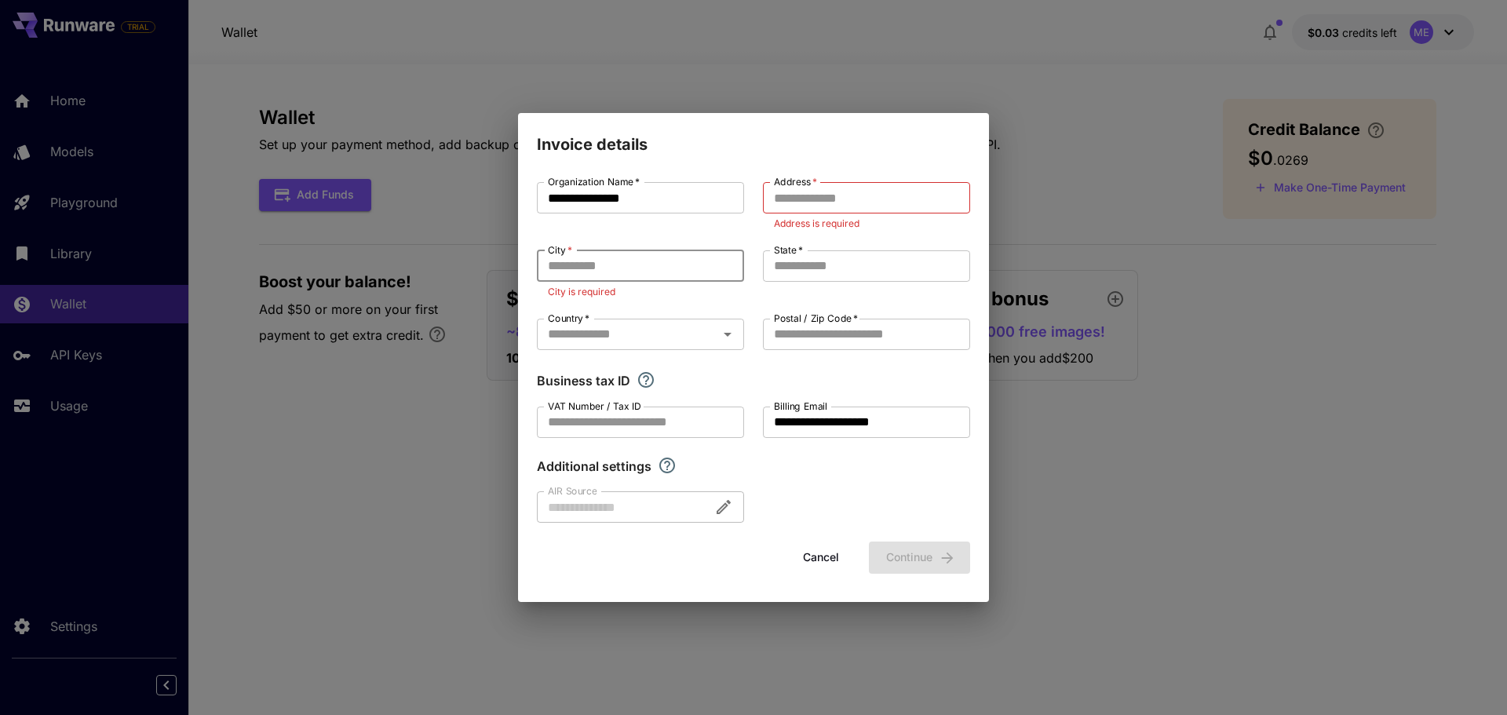
click at [659, 251] on input "City   *" at bounding box center [640, 265] width 207 height 31
click at [856, 188] on input "Address   *" at bounding box center [866, 197] width 207 height 31
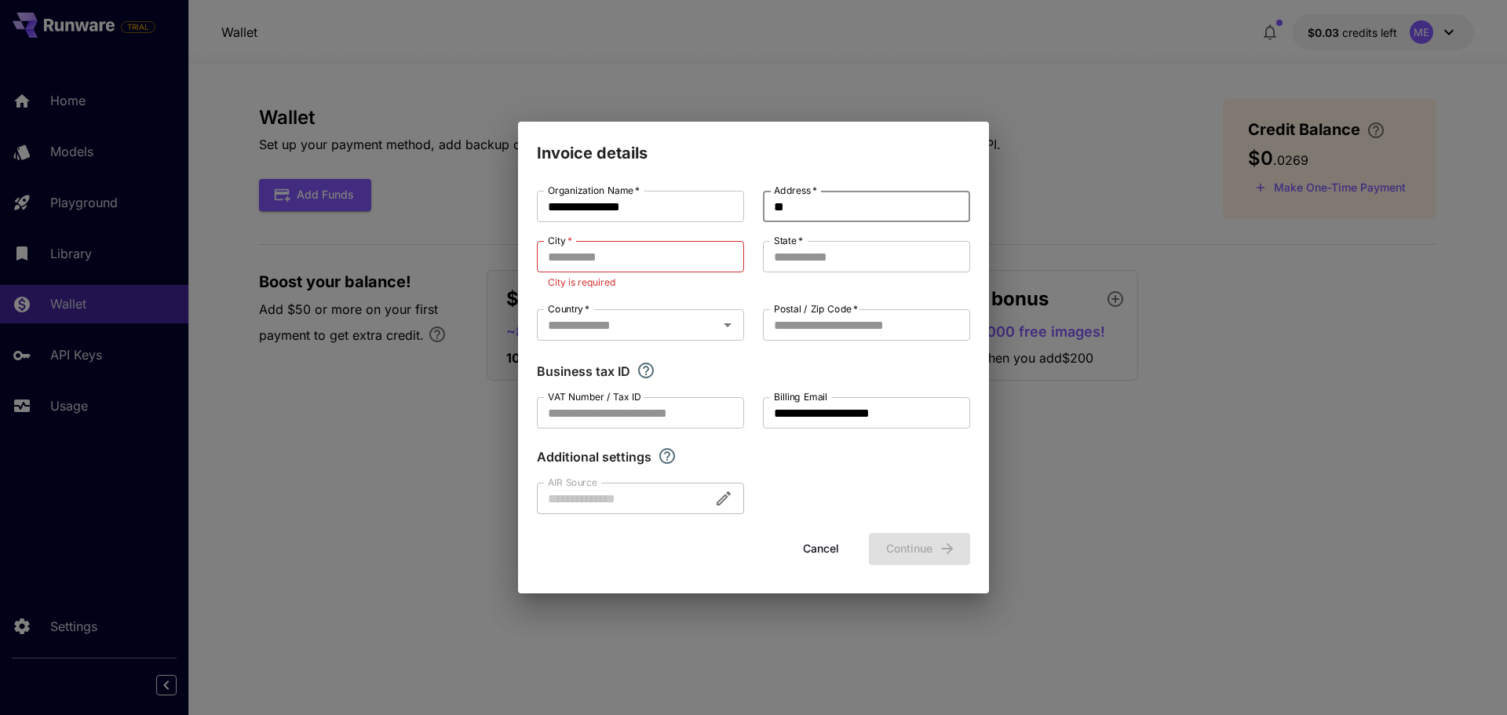
type input "*"
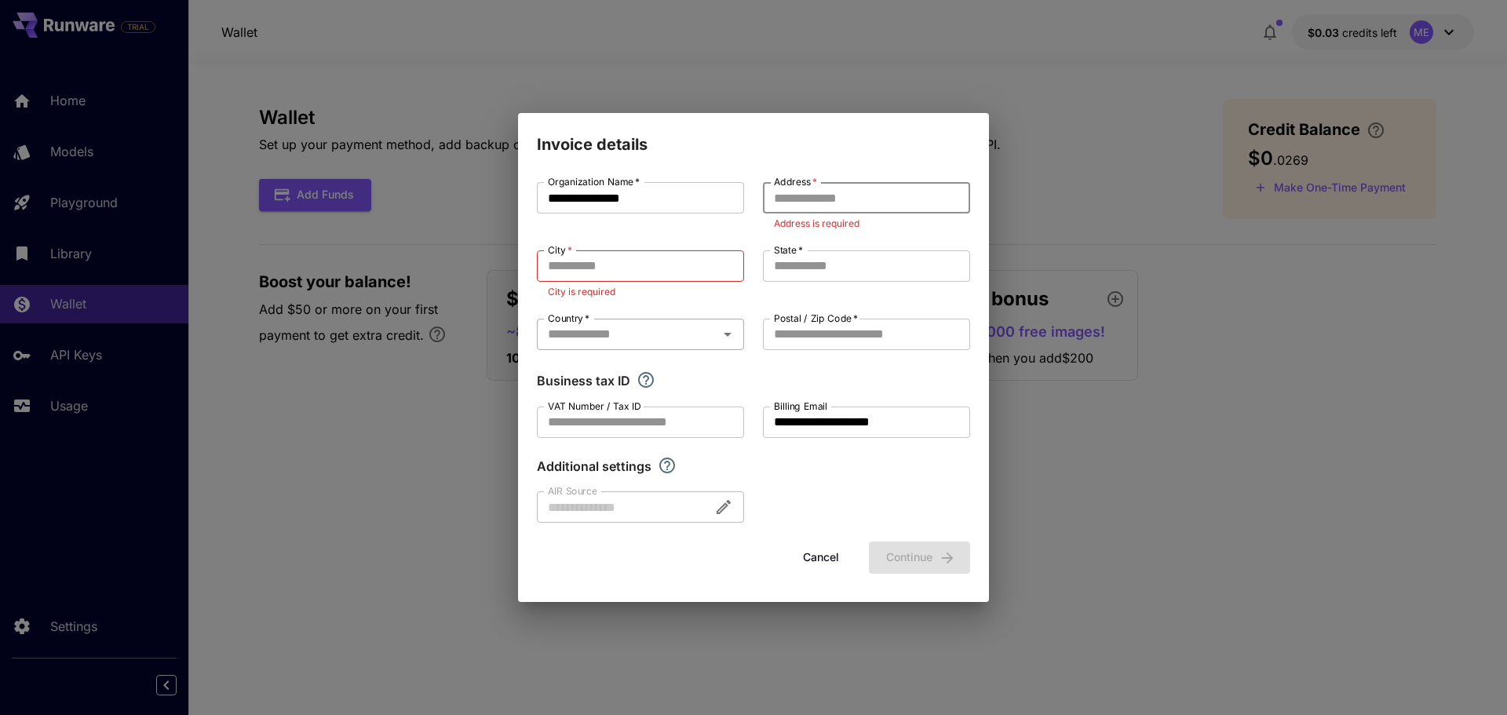
click at [703, 328] on input "Country   *" at bounding box center [628, 334] width 172 height 22
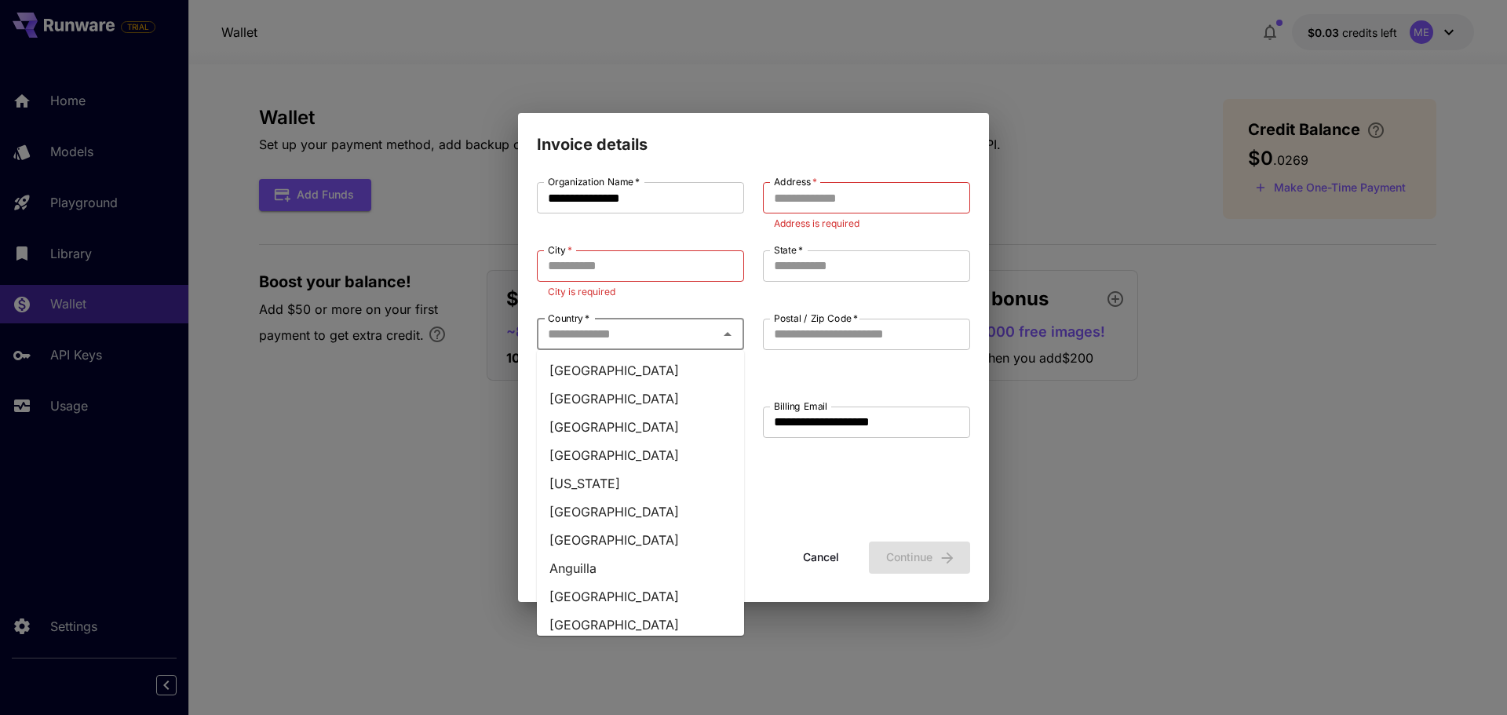
click at [847, 323] on label "Postal / Zip Code   *" at bounding box center [816, 318] width 84 height 13
click at [847, 323] on input "Postal / Zip Code   *" at bounding box center [866, 334] width 207 height 31
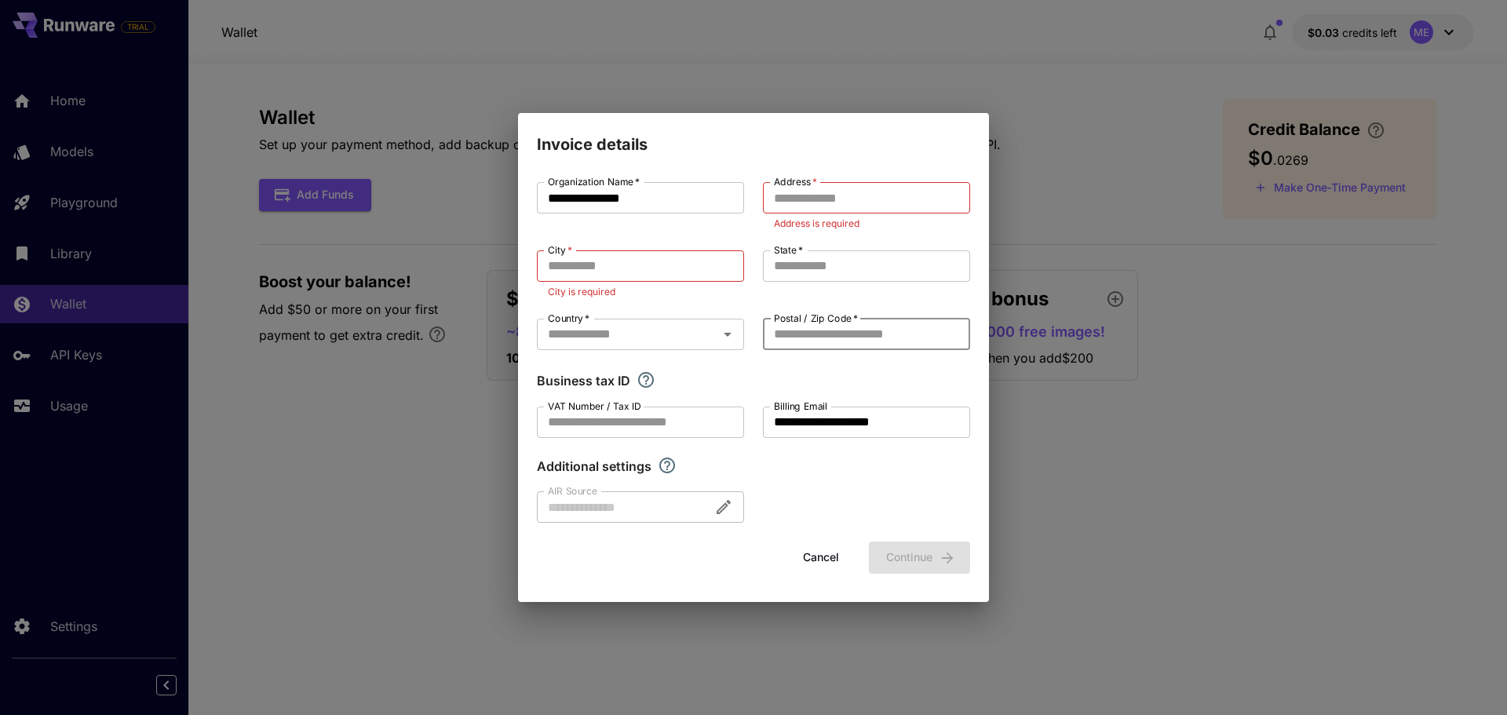
click at [838, 339] on input "Postal / Zip Code   *" at bounding box center [866, 334] width 207 height 31
click at [835, 338] on input "Postal / Zip Code   *" at bounding box center [866, 334] width 207 height 31
click at [606, 257] on input "City   *" at bounding box center [640, 265] width 207 height 31
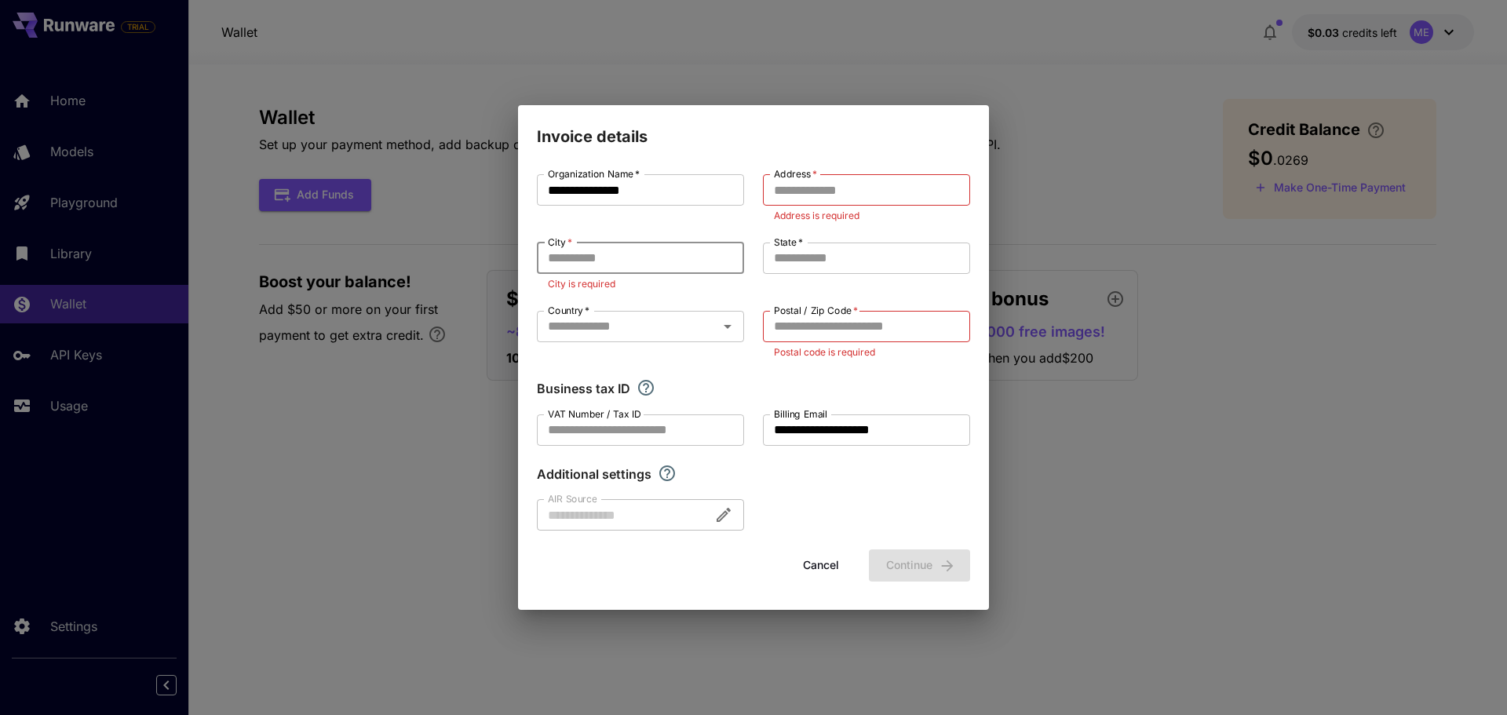
click at [632, 261] on input "City   *" at bounding box center [640, 258] width 207 height 31
click at [821, 192] on input "Address   *" at bounding box center [866, 189] width 207 height 31
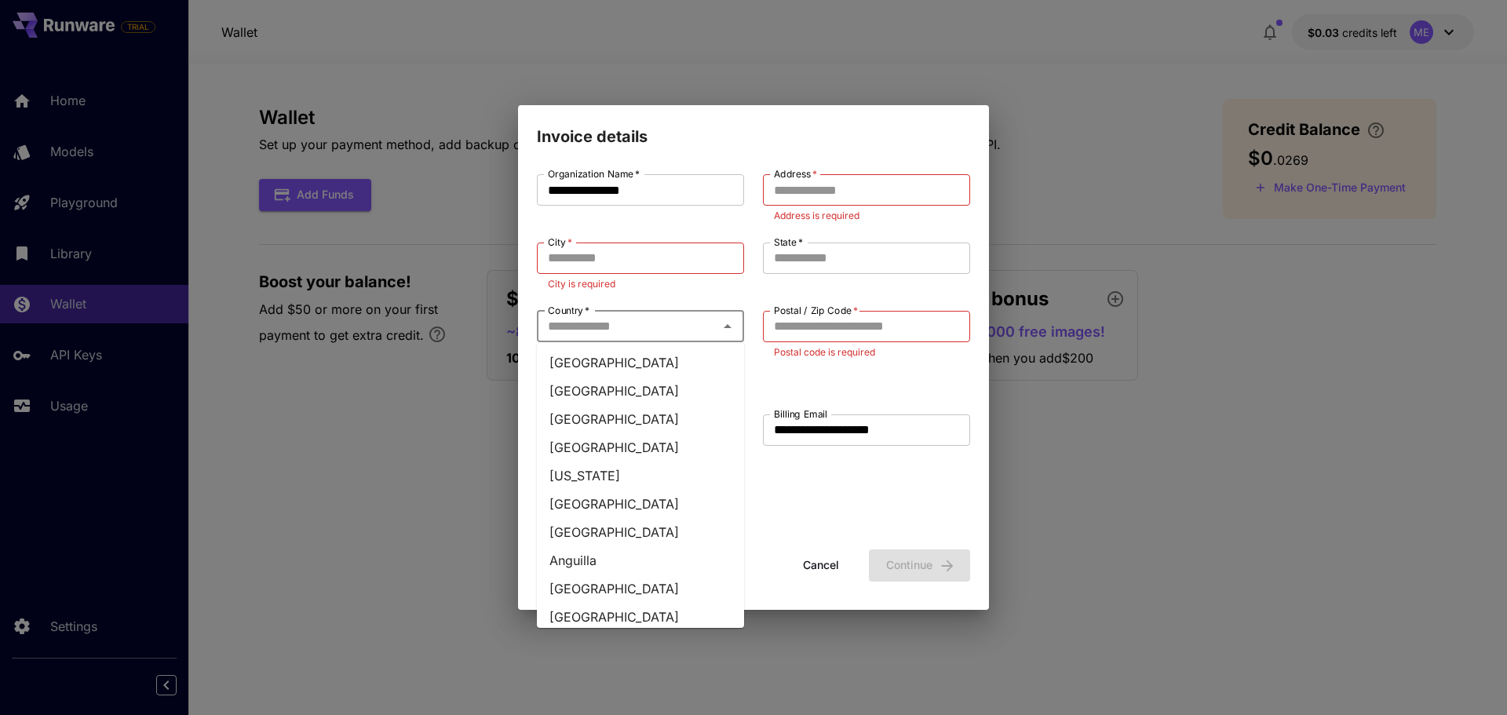
click at [643, 324] on input "Country   *" at bounding box center [628, 327] width 172 height 22
type input "**"
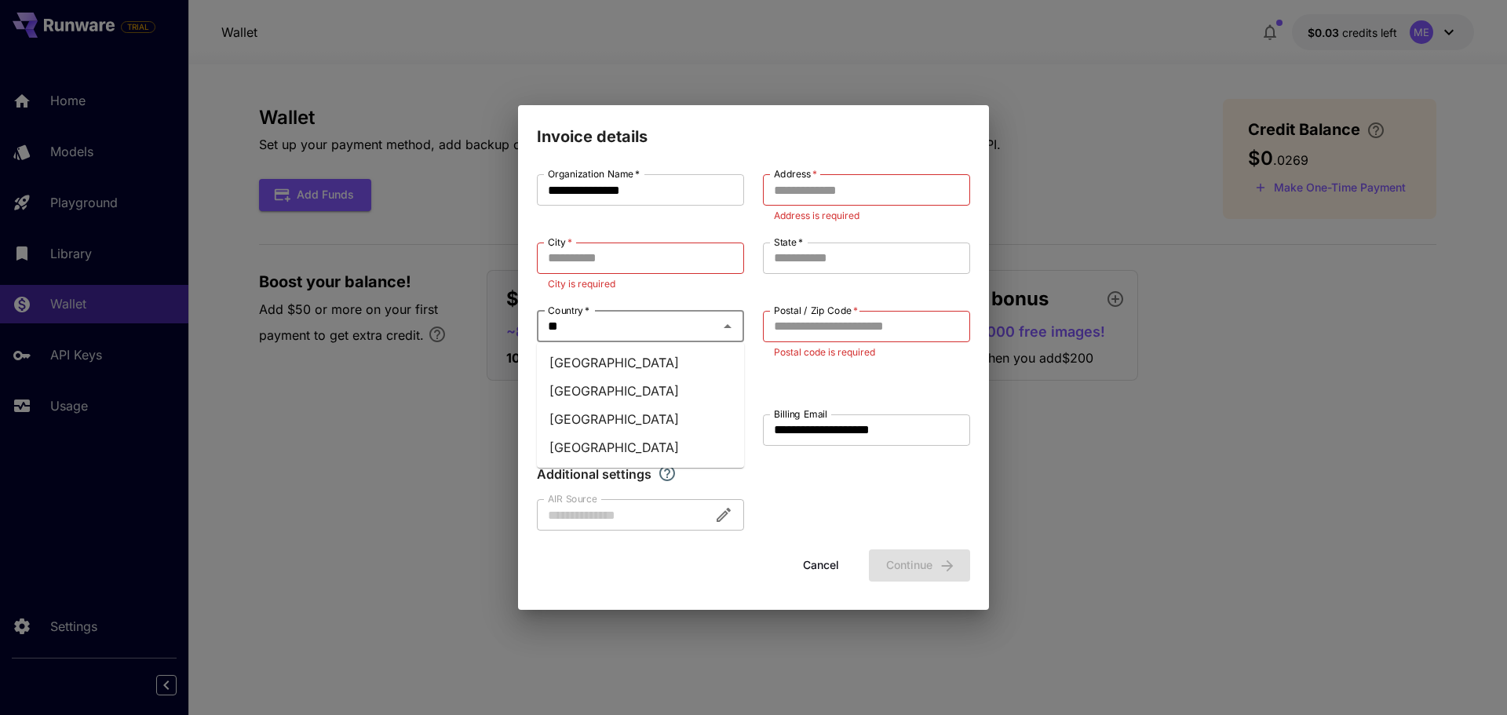
click at [585, 383] on li "Egypt" at bounding box center [640, 391] width 207 height 28
click at [823, 185] on input "Address   *" at bounding box center [866, 189] width 207 height 31
click at [829, 186] on input "Address   *" at bounding box center [866, 189] width 207 height 31
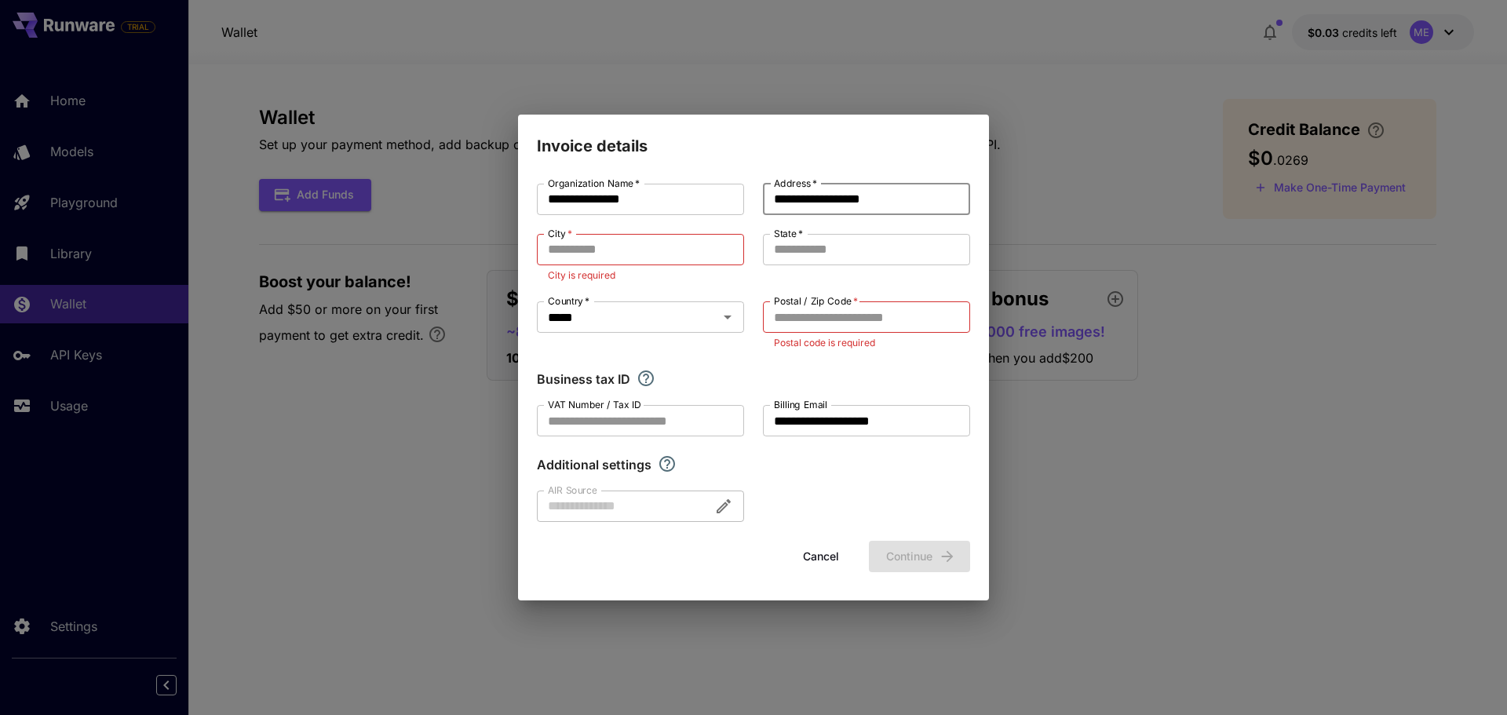
type input "**********"
click at [568, 234] on span "*" at bounding box center [569, 233] width 6 height 12
click at [568, 234] on input "City   *" at bounding box center [640, 249] width 207 height 31
click at [585, 250] on input "City   *" at bounding box center [640, 249] width 207 height 31
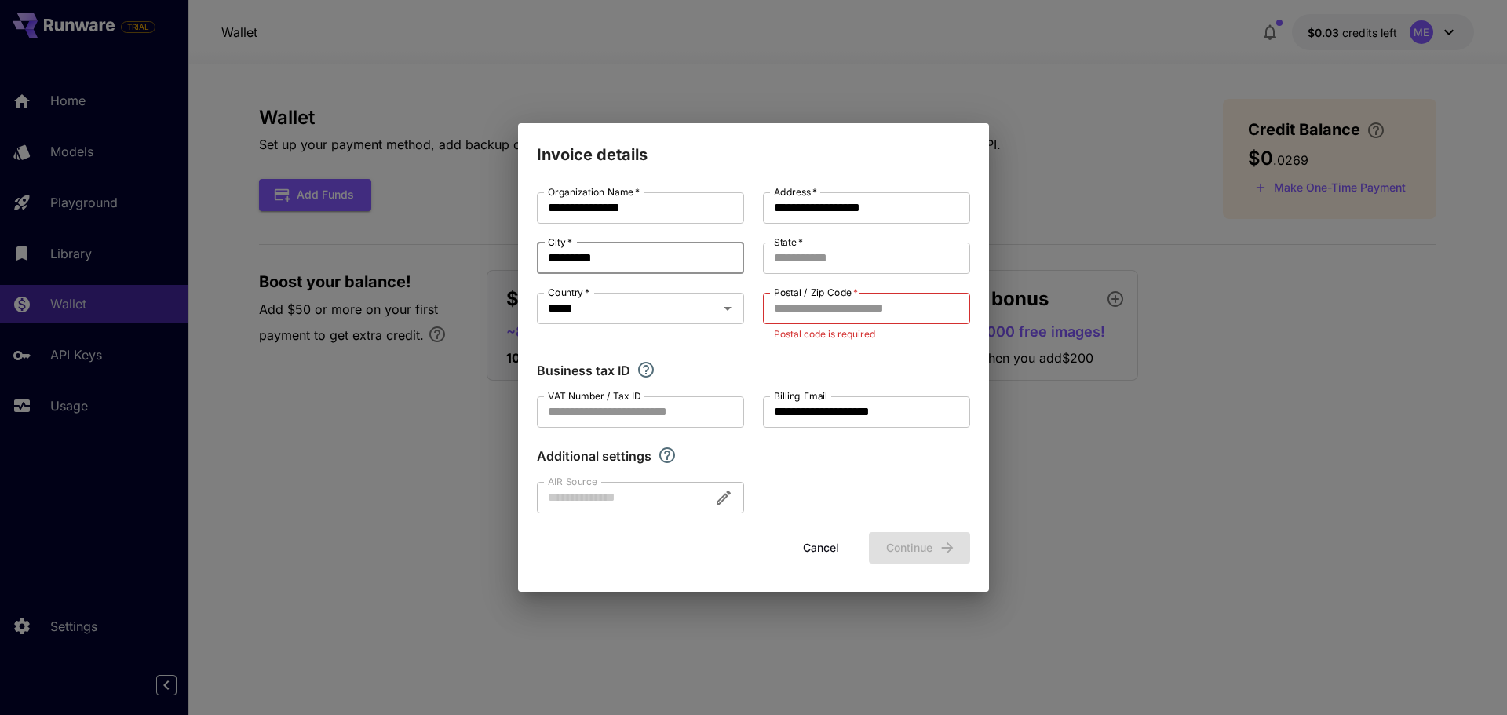
type input "*********"
type input "********"
click at [810, 312] on input "Postal / Zip Code   *" at bounding box center [866, 308] width 207 height 31
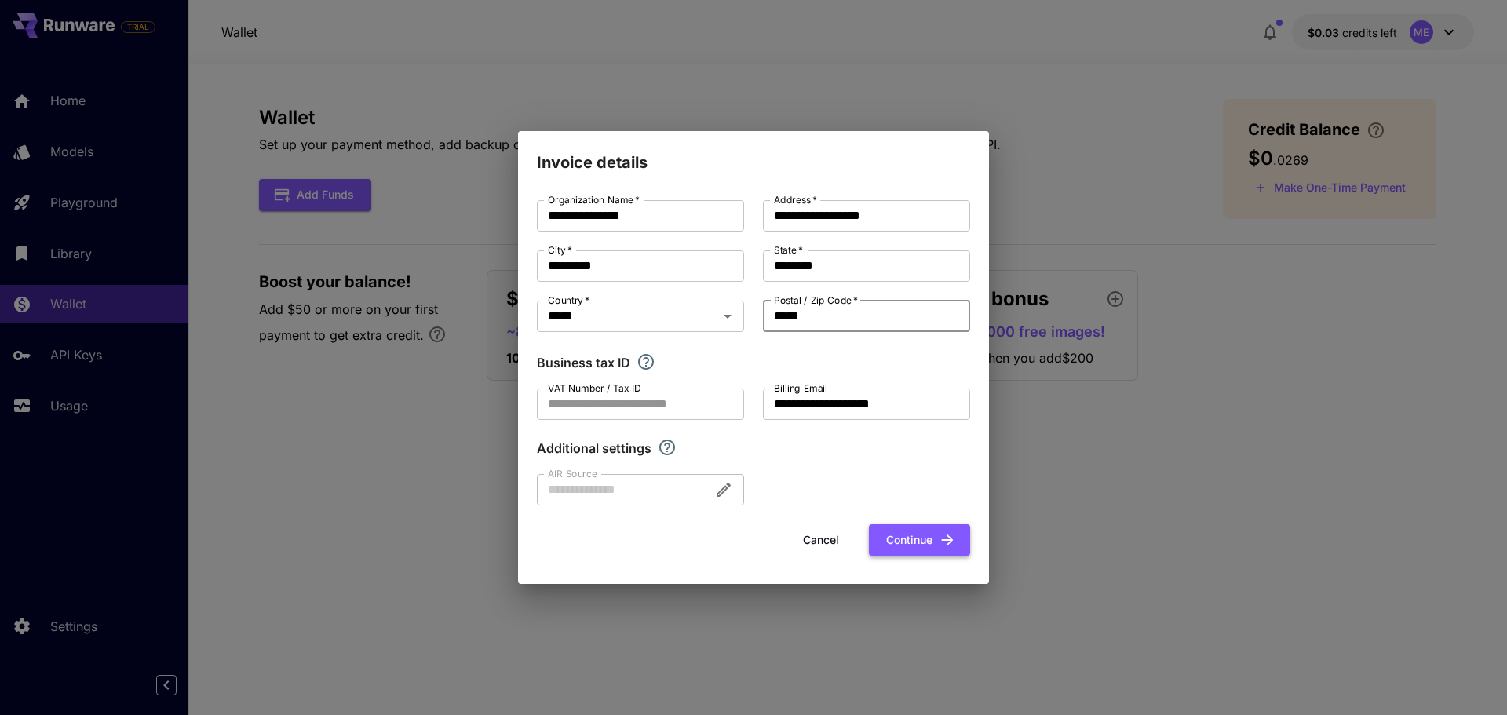
type input "*****"
click at [908, 547] on button "Continue" at bounding box center [919, 540] width 101 height 32
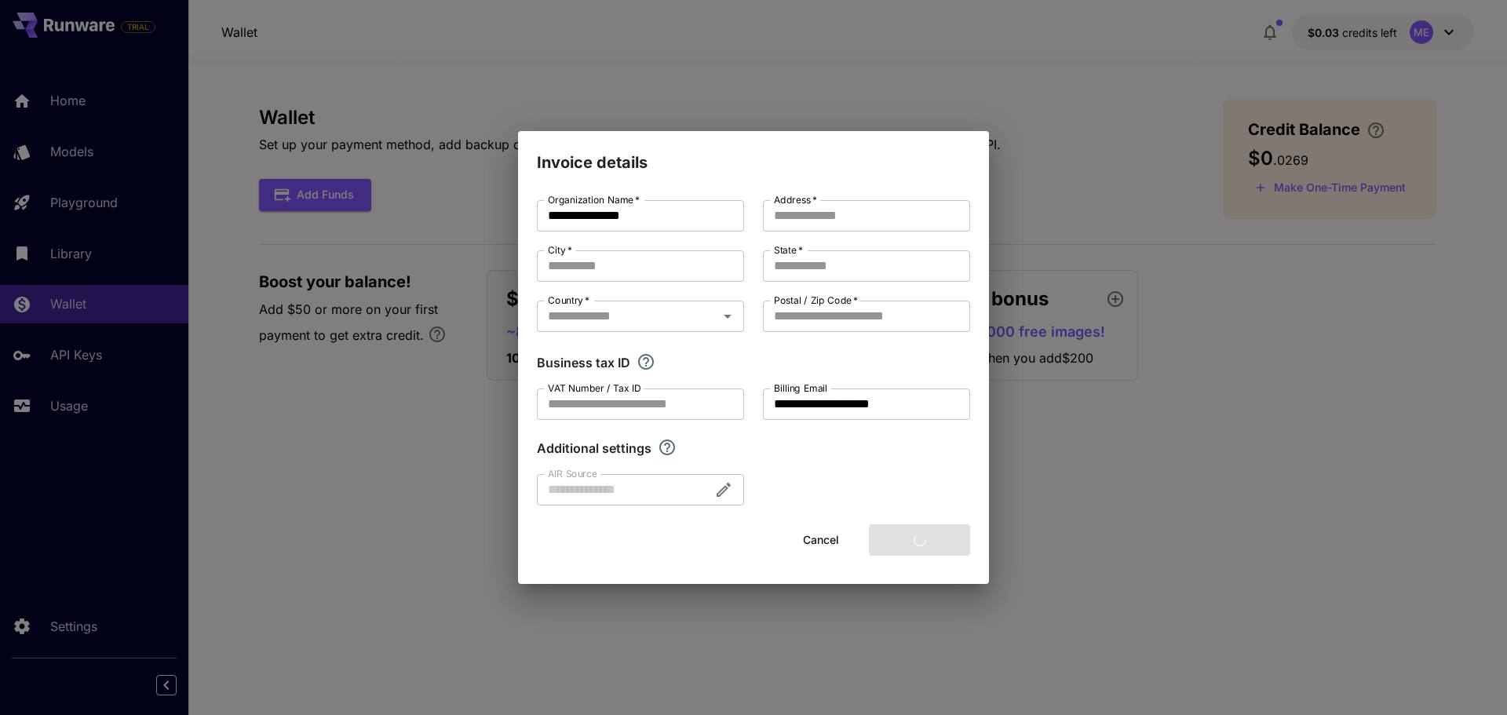
type input "**********"
type input "*********"
type input "********"
type input "*****"
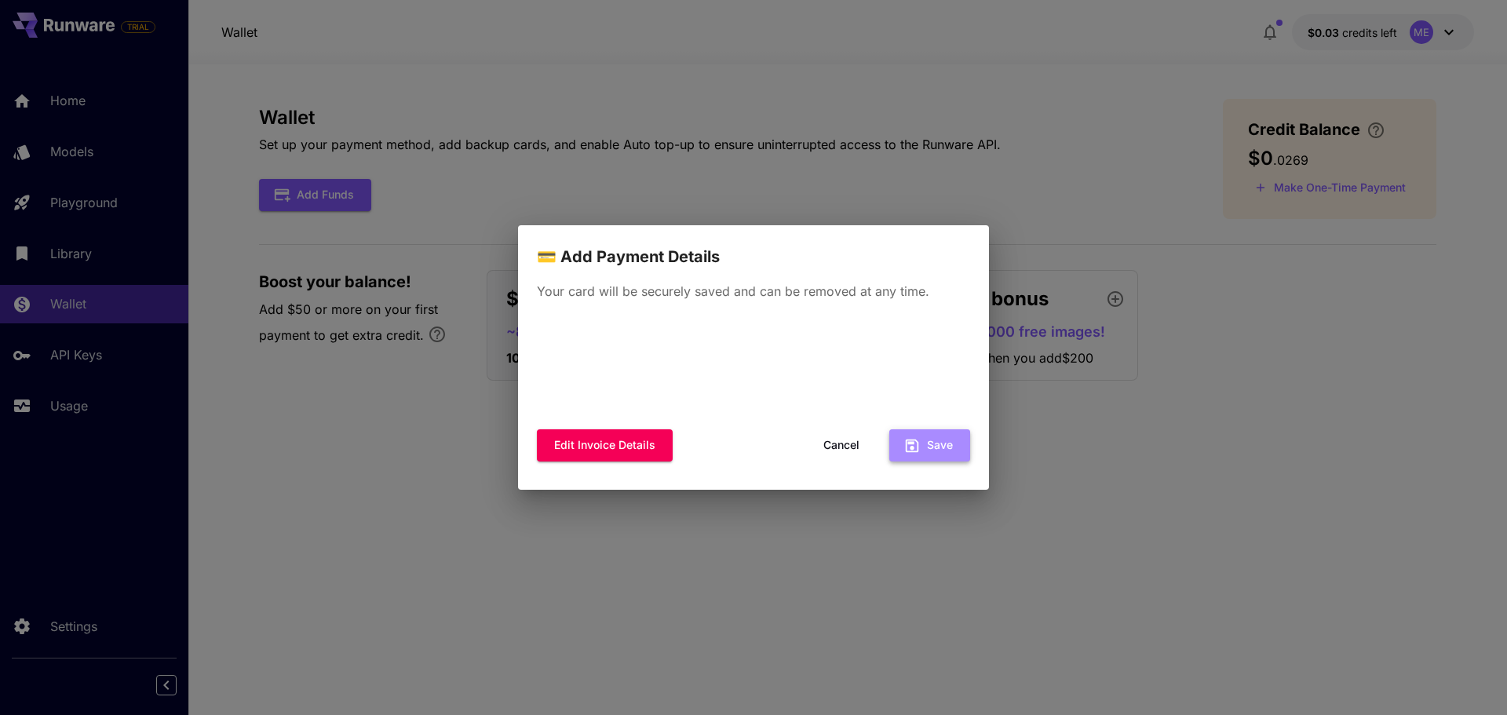
click at [930, 444] on button "Save" at bounding box center [930, 445] width 81 height 32
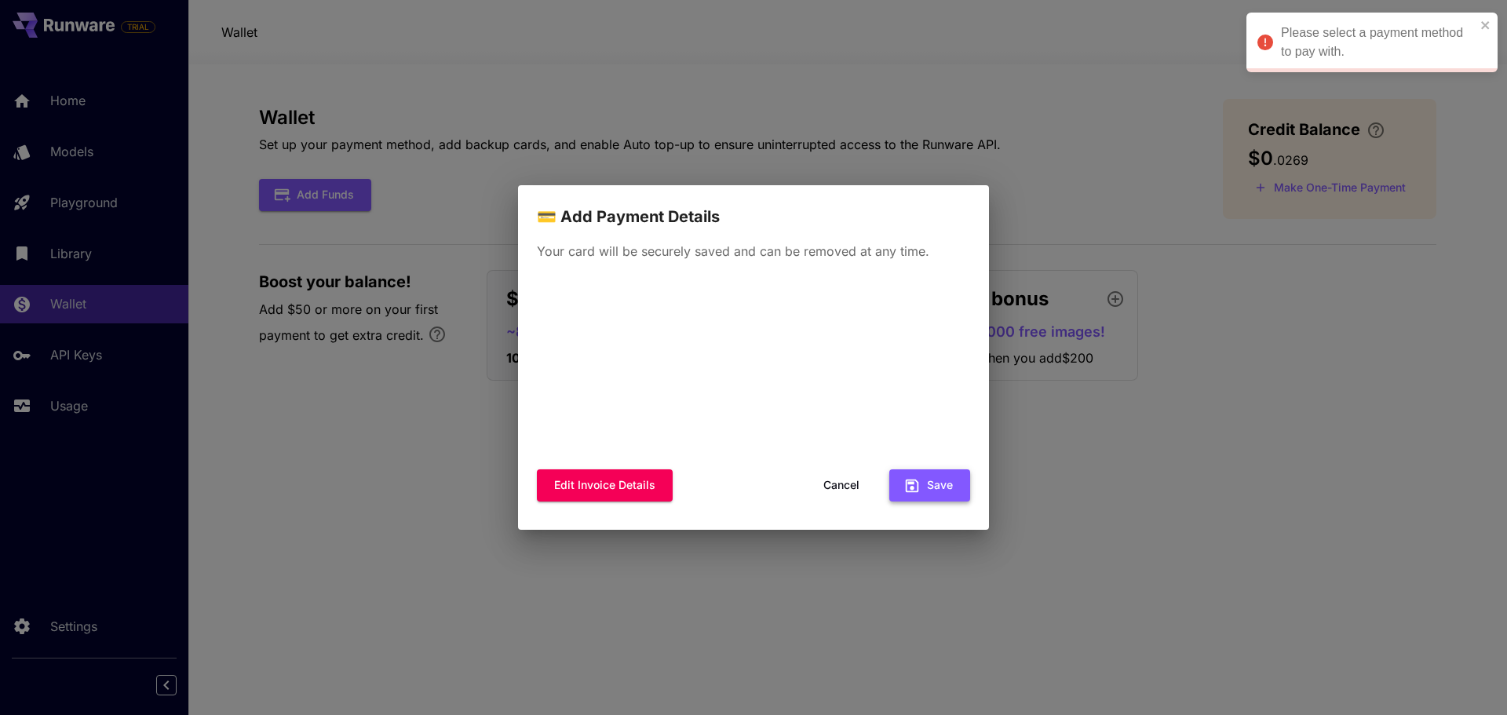
click at [932, 492] on button "Save" at bounding box center [930, 485] width 81 height 32
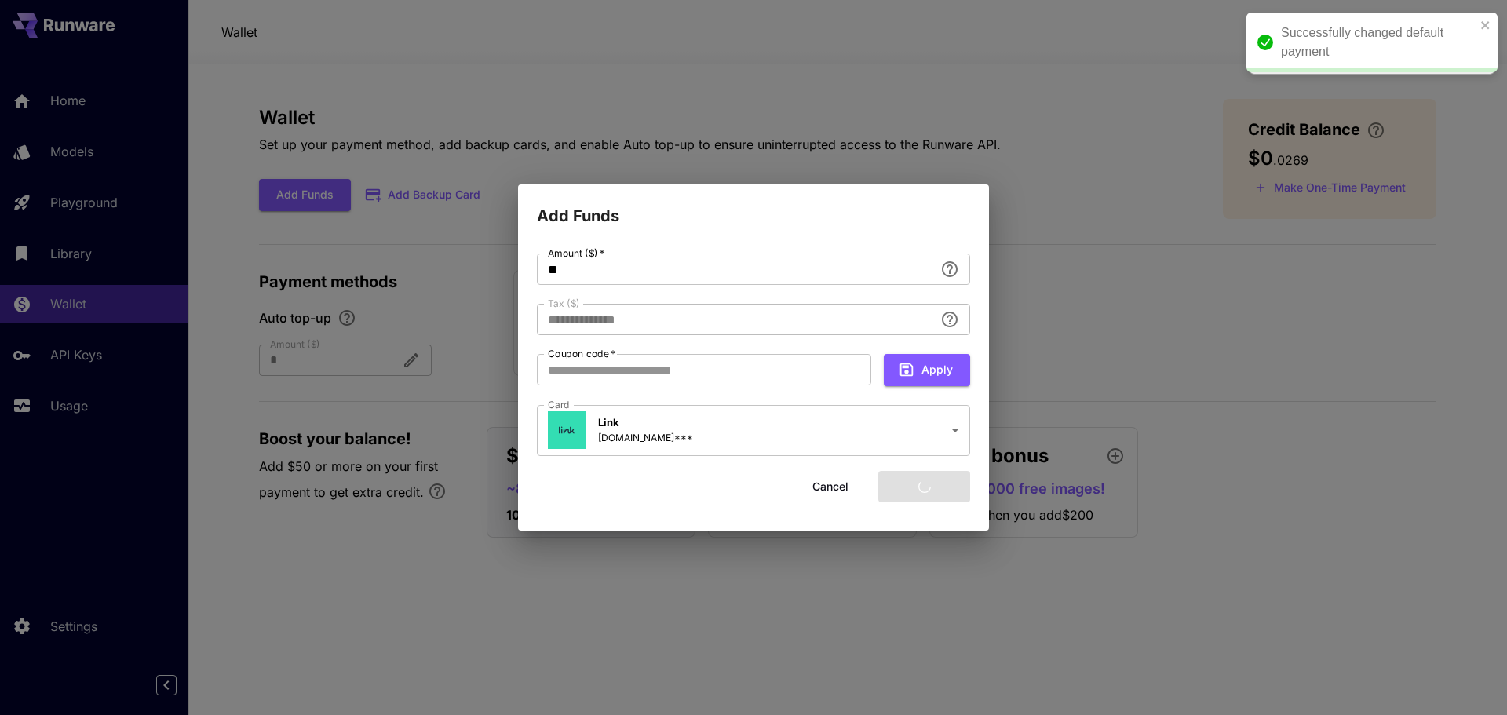
type input "****"
click at [608, 374] on input "Coupon code   *" at bounding box center [704, 369] width 334 height 31
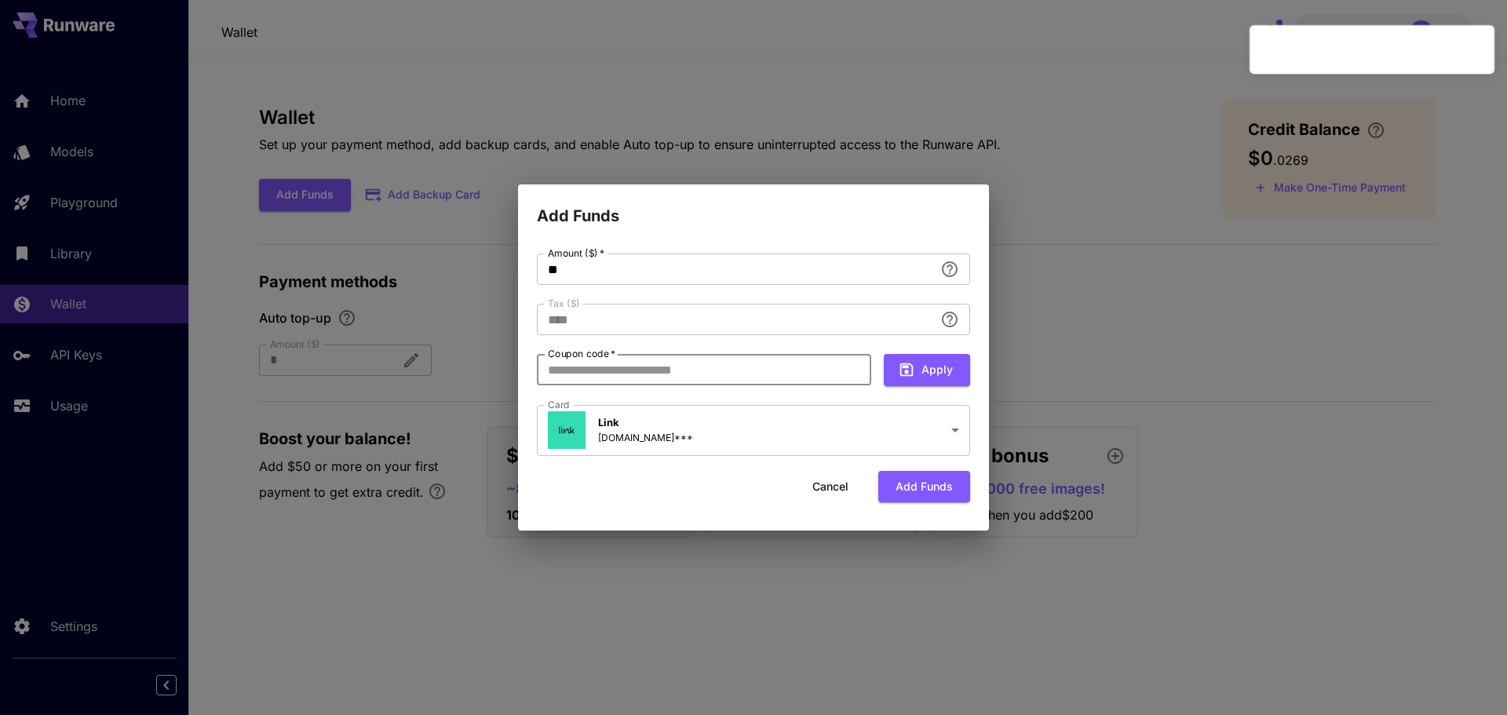
paste input "**********"
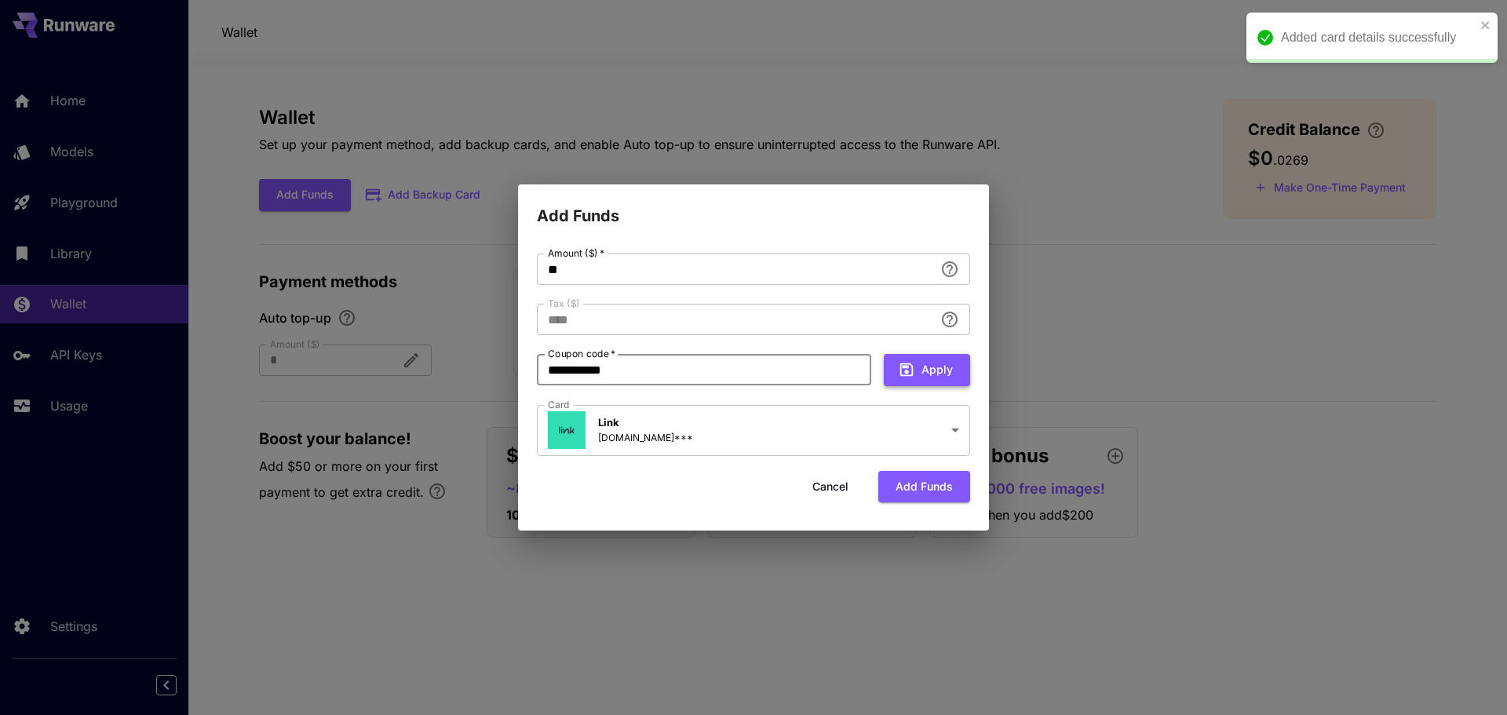
click at [925, 376] on button "Apply" at bounding box center [927, 370] width 86 height 32
click at [689, 378] on input "**********" at bounding box center [704, 369] width 334 height 31
paste input "text"
type input "*********"
click at [926, 373] on button "Apply" at bounding box center [927, 370] width 86 height 32
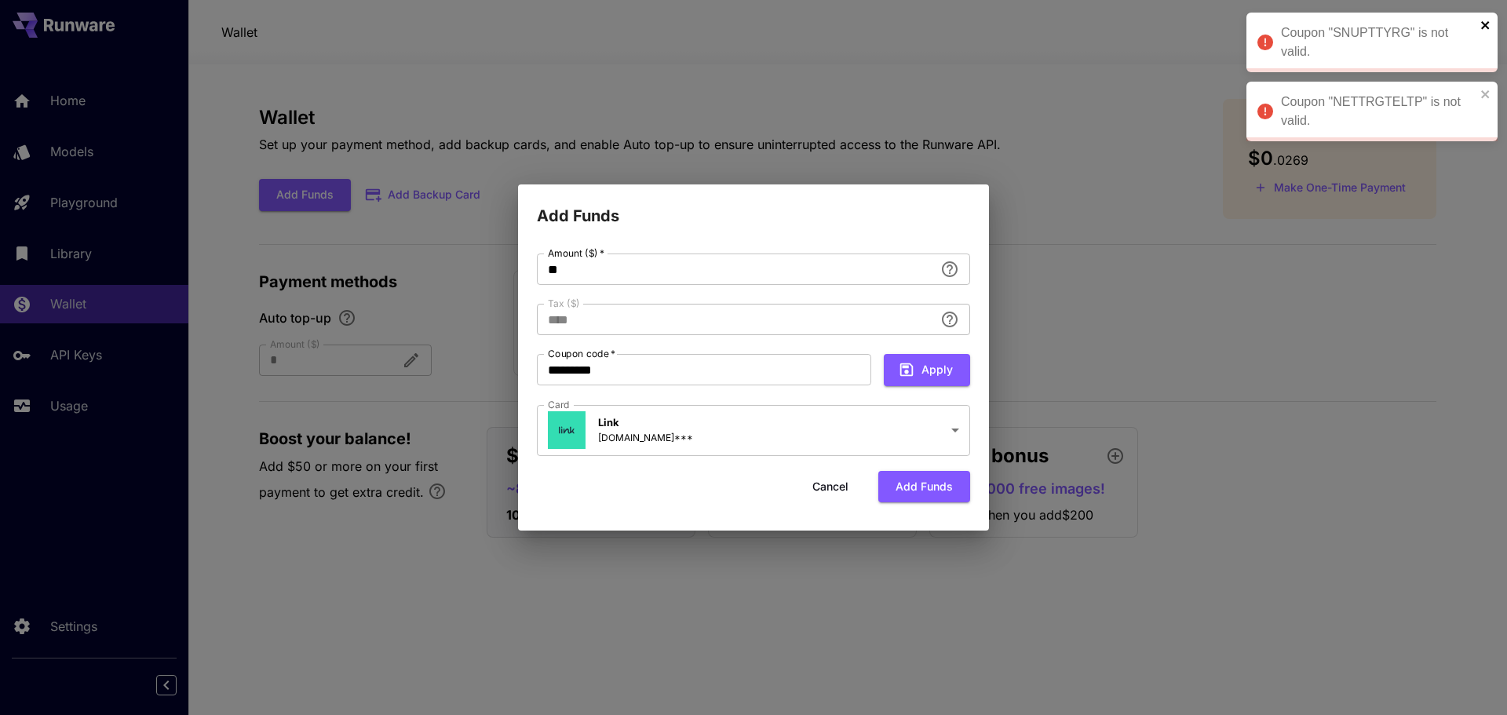
click at [1486, 24] on icon "close" at bounding box center [1485, 25] width 8 height 8
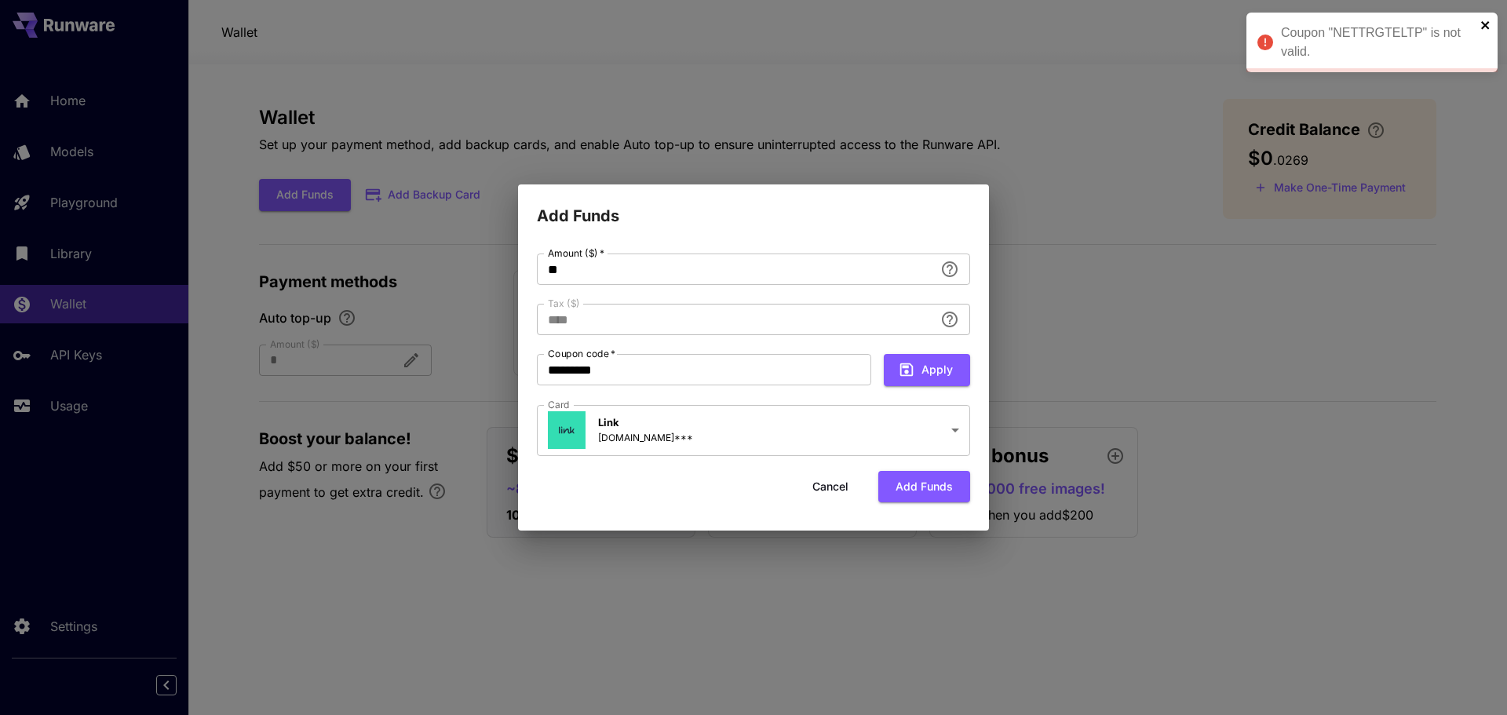
click at [1486, 97] on div "**********" at bounding box center [753, 357] width 1507 height 715
click at [916, 487] on button "Add funds" at bounding box center [925, 487] width 92 height 32
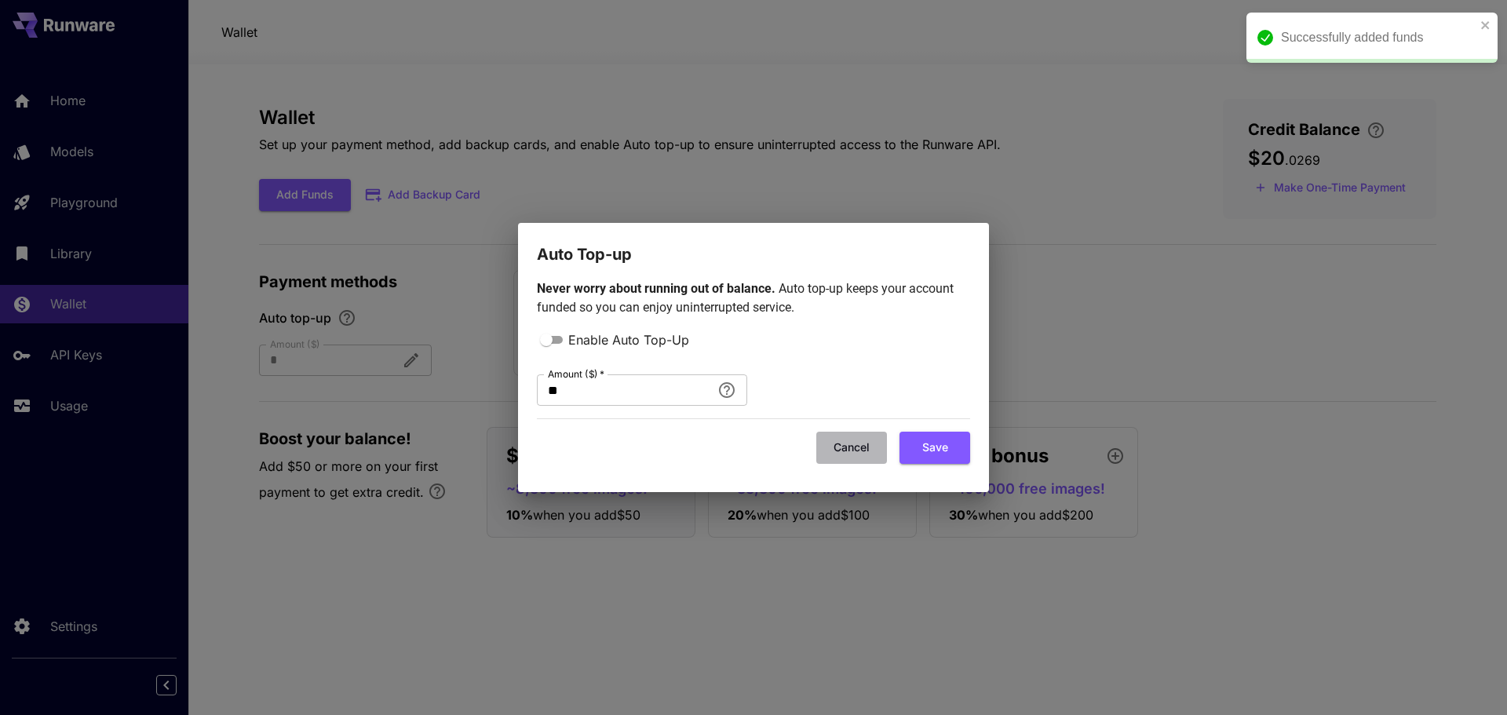
click at [848, 448] on button "Cancel" at bounding box center [852, 448] width 71 height 32
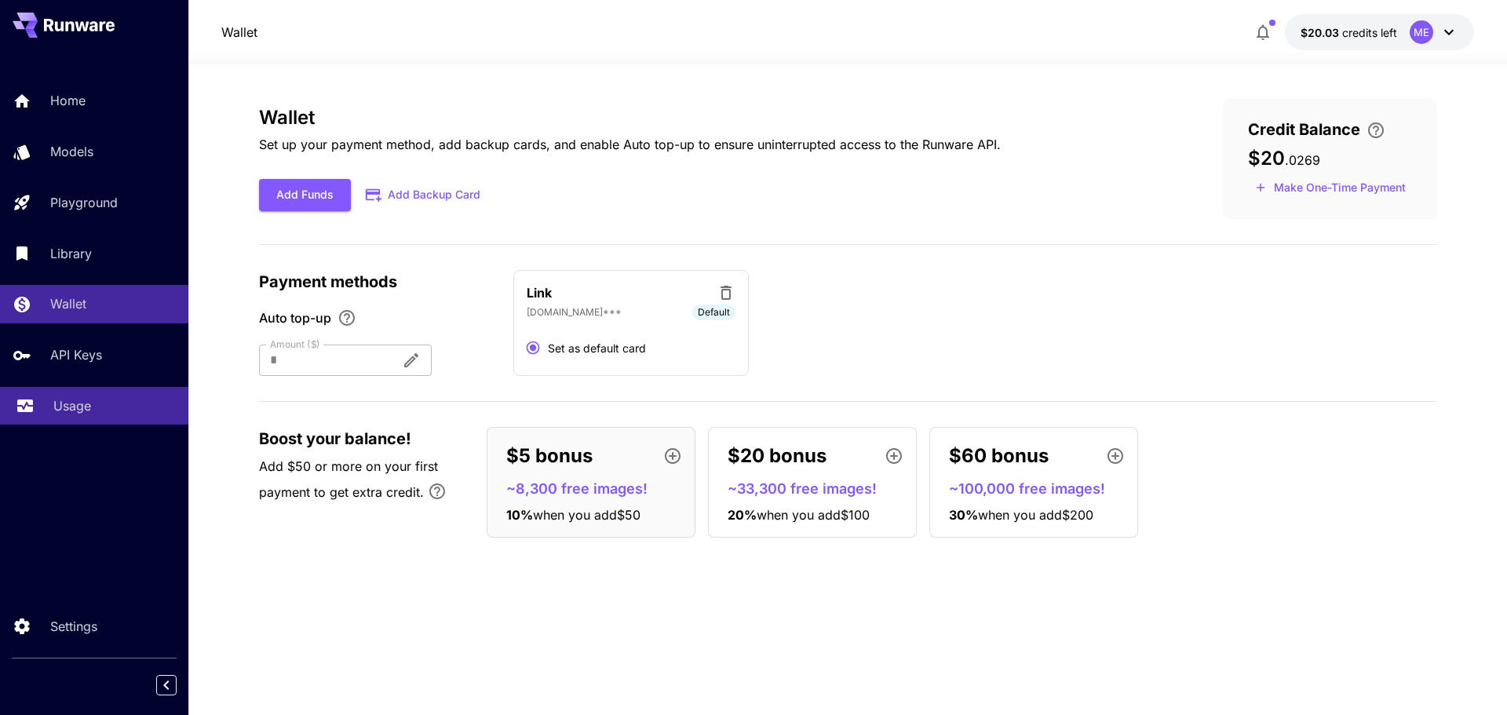
click at [66, 416] on link "Usage" at bounding box center [94, 406] width 188 height 38
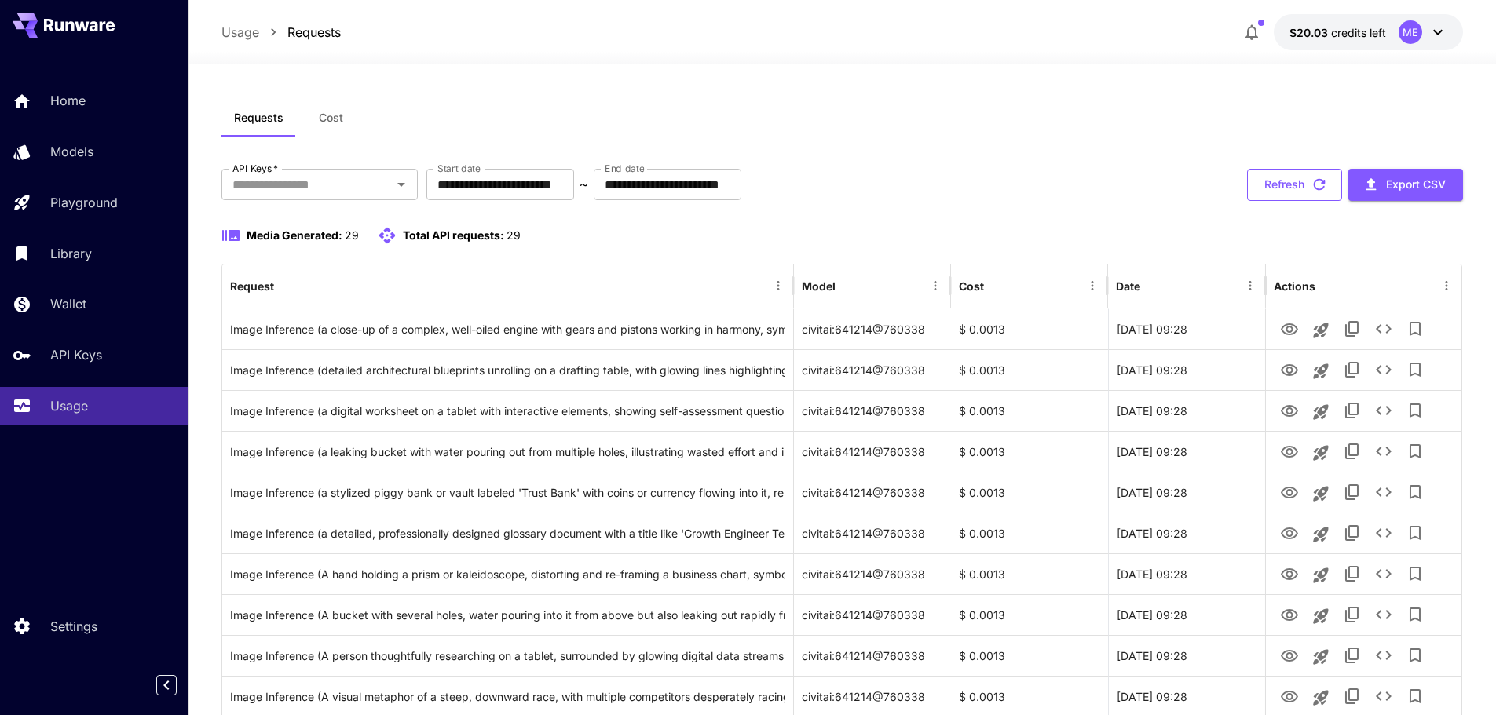
click at [1301, 189] on button "Refresh" at bounding box center [1294, 185] width 95 height 32
click at [1077, 119] on div "Requests Cost" at bounding box center [842, 118] width 1242 height 38
click at [1310, 194] on button "Refresh" at bounding box center [1294, 185] width 95 height 32
click at [922, 184] on div "**********" at bounding box center [842, 185] width 1242 height 32
click at [551, 238] on div "Media Generated: 32 Total API requests: 32" at bounding box center [842, 235] width 1242 height 19
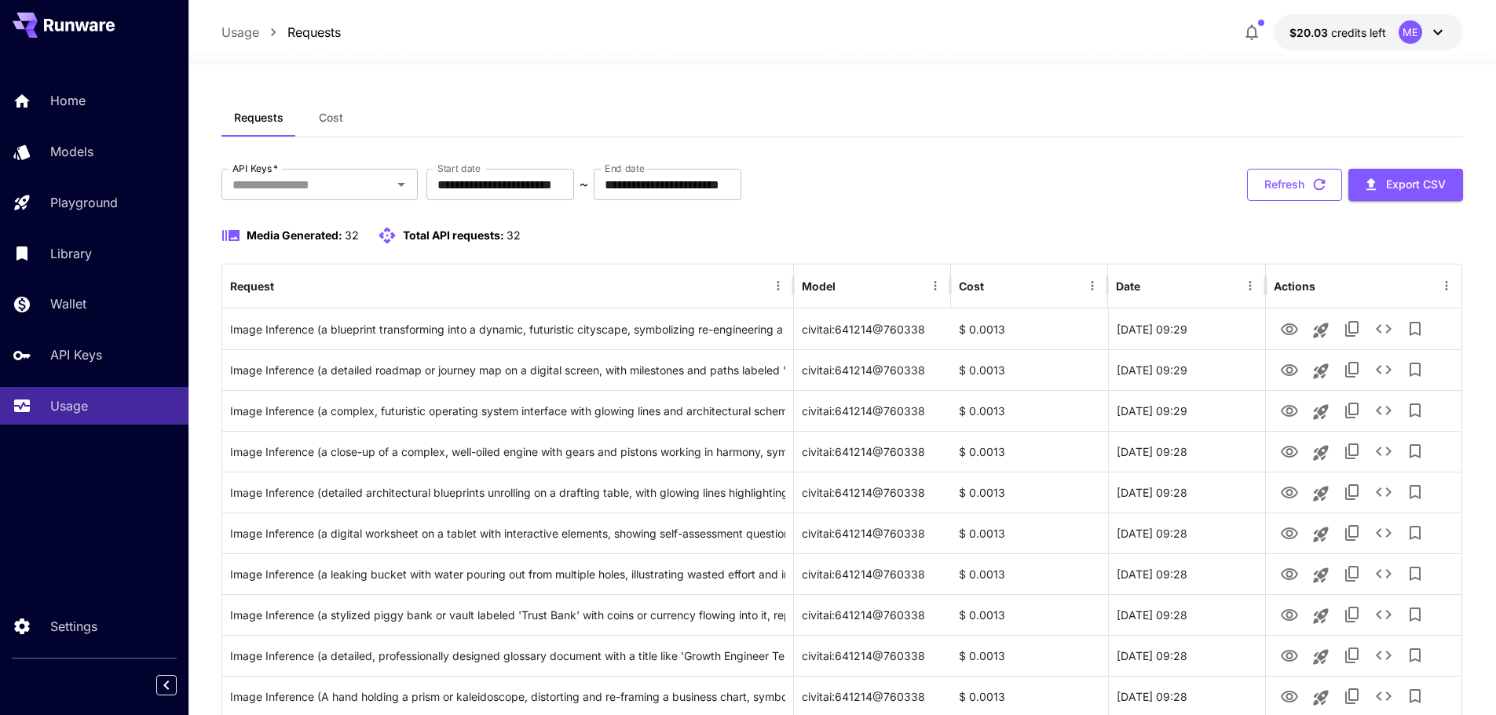
click at [1292, 184] on button "Refresh" at bounding box center [1294, 185] width 95 height 32
click at [1306, 183] on button "Refresh" at bounding box center [1294, 185] width 95 height 32
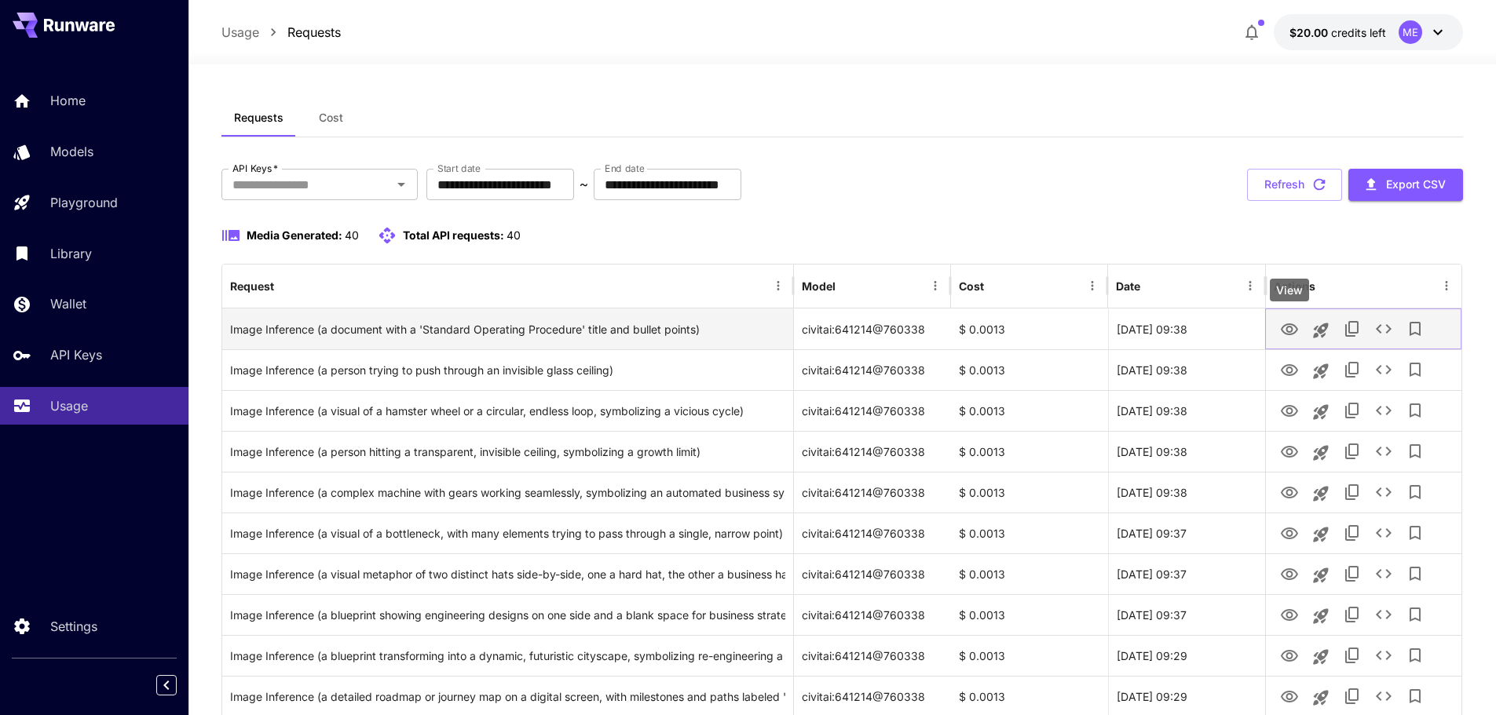
click at [1287, 330] on icon "View" at bounding box center [1289, 329] width 17 height 12
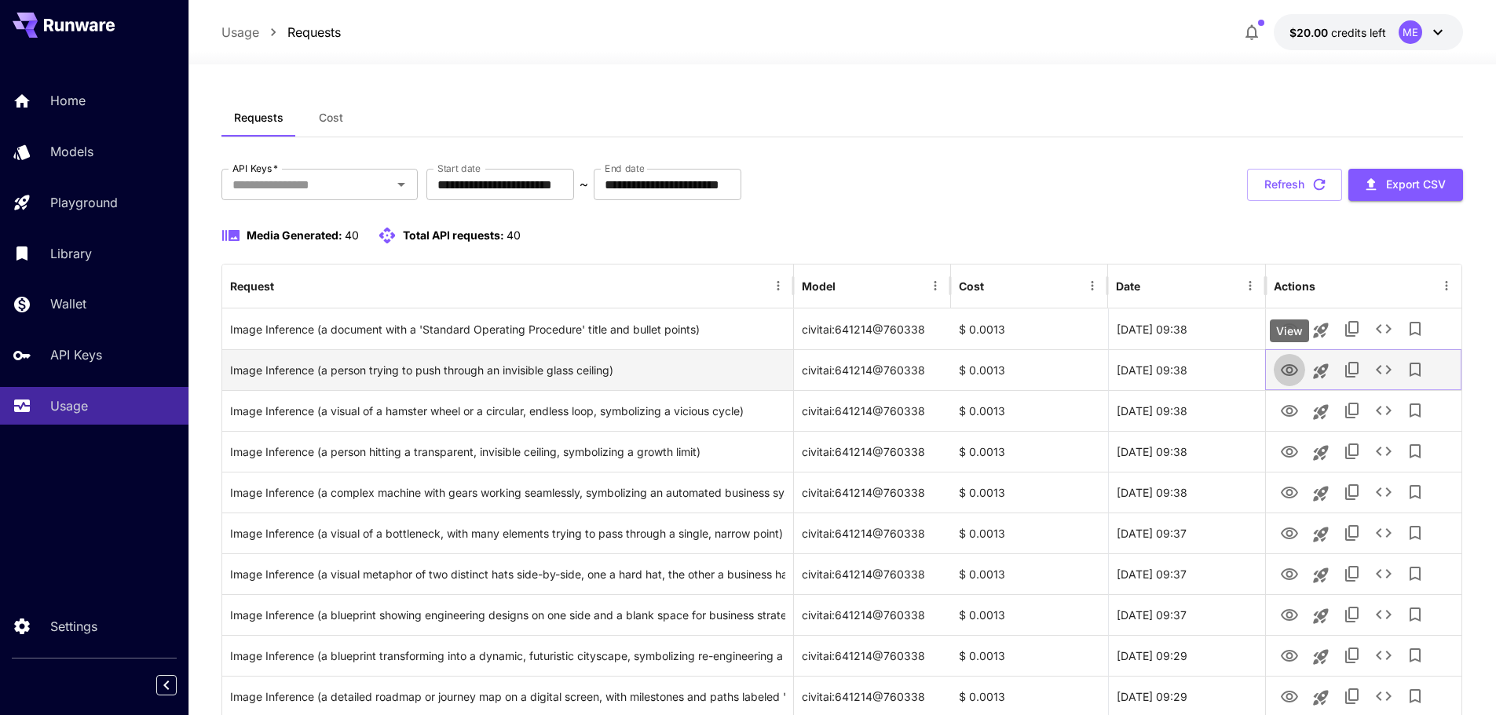
click at [1294, 371] on icon "View" at bounding box center [1289, 370] width 19 height 19
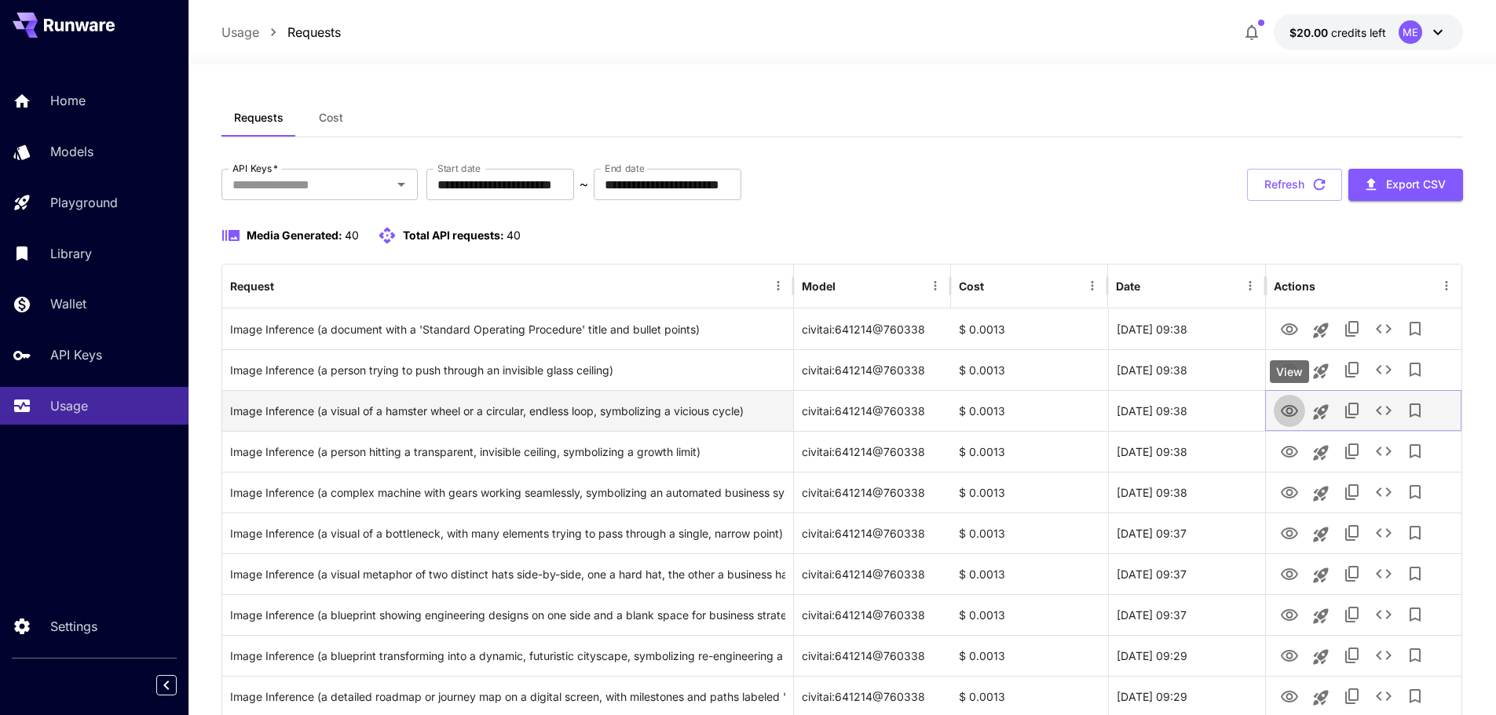
click at [1296, 418] on icon "View" at bounding box center [1289, 411] width 19 height 19
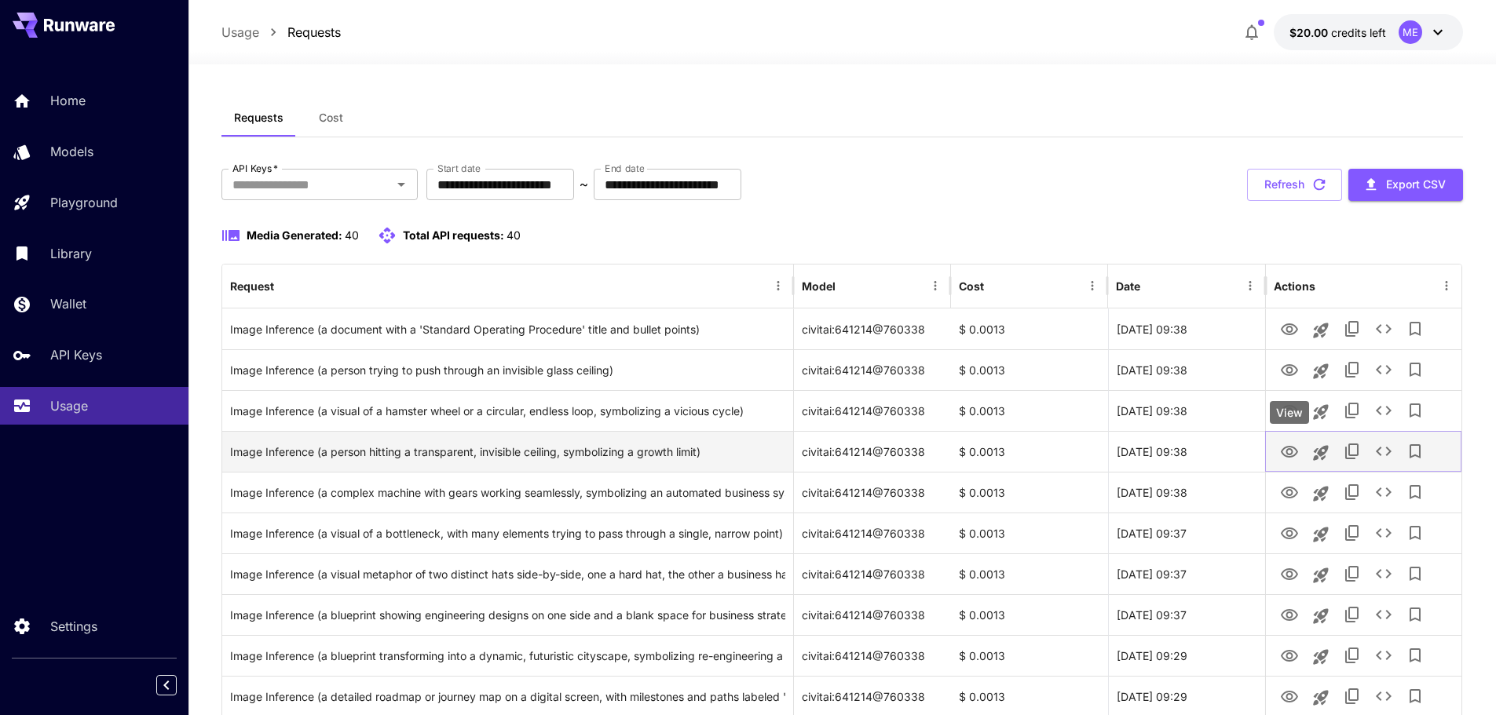
click at [1281, 449] on icon "View" at bounding box center [1289, 452] width 19 height 19
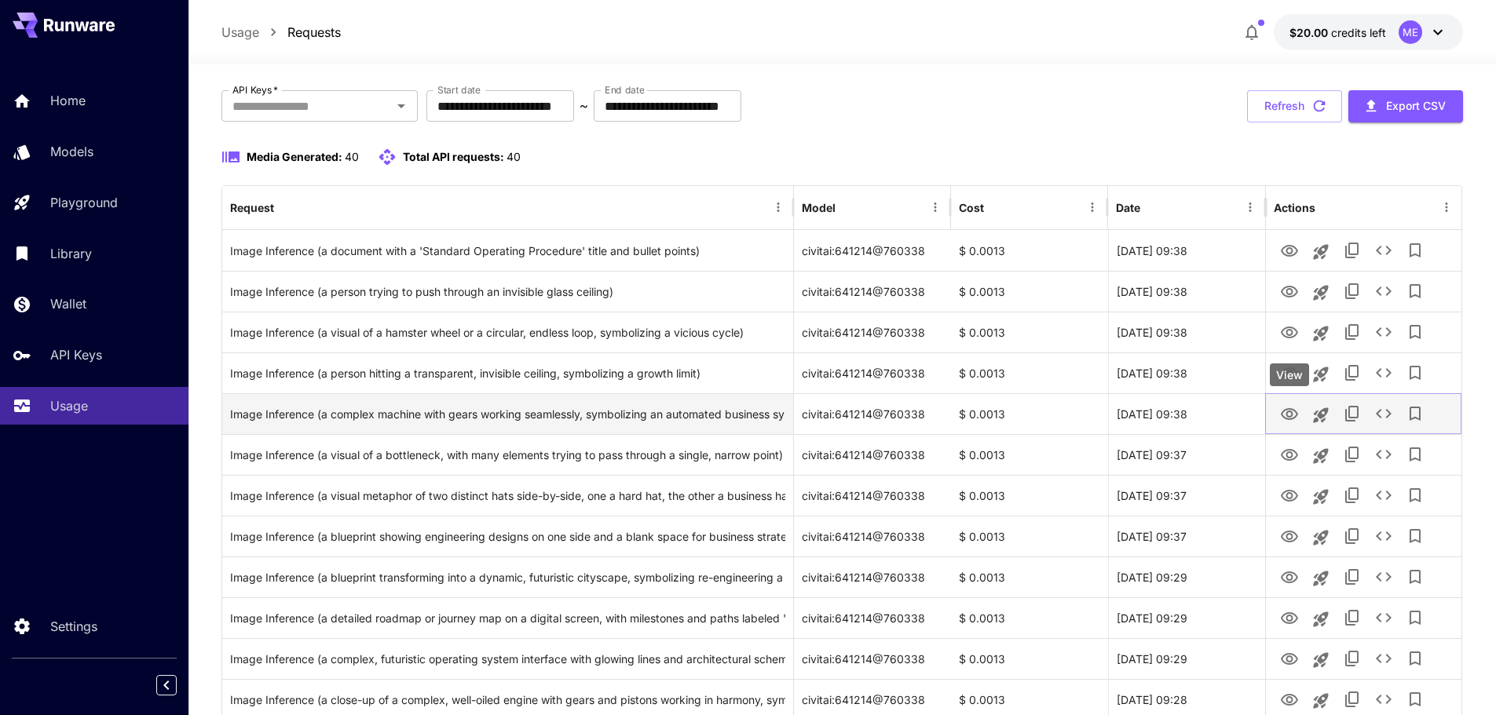
click at [1284, 415] on icon "View" at bounding box center [1289, 414] width 19 height 19
